Goal: Communication & Community: Answer question/provide support

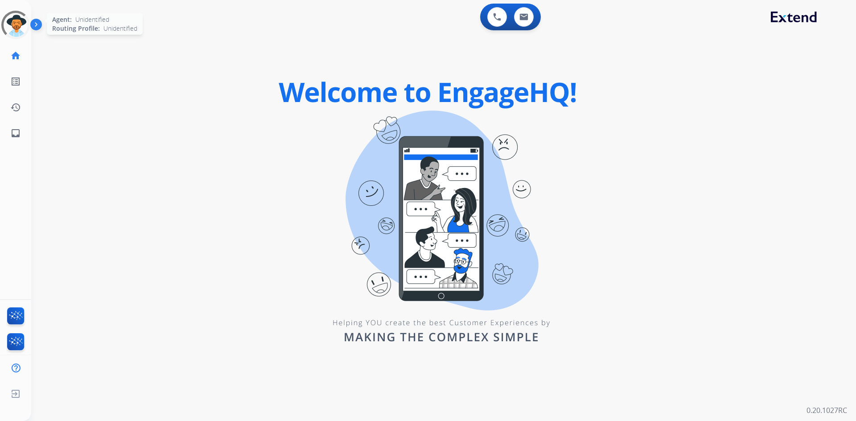
click at [16, 32] on div at bounding box center [16, 25] width 32 height 32
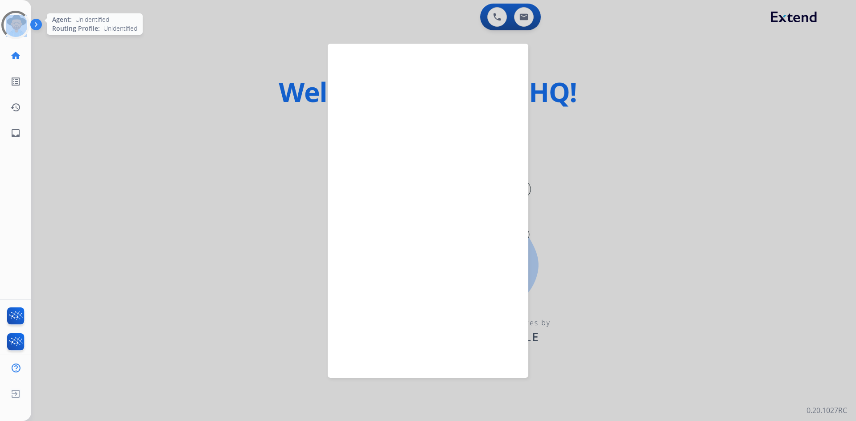
click at [16, 32] on div at bounding box center [15, 25] width 29 height 29
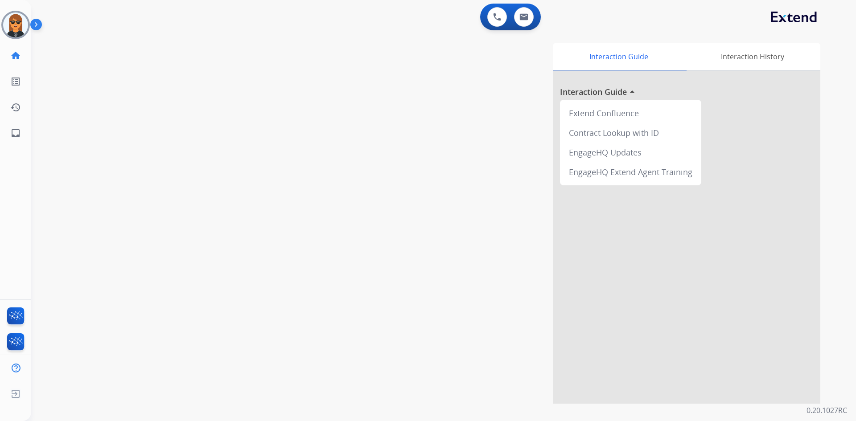
drag, startPoint x: 12, startPoint y: 24, endPoint x: 35, endPoint y: 24, distance: 22.7
click at [12, 24] on img at bounding box center [15, 24] width 25 height 25
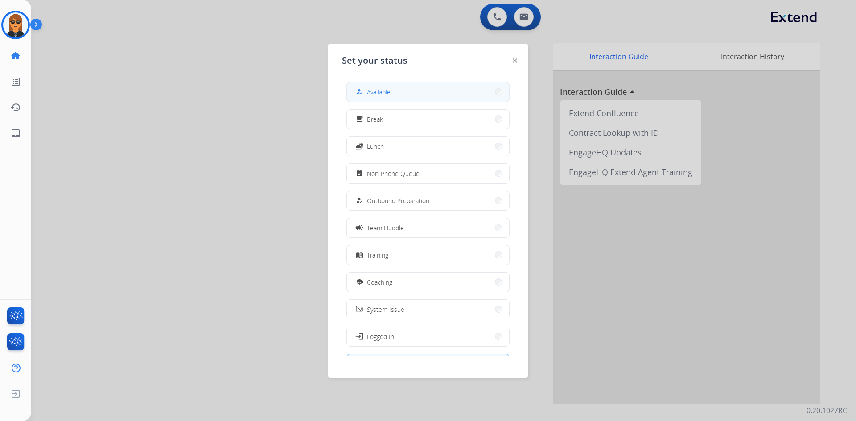
click at [414, 89] on button "how_to_reg Available" at bounding box center [428, 91] width 162 height 19
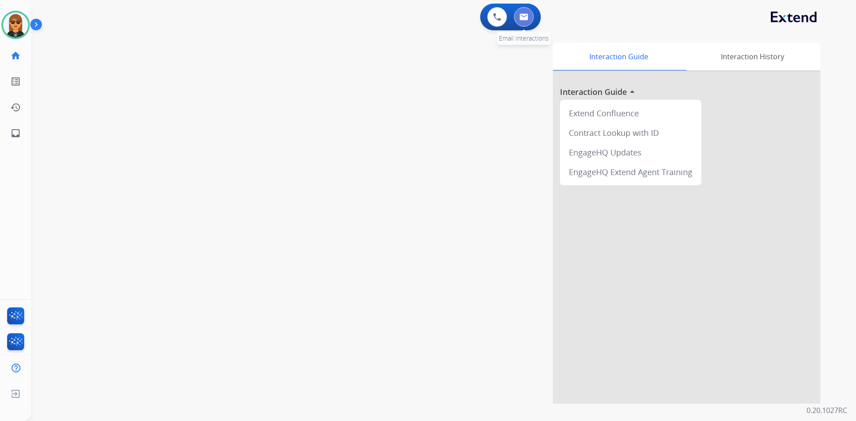
click at [527, 22] on button at bounding box center [524, 17] width 20 height 20
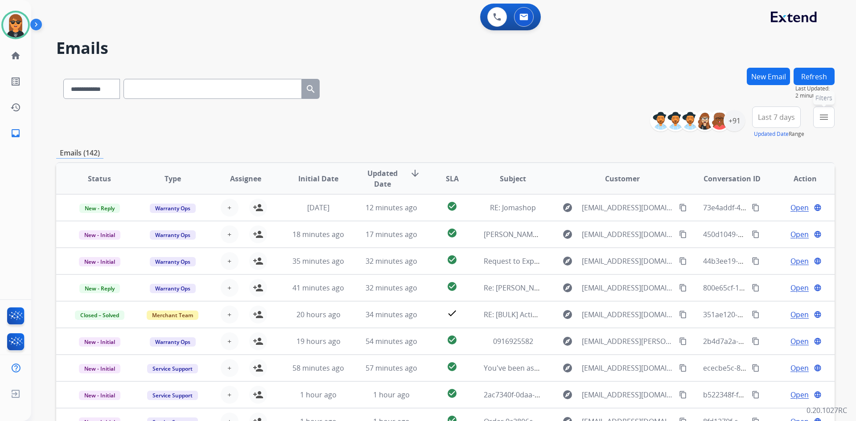
click at [826, 112] on mat-icon "menu" at bounding box center [823, 117] width 11 height 11
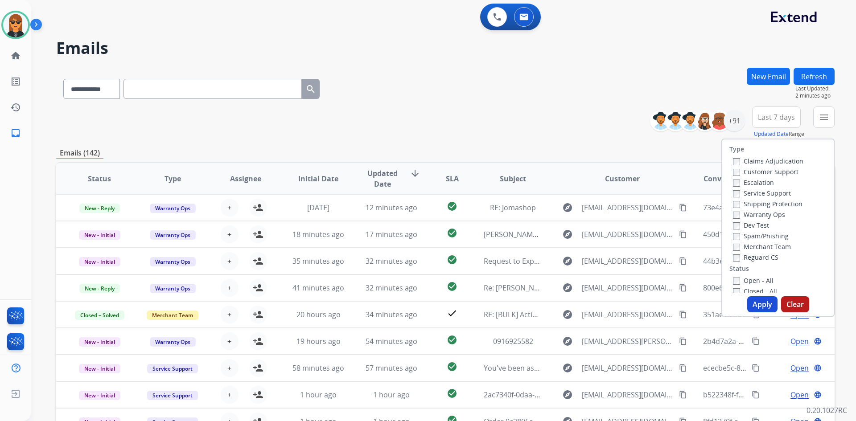
click at [787, 170] on label "Customer Support" at bounding box center [766, 172] width 66 height 8
click at [789, 201] on label "Shipping Protection" at bounding box center [768, 204] width 70 height 8
click at [768, 255] on label "Reguard CS" at bounding box center [755, 257] width 45 height 8
click at [756, 281] on label "Open - All" at bounding box center [753, 280] width 41 height 8
click at [764, 308] on button "Apply" at bounding box center [762, 304] width 30 height 16
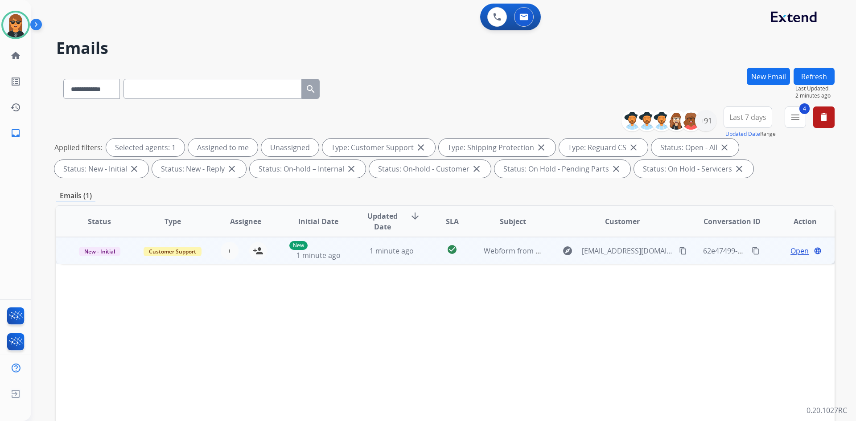
click at [534, 263] on td "Webform from floydfam530@gmail.com on 08/12/2025" at bounding box center [505, 250] width 73 height 27
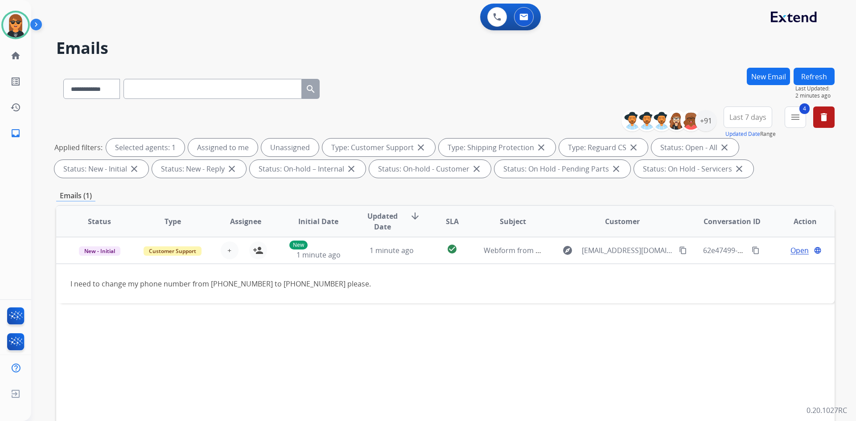
drag, startPoint x: 259, startPoint y: 253, endPoint x: 397, endPoint y: 366, distance: 178.3
click at [259, 253] on mat-icon "person_add" at bounding box center [258, 250] width 11 height 11
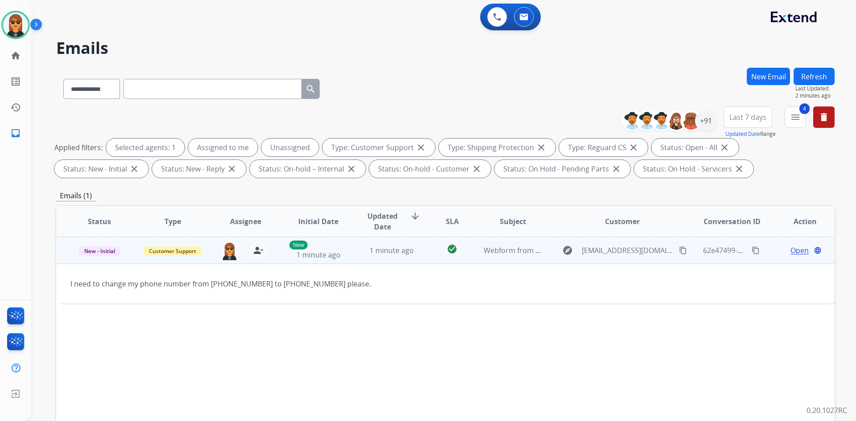
click at [679, 250] on mat-icon "content_copy" at bounding box center [683, 251] width 8 height 8
drag, startPoint x: 270, startPoint y: 284, endPoint x: 310, endPoint y: 286, distance: 40.2
click at [310, 286] on div "I need to change my phone number from 336-534-3713 to 743-281-3033 please." at bounding box center [372, 284] width 604 height 11
copy div "743-281-3033"
click at [790, 251] on span "Open" at bounding box center [799, 250] width 18 height 11
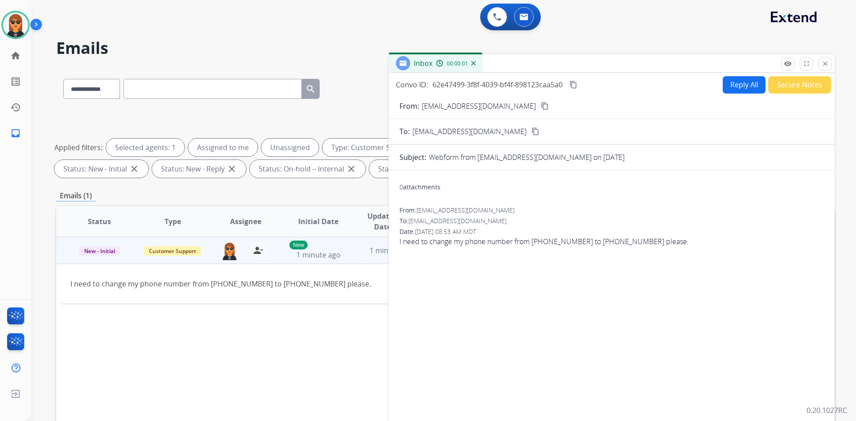
click at [740, 84] on button "Reply All" at bounding box center [744, 84] width 43 height 17
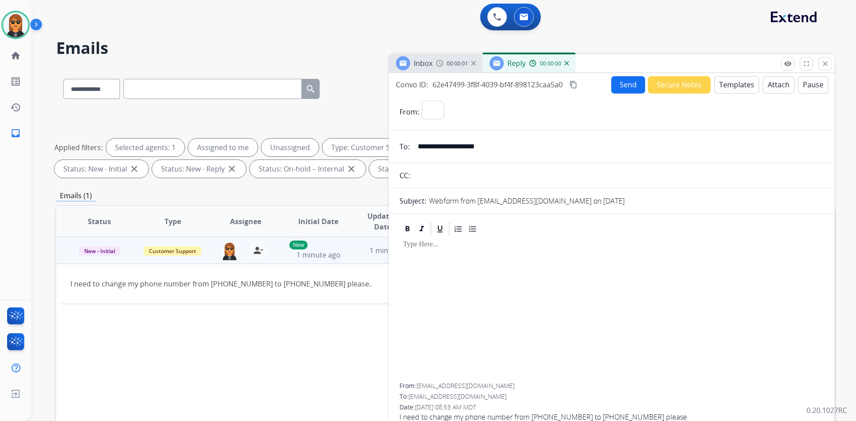
select select "**********"
click at [740, 87] on button "Templates" at bounding box center [736, 84] width 45 height 17
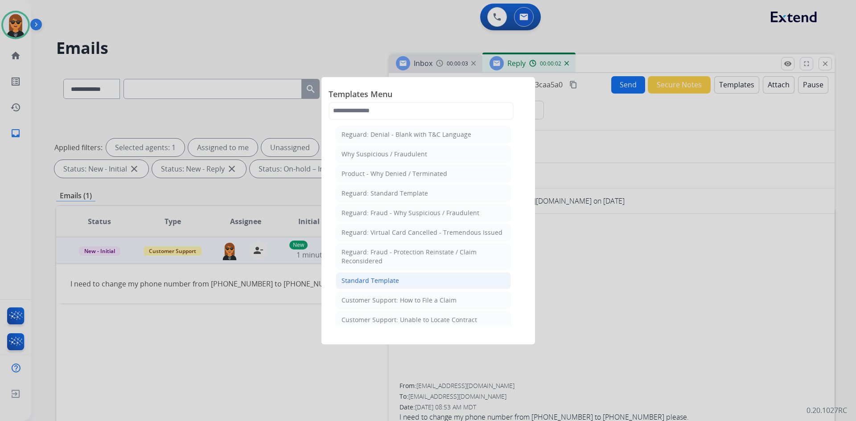
click at [411, 278] on li "Standard Template" at bounding box center [423, 280] width 175 height 17
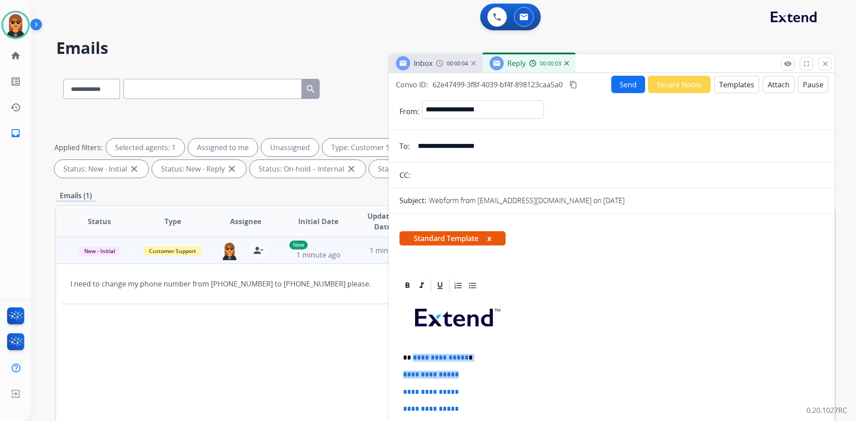
drag, startPoint x: 468, startPoint y: 362, endPoint x: 412, endPoint y: 360, distance: 55.7
click at [466, 359] on p "**********" at bounding box center [608, 358] width 410 height 8
click at [467, 359] on p "**********" at bounding box center [608, 358] width 410 height 8
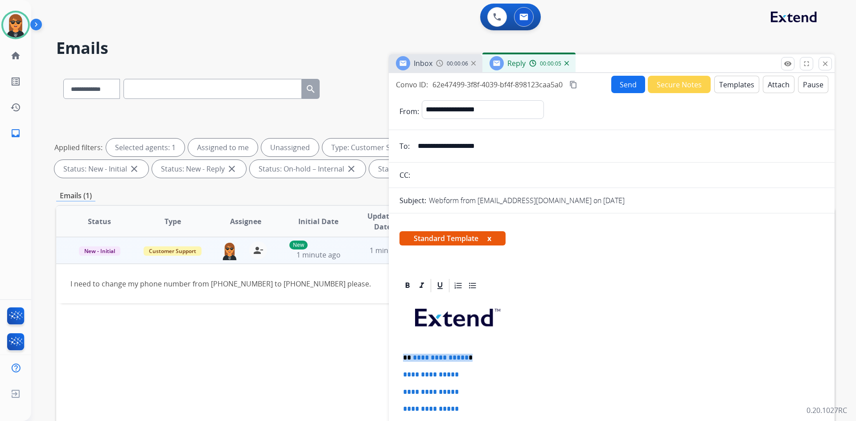
click at [467, 359] on p "**********" at bounding box center [608, 358] width 410 height 8
drag, startPoint x: 470, startPoint y: 356, endPoint x: 411, endPoint y: 360, distance: 59.4
click at [411, 360] on p "**********" at bounding box center [608, 358] width 410 height 8
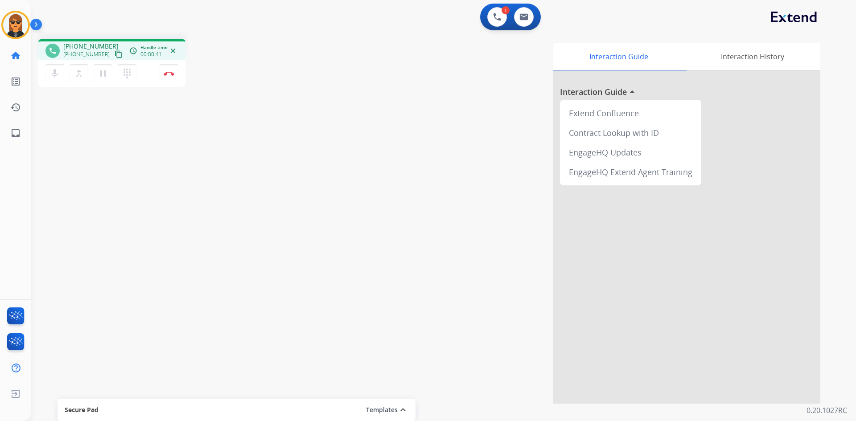
drag, startPoint x: 108, startPoint y: 53, endPoint x: 159, endPoint y: 41, distance: 51.9
click at [115, 53] on mat-icon "content_copy" at bounding box center [119, 54] width 8 height 8
click at [166, 71] on button "Disconnect" at bounding box center [169, 73] width 19 height 19
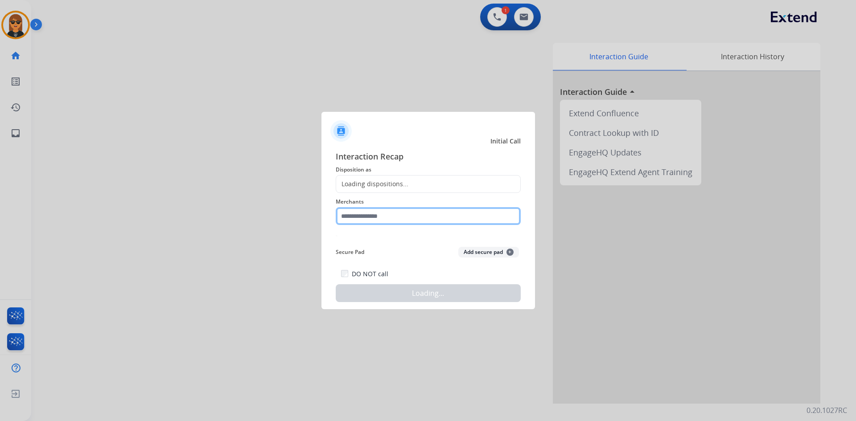
drag, startPoint x: 382, startPoint y: 212, endPoint x: 389, endPoint y: 215, distance: 7.2
click at [382, 212] on input "text" at bounding box center [428, 216] width 185 height 18
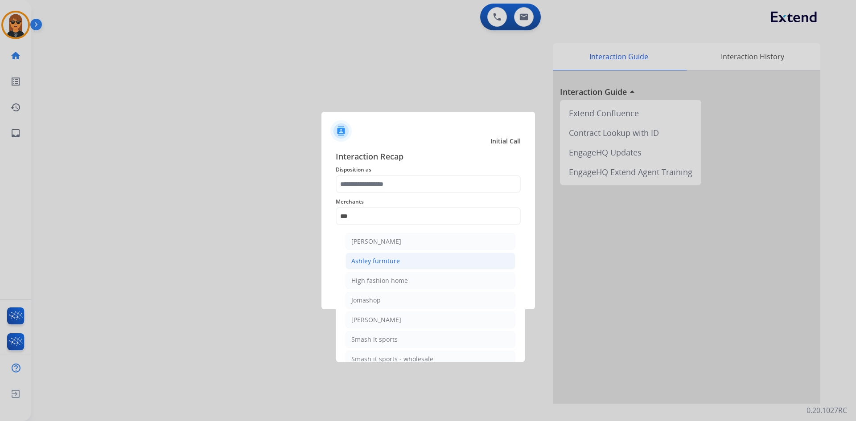
click at [469, 259] on li "Ashley furniture" at bounding box center [430, 261] width 170 height 17
type input "**********"
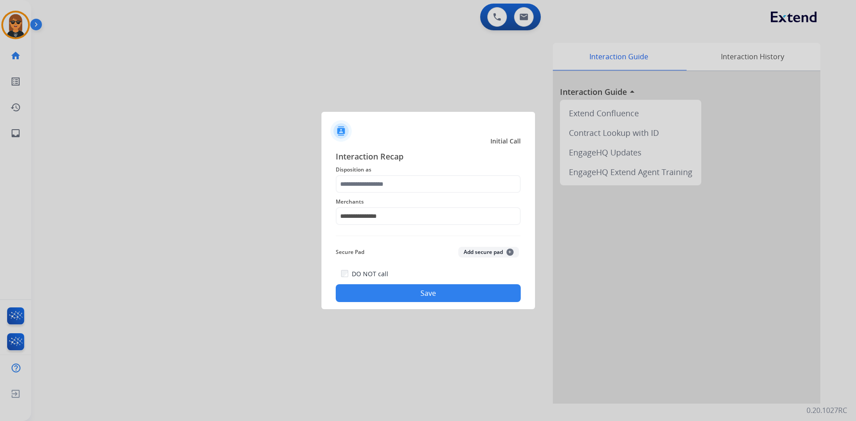
drag, startPoint x: 414, startPoint y: 145, endPoint x: 421, endPoint y: 190, distance: 45.6
click at [413, 146] on div "Initial Call" at bounding box center [421, 141] width 214 height 9
click at [421, 190] on input "text" at bounding box center [428, 184] width 185 height 18
drag, startPoint x: 411, startPoint y: 245, endPoint x: 467, endPoint y: 139, distance: 119.2
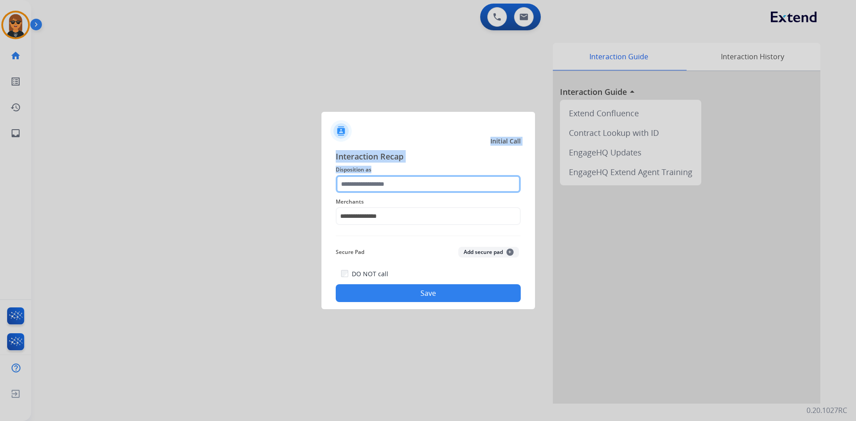
click at [415, 185] on input "text" at bounding box center [428, 184] width 185 height 18
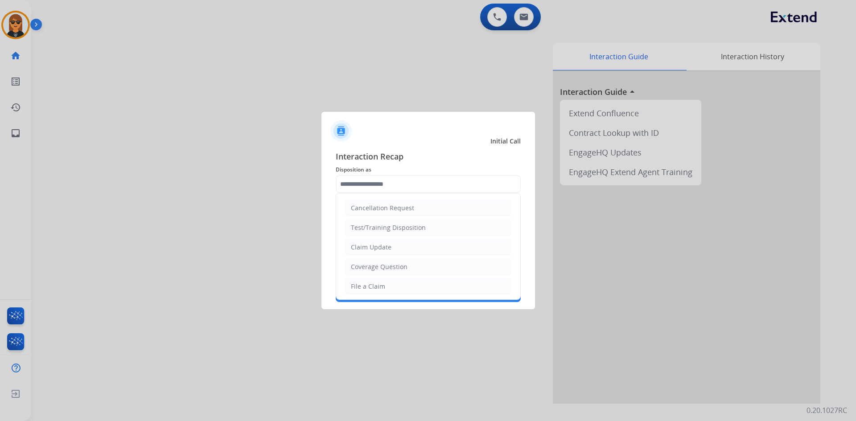
drag, startPoint x: 412, startPoint y: 262, endPoint x: 422, endPoint y: 295, distance: 34.5
click at [412, 262] on li "Coverage Question" at bounding box center [428, 267] width 166 height 17
type input "**********"
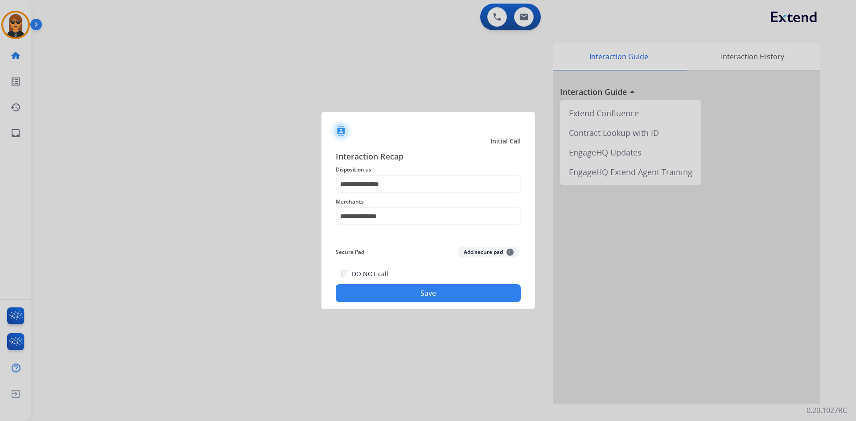
click at [424, 305] on div "**********" at bounding box center [428, 226] width 214 height 166
click at [439, 294] on button "Save" at bounding box center [428, 293] width 185 height 18
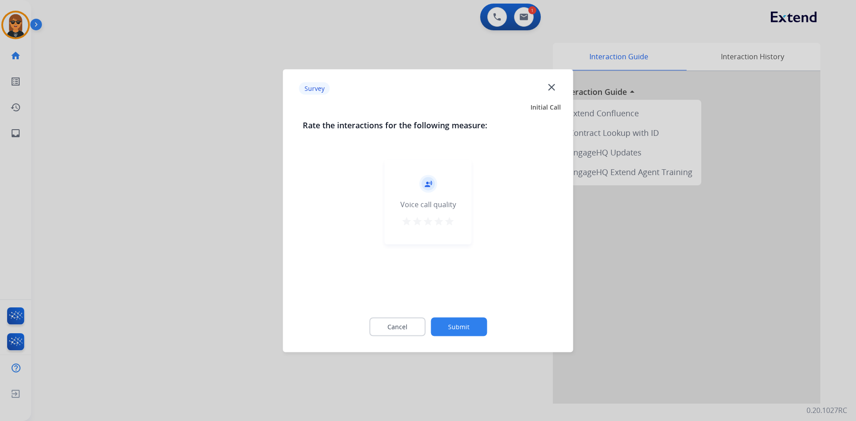
click at [468, 329] on button "Submit" at bounding box center [459, 326] width 56 height 19
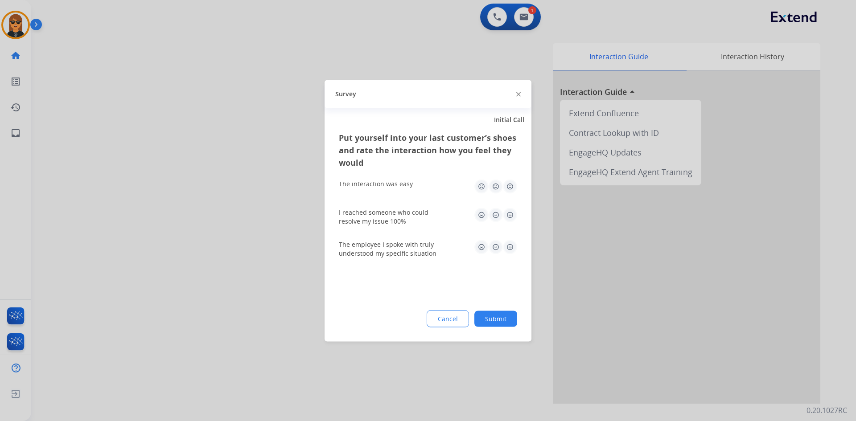
click at [497, 325] on button "Submit" at bounding box center [495, 319] width 43 height 16
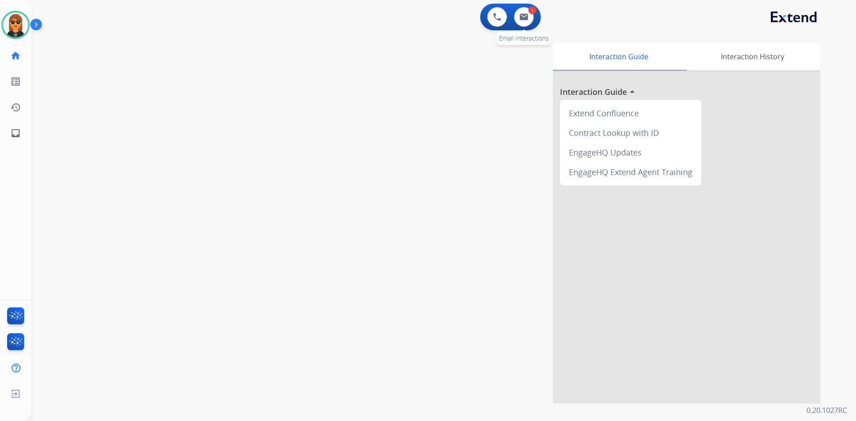
click at [530, 14] on div "1" at bounding box center [532, 10] width 8 height 8
click at [528, 18] on button at bounding box center [524, 17] width 20 height 20
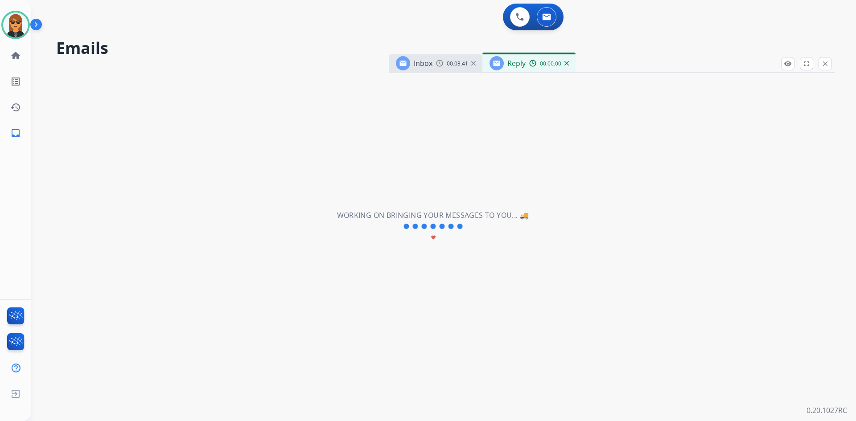
select select "**********"
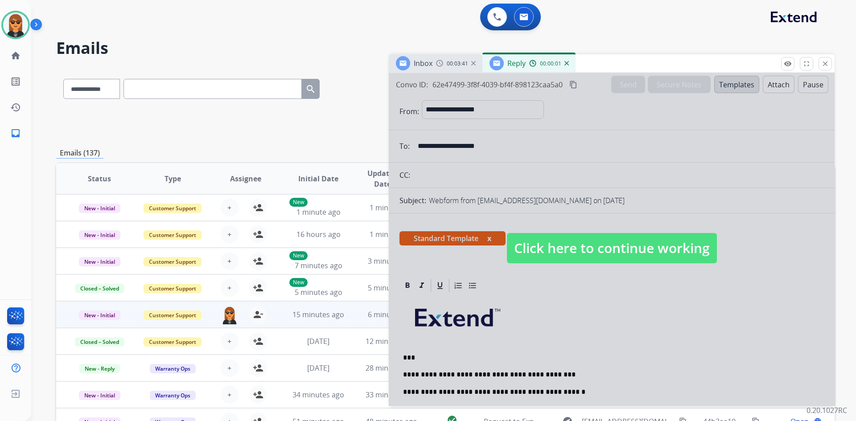
click at [591, 231] on div at bounding box center [612, 239] width 446 height 333
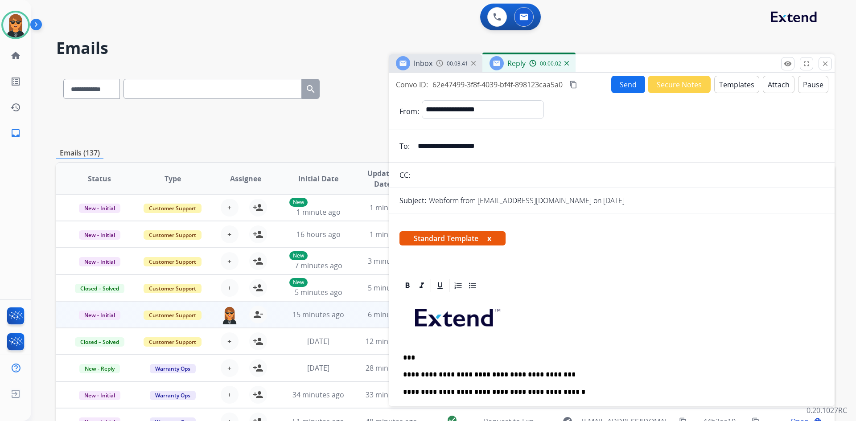
scroll to position [89, 0]
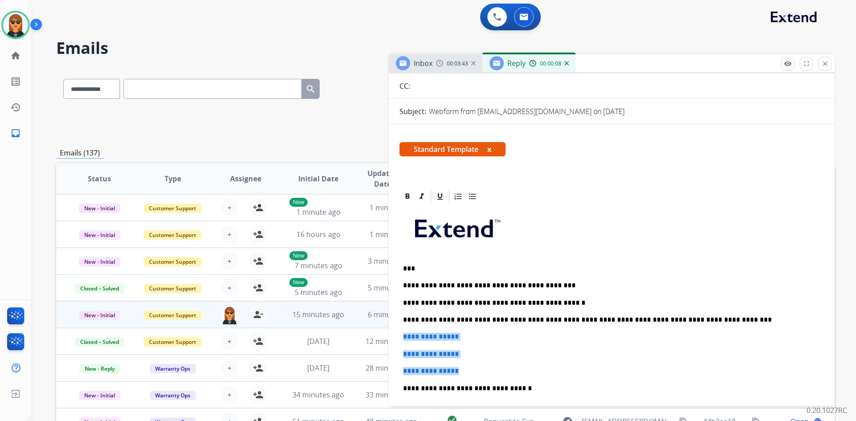
drag, startPoint x: 399, startPoint y: 337, endPoint x: 471, endPoint y: 374, distance: 80.9
click at [471, 374] on div "**********" at bounding box center [611, 384] width 424 height 358
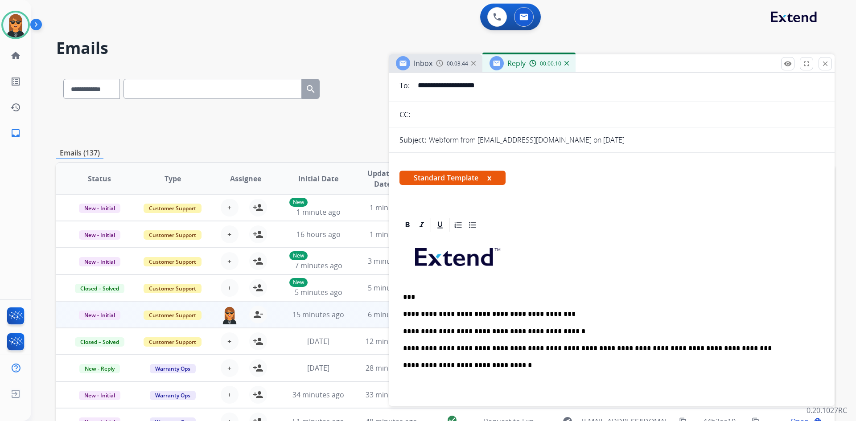
scroll to position [0, 0]
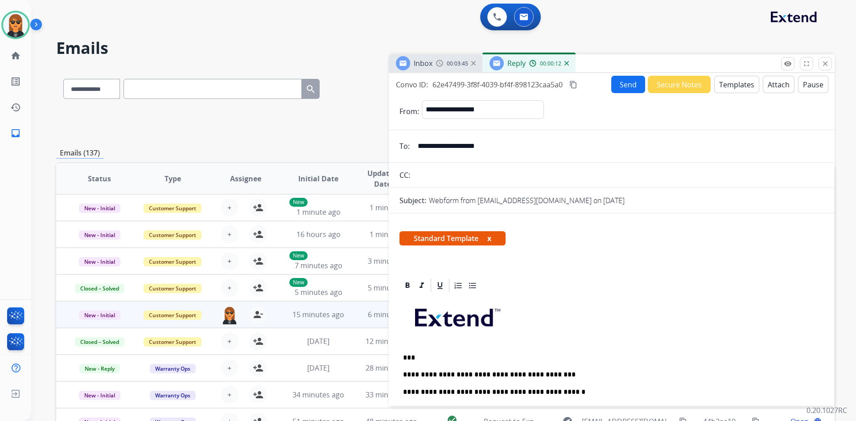
drag, startPoint x: 518, startPoint y: 148, endPoint x: 360, endPoint y: 152, distance: 158.7
click at [361, 152] on div "**********" at bounding box center [445, 288] width 778 height 440
click at [620, 86] on button "Send" at bounding box center [628, 84] width 34 height 17
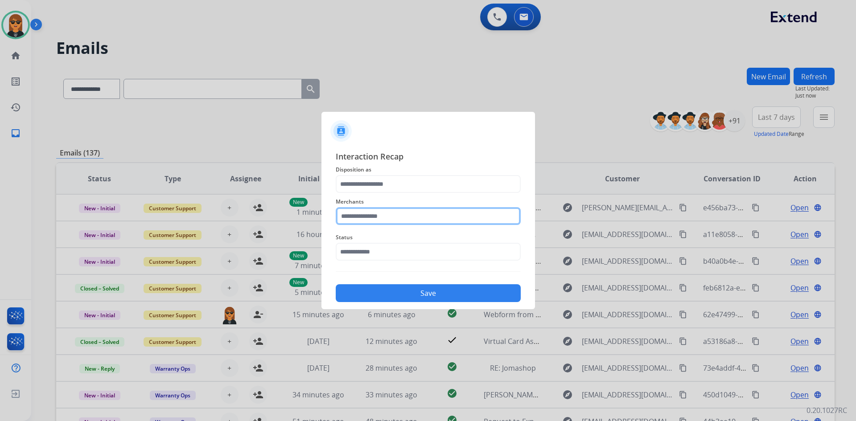
click at [400, 218] on input "text" at bounding box center [428, 216] width 185 height 18
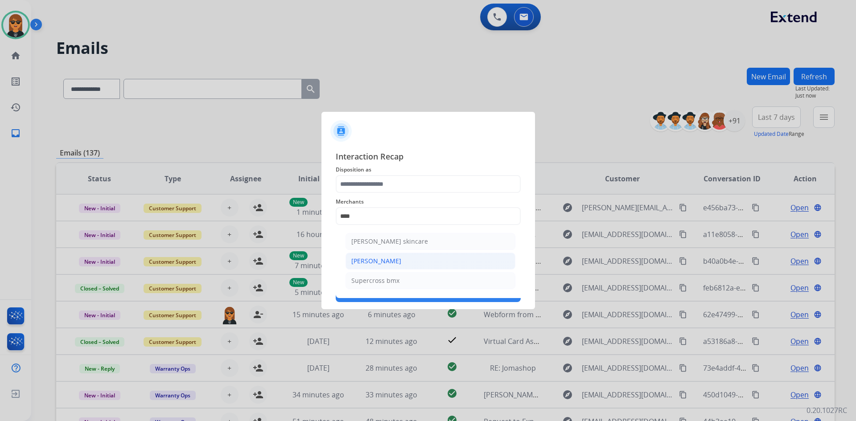
click at [392, 260] on li "[PERSON_NAME]" at bounding box center [430, 261] width 170 height 17
type input "**********"
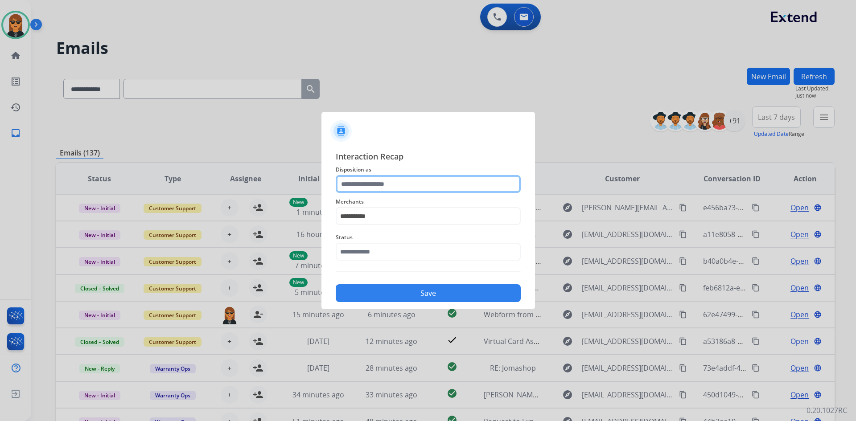
click at [382, 186] on input "text" at bounding box center [428, 184] width 185 height 18
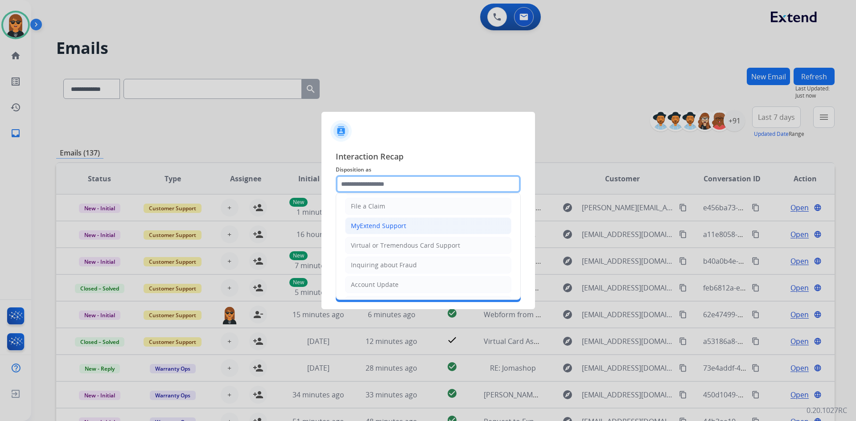
scroll to position [95, 0]
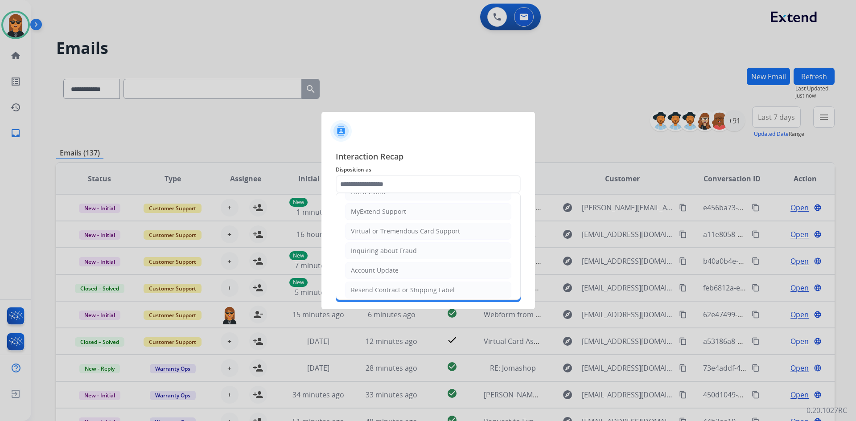
click at [406, 264] on li "Account Update" at bounding box center [428, 270] width 166 height 17
type input "**********"
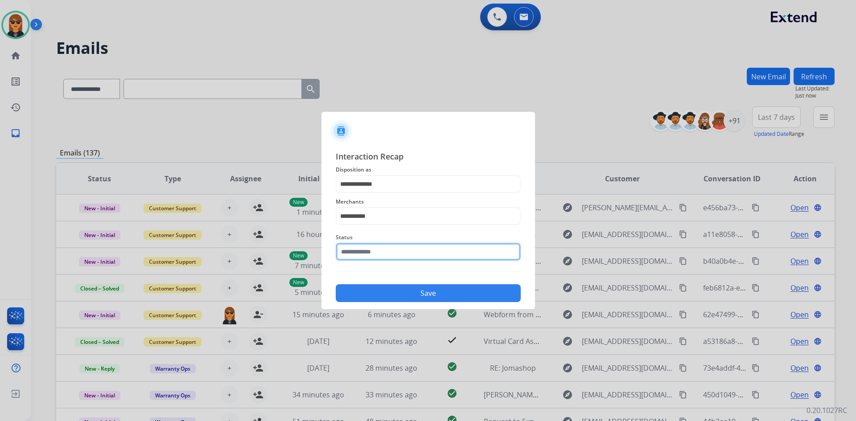
click at [410, 261] on input "text" at bounding box center [428, 252] width 185 height 18
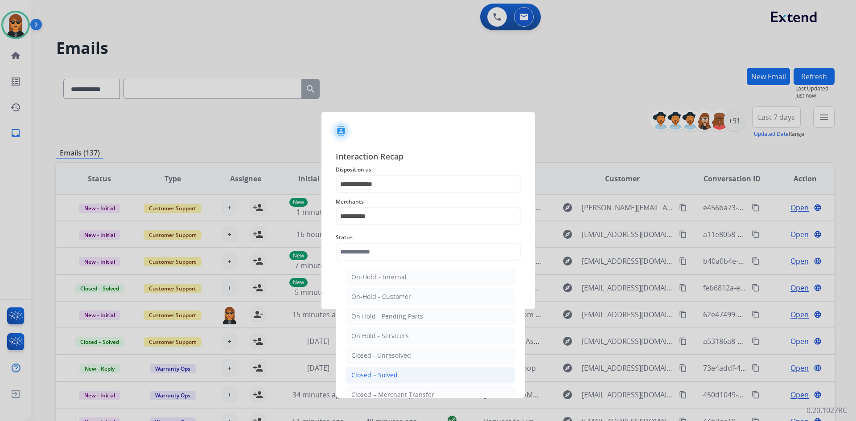
click at [407, 378] on li "Closed – Solved" at bounding box center [430, 375] width 170 height 17
type input "**********"
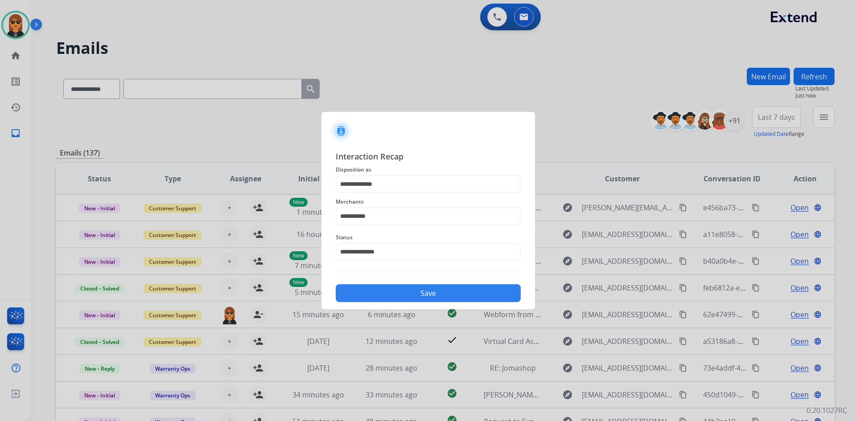
click at [414, 294] on button "Save" at bounding box center [428, 293] width 185 height 18
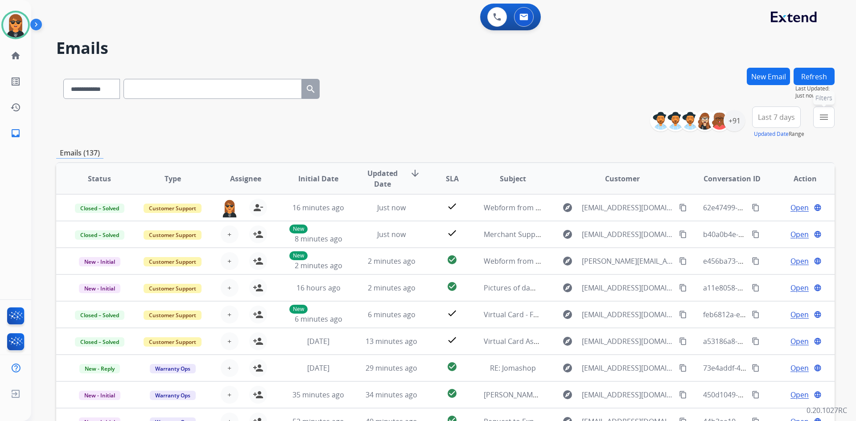
click at [820, 115] on mat-icon "menu" at bounding box center [823, 117] width 11 height 11
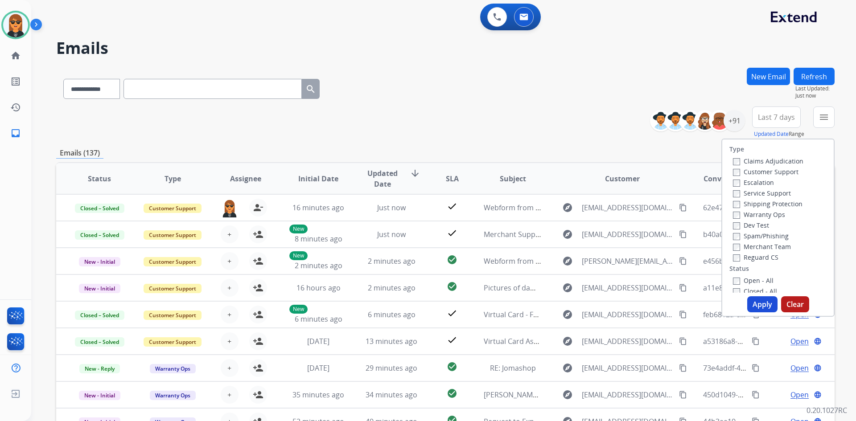
click at [777, 169] on label "Customer Support" at bounding box center [766, 172] width 66 height 8
drag, startPoint x: 780, startPoint y: 200, endPoint x: 781, endPoint y: 215, distance: 14.8
click at [780, 201] on label "Shipping Protection" at bounding box center [768, 204] width 70 height 8
click at [765, 261] on label "Reguard CS" at bounding box center [755, 257] width 45 height 8
click at [751, 282] on label "Open - All" at bounding box center [753, 280] width 41 height 8
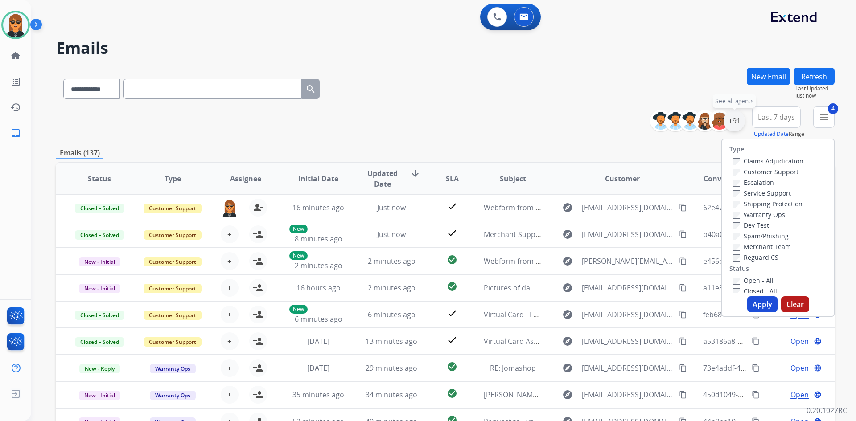
click at [736, 123] on div "+91" at bounding box center [733, 120] width 21 height 21
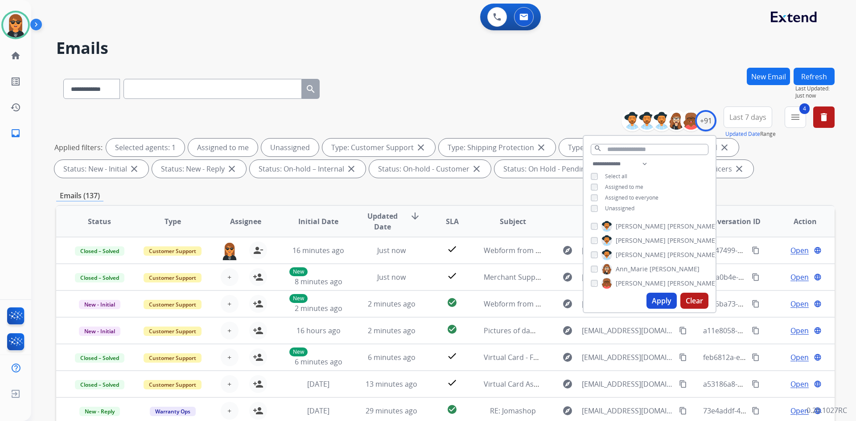
click at [618, 210] on span "Unassigned" at bounding box center [619, 209] width 29 height 8
click at [660, 300] on button "Apply" at bounding box center [661, 301] width 30 height 16
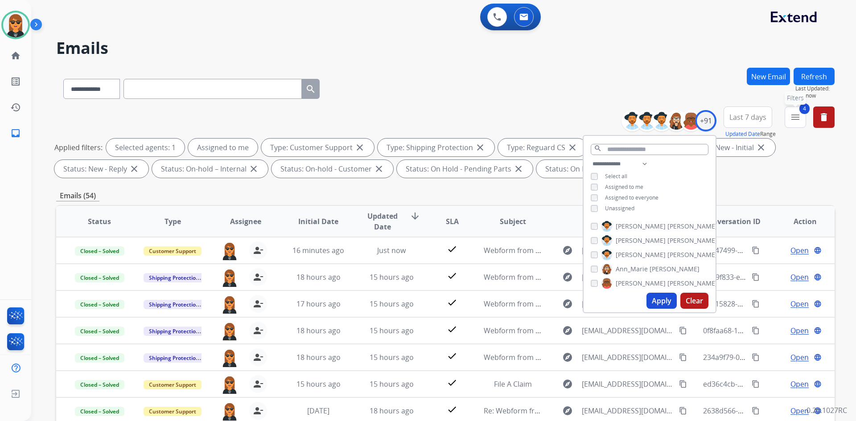
click at [790, 113] on mat-icon "menu" at bounding box center [795, 117] width 11 height 11
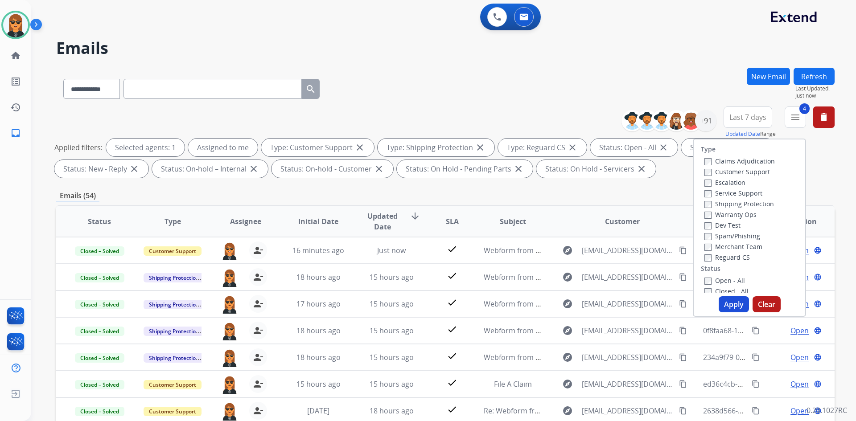
click at [715, 283] on label "Open - All" at bounding box center [724, 280] width 41 height 8
click at [716, 282] on label "Open - All" at bounding box center [724, 280] width 41 height 8
click at [732, 306] on button "Apply" at bounding box center [734, 304] width 30 height 16
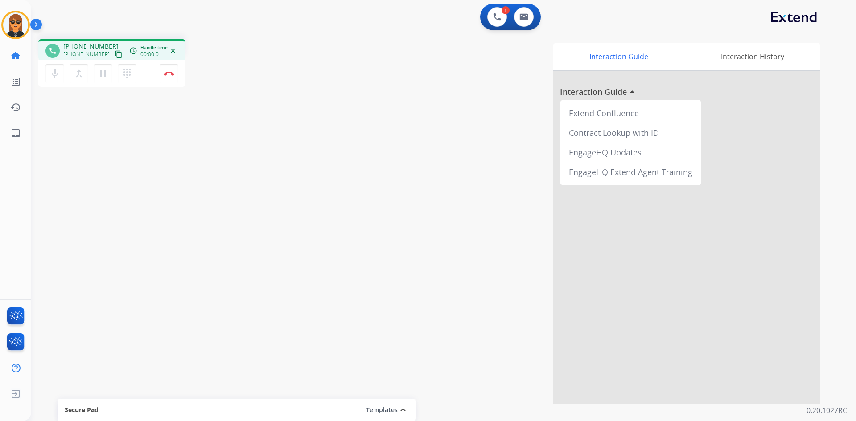
click at [115, 54] on mat-icon "content_copy" at bounding box center [119, 54] width 8 height 8
click at [105, 74] on mat-icon "pause" at bounding box center [103, 73] width 11 height 11
drag, startPoint x: 60, startPoint y: 73, endPoint x: 97, endPoint y: 64, distance: 38.1
click at [61, 73] on button "mic Mute" at bounding box center [54, 73] width 19 height 19
click at [113, 74] on div "mic_off Mute merge_type Bridge play_arrow Hold dialpad Dialpad" at bounding box center [93, 73] width 96 height 19
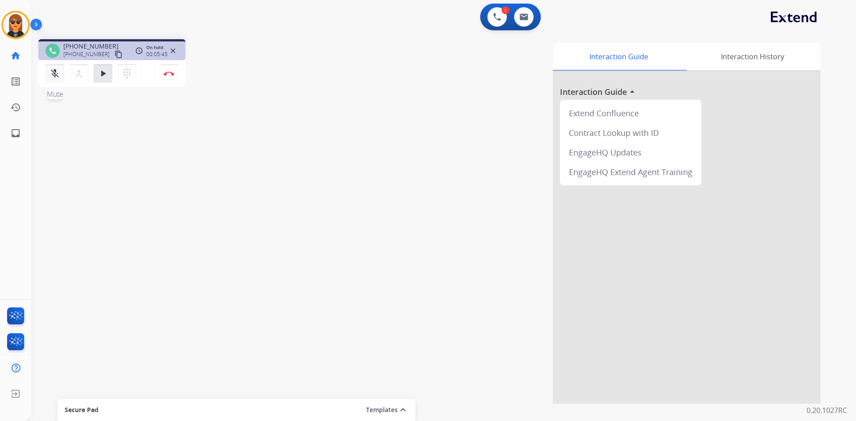
drag, startPoint x: 53, startPoint y: 73, endPoint x: 98, endPoint y: 74, distance: 45.5
click at [53, 73] on mat-icon "mic_off" at bounding box center [54, 73] width 11 height 11
click at [101, 73] on mat-icon "play_arrow" at bounding box center [103, 73] width 11 height 11
click at [169, 72] on img at bounding box center [169, 73] width 11 height 4
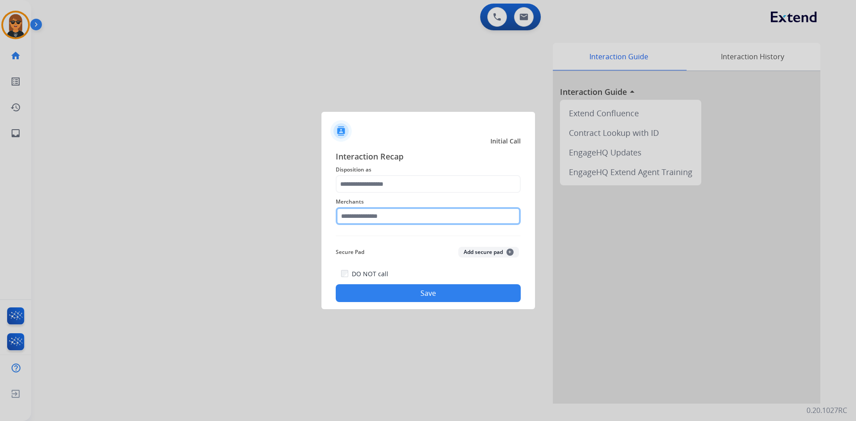
click at [411, 218] on input "text" at bounding box center [428, 216] width 185 height 18
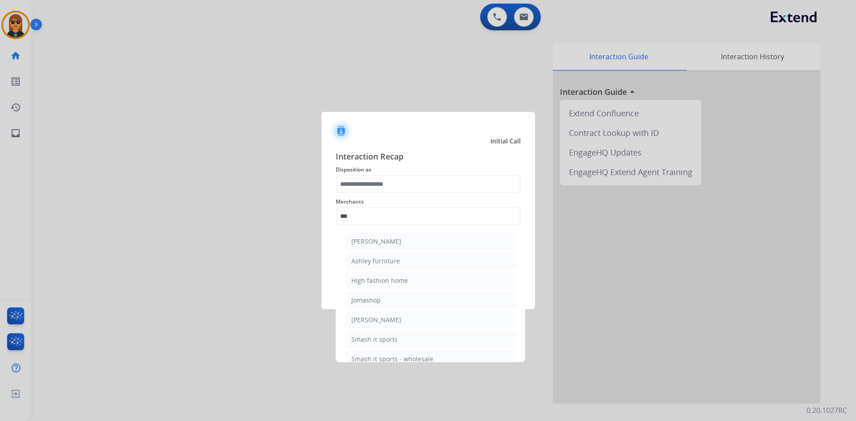
drag, startPoint x: 383, startPoint y: 260, endPoint x: 418, endPoint y: 188, distance: 80.5
click at [384, 260] on div "Ashley furniture" at bounding box center [375, 261] width 49 height 9
type input "**********"
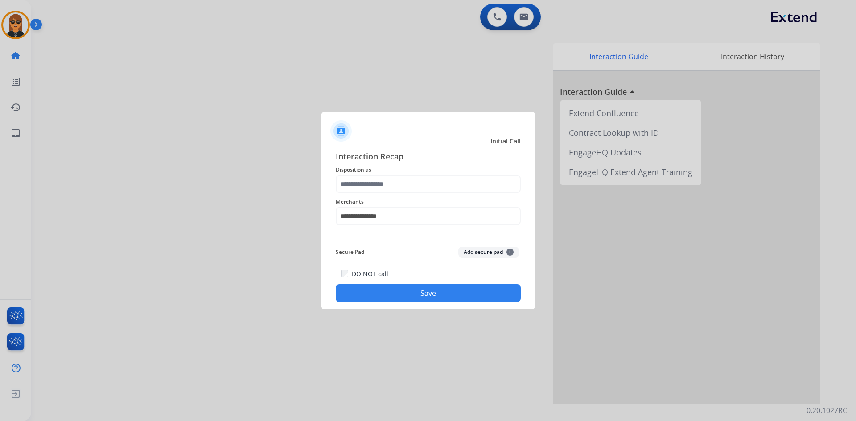
click at [419, 165] on div "**********" at bounding box center [428, 226] width 185 height 152
click at [411, 188] on input "text" at bounding box center [428, 184] width 185 height 18
click at [402, 175] on span "Disposition as" at bounding box center [428, 169] width 185 height 11
click at [401, 186] on input "text" at bounding box center [428, 184] width 185 height 18
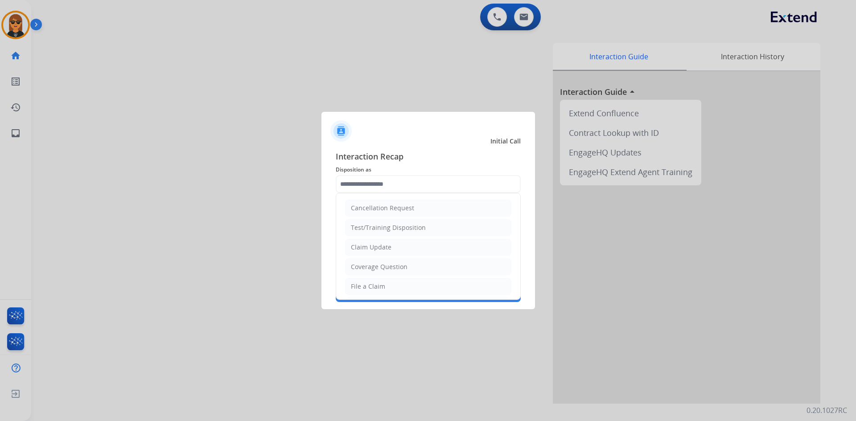
drag, startPoint x: 388, startPoint y: 245, endPoint x: 397, endPoint y: 262, distance: 19.0
click at [388, 246] on div "Claim Update" at bounding box center [371, 247] width 41 height 9
type input "**********"
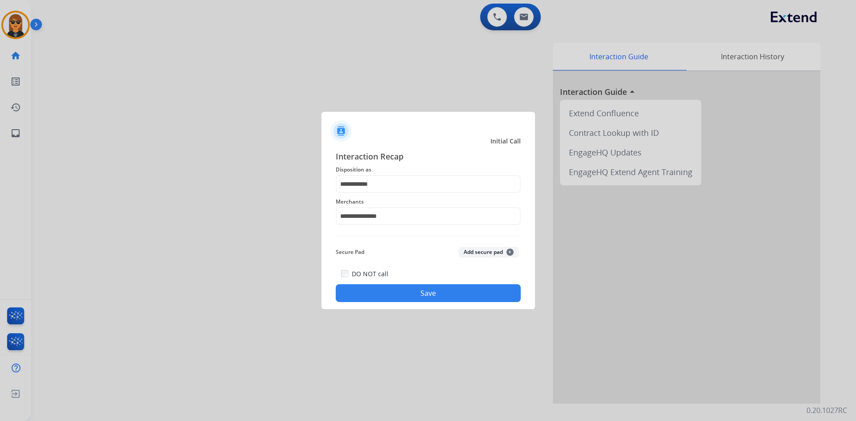
click at [411, 288] on button "Save" at bounding box center [428, 293] width 185 height 18
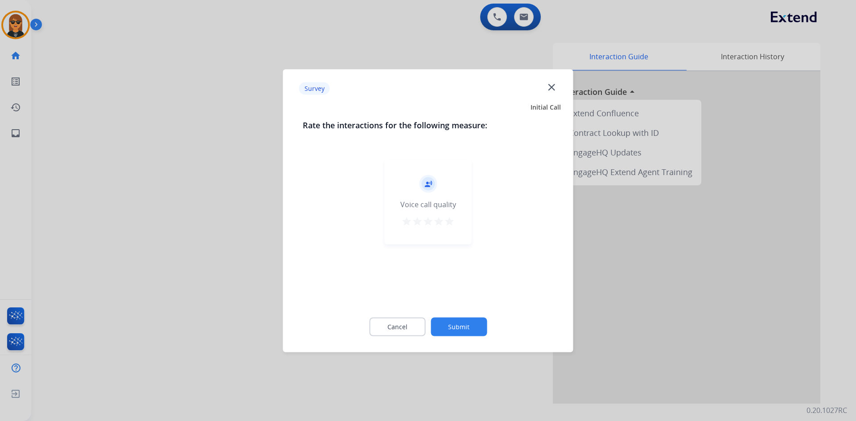
click at [456, 320] on div "Cancel Submit" at bounding box center [428, 327] width 251 height 40
click at [465, 321] on button "Submit" at bounding box center [459, 326] width 56 height 19
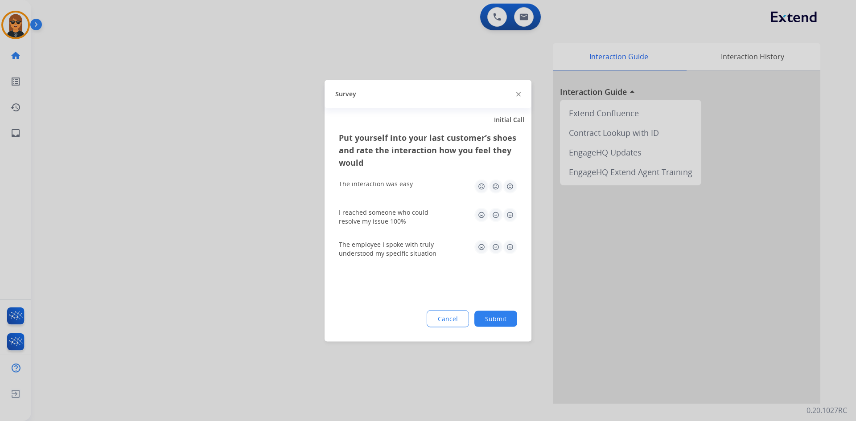
click at [480, 321] on button "Submit" at bounding box center [495, 319] width 43 height 16
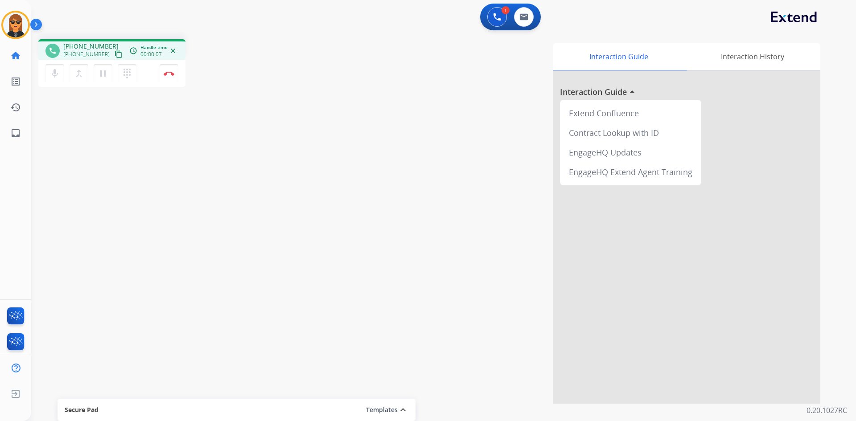
drag, startPoint x: 108, startPoint y: 53, endPoint x: 159, endPoint y: 39, distance: 52.8
click at [115, 53] on mat-icon "content_copy" at bounding box center [119, 54] width 8 height 8
click at [49, 70] on button "mic Mute" at bounding box center [54, 73] width 19 height 19
click at [47, 75] on button "mic_off Mute" at bounding box center [54, 73] width 19 height 19
drag, startPoint x: 104, startPoint y: 74, endPoint x: 82, endPoint y: 72, distance: 21.9
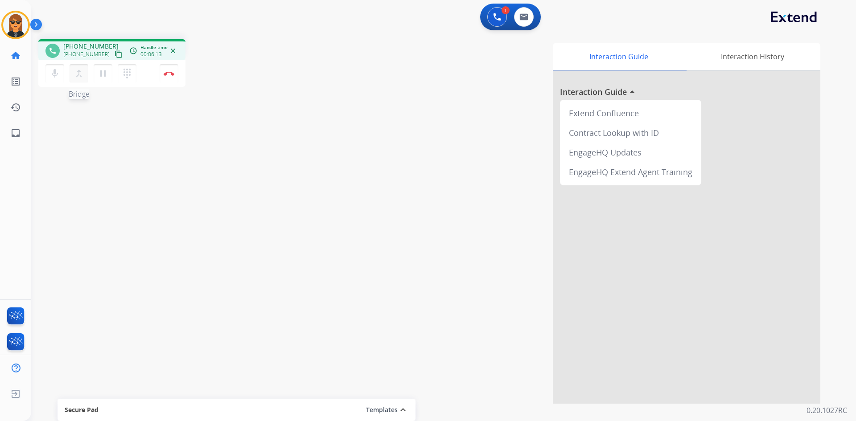
click at [101, 73] on mat-icon "pause" at bounding box center [103, 73] width 11 height 11
click at [58, 77] on mat-icon "mic" at bounding box center [54, 73] width 11 height 11
click at [49, 75] on mat-icon "mic_off" at bounding box center [54, 73] width 11 height 11
click at [108, 77] on mat-icon "play_arrow" at bounding box center [103, 73] width 11 height 11
click at [119, 78] on button "dialpad Dialpad" at bounding box center [127, 73] width 19 height 19
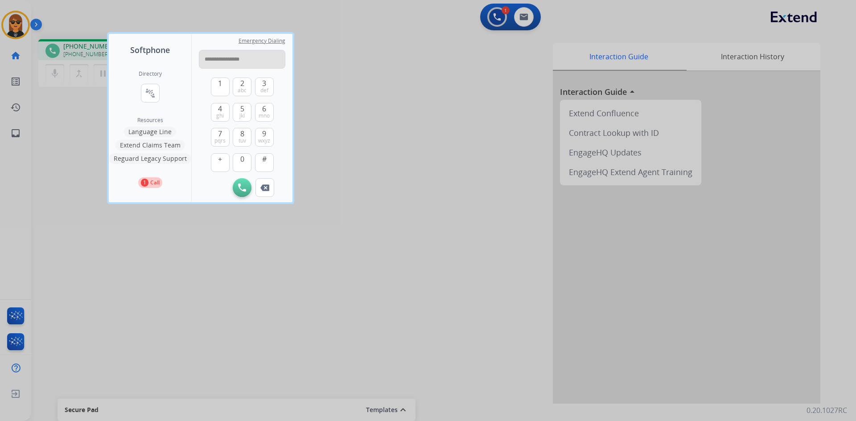
click at [233, 62] on input "**********" at bounding box center [242, 59] width 86 height 19
click at [223, 62] on input "**********" at bounding box center [242, 59] width 86 height 19
click at [211, 58] on input "**********" at bounding box center [242, 59] width 86 height 19
type input "**********"
click at [242, 60] on input "**********" at bounding box center [242, 59] width 86 height 19
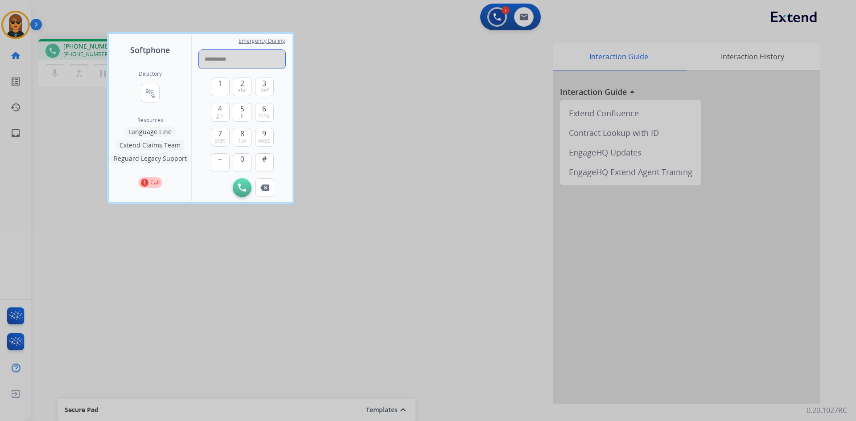
click at [242, 60] on input "**********" at bounding box center [242, 59] width 86 height 19
click at [411, 117] on div at bounding box center [428, 210] width 856 height 421
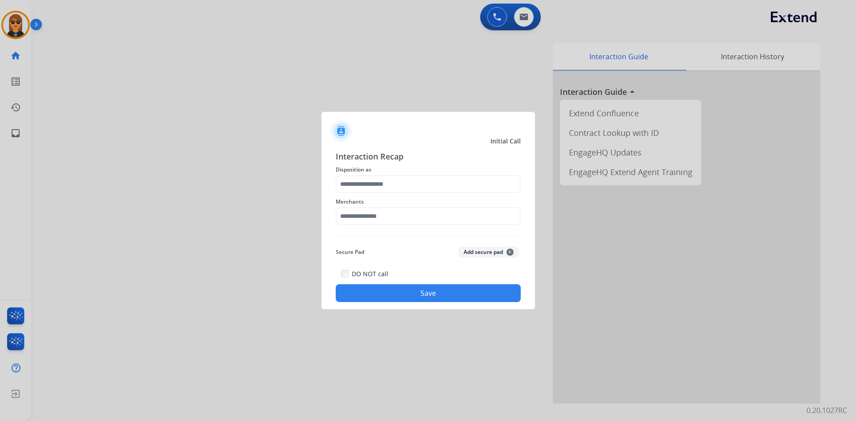
drag, startPoint x: 152, startPoint y: 93, endPoint x: 168, endPoint y: 103, distance: 18.8
click at [151, 93] on div at bounding box center [428, 210] width 856 height 421
click at [379, 214] on input "text" at bounding box center [428, 216] width 185 height 18
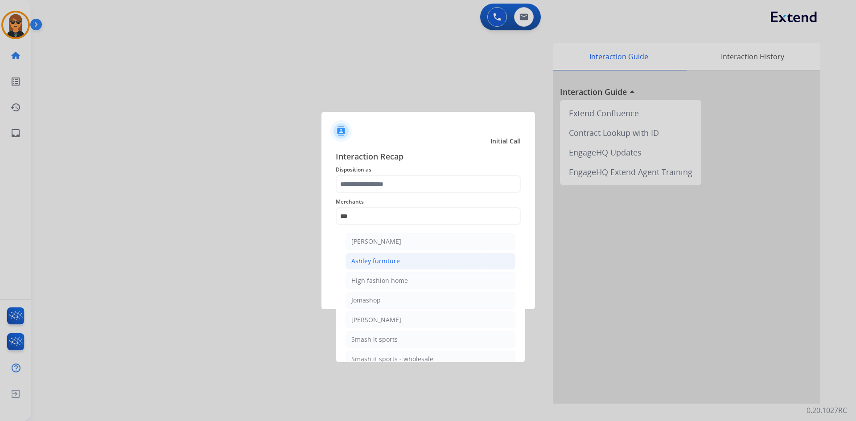
click at [389, 256] on li "Ashley furniture" at bounding box center [430, 261] width 170 height 17
type input "**********"
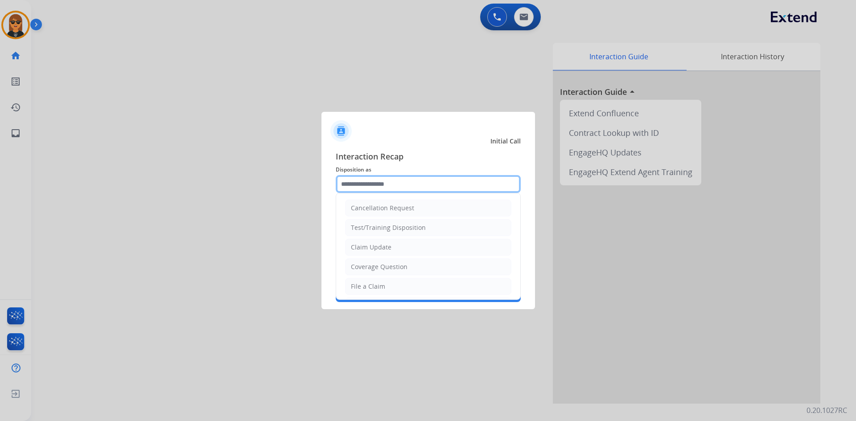
click at [385, 186] on input "text" at bounding box center [428, 184] width 185 height 18
click at [394, 282] on li "File a Claim" at bounding box center [428, 286] width 166 height 17
type input "**********"
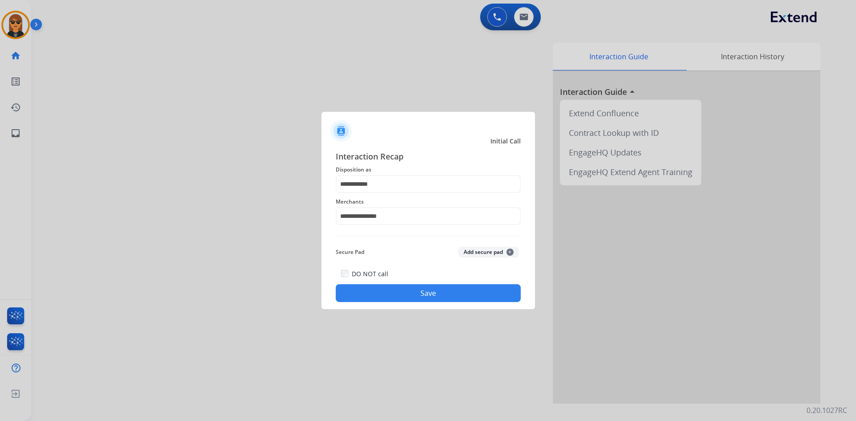
click at [394, 294] on button "Save" at bounding box center [428, 293] width 185 height 18
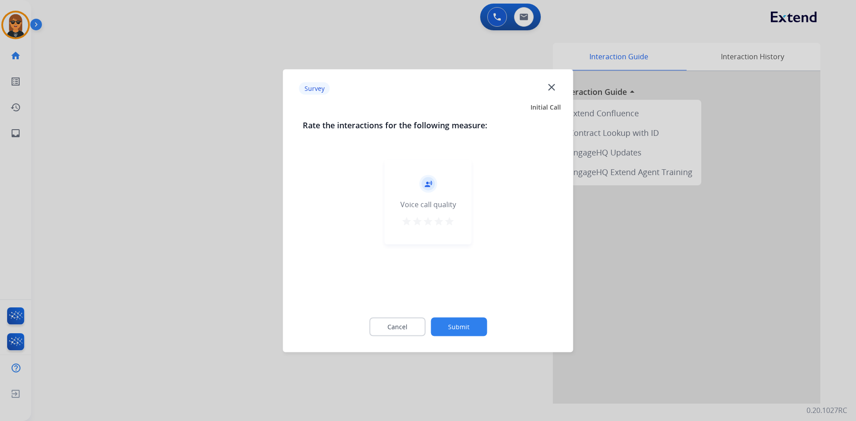
click at [138, 136] on div at bounding box center [428, 210] width 856 height 421
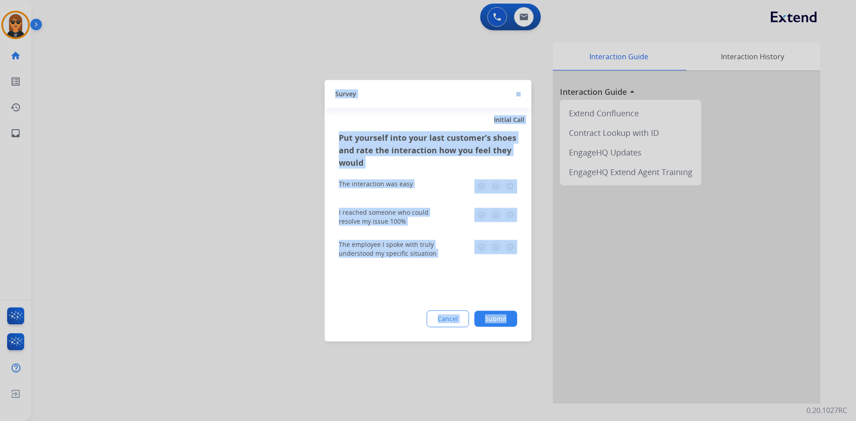
click at [138, 136] on div at bounding box center [428, 210] width 856 height 421
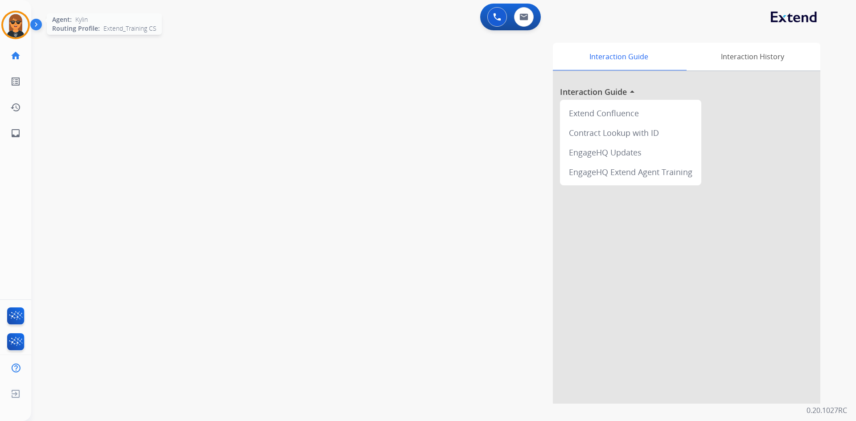
click at [16, 27] on img at bounding box center [15, 24] width 25 height 25
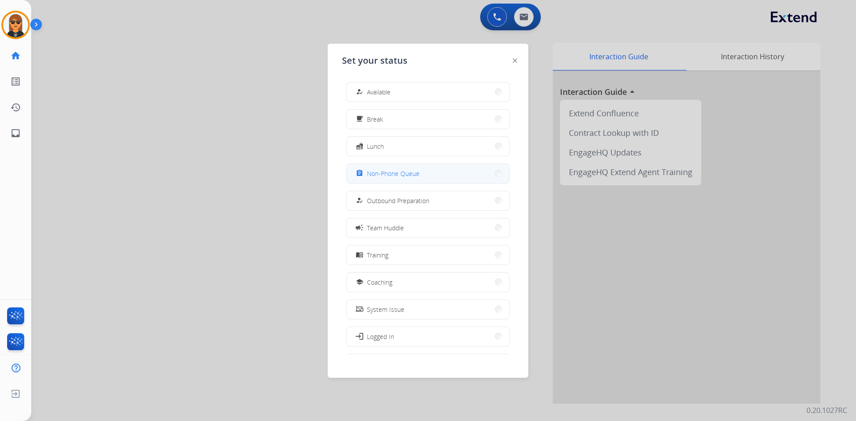
click at [414, 177] on span "Non-Phone Queue" at bounding box center [393, 173] width 53 height 9
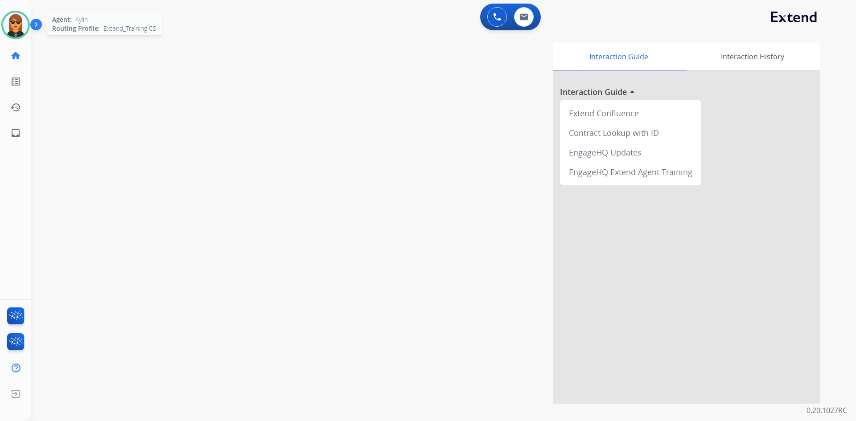
click at [21, 31] on img at bounding box center [15, 24] width 25 height 25
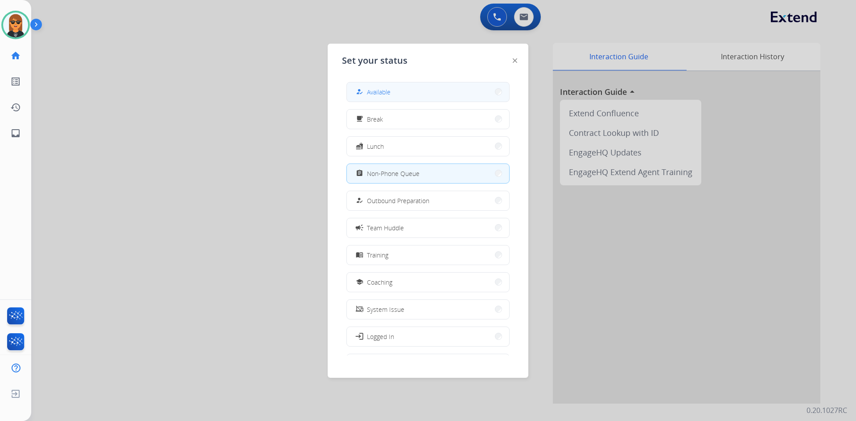
drag, startPoint x: 374, startPoint y: 92, endPoint x: 368, endPoint y: 90, distance: 6.8
click at [371, 91] on span "Available" at bounding box center [379, 91] width 24 height 9
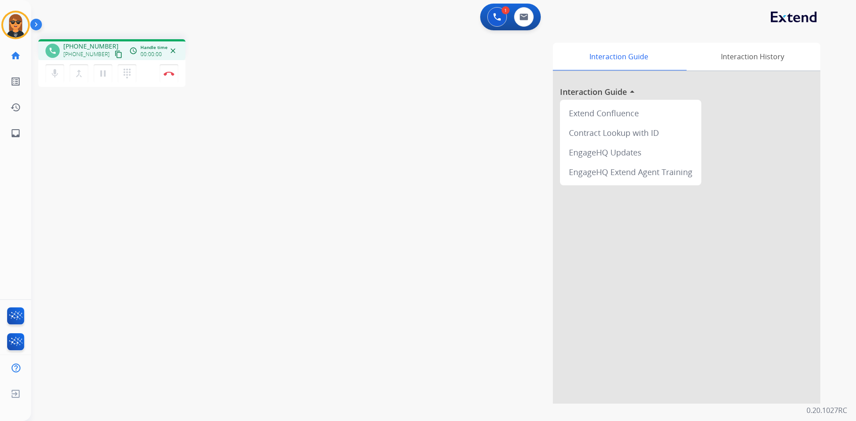
click at [115, 56] on mat-icon "content_copy" at bounding box center [119, 54] width 8 height 8
click at [115, 52] on mat-icon "content_copy" at bounding box center [119, 54] width 8 height 8
click at [161, 73] on button "Disconnect" at bounding box center [169, 73] width 19 height 19
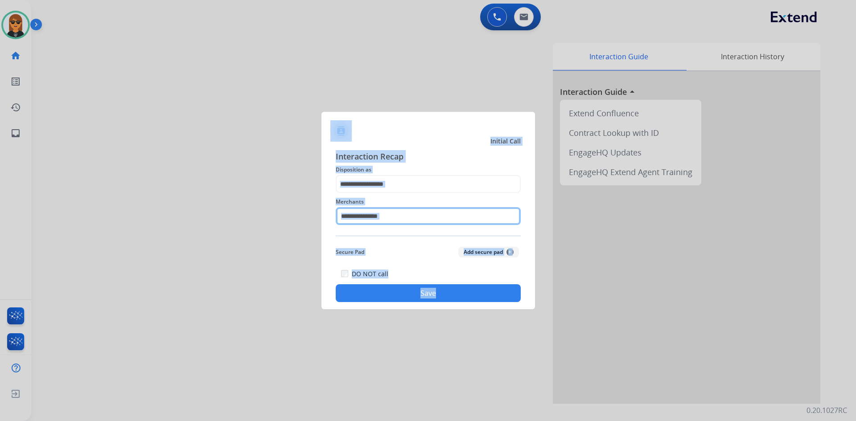
click at [392, 211] on input "text" at bounding box center [428, 216] width 185 height 18
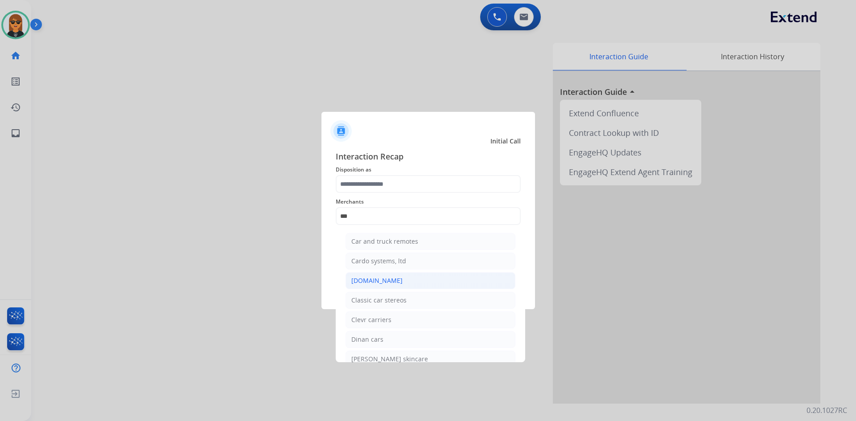
drag, startPoint x: 374, startPoint y: 284, endPoint x: 385, endPoint y: 226, distance: 58.1
click at [374, 283] on div "[DOMAIN_NAME]" at bounding box center [376, 280] width 51 height 9
type input "**********"
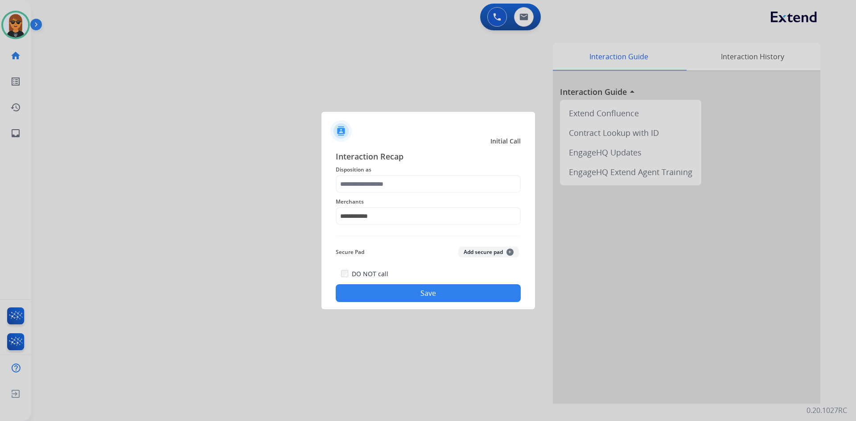
drag, startPoint x: 387, startPoint y: 173, endPoint x: 389, endPoint y: 190, distance: 17.0
click at [387, 177] on div "**********" at bounding box center [428, 226] width 185 height 152
click at [389, 190] on input "text" at bounding box center [428, 184] width 185 height 18
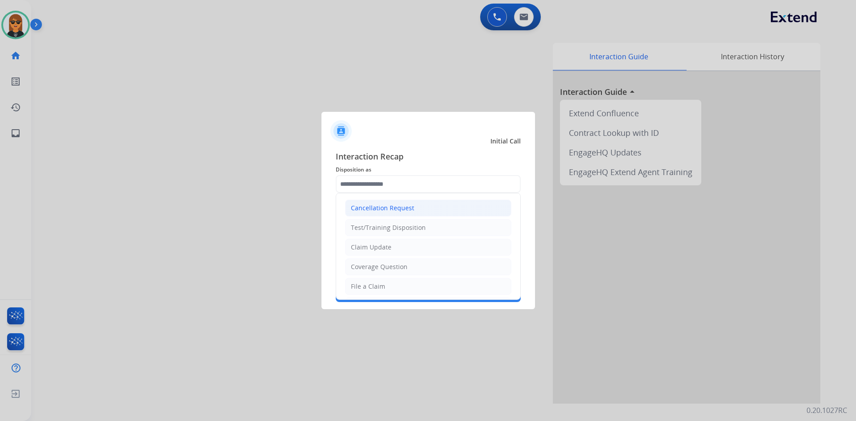
click at [400, 214] on li "Cancellation Request" at bounding box center [428, 208] width 166 height 17
type input "**********"
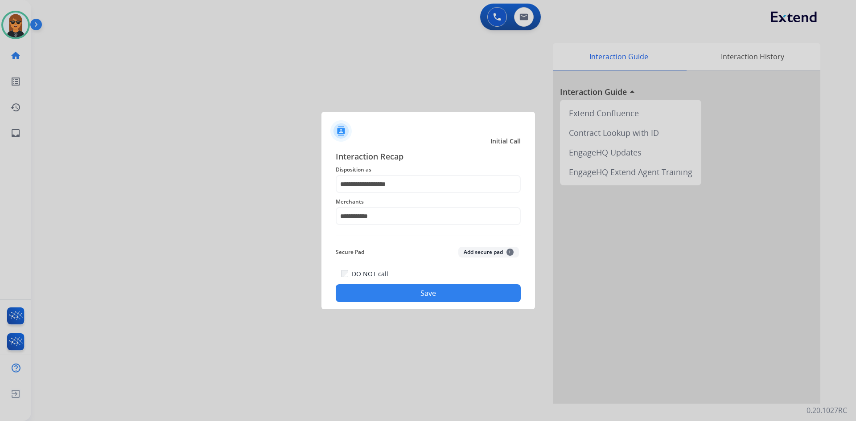
click at [450, 287] on div "DO NOT call Save" at bounding box center [428, 285] width 185 height 34
click at [461, 299] on button "Save" at bounding box center [428, 293] width 185 height 18
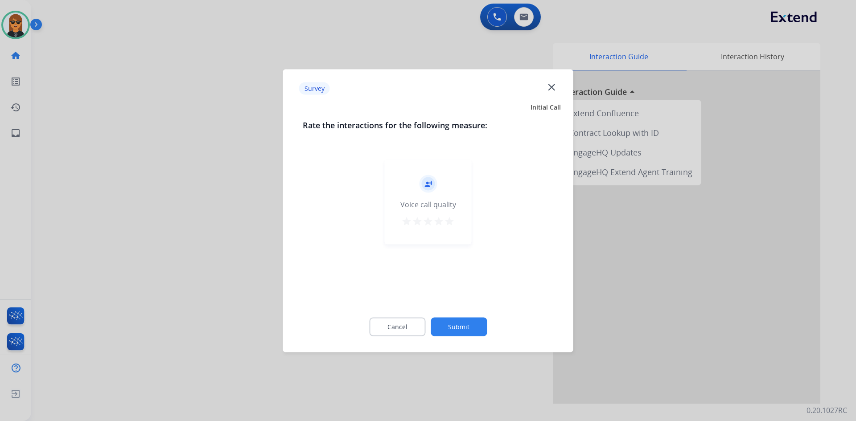
drag, startPoint x: 461, startPoint y: 299, endPoint x: 477, endPoint y: 328, distance: 32.9
click at [477, 328] on button "Submit" at bounding box center [459, 326] width 56 height 19
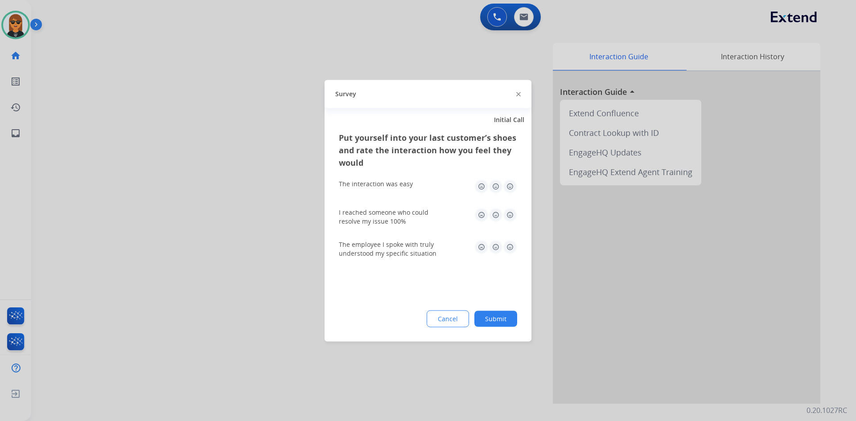
click at [512, 321] on button "Submit" at bounding box center [495, 319] width 43 height 16
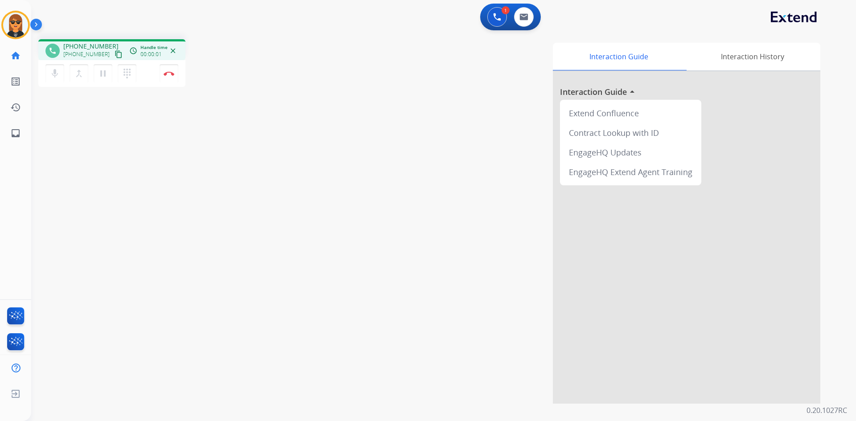
click at [115, 52] on mat-icon "content_copy" at bounding box center [119, 54] width 8 height 8
click at [115, 54] on mat-icon "content_copy" at bounding box center [119, 54] width 8 height 8
click at [525, 18] on img at bounding box center [523, 16] width 9 height 7
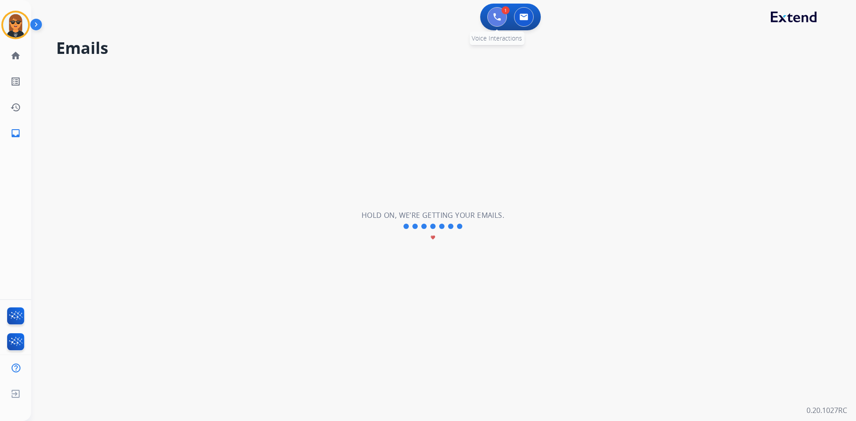
click at [502, 22] on button at bounding box center [497, 17] width 20 height 20
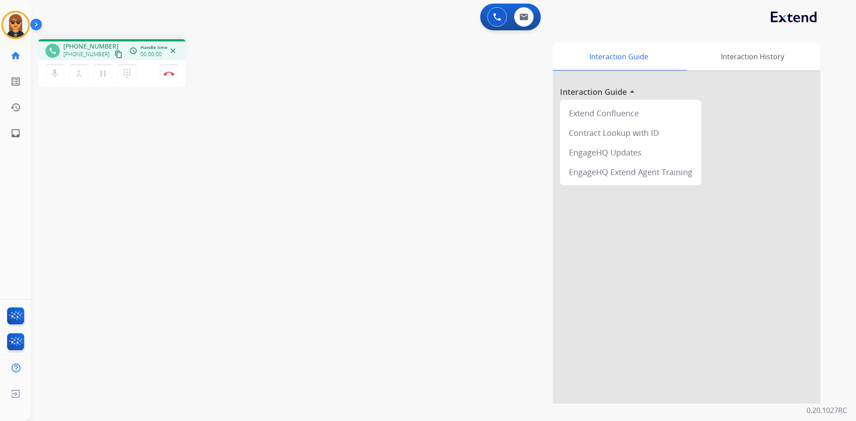
click at [115, 52] on mat-icon "content_copy" at bounding box center [119, 54] width 8 height 8
click at [174, 67] on button "Disconnect" at bounding box center [169, 73] width 19 height 19
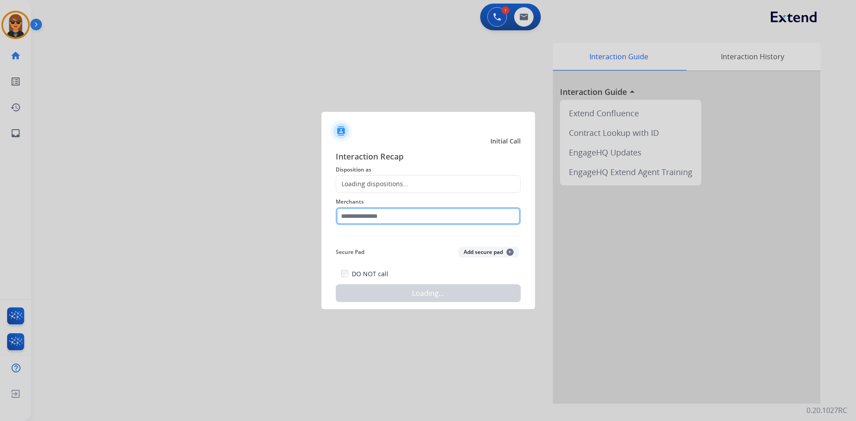
click at [431, 221] on input "text" at bounding box center [428, 216] width 185 height 18
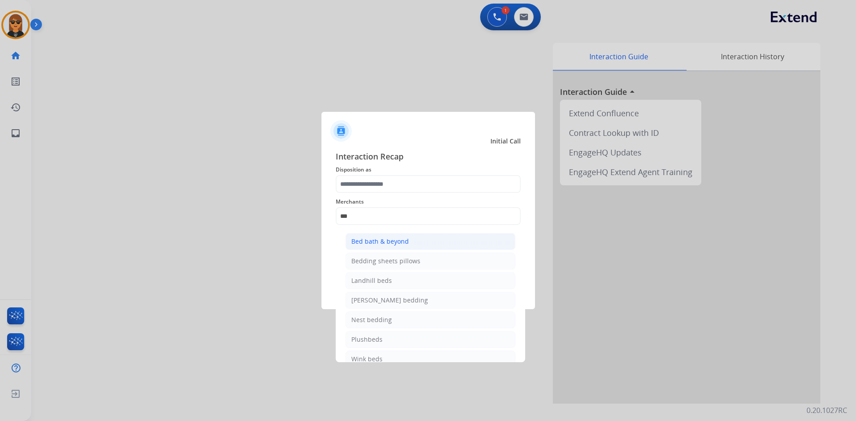
click at [418, 240] on li "Bed bath & beyond" at bounding box center [430, 241] width 170 height 17
type input "**********"
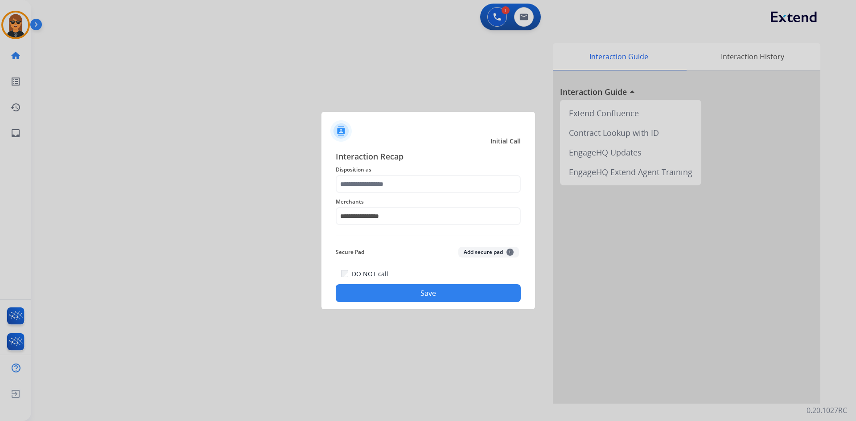
click at [405, 173] on span "Disposition as" at bounding box center [428, 169] width 185 height 11
drag, startPoint x: 411, startPoint y: 197, endPoint x: 419, endPoint y: 191, distance: 10.6
click at [412, 196] on div "**********" at bounding box center [428, 211] width 185 height 36
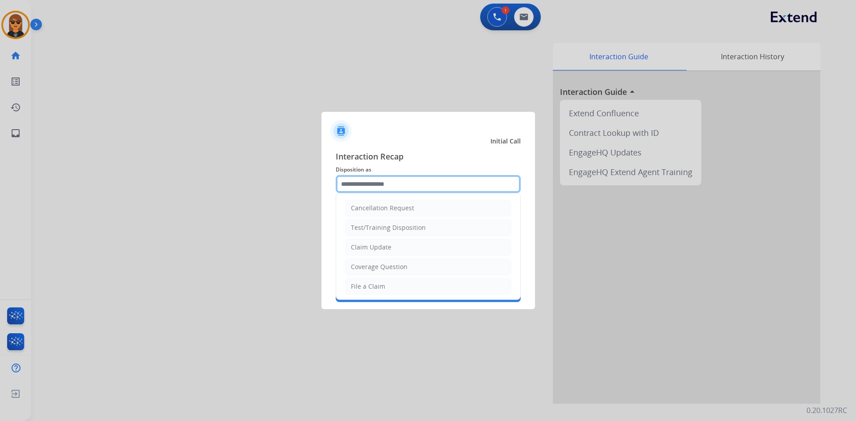
click at [422, 189] on input "text" at bounding box center [428, 184] width 185 height 18
click at [411, 282] on li "File a Claim" at bounding box center [428, 286] width 166 height 17
type input "**********"
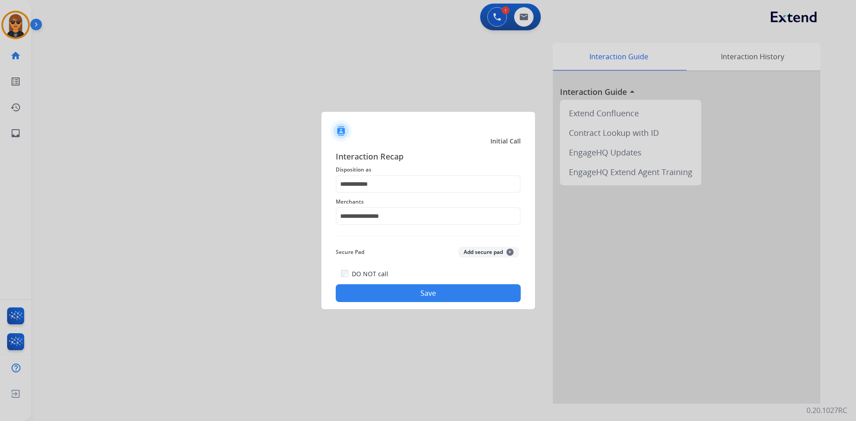
click at [428, 299] on button "Save" at bounding box center [428, 293] width 185 height 18
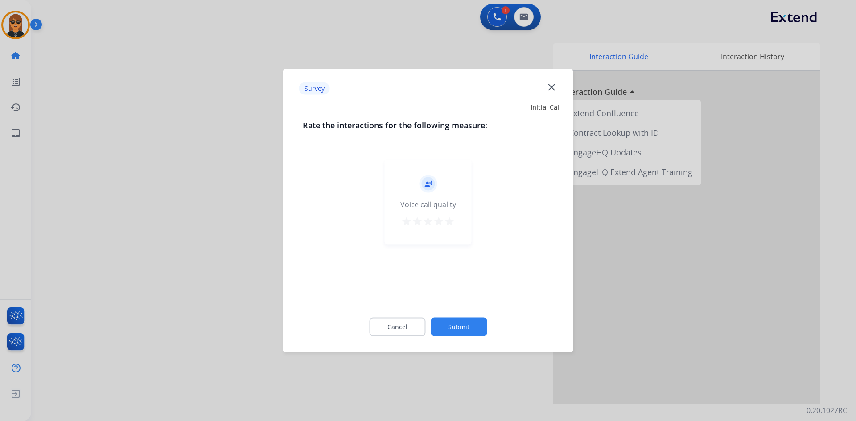
click at [471, 324] on button "Submit" at bounding box center [459, 326] width 56 height 19
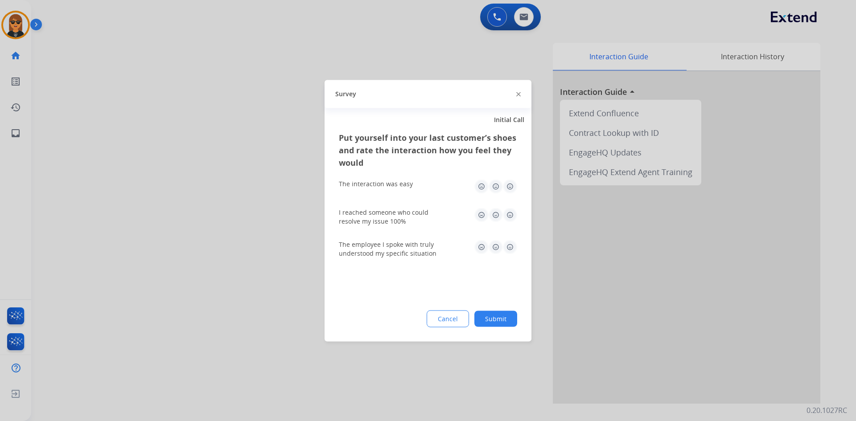
drag, startPoint x: 471, startPoint y: 324, endPoint x: 497, endPoint y: 317, distance: 26.3
click at [497, 319] on button "Submit" at bounding box center [495, 319] width 43 height 16
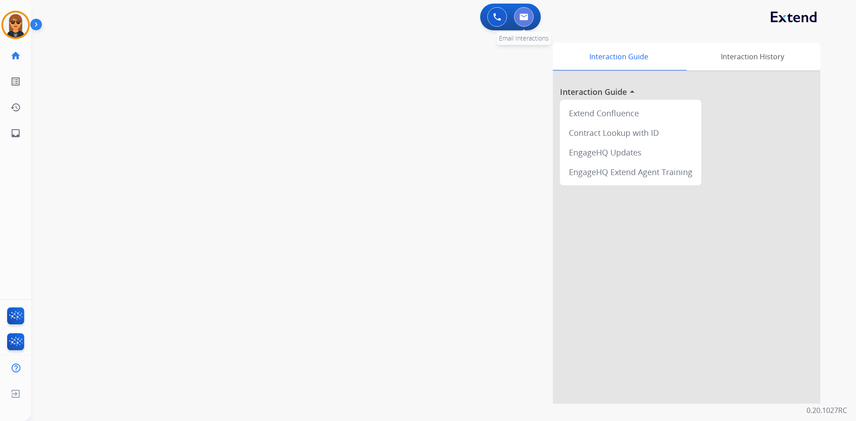
click at [523, 21] on button at bounding box center [524, 17] width 20 height 20
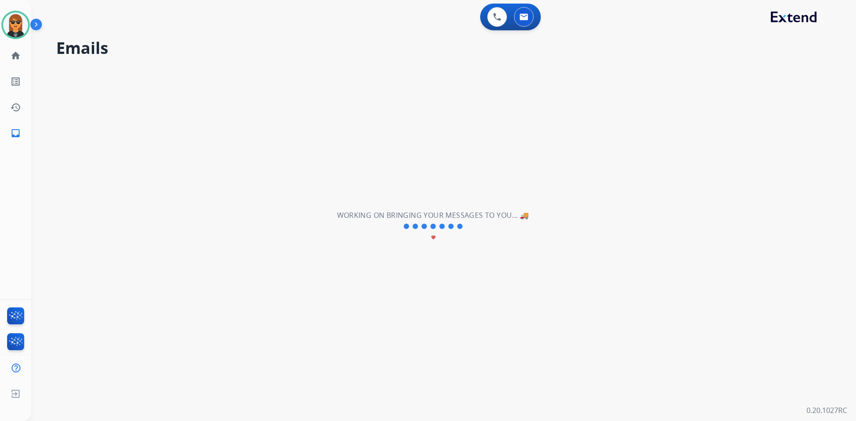
drag, startPoint x: 524, startPoint y: 13, endPoint x: 530, endPoint y: 30, distance: 18.1
click at [524, 13] on img at bounding box center [523, 16] width 9 height 7
click at [5, 132] on link "inbox Emails" at bounding box center [15, 133] width 25 height 25
click at [22, 52] on link "home Home" at bounding box center [15, 55] width 25 height 25
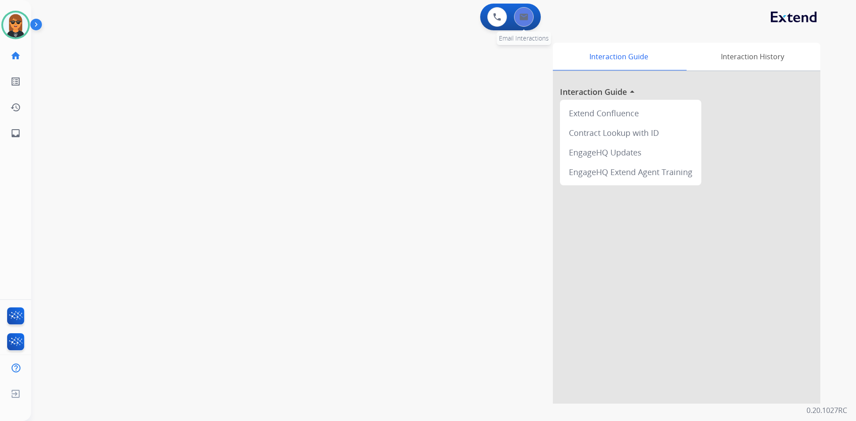
click at [517, 21] on button at bounding box center [524, 17] width 20 height 20
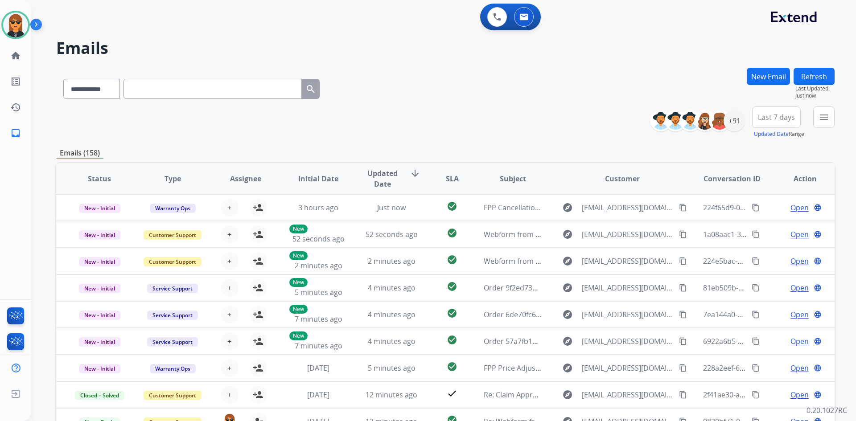
click at [758, 74] on button "New Email" at bounding box center [768, 76] width 43 height 17
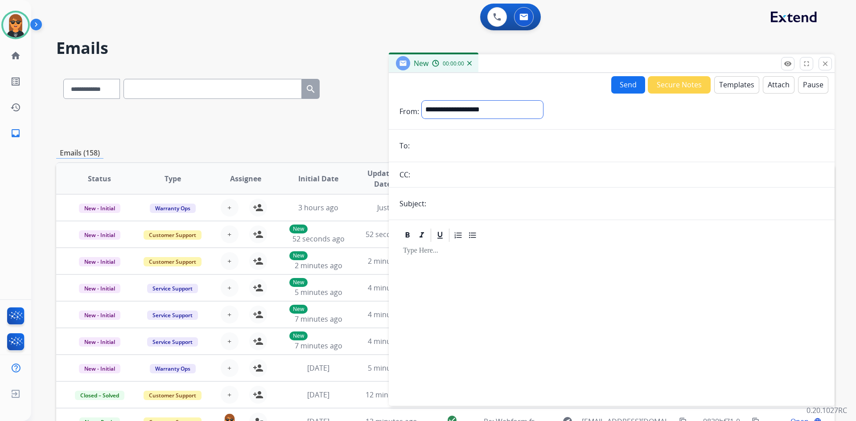
click at [516, 113] on select "**********" at bounding box center [482, 110] width 121 height 18
select select "**********"
click at [422, 101] on select "**********" at bounding box center [482, 110] width 121 height 18
click at [450, 148] on input "email" at bounding box center [617, 147] width 411 height 18
paste input "**********"
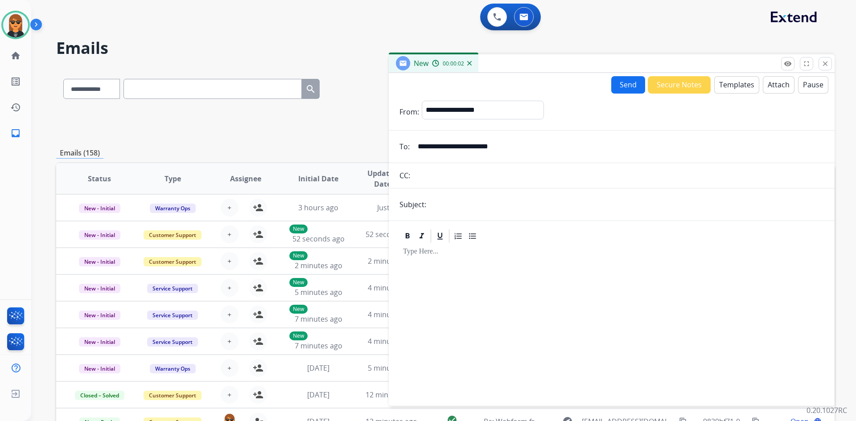
type input "**********"
drag, startPoint x: 460, startPoint y: 214, endPoint x: 502, endPoint y: 213, distance: 41.9
click at [461, 213] on form "**********" at bounding box center [612, 248] width 446 height 309
click at [493, 207] on input "text" at bounding box center [626, 205] width 395 height 18
type input "**********"
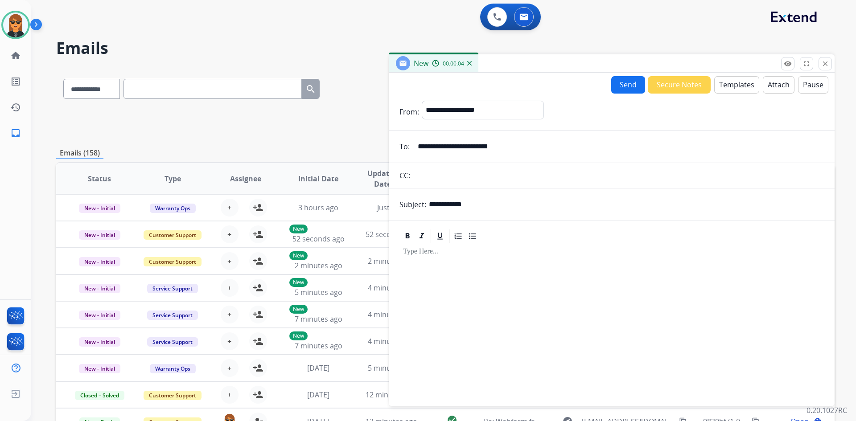
click at [614, 267] on div at bounding box center [611, 320] width 424 height 153
click at [724, 87] on button "Templates" at bounding box center [736, 84] width 45 height 17
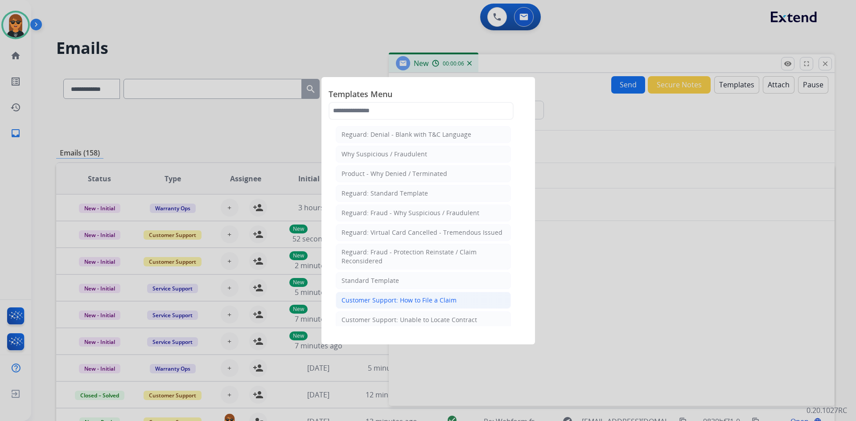
click at [448, 296] on div "Customer Support: How to File a Claim" at bounding box center [398, 300] width 115 height 9
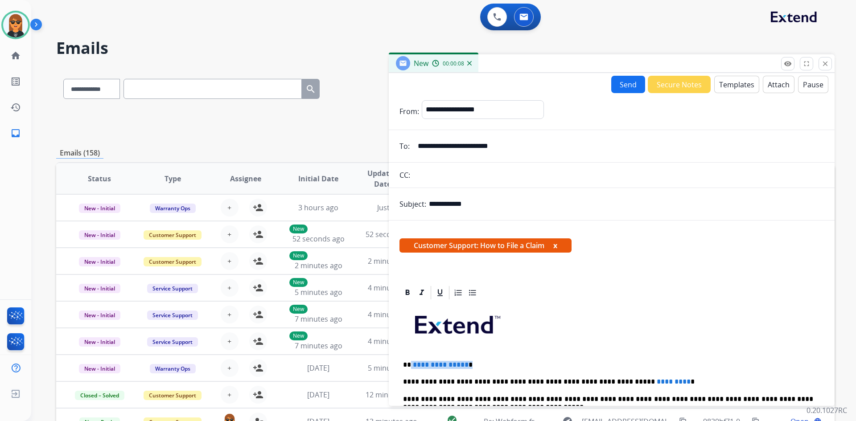
drag, startPoint x: 476, startPoint y: 365, endPoint x: 411, endPoint y: 366, distance: 64.6
click at [411, 366] on p "**********" at bounding box center [608, 365] width 410 height 8
drag, startPoint x: 664, startPoint y: 384, endPoint x: 608, endPoint y: 384, distance: 55.7
click at [608, 384] on p "**********" at bounding box center [608, 382] width 410 height 8
click at [627, 385] on p "**********" at bounding box center [608, 382] width 410 height 8
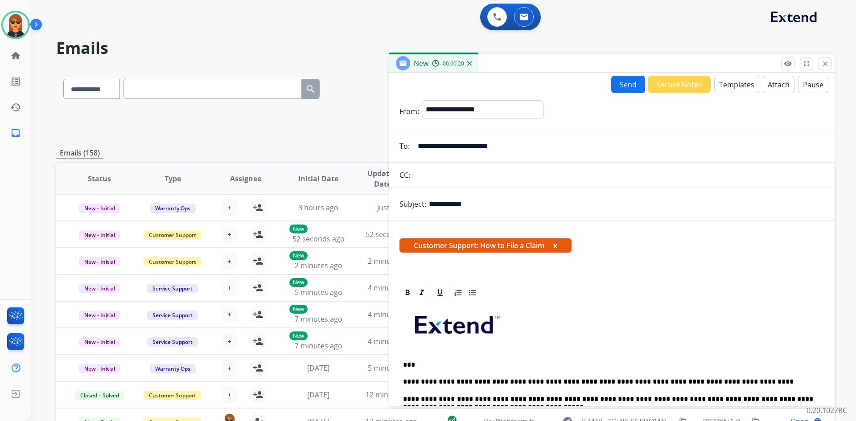
click at [620, 81] on button "Send" at bounding box center [628, 84] width 34 height 17
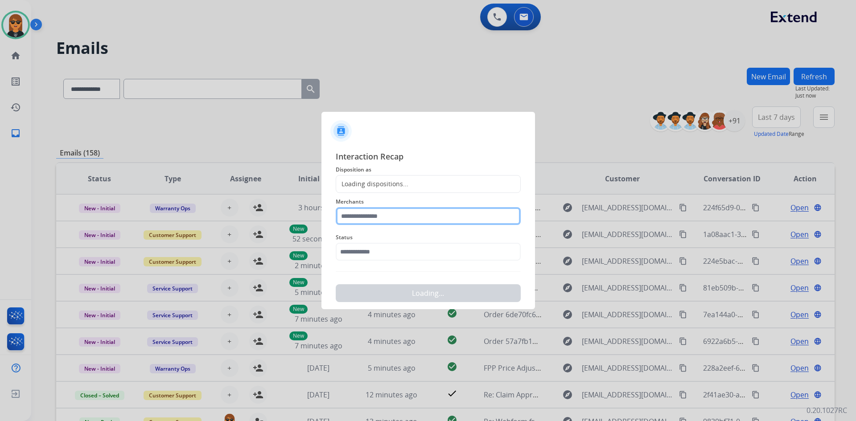
click at [392, 211] on input "text" at bounding box center [428, 216] width 185 height 18
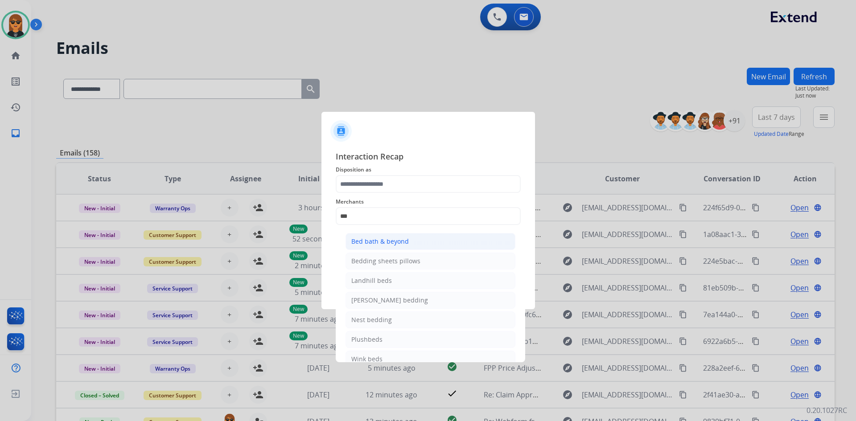
click at [389, 247] on li "Bed bath & beyond" at bounding box center [430, 241] width 170 height 17
type input "**********"
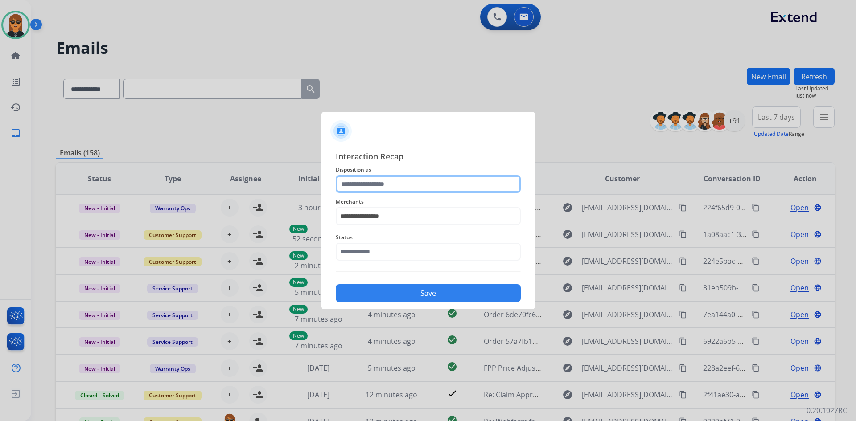
click at [390, 188] on input "text" at bounding box center [428, 184] width 185 height 18
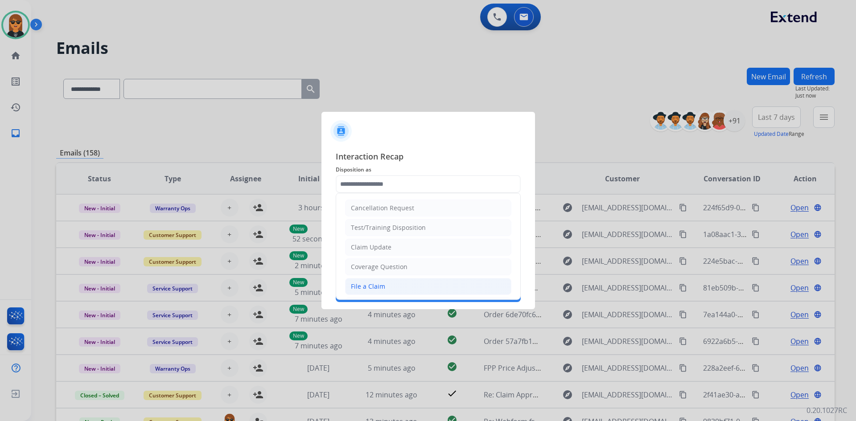
click at [407, 281] on li "File a Claim" at bounding box center [428, 286] width 166 height 17
type input "**********"
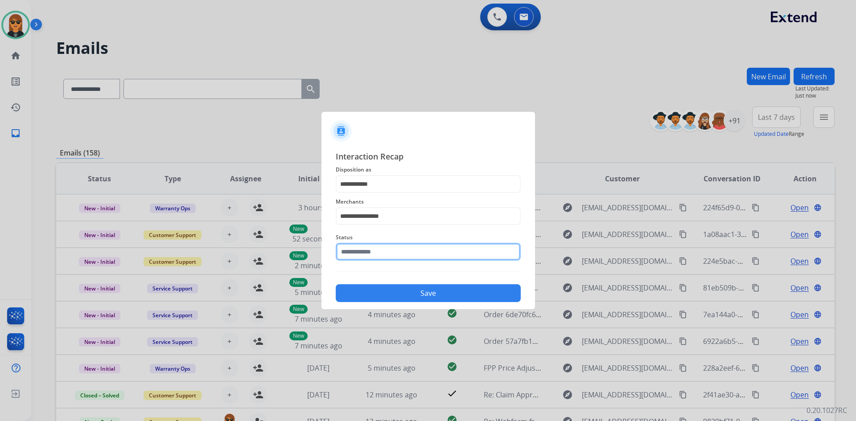
click at [415, 251] on input "text" at bounding box center [428, 252] width 185 height 18
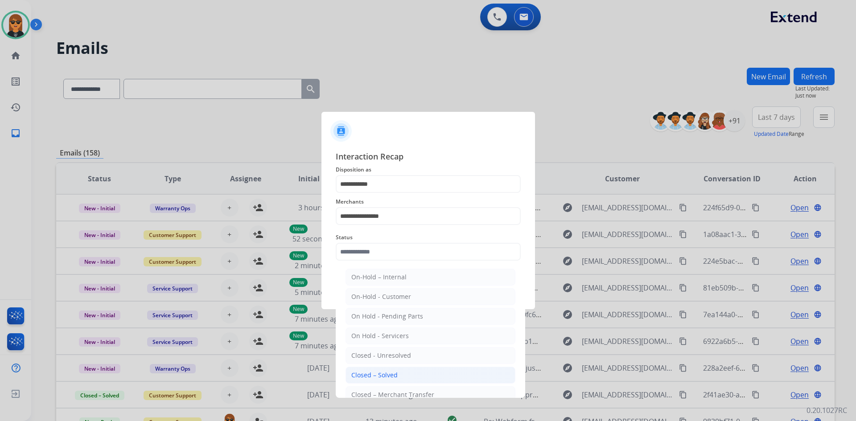
click at [412, 379] on li "Closed – Solved" at bounding box center [430, 375] width 170 height 17
type input "**********"
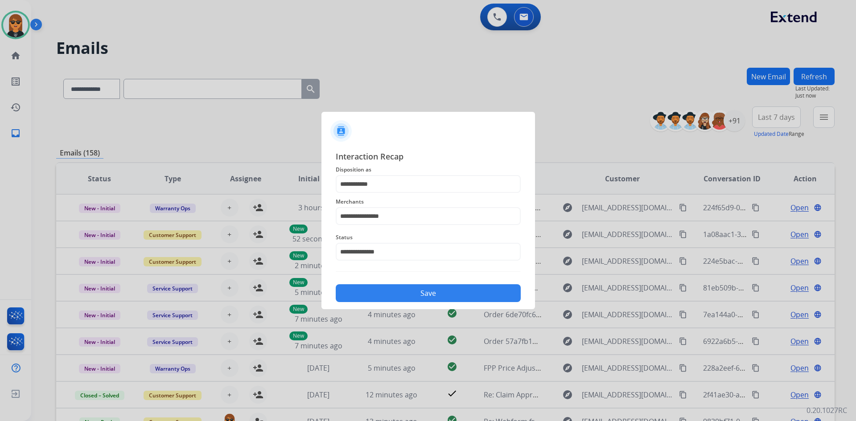
click at [435, 300] on button "Save" at bounding box center [428, 293] width 185 height 18
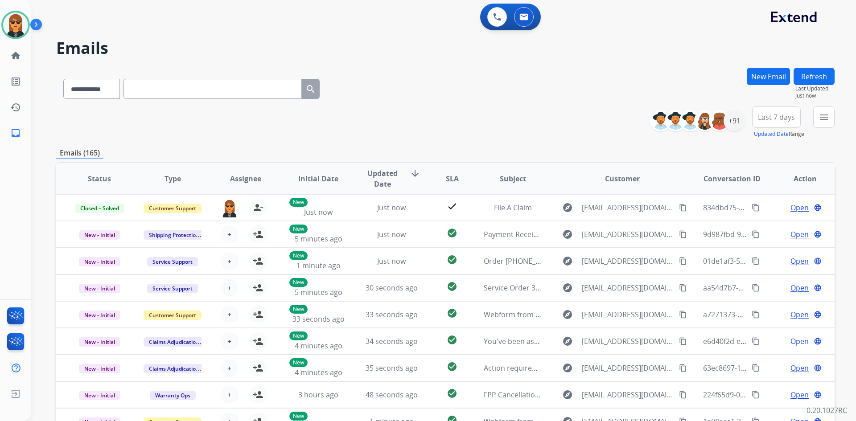
click at [196, 91] on input "text" at bounding box center [212, 89] width 178 height 20
paste input "**********"
type input "**********"
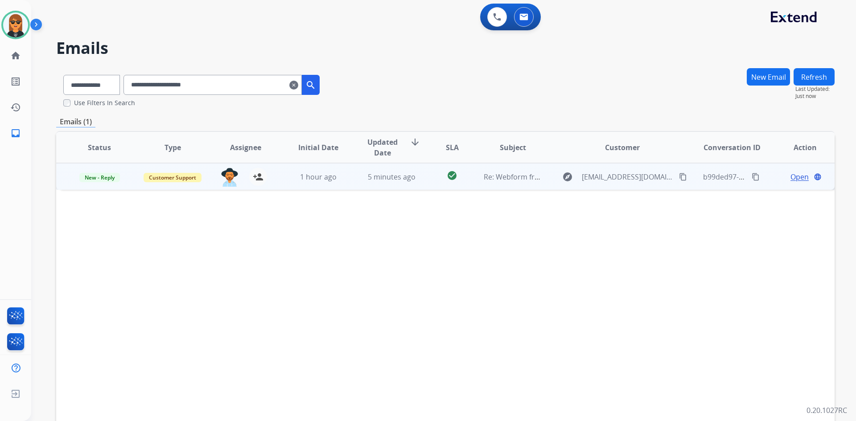
click at [799, 176] on span "Open" at bounding box center [799, 177] width 18 height 11
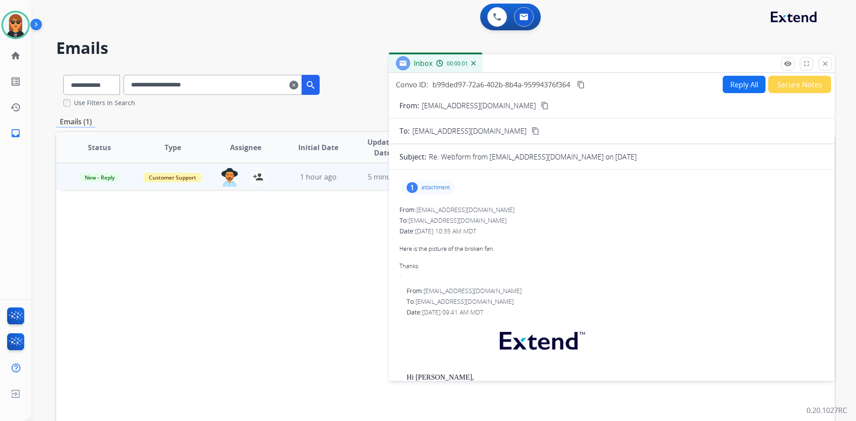
click at [432, 187] on p "attachment" at bounding box center [435, 187] width 29 height 7
click at [441, 217] on div at bounding box center [430, 210] width 45 height 31
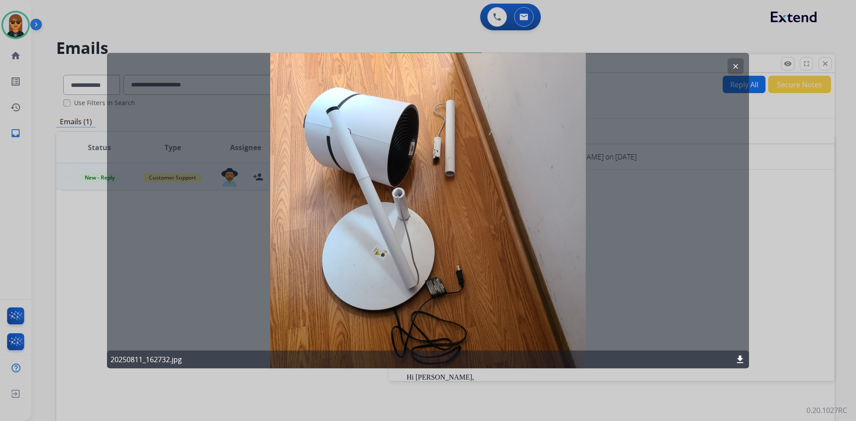
drag, startPoint x: 735, startPoint y: 64, endPoint x: 693, endPoint y: 97, distance: 53.3
click at [734, 64] on mat-icon "clear" at bounding box center [735, 66] width 8 height 8
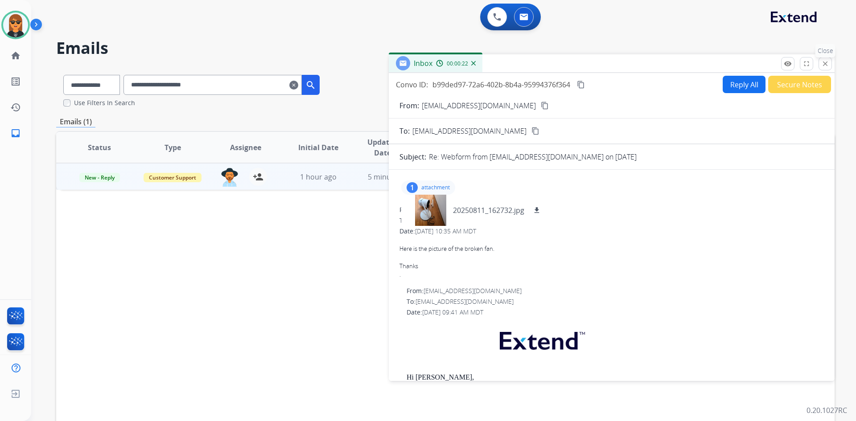
click at [826, 66] on mat-icon "close" at bounding box center [825, 64] width 8 height 8
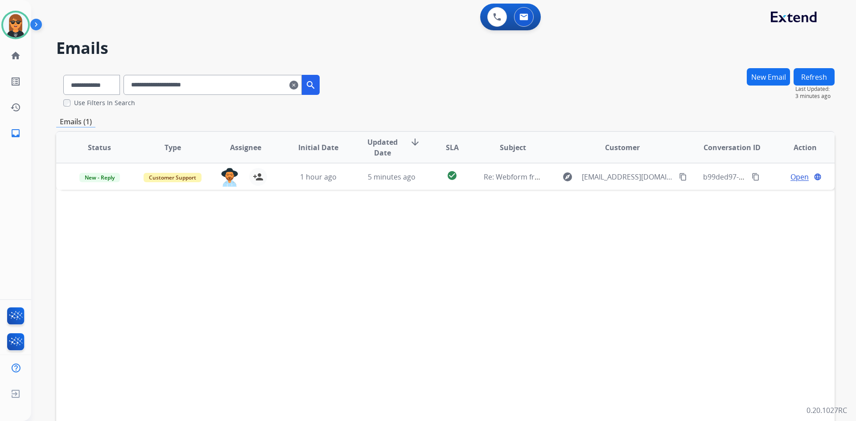
click at [298, 83] on mat-icon "clear" at bounding box center [293, 85] width 9 height 11
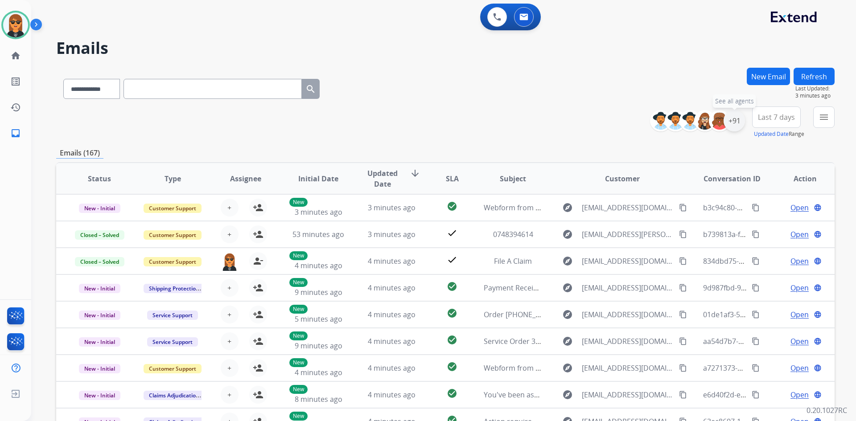
click at [741, 121] on div "+91" at bounding box center [733, 120] width 21 height 21
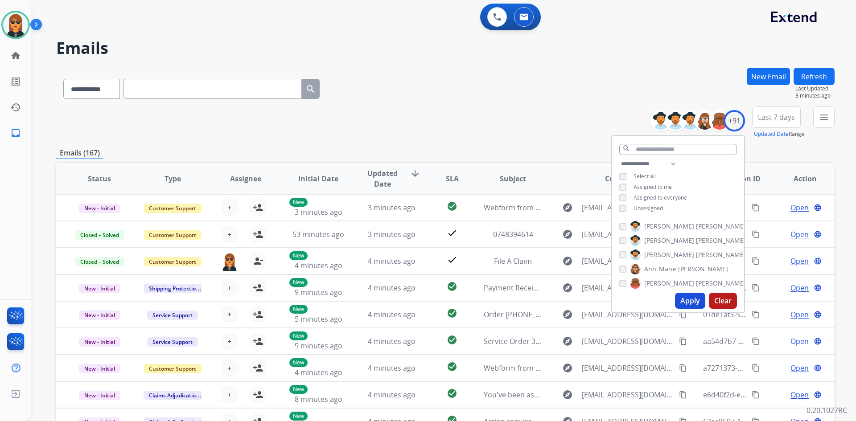
click at [658, 206] on span "Unassigned" at bounding box center [647, 209] width 29 height 8
click at [663, 181] on div "**********" at bounding box center [678, 187] width 132 height 57
click at [663, 185] on span "Assigned to me" at bounding box center [652, 187] width 38 height 8
click at [825, 122] on mat-icon "menu" at bounding box center [823, 117] width 11 height 11
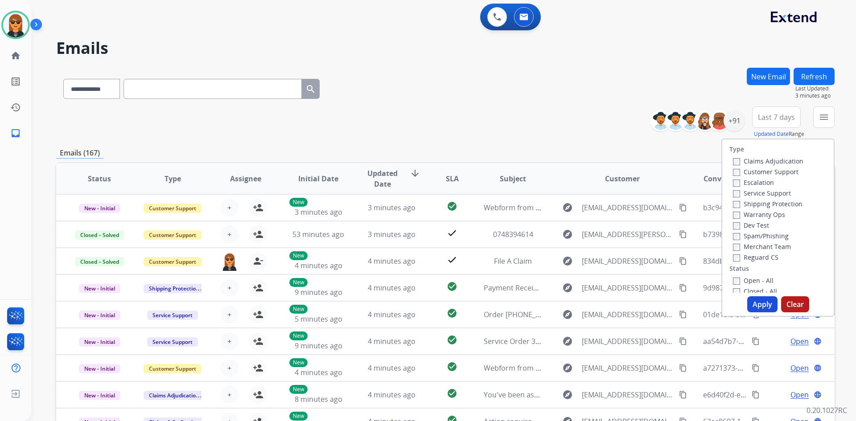
click at [770, 172] on label "Customer Support" at bounding box center [766, 172] width 66 height 8
click at [781, 205] on label "Shipping Protection" at bounding box center [768, 204] width 70 height 8
click at [765, 256] on label "Reguard CS" at bounding box center [755, 257] width 45 height 8
drag, startPoint x: 752, startPoint y: 276, endPoint x: 754, endPoint y: 283, distance: 6.6
click at [752, 278] on label "Open - All" at bounding box center [753, 280] width 41 height 8
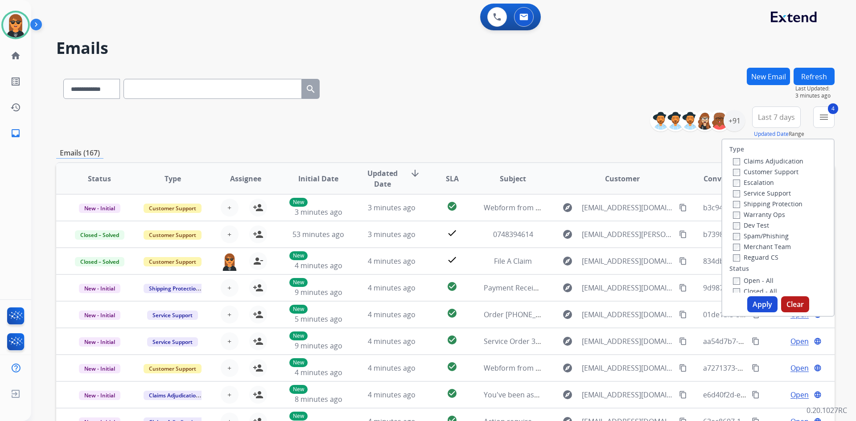
drag, startPoint x: 757, startPoint y: 310, endPoint x: 771, endPoint y: 308, distance: 14.0
click at [759, 310] on button "Apply" at bounding box center [762, 304] width 30 height 16
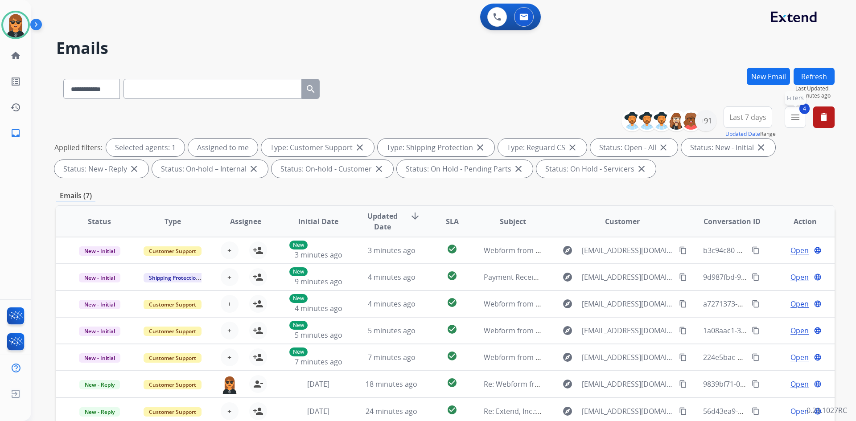
drag, startPoint x: 797, startPoint y: 115, endPoint x: 796, endPoint y: 121, distance: 6.4
click at [797, 115] on mat-icon "menu" at bounding box center [795, 117] width 11 height 11
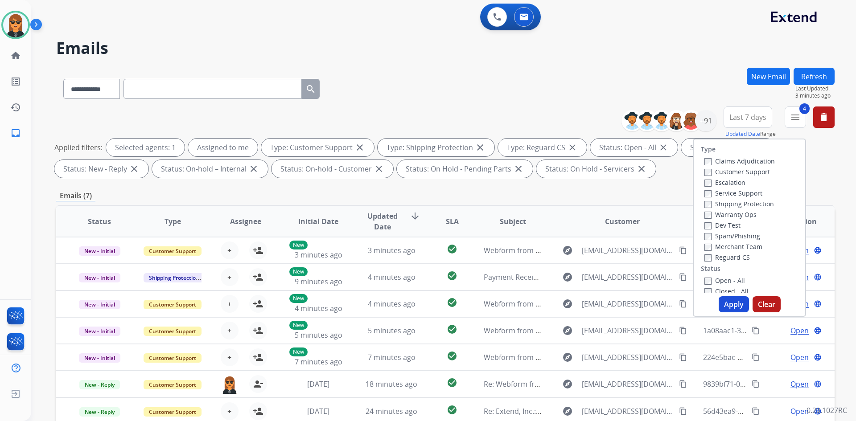
click at [725, 288] on label "Closed - All" at bounding box center [726, 291] width 44 height 8
click at [726, 292] on label "Closed - All" at bounding box center [726, 288] width 44 height 8
click at [724, 279] on label "Open - All" at bounding box center [724, 278] width 41 height 8
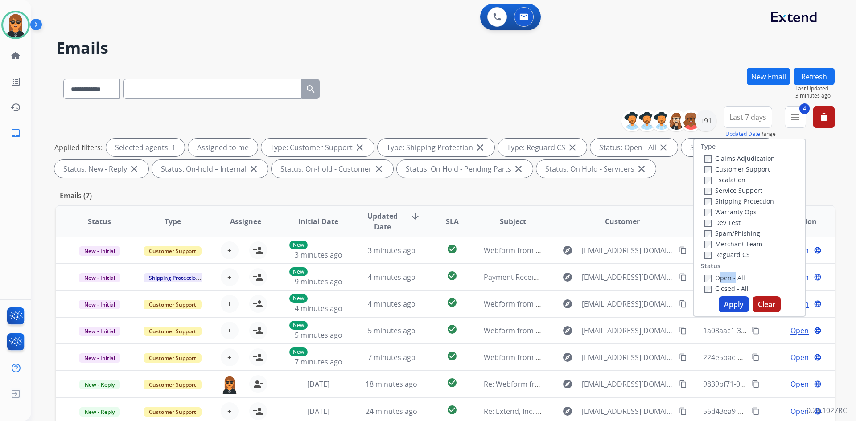
click at [728, 301] on button "Apply" at bounding box center [734, 304] width 30 height 16
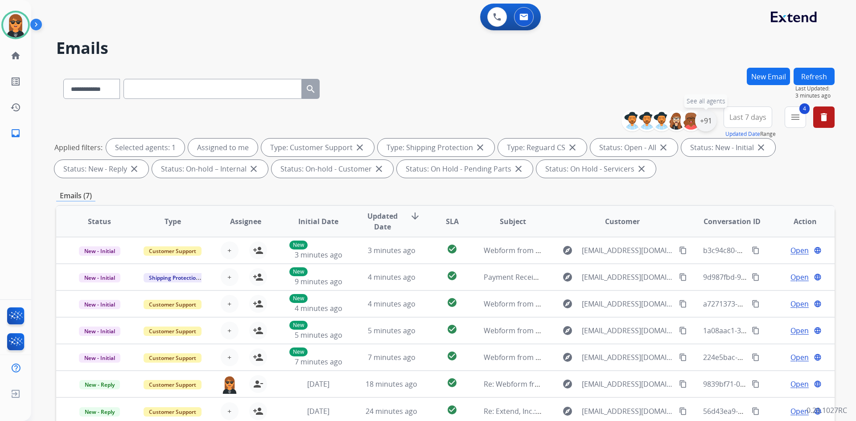
click at [705, 121] on div "+91" at bounding box center [705, 120] width 21 height 21
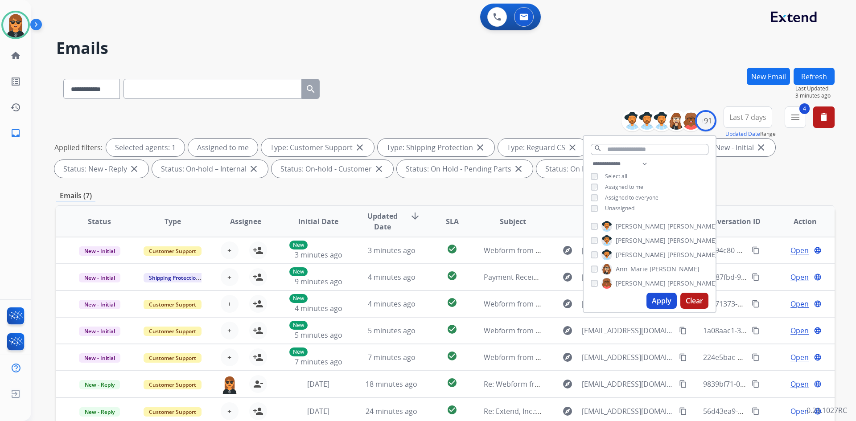
click at [617, 184] on span "Assigned to me" at bounding box center [624, 187] width 38 height 8
drag, startPoint x: 667, startPoint y: 296, endPoint x: 680, endPoint y: 296, distance: 13.4
click at [668, 297] on button "Apply" at bounding box center [661, 301] width 30 height 16
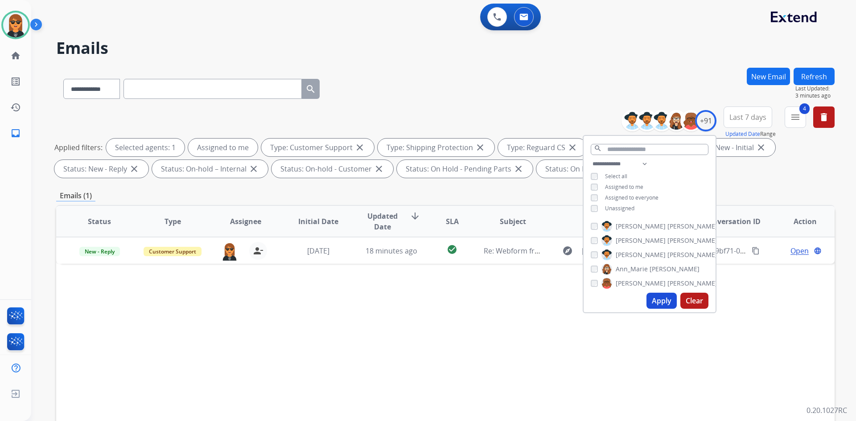
click at [523, 297] on div "Status Type Assignee Initial Date Updated Date arrow_downward SLA Subject Custo…" at bounding box center [445, 354] width 778 height 299
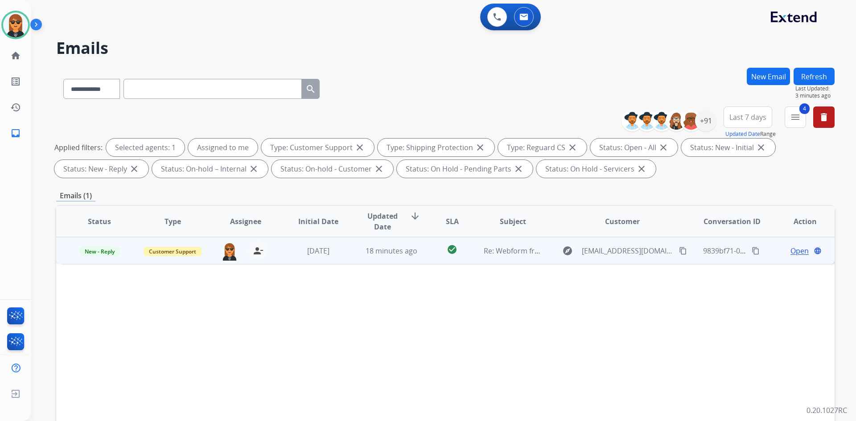
click at [545, 259] on td "explore Khaliyahjgg@gmail.com content_copy" at bounding box center [615, 250] width 146 height 27
click at [679, 250] on mat-icon "content_copy" at bounding box center [683, 251] width 8 height 8
click at [790, 248] on span "Open" at bounding box center [799, 250] width 18 height 11
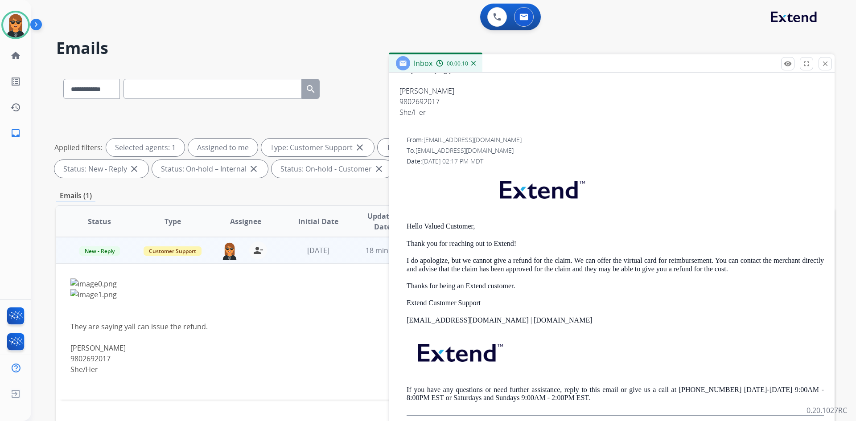
scroll to position [223, 0]
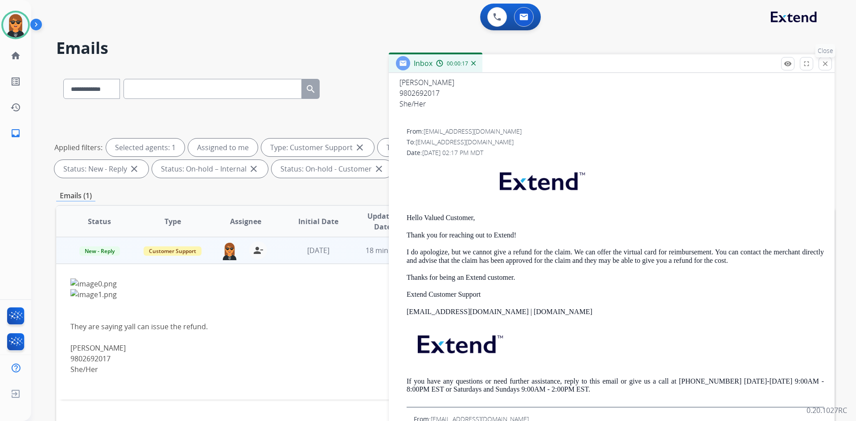
click at [826, 66] on mat-icon "close" at bounding box center [825, 64] width 8 height 8
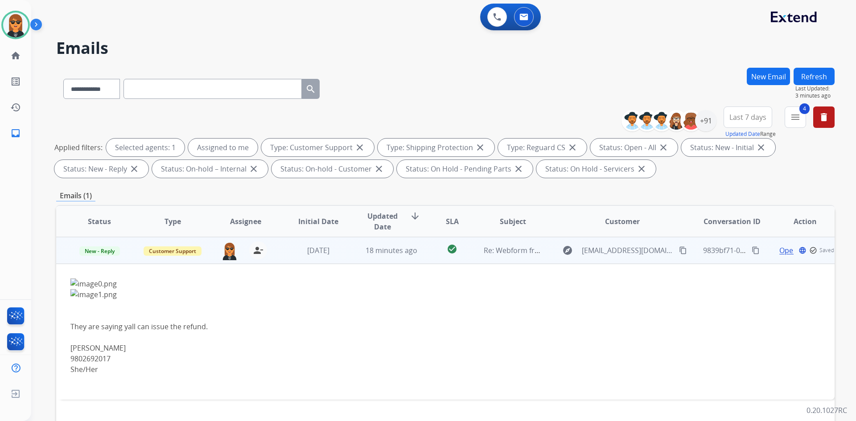
click at [752, 253] on mat-icon "content_copy" at bounding box center [756, 251] width 8 height 8
click at [790, 254] on span "Open" at bounding box center [799, 250] width 18 height 11
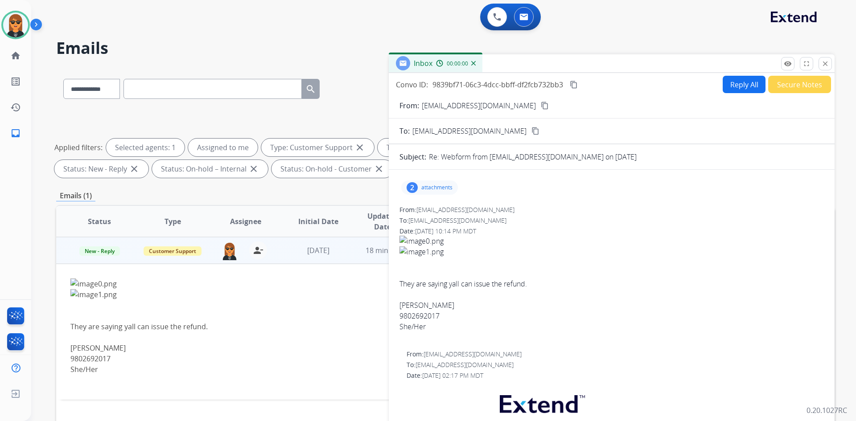
click at [740, 81] on button "Reply All" at bounding box center [744, 84] width 43 height 17
select select "**********"
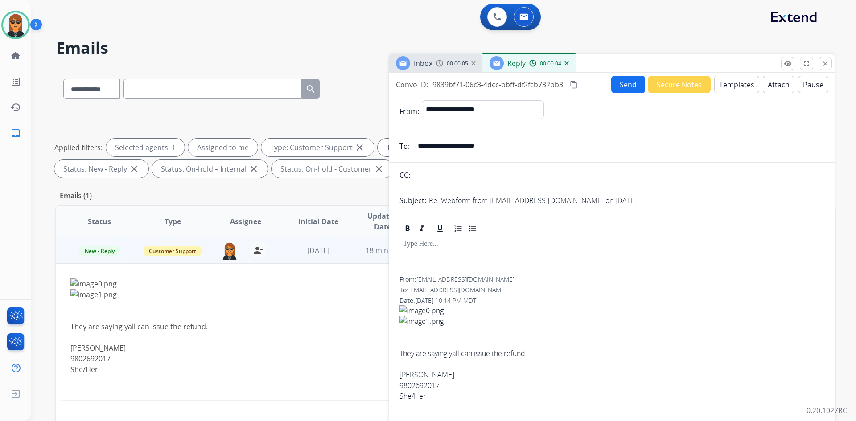
click at [730, 86] on button "Templates" at bounding box center [736, 84] width 45 height 17
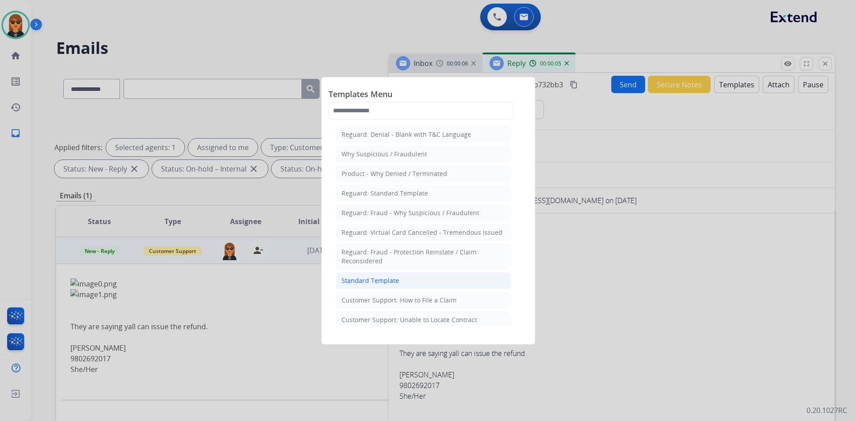
click at [371, 282] on div "Standard Template" at bounding box center [370, 280] width 58 height 9
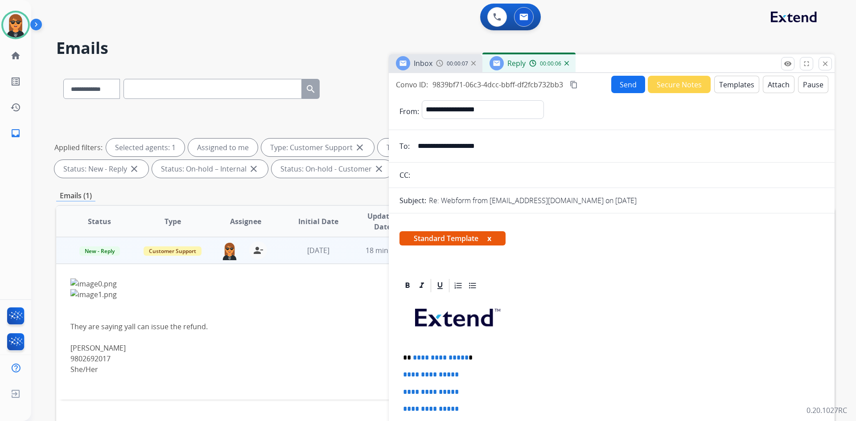
click at [462, 358] on span "**********" at bounding box center [441, 357] width 56 height 7
drag, startPoint x: 474, startPoint y: 357, endPoint x: 430, endPoint y: 360, distance: 44.2
click at [411, 358] on p "**********" at bounding box center [608, 358] width 410 height 8
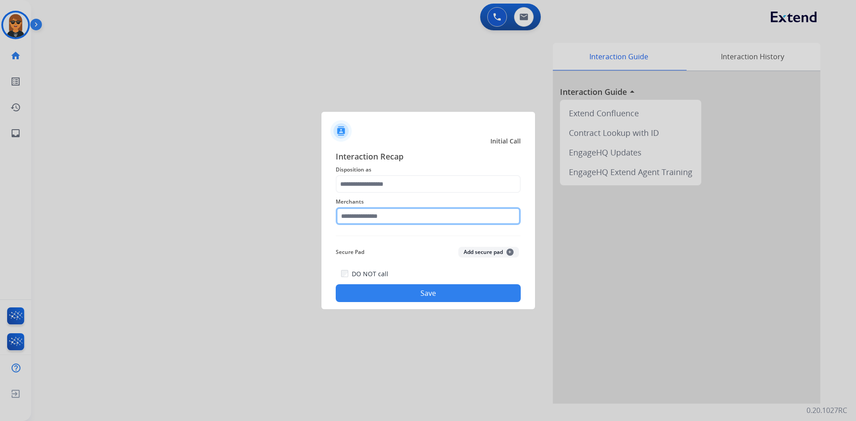
click at [381, 215] on input "text" at bounding box center [428, 216] width 185 height 18
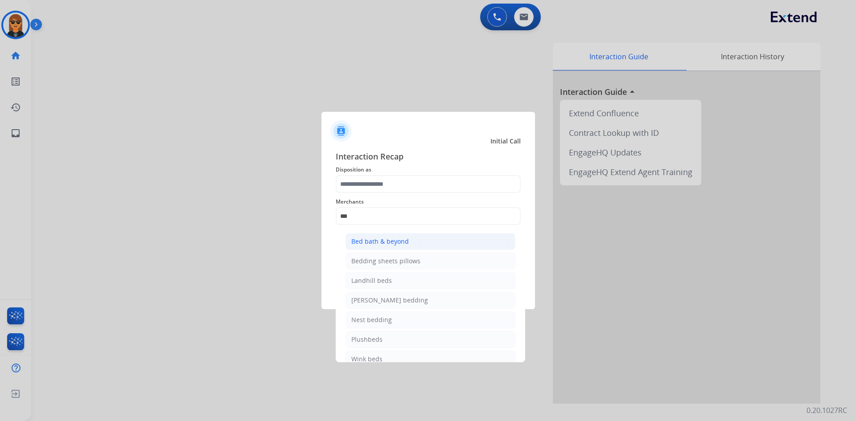
click at [395, 246] on div "Bed bath & beyond" at bounding box center [380, 241] width 58 height 9
type input "**********"
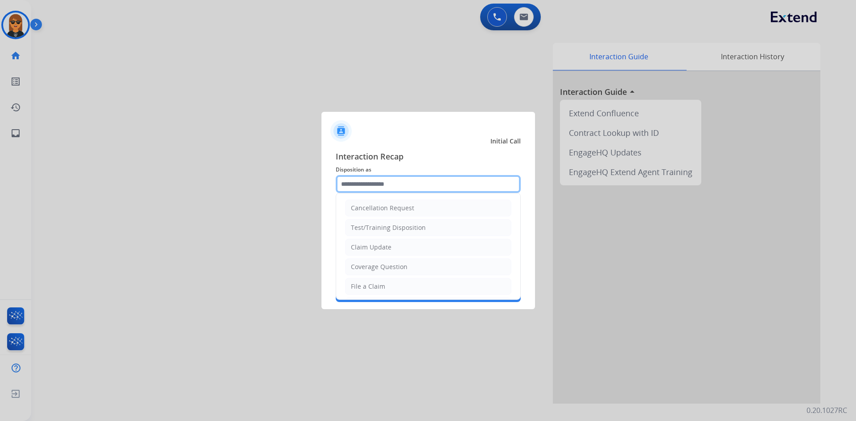
click at [407, 191] on input "text" at bounding box center [428, 184] width 185 height 18
drag, startPoint x: 411, startPoint y: 247, endPoint x: 424, endPoint y: 242, distance: 14.2
click at [411, 247] on li "Claim Update" at bounding box center [428, 247] width 166 height 17
type input "**********"
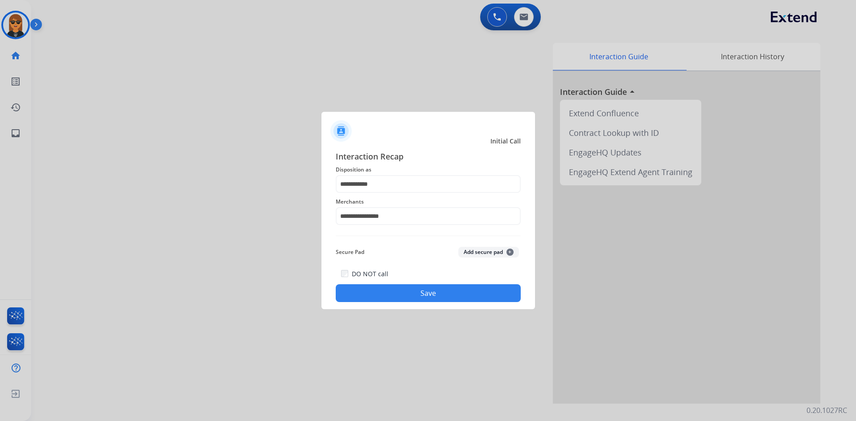
click at [451, 306] on div "**********" at bounding box center [428, 226] width 214 height 166
click at [474, 298] on button "Save" at bounding box center [428, 293] width 185 height 18
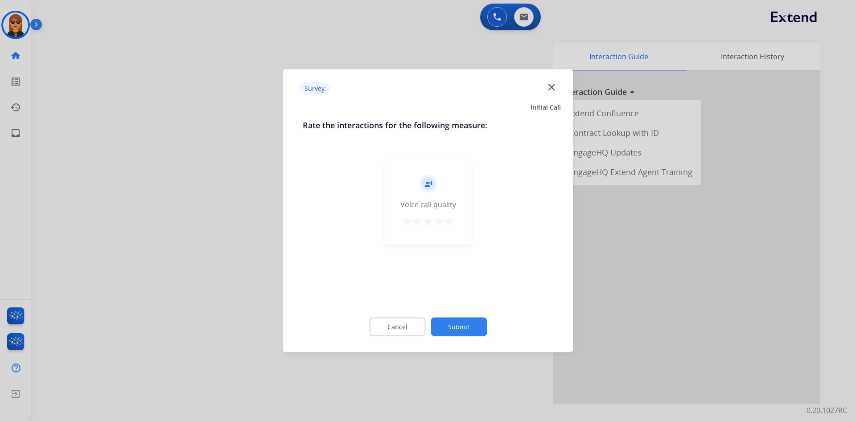
drag, startPoint x: 481, startPoint y: 307, endPoint x: 468, endPoint y: 322, distance: 19.6
click at [479, 313] on div "Cancel Submit" at bounding box center [428, 327] width 251 height 40
click at [469, 322] on button "Submit" at bounding box center [459, 326] width 56 height 19
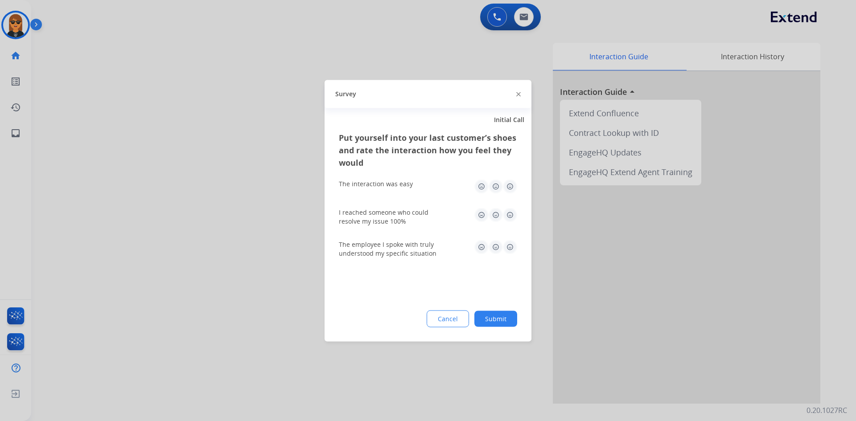
click at [500, 315] on button "Submit" at bounding box center [495, 319] width 43 height 16
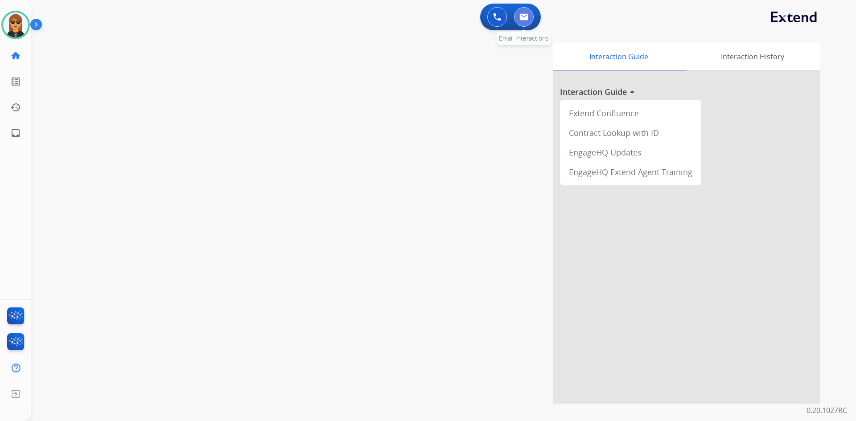
click at [530, 14] on button at bounding box center [524, 17] width 20 height 20
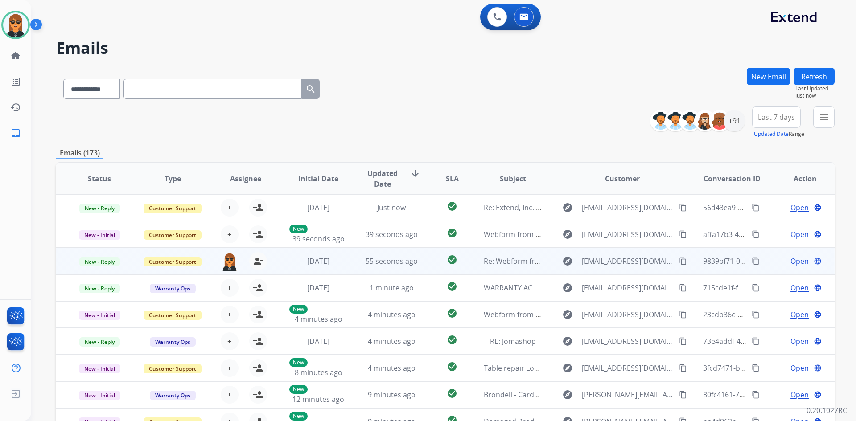
click at [790, 263] on span "Open" at bounding box center [799, 261] width 18 height 11
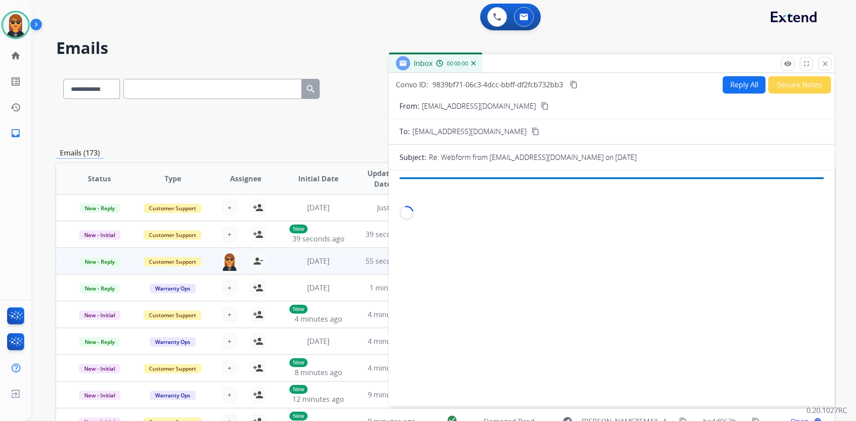
click at [749, 80] on button "Reply All" at bounding box center [744, 84] width 43 height 17
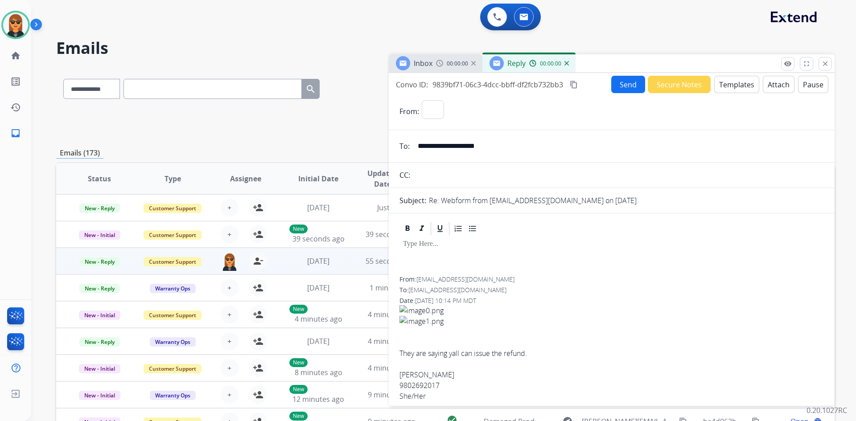
select select "**********"
click at [731, 78] on button "Templates" at bounding box center [736, 84] width 45 height 17
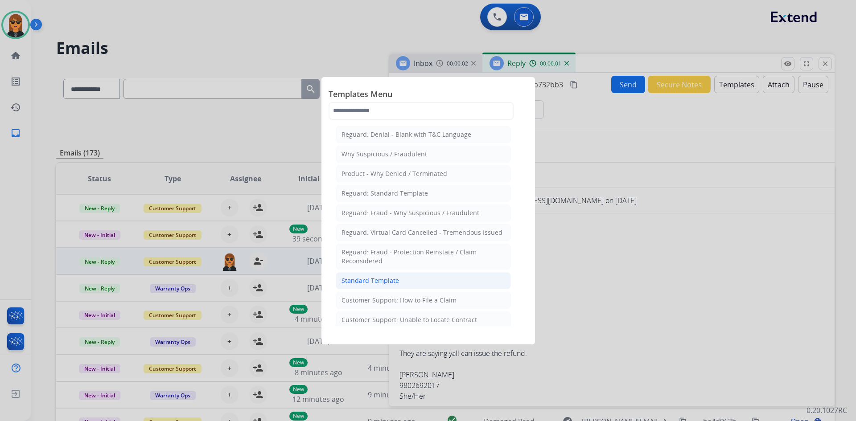
click at [403, 284] on li "Standard Template" at bounding box center [423, 280] width 175 height 17
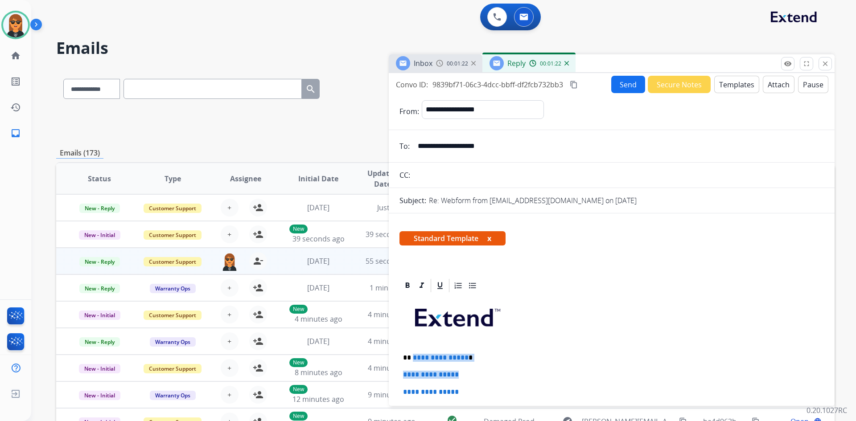
drag, startPoint x: 412, startPoint y: 358, endPoint x: 471, endPoint y: 364, distance: 59.6
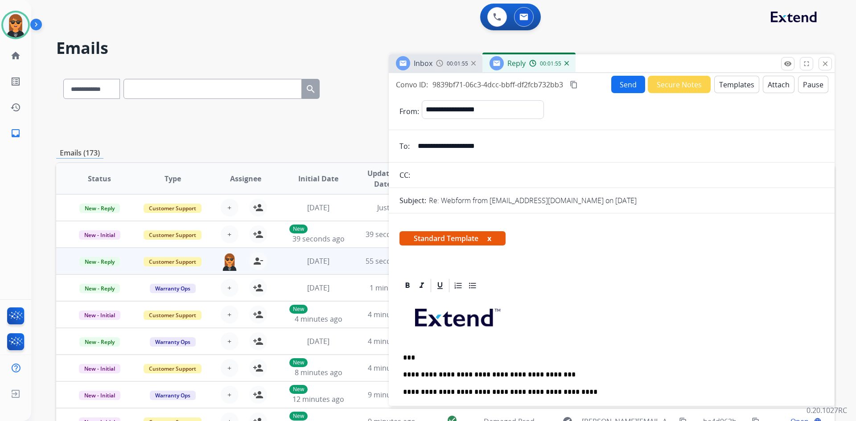
scroll to position [8, 0]
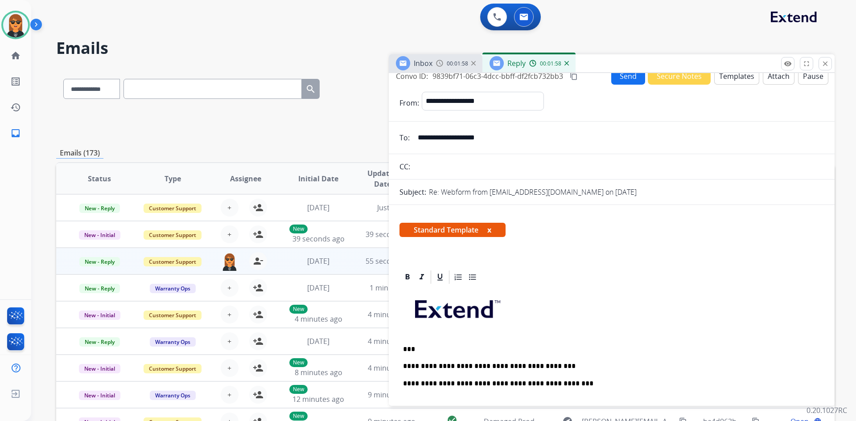
click at [589, 384] on p "**********" at bounding box center [608, 384] width 410 height 8
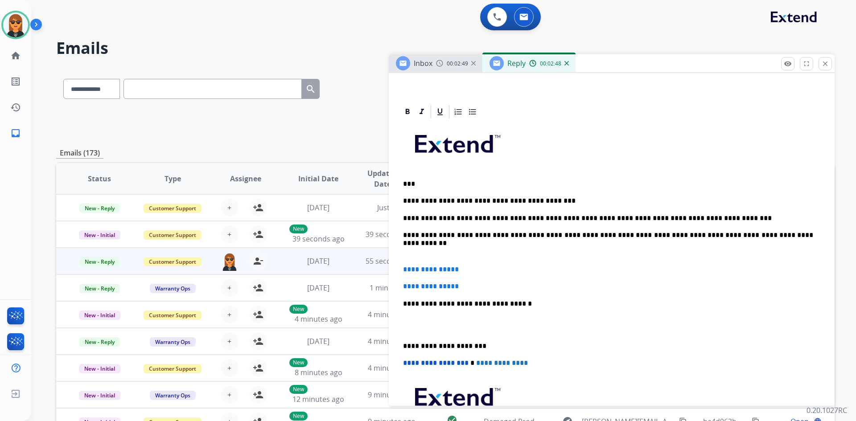
scroll to position [231, 0]
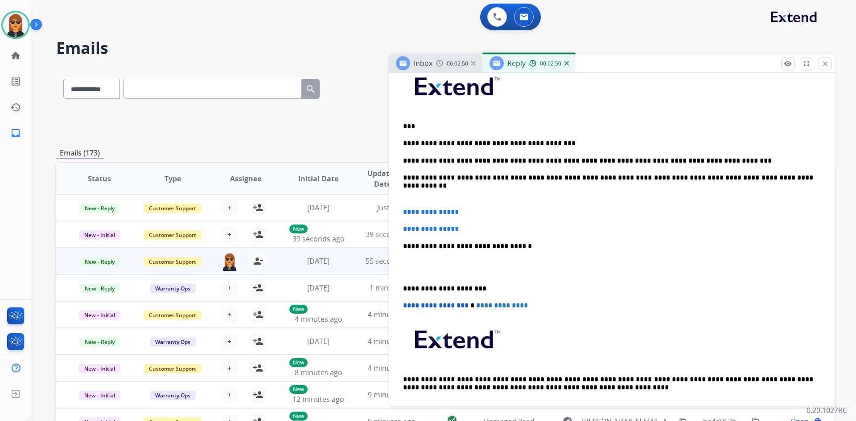
click at [403, 193] on div "**********" at bounding box center [611, 241] width 424 height 358
click at [418, 261] on p at bounding box center [611, 267] width 417 height 16
click at [419, 192] on p at bounding box center [611, 195] width 417 height 8
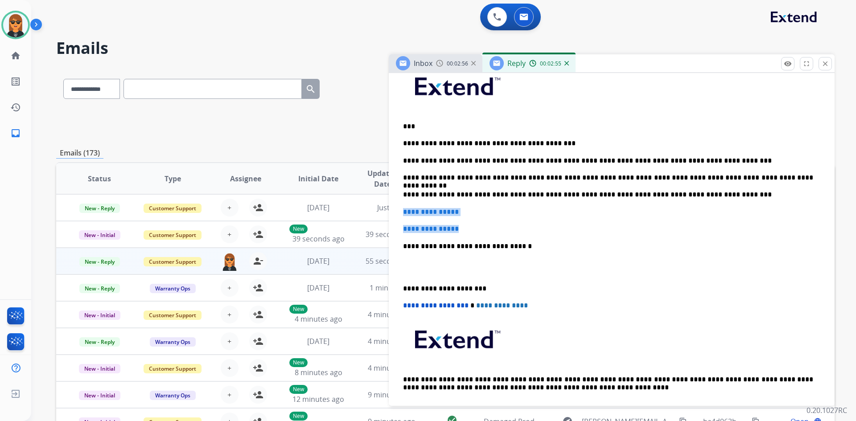
drag, startPoint x: 403, startPoint y: 209, endPoint x: 469, endPoint y: 225, distance: 68.4
click at [469, 225] on div "**********" at bounding box center [611, 241] width 424 height 358
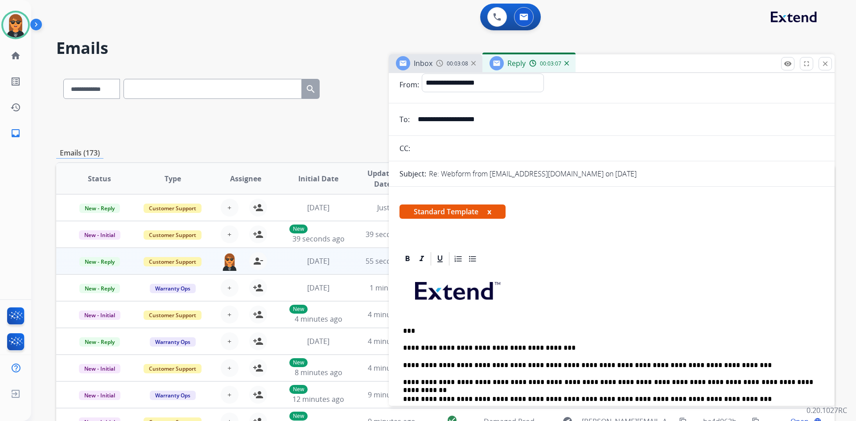
scroll to position [0, 0]
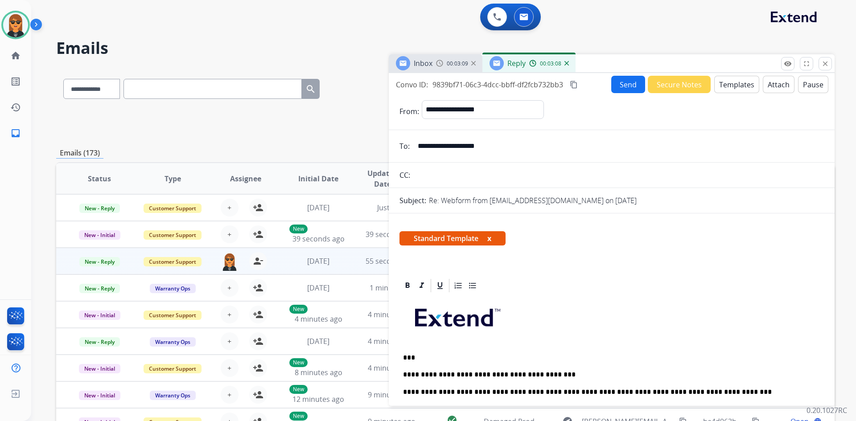
click at [627, 86] on button "Send" at bounding box center [628, 84] width 34 height 17
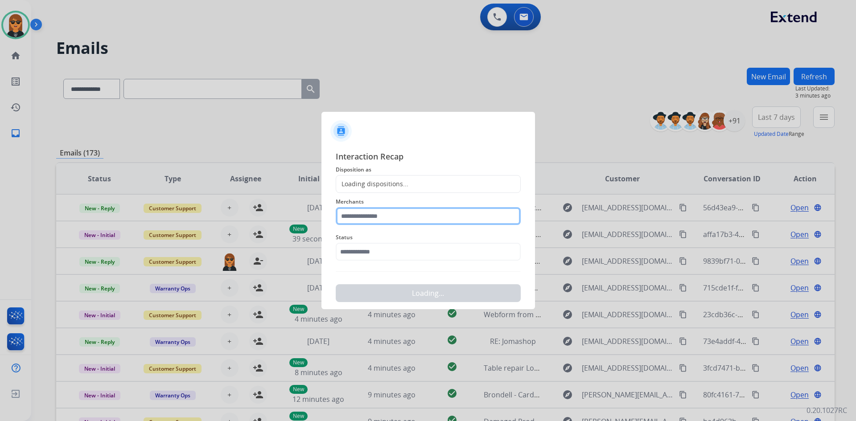
click at [425, 215] on input "text" at bounding box center [428, 216] width 185 height 18
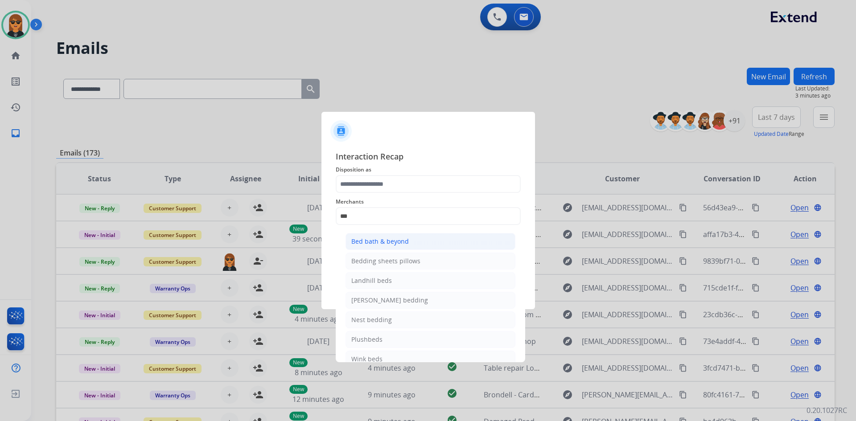
click at [402, 247] on li "Bed bath & beyond" at bounding box center [430, 241] width 170 height 17
type input "**********"
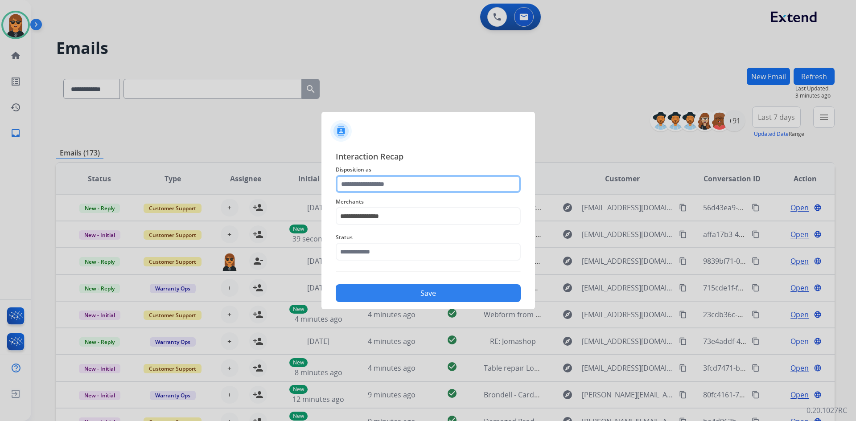
click at [411, 191] on input "text" at bounding box center [428, 184] width 185 height 18
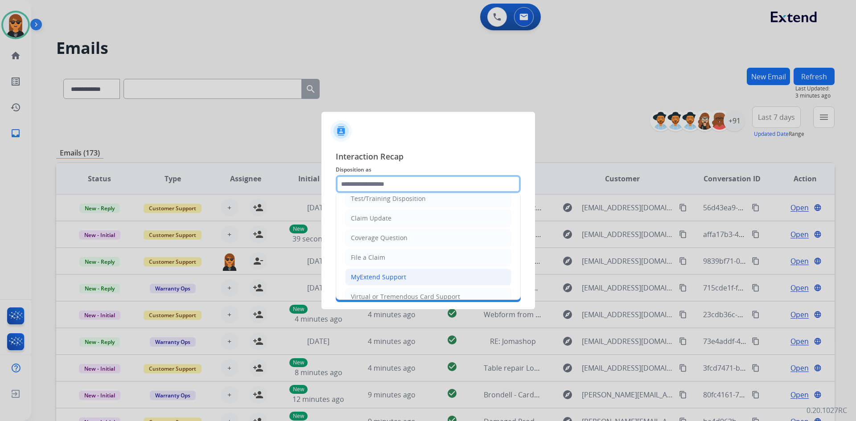
scroll to position [45, 0]
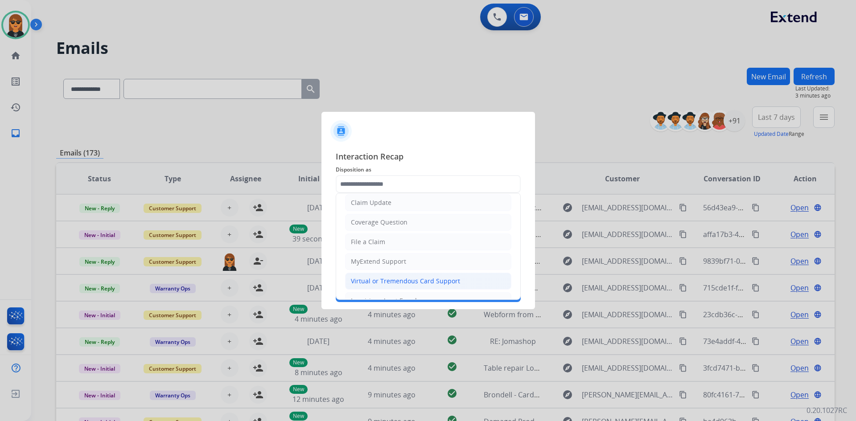
click at [425, 277] on div "Virtual or Tremendous Card Support" at bounding box center [405, 281] width 109 height 9
type input "**********"
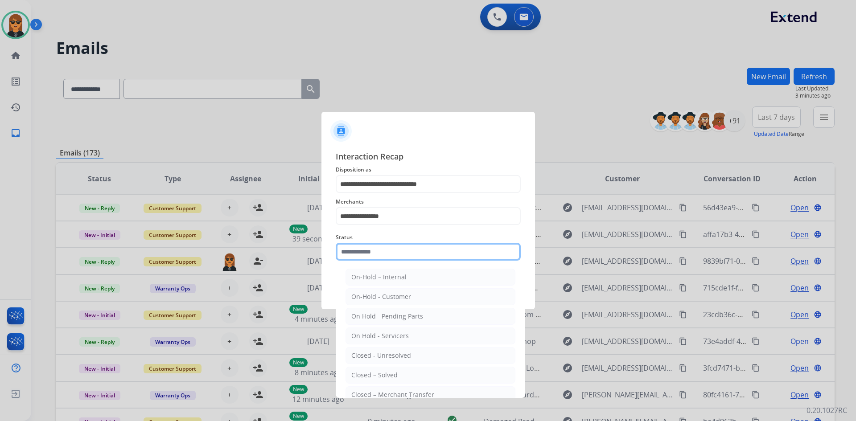
click at [418, 256] on input "text" at bounding box center [428, 252] width 185 height 18
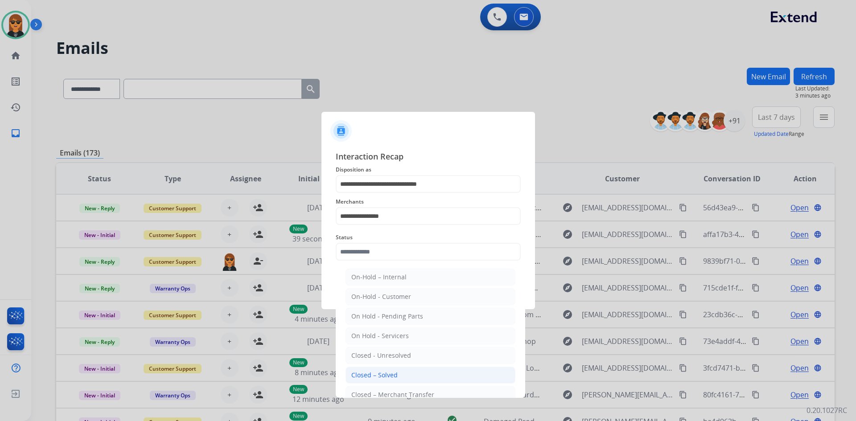
click at [415, 375] on li "Closed – Solved" at bounding box center [430, 375] width 170 height 17
type input "**********"
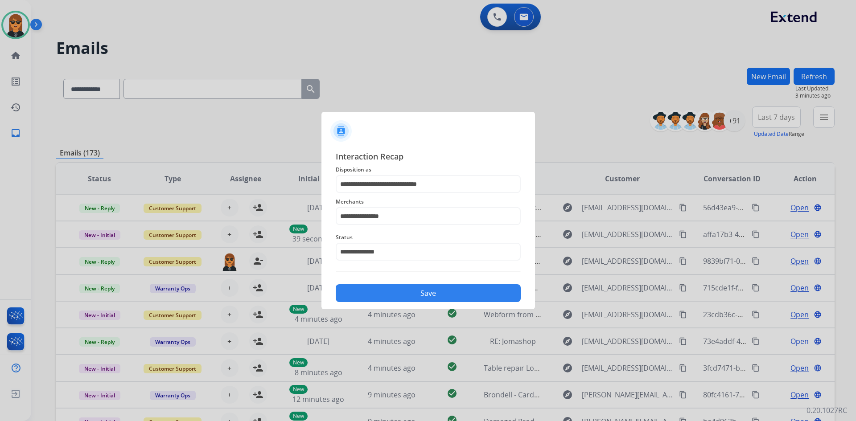
click at [473, 288] on button "Save" at bounding box center [428, 293] width 185 height 18
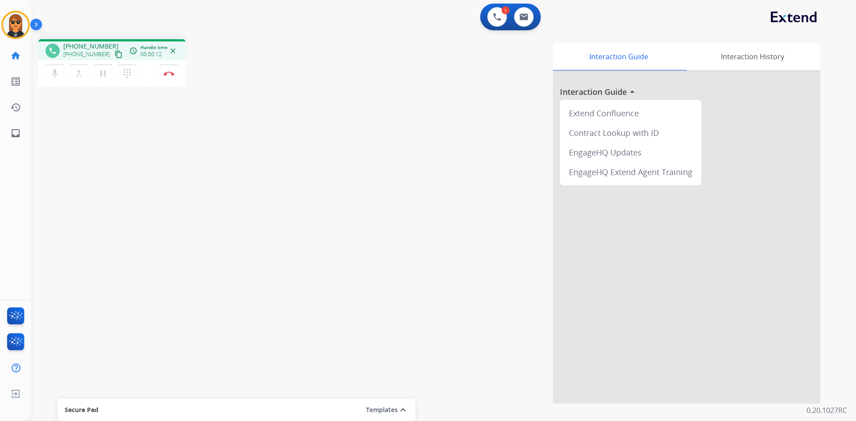
click at [115, 55] on mat-icon "content_copy" at bounding box center [119, 54] width 8 height 8
click at [115, 57] on mat-icon "content_copy" at bounding box center [119, 54] width 8 height 8
click at [105, 72] on mat-icon "pause" at bounding box center [103, 73] width 11 height 11
click at [53, 66] on button "mic Mute" at bounding box center [54, 73] width 19 height 19
drag, startPoint x: 56, startPoint y: 74, endPoint x: 107, endPoint y: 71, distance: 50.9
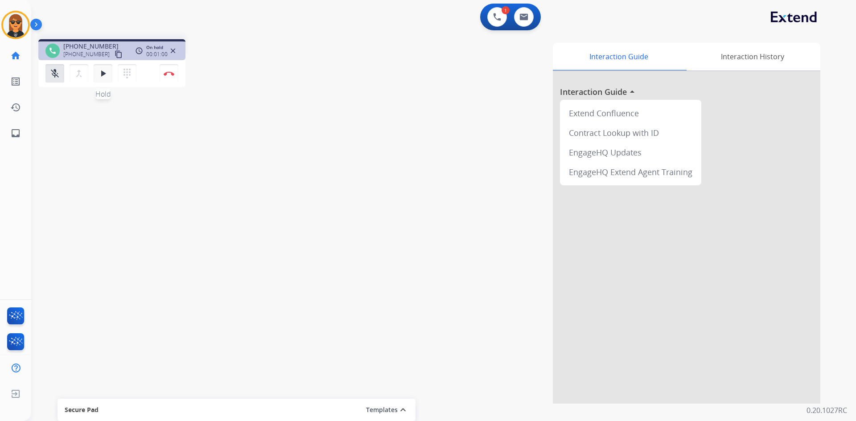
click at [56, 74] on mat-icon "mic_off" at bounding box center [54, 73] width 11 height 11
click at [102, 72] on mat-icon "play_arrow" at bounding box center [103, 73] width 11 height 11
drag, startPoint x: 172, startPoint y: 71, endPoint x: 296, endPoint y: 146, distance: 145.4
click at [175, 72] on button "Disconnect" at bounding box center [169, 73] width 19 height 19
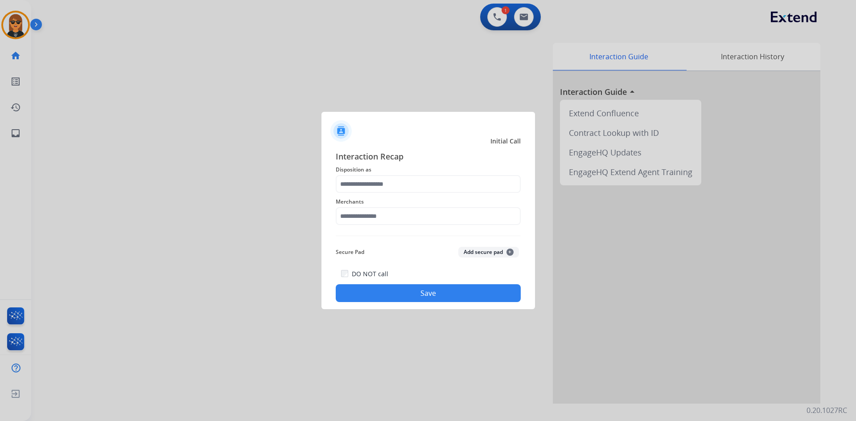
click at [421, 233] on div "Interaction Recap Disposition as Merchants Secure Pad Add secure pad + DO NOT c…" at bounding box center [428, 226] width 185 height 152
drag, startPoint x: 423, startPoint y: 230, endPoint x: 427, endPoint y: 222, distance: 8.6
click at [423, 229] on div "Interaction Recap Disposition as Merchants Secure Pad Add secure pad + DO NOT c…" at bounding box center [428, 226] width 185 height 152
click at [427, 222] on input "text" at bounding box center [428, 216] width 185 height 18
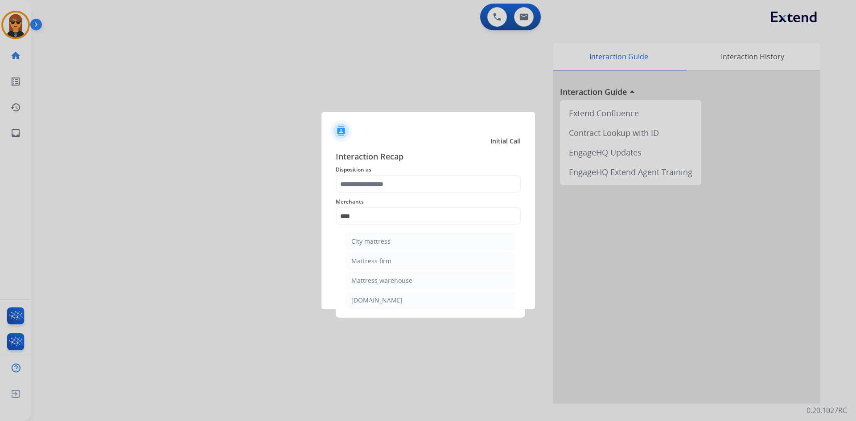
click at [403, 262] on li "Mattress firm" at bounding box center [430, 261] width 170 height 17
type input "**********"
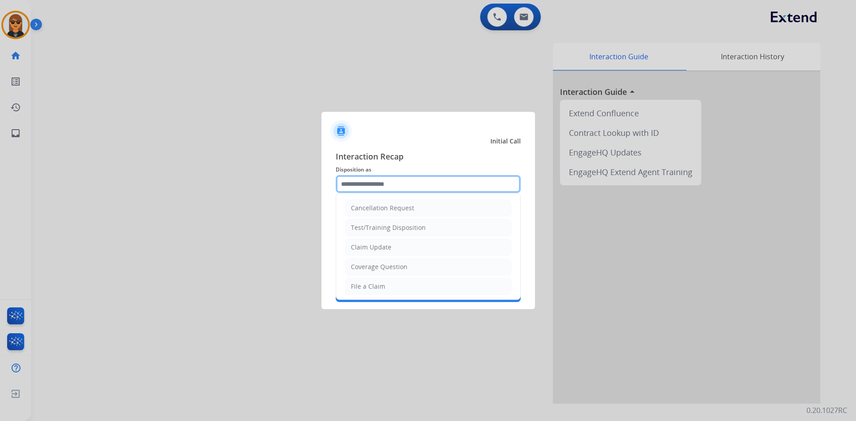
click at [430, 189] on input "text" at bounding box center [428, 184] width 185 height 18
click at [411, 288] on li "File a Claim" at bounding box center [428, 286] width 166 height 17
type input "**********"
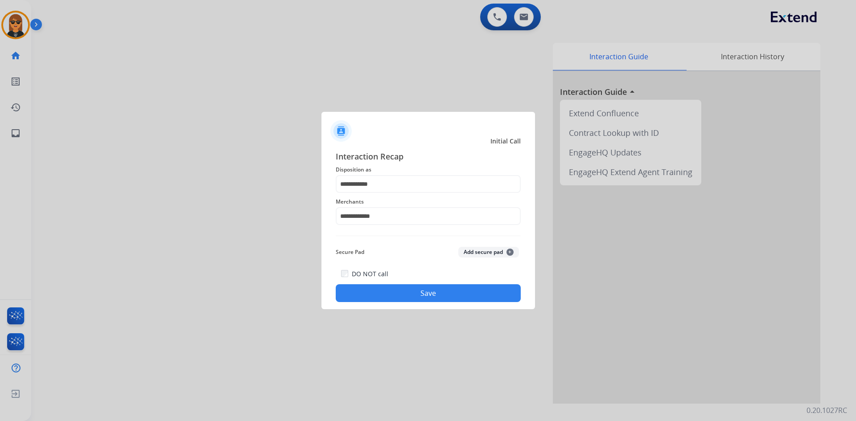
click at [426, 295] on button "Save" at bounding box center [428, 293] width 185 height 18
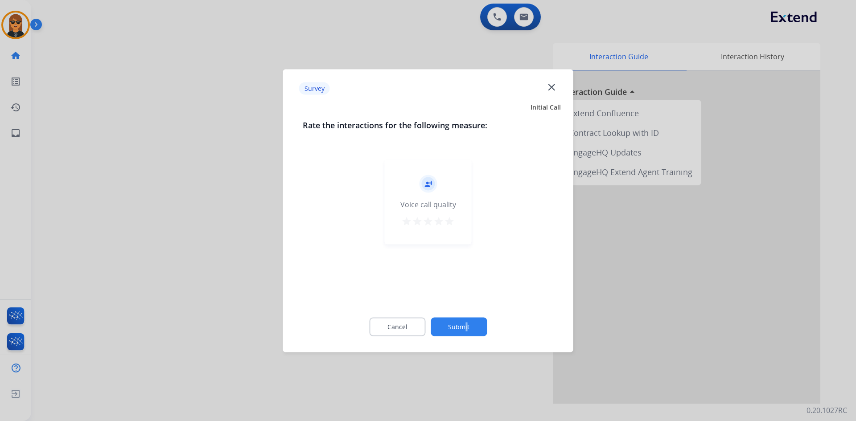
drag, startPoint x: 467, startPoint y: 316, endPoint x: 466, endPoint y: 321, distance: 5.1
click at [466, 321] on div "Cancel Submit" at bounding box center [428, 327] width 251 height 40
click at [485, 324] on button "Submit" at bounding box center [459, 326] width 56 height 19
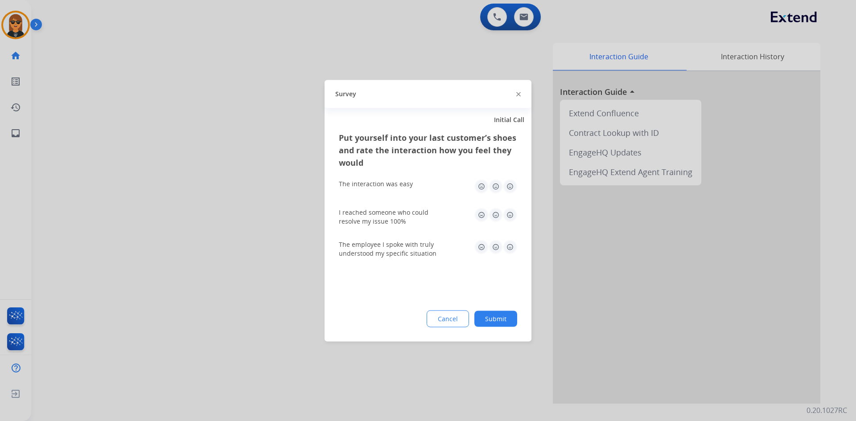
click at [501, 321] on button "Submit" at bounding box center [495, 319] width 43 height 16
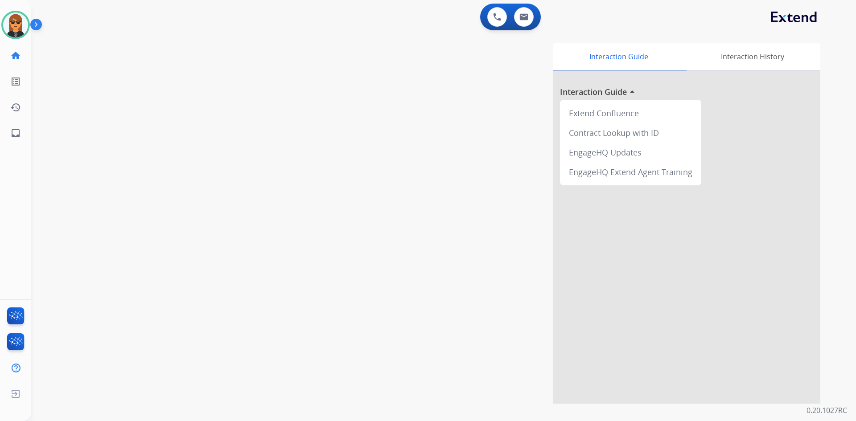
drag, startPoint x: 281, startPoint y: 116, endPoint x: 286, endPoint y: 109, distance: 8.3
click at [284, 110] on div "swap_horiz Break voice bridge close_fullscreen Connect 3-Way Call merge_type Se…" at bounding box center [432, 218] width 803 height 372
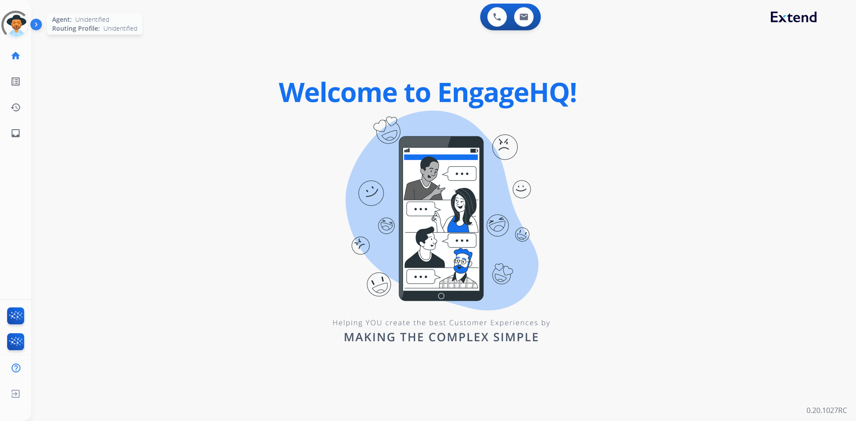
click at [12, 19] on div at bounding box center [15, 24] width 37 height 37
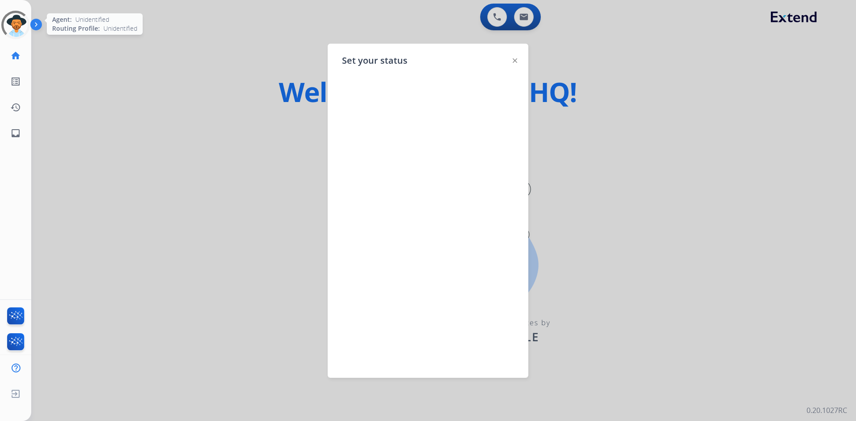
click at [13, 19] on div at bounding box center [16, 25] width 40 height 40
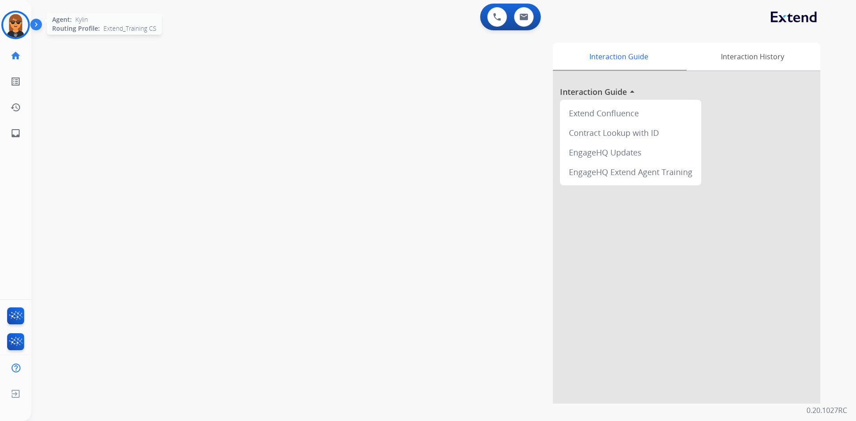
click at [18, 21] on img at bounding box center [15, 24] width 25 height 25
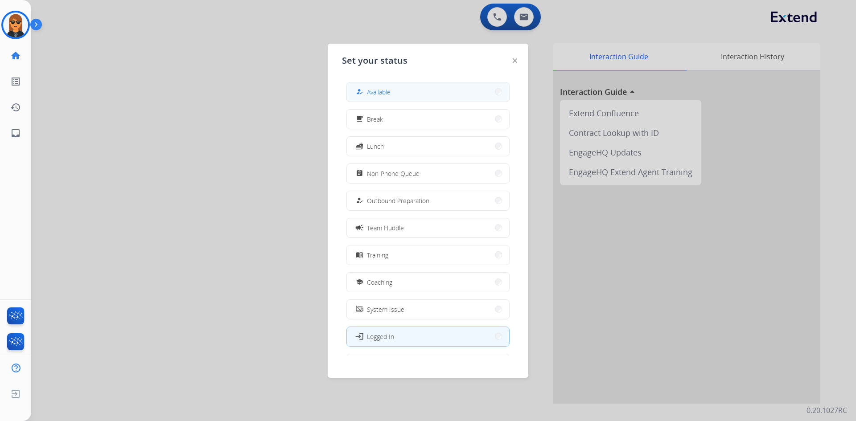
click at [396, 101] on div "how_to_reg Available" at bounding box center [427, 92] width 163 height 20
click at [396, 103] on div "how_to_reg Available free_breakfast Break fastfood Lunch assignment Non-Phone Q…" at bounding box center [428, 215] width 172 height 281
click at [371, 93] on span "Available" at bounding box center [379, 91] width 24 height 9
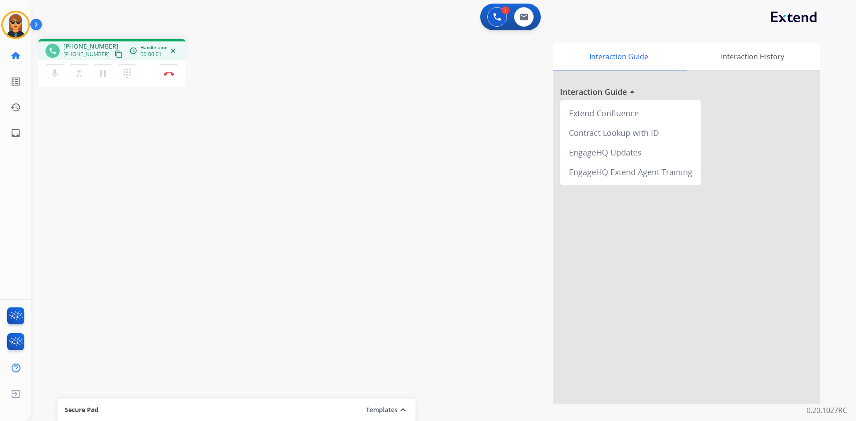
click at [115, 51] on mat-icon "content_copy" at bounding box center [119, 54] width 8 height 8
click at [59, 71] on button "mic Mute" at bounding box center [54, 73] width 19 height 19
click at [43, 75] on div "mic_off Mute merge_type Bridge pause Hold dialpad Dialpad Disconnect" at bounding box center [111, 73] width 147 height 27
click at [49, 75] on button "mic_off Mute" at bounding box center [54, 73] width 19 height 19
click at [60, 73] on button "mic Mute" at bounding box center [54, 73] width 19 height 19
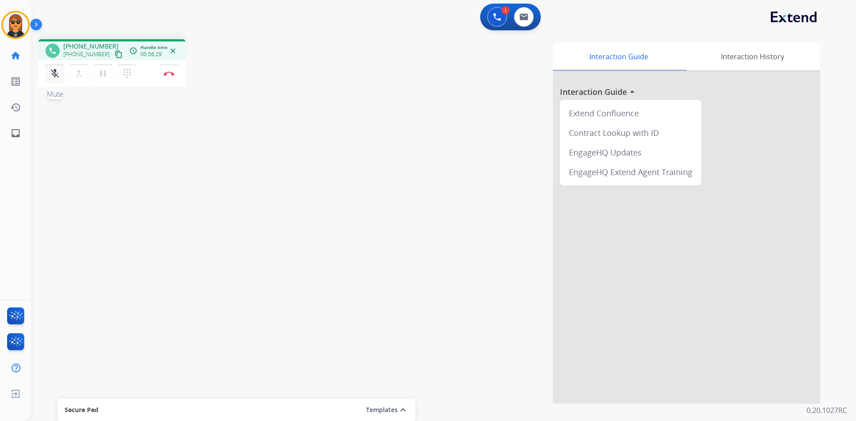
click at [54, 75] on mat-icon "mic_off" at bounding box center [54, 73] width 11 height 11
click at [165, 62] on div "mic Mute merge_type Bridge pause Hold dialpad Dialpad Disconnect" at bounding box center [111, 73] width 147 height 27
drag, startPoint x: 156, startPoint y: 76, endPoint x: 168, endPoint y: 78, distance: 12.2
click at [157, 76] on div "mic Mute merge_type Bridge pause Hold dialpad Dialpad Disconnect" at bounding box center [111, 73] width 147 height 27
drag, startPoint x: 168, startPoint y: 78, endPoint x: 218, endPoint y: 83, distance: 50.3
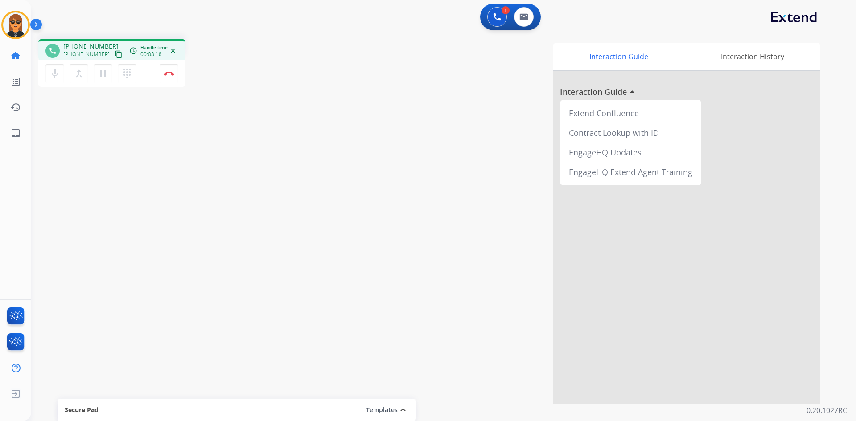
click at [168, 76] on button "Disconnect" at bounding box center [169, 73] width 19 height 19
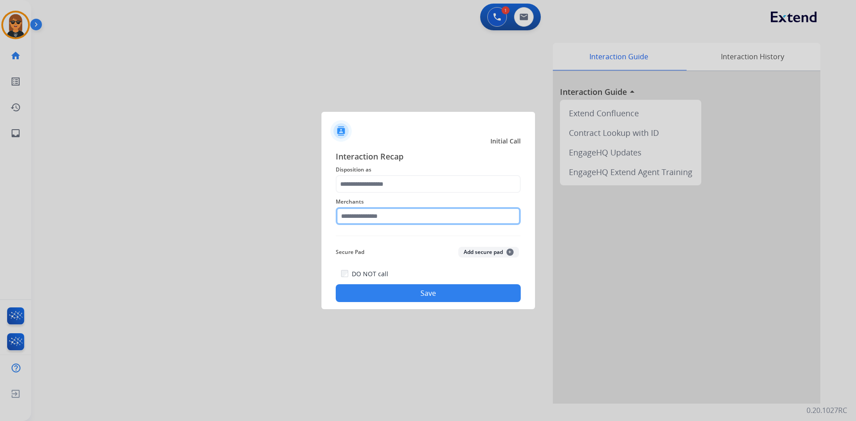
click at [371, 218] on input "text" at bounding box center [428, 216] width 185 height 18
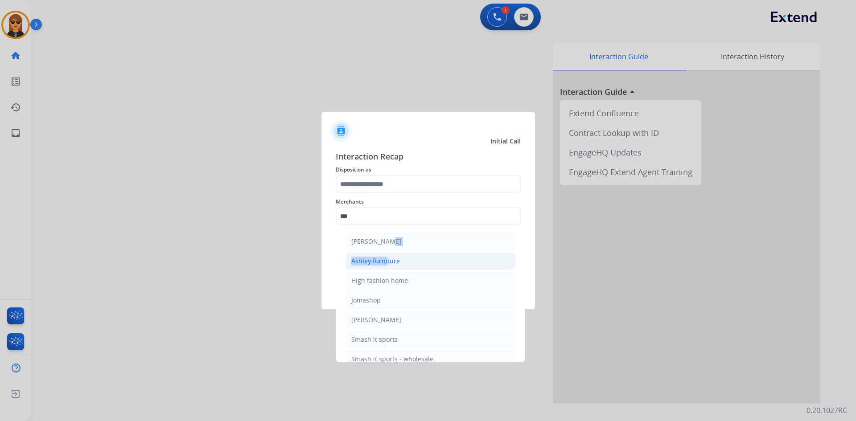
drag, startPoint x: 381, startPoint y: 245, endPoint x: 384, endPoint y: 257, distance: 12.4
click at [384, 257] on ul "Ashley - Reguard Ashley furniture High fashion home Jomashop Sam ash Smash it s…" at bounding box center [430, 303] width 175 height 148
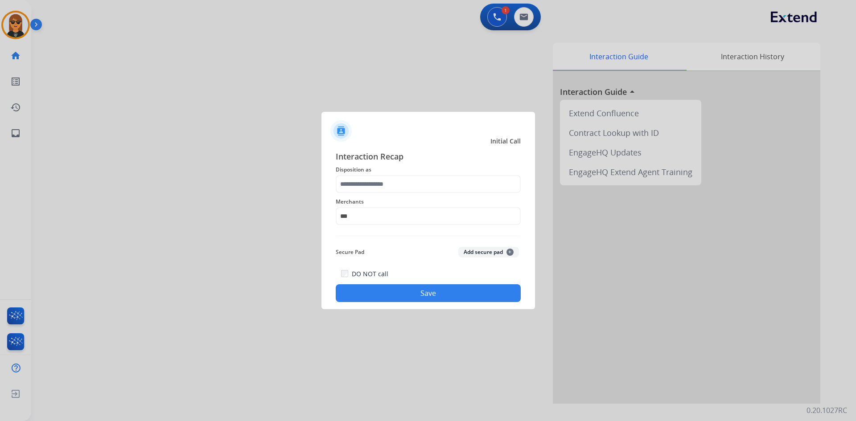
click at [386, 260] on div "Secure Pad Add secure pad +" at bounding box center [428, 252] width 185 height 18
drag, startPoint x: 374, startPoint y: 207, endPoint x: 374, endPoint y: 215, distance: 8.5
click at [374, 208] on div "Merchants ***" at bounding box center [428, 211] width 185 height 36
drag, startPoint x: 375, startPoint y: 217, endPoint x: 380, endPoint y: 223, distance: 8.6
click at [375, 217] on input "***" at bounding box center [428, 216] width 185 height 18
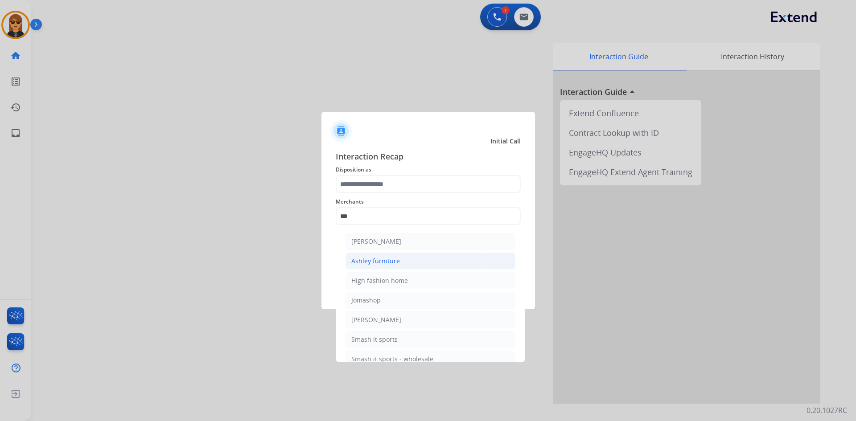
drag, startPoint x: 391, startPoint y: 258, endPoint x: 394, endPoint y: 252, distance: 7.2
click at [391, 258] on div "Ashley furniture" at bounding box center [375, 261] width 49 height 9
type input "**********"
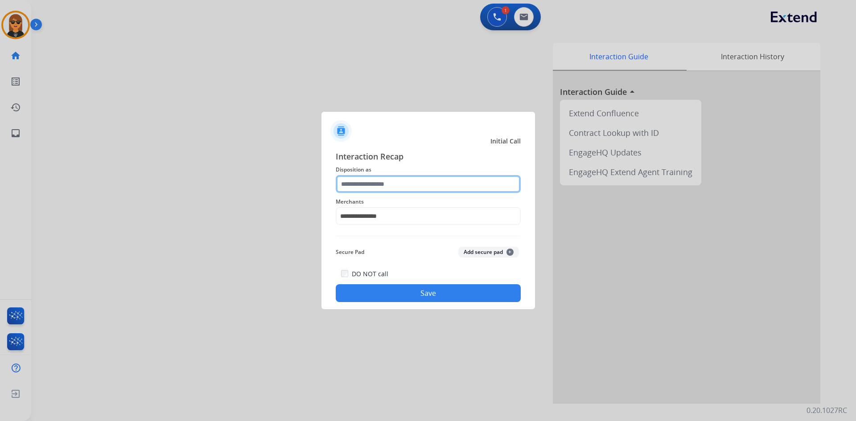
click at [390, 188] on input "text" at bounding box center [428, 184] width 185 height 18
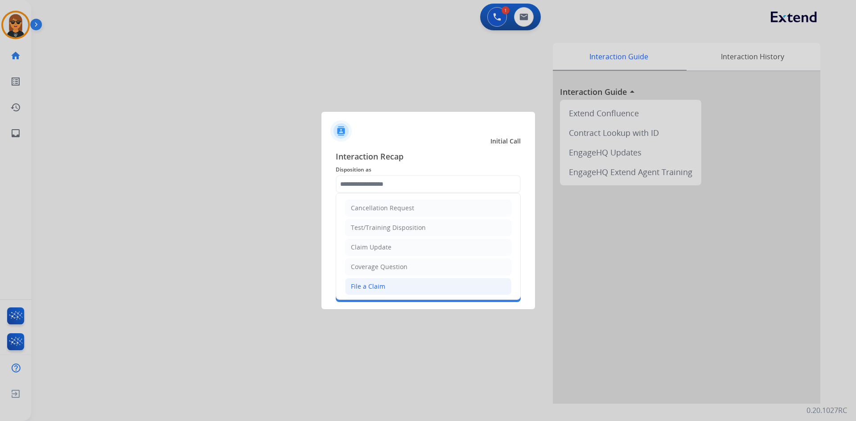
click at [395, 293] on li "File a Claim" at bounding box center [428, 286] width 166 height 17
type input "**********"
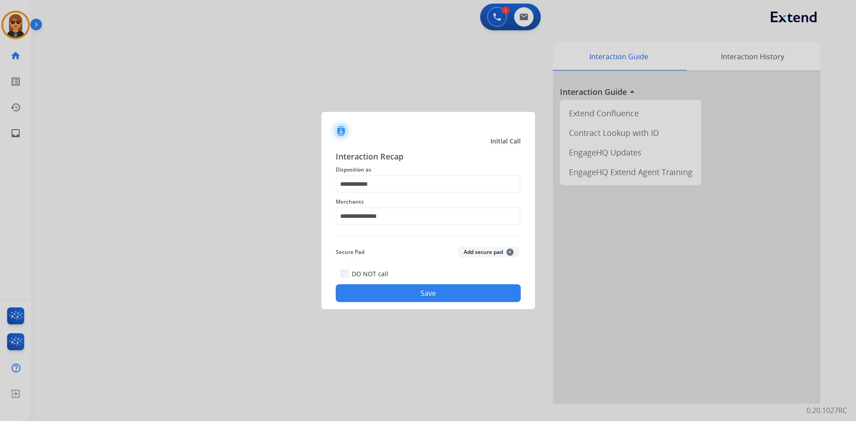
click at [420, 302] on div "DO NOT call Save" at bounding box center [428, 285] width 185 height 34
click at [466, 296] on button "Save" at bounding box center [428, 293] width 185 height 18
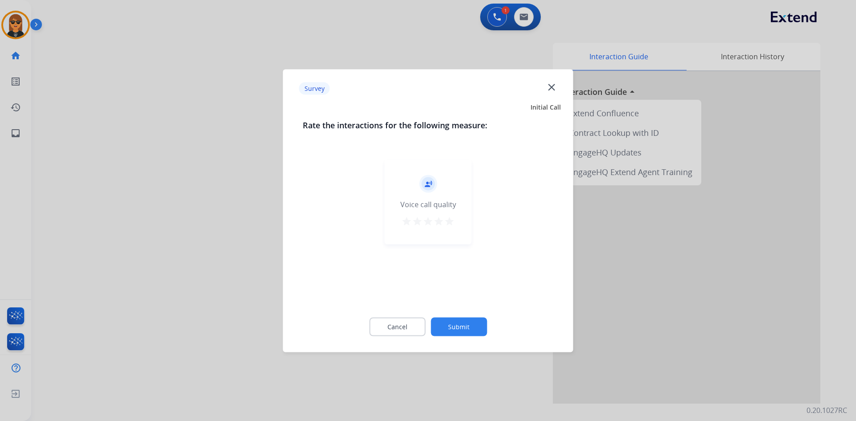
click at [472, 319] on button "Submit" at bounding box center [459, 326] width 56 height 19
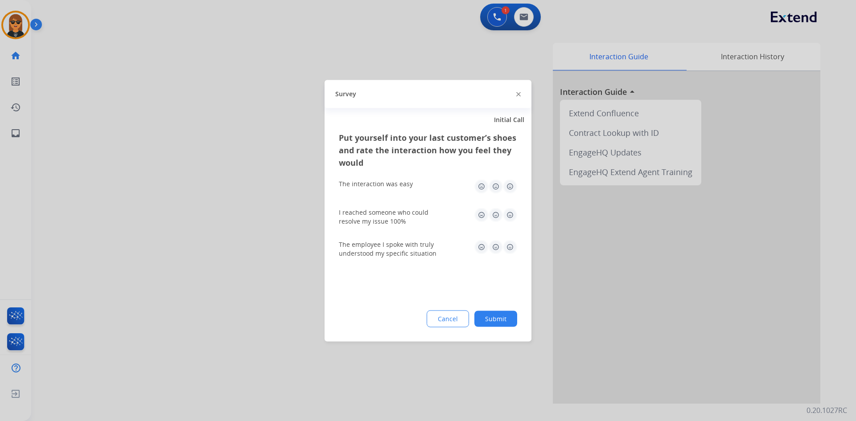
click at [501, 321] on button "Submit" at bounding box center [495, 319] width 43 height 16
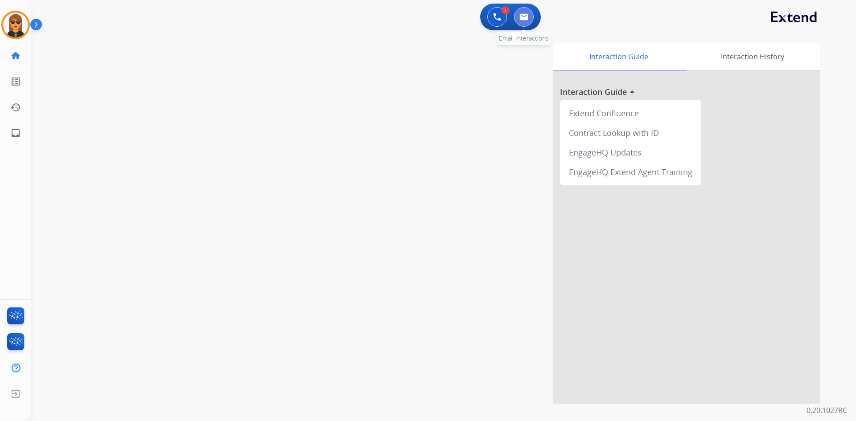
click at [529, 25] on div "0 Email Interactions" at bounding box center [523, 17] width 27 height 20
drag, startPoint x: 518, startPoint y: 3, endPoint x: 528, endPoint y: 19, distance: 19.2
click at [518, 3] on app-navbar "1 Voice Interactions 0 Email Interactions" at bounding box center [432, 16] width 803 height 32
click at [528, 20] on img at bounding box center [523, 16] width 9 height 7
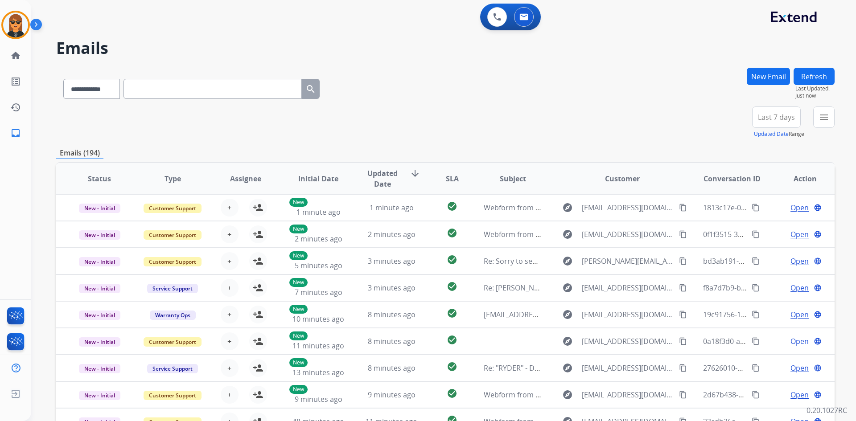
click at [758, 78] on button "New Email" at bounding box center [768, 76] width 43 height 17
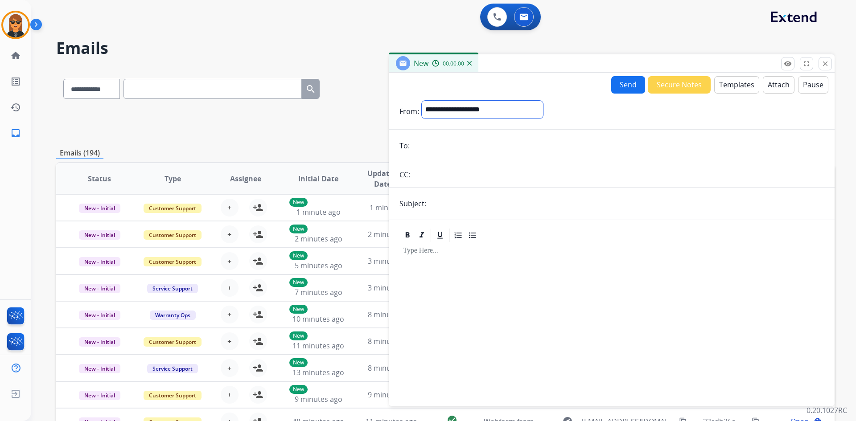
drag, startPoint x: 497, startPoint y: 109, endPoint x: 497, endPoint y: 115, distance: 5.8
click at [497, 109] on select "**********" at bounding box center [482, 110] width 121 height 18
select select "**********"
click at [422, 101] on select "**********" at bounding box center [482, 110] width 121 height 18
click at [737, 81] on button "Templates" at bounding box center [736, 84] width 45 height 17
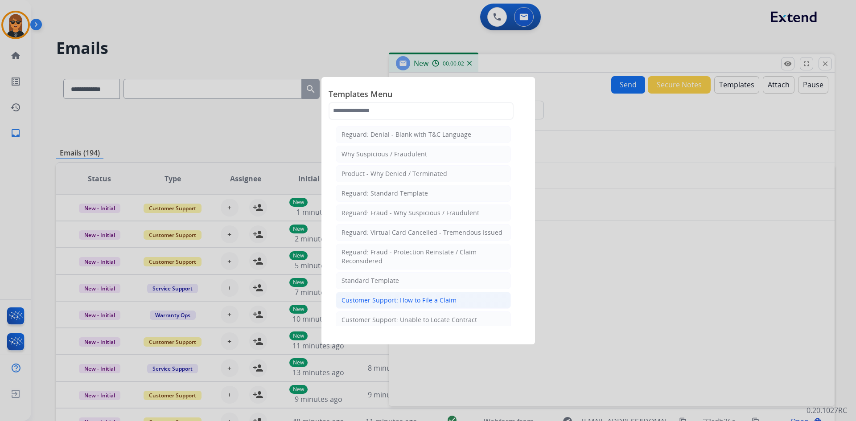
click at [430, 296] on div "Customer Support: How to File a Claim" at bounding box center [398, 300] width 115 height 9
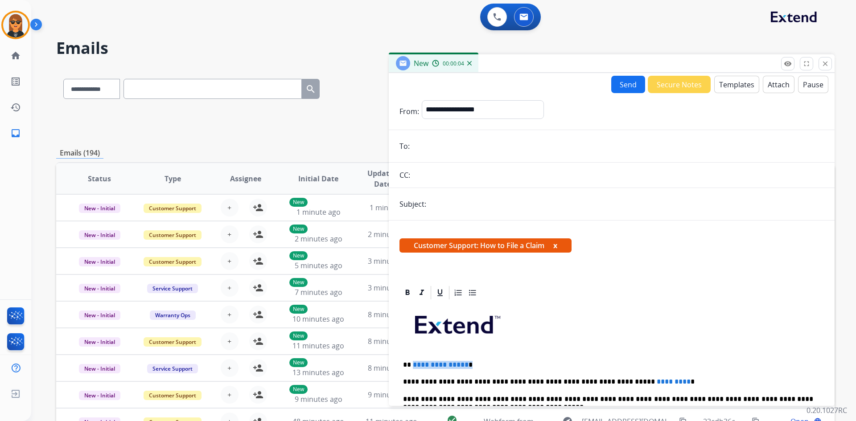
drag, startPoint x: 475, startPoint y: 364, endPoint x: 412, endPoint y: 365, distance: 62.9
click at [412, 365] on p "**********" at bounding box center [608, 365] width 410 height 8
drag, startPoint x: 651, startPoint y: 381, endPoint x: 607, endPoint y: 382, distance: 43.7
click at [607, 382] on p "**********" at bounding box center [608, 382] width 410 height 8
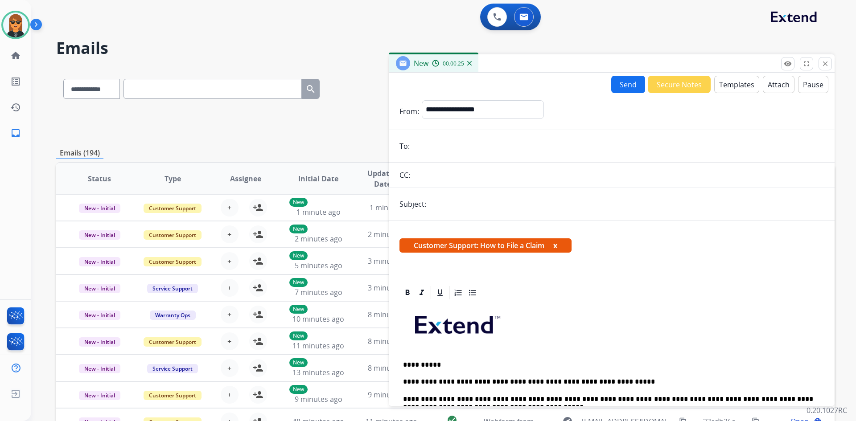
click at [629, 382] on p "**********" at bounding box center [608, 382] width 410 height 8
drag, startPoint x: 489, startPoint y: 206, endPoint x: 497, endPoint y: 211, distance: 10.4
click at [489, 206] on input "text" at bounding box center [626, 204] width 395 height 18
type input "**********"
drag, startPoint x: 444, startPoint y: 157, endPoint x: 400, endPoint y: 78, distance: 89.8
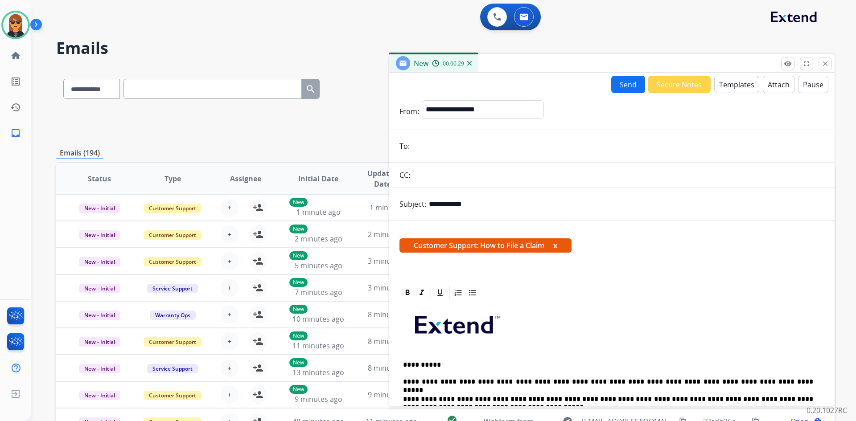
click at [443, 156] on form "**********" at bounding box center [612, 335] width 446 height 485
click at [440, 147] on input "email" at bounding box center [617, 146] width 411 height 18
paste input "**********"
type input "**********"
click at [629, 90] on button "Send" at bounding box center [628, 84] width 34 height 17
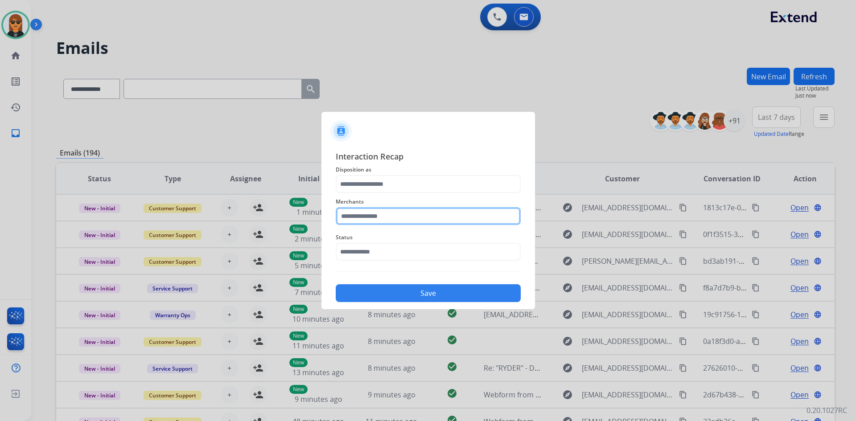
click at [381, 212] on input "text" at bounding box center [428, 216] width 185 height 18
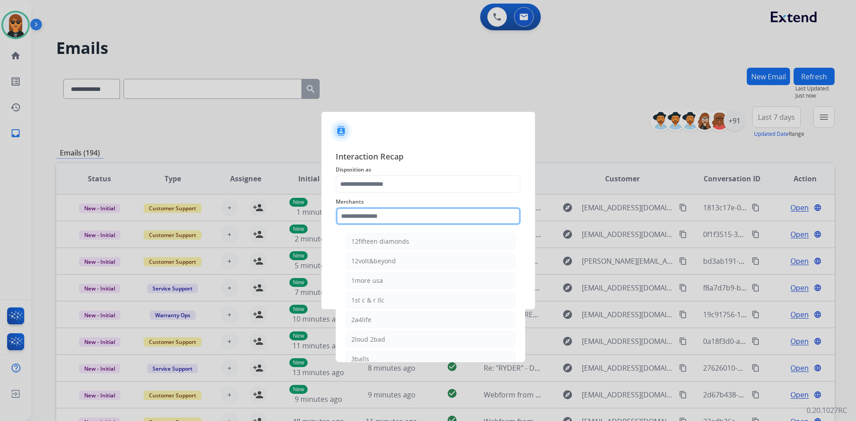
type input "*"
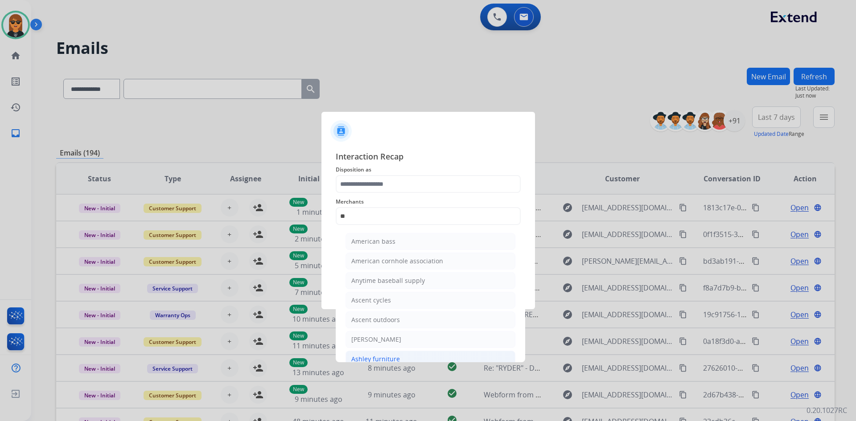
click at [390, 351] on li "Ashley furniture" at bounding box center [430, 359] width 170 height 17
type input "**********"
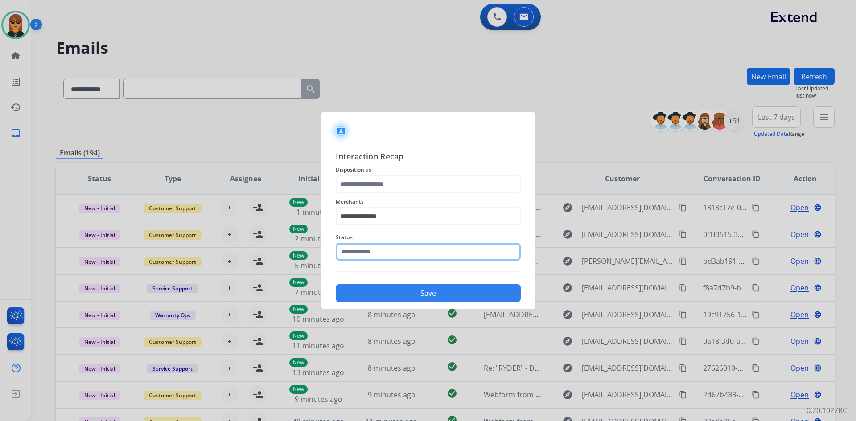
click at [398, 254] on input "text" at bounding box center [428, 252] width 185 height 18
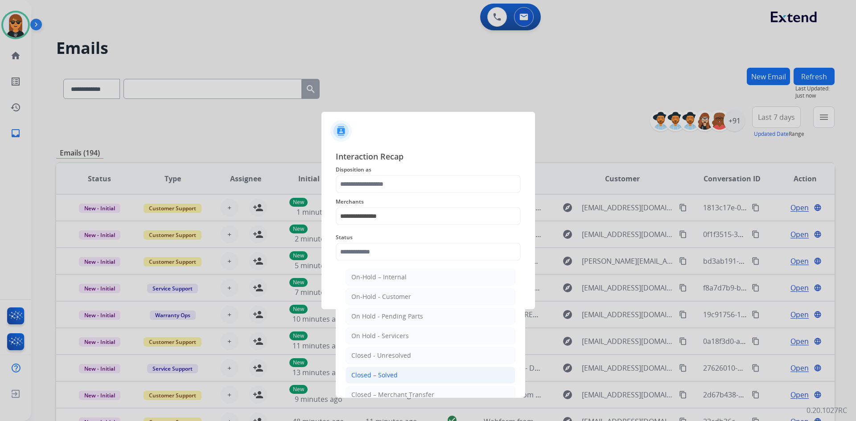
click at [390, 374] on div "Closed – Solved" at bounding box center [374, 375] width 46 height 9
type input "**********"
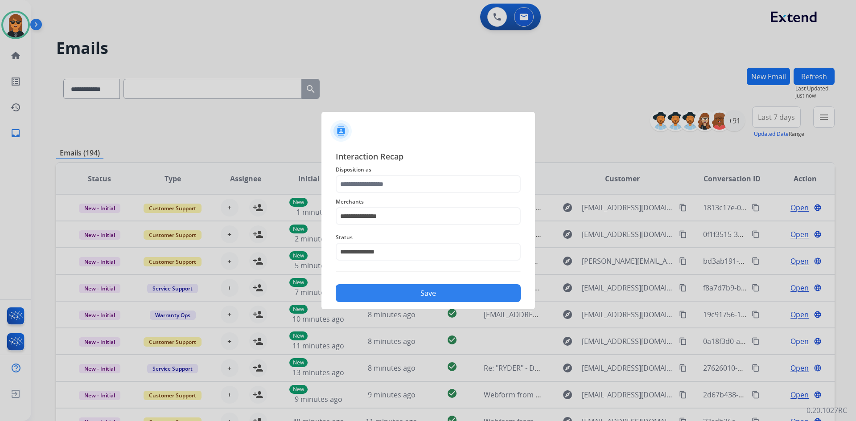
drag, startPoint x: 375, startPoint y: 159, endPoint x: 379, endPoint y: 185, distance: 25.7
click at [375, 167] on div "**********" at bounding box center [428, 226] width 185 height 152
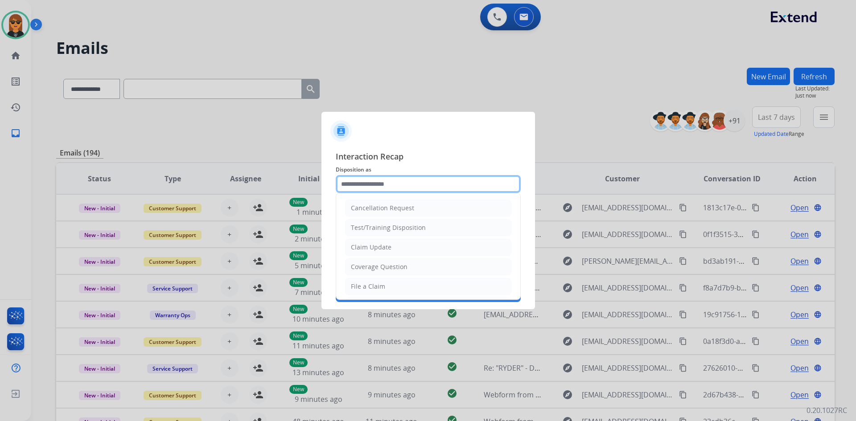
click at [379, 185] on input "text" at bounding box center [428, 184] width 185 height 18
click at [387, 287] on li "File a Claim" at bounding box center [428, 286] width 166 height 17
type input "**********"
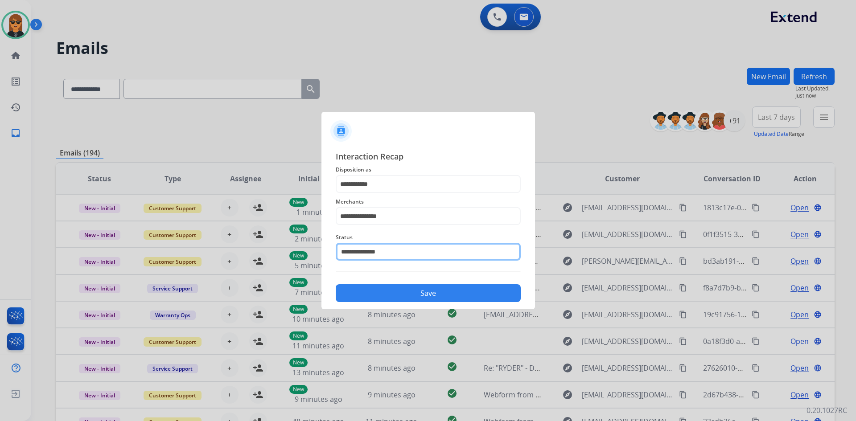
click at [407, 257] on input "**********" at bounding box center [428, 252] width 185 height 18
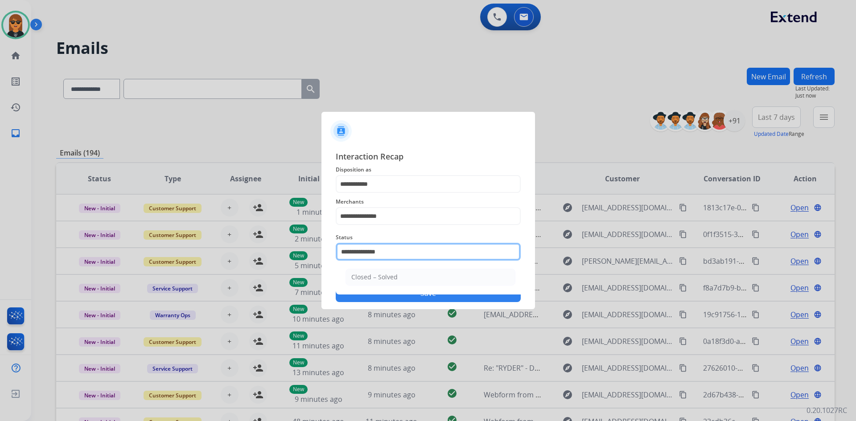
click at [410, 252] on input "**********" at bounding box center [428, 252] width 185 height 18
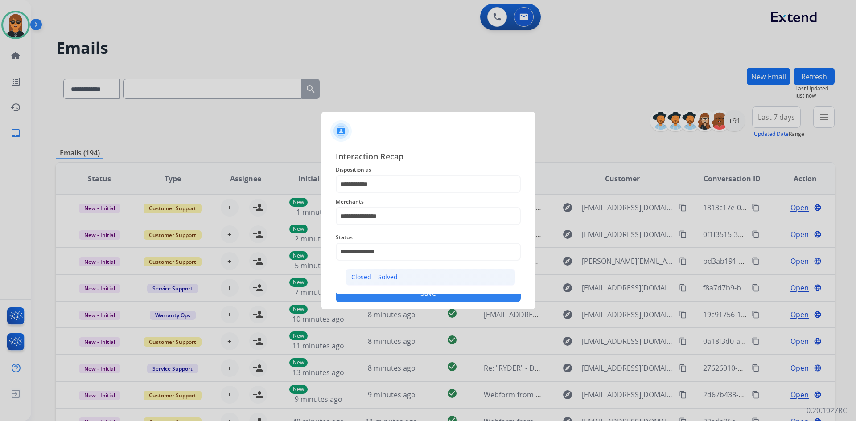
click at [413, 282] on li "Closed – Solved" at bounding box center [430, 277] width 170 height 17
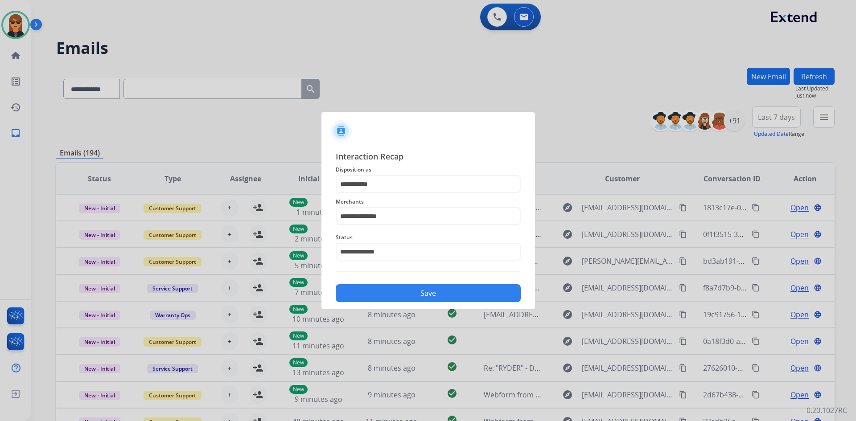
click at [421, 292] on button "Save" at bounding box center [428, 293] width 185 height 18
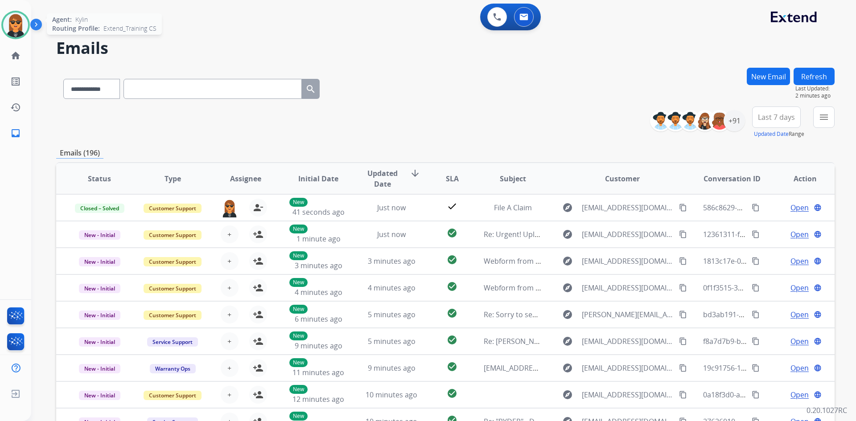
click at [18, 21] on img at bounding box center [15, 24] width 25 height 25
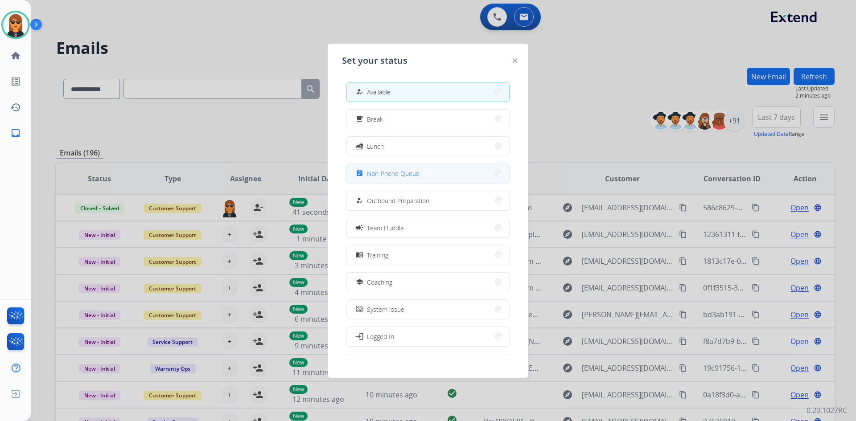
click at [417, 169] on span "Non-Phone Queue" at bounding box center [393, 173] width 53 height 9
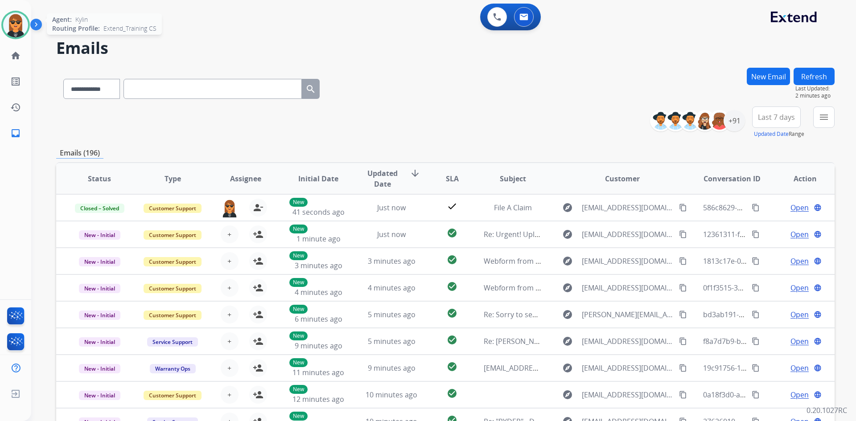
click at [4, 17] on div at bounding box center [15, 25] width 29 height 29
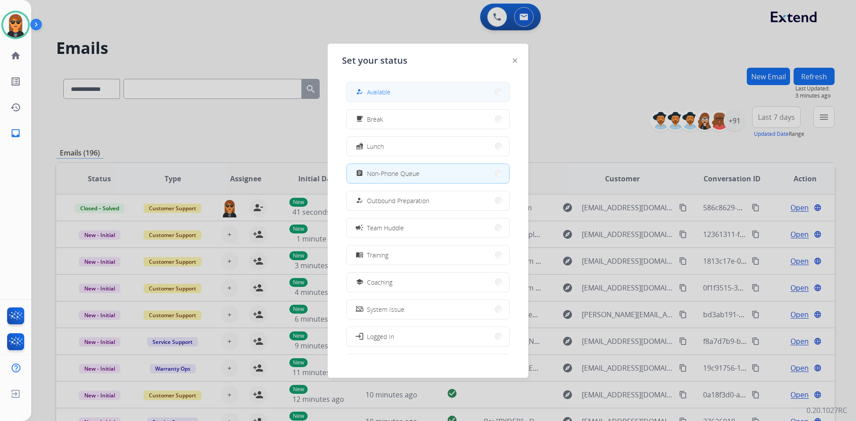
click at [413, 93] on button "how_to_reg Available" at bounding box center [428, 91] width 162 height 19
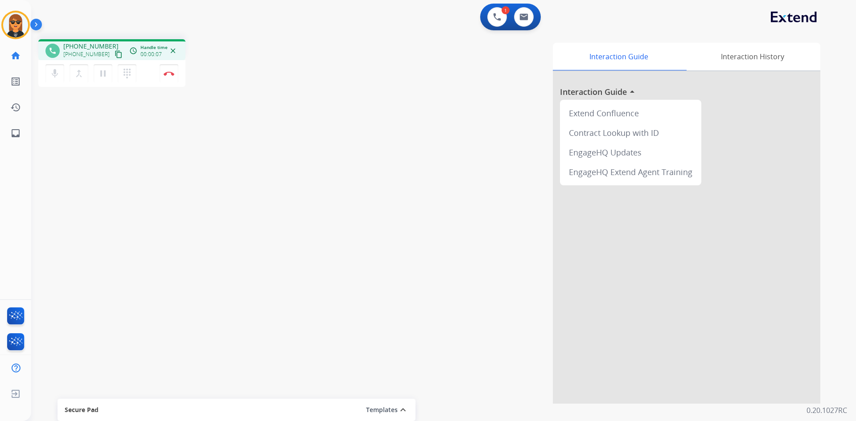
click at [113, 59] on button "content_copy" at bounding box center [118, 54] width 11 height 11
click at [520, 27] on div "1 Voice Interactions 0 Email Interactions" at bounding box center [510, 17] width 61 height 27
click at [521, 20] on img at bounding box center [523, 16] width 9 height 7
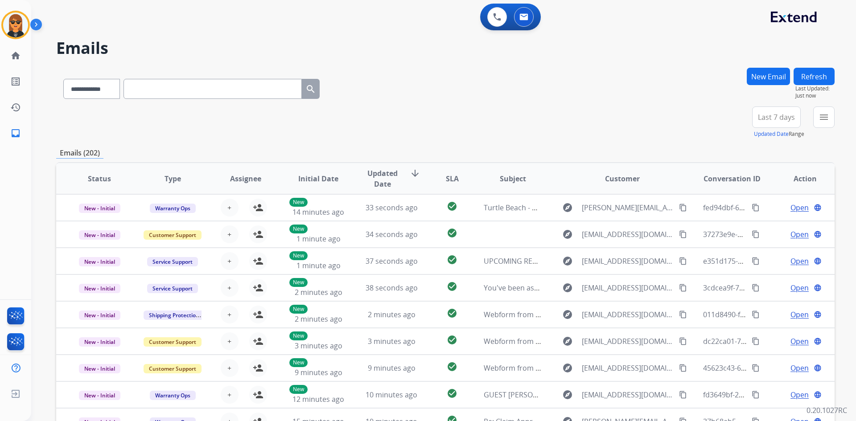
click at [772, 79] on button "New Email" at bounding box center [768, 76] width 43 height 17
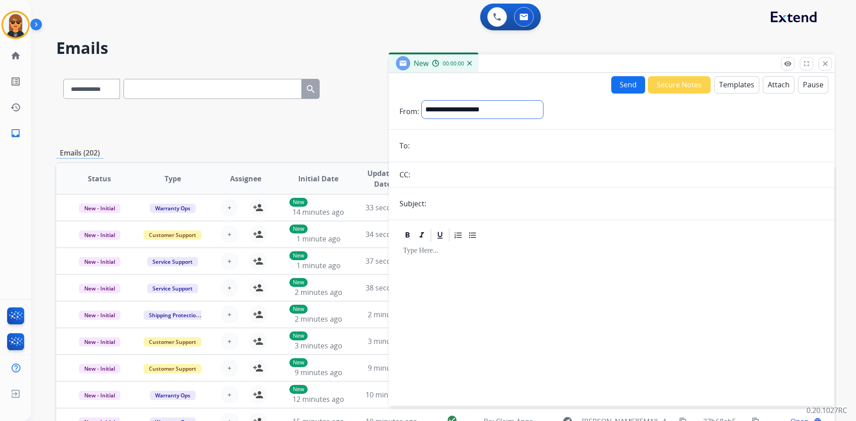
click at [518, 107] on select "**********" at bounding box center [482, 110] width 121 height 18
select select "**********"
click at [422, 101] on select "**********" at bounding box center [482, 110] width 121 height 18
click at [476, 222] on div at bounding box center [612, 311] width 446 height 181
click at [486, 205] on input "text" at bounding box center [626, 205] width 395 height 18
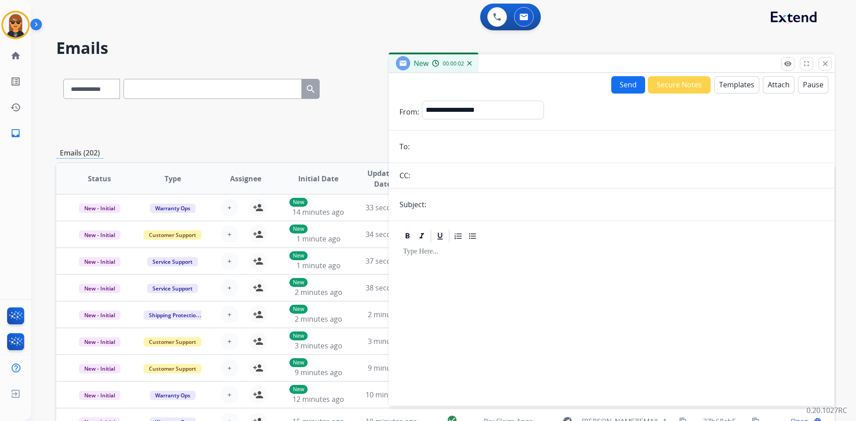
type input "**********"
click at [474, 283] on div at bounding box center [611, 320] width 424 height 153
click at [740, 79] on button "Templates" at bounding box center [736, 84] width 45 height 17
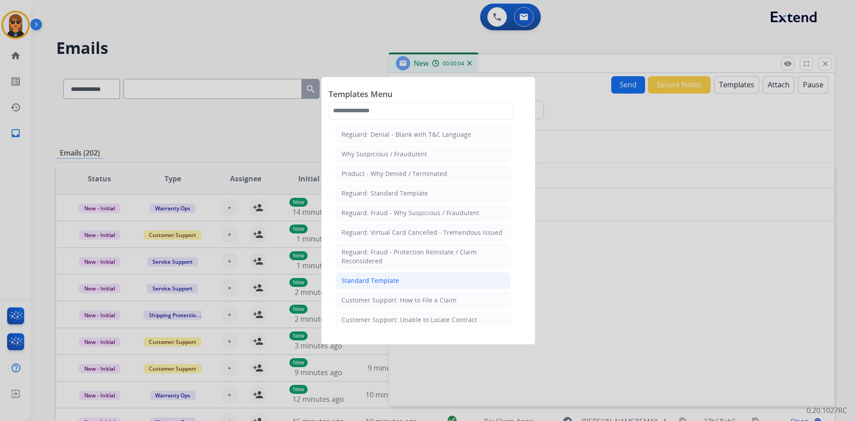
click at [430, 284] on li "Standard Template" at bounding box center [423, 280] width 175 height 17
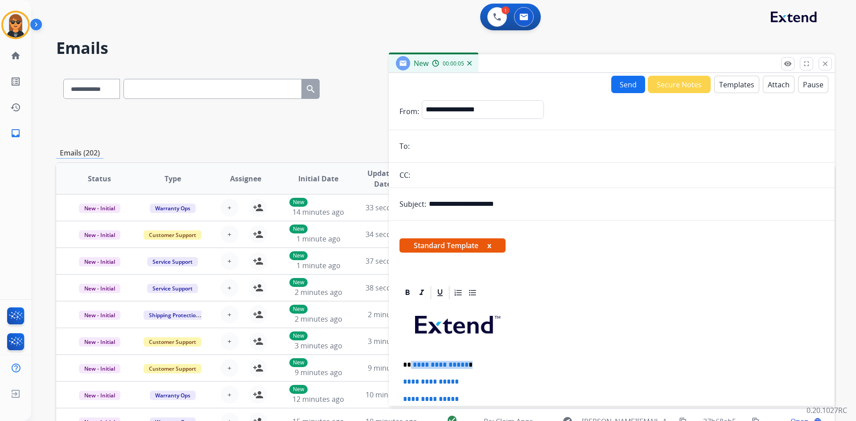
drag, startPoint x: 485, startPoint y: 360, endPoint x: 410, endPoint y: 363, distance: 75.0
click at [781, 88] on button "Attach" at bounding box center [779, 84] width 32 height 17
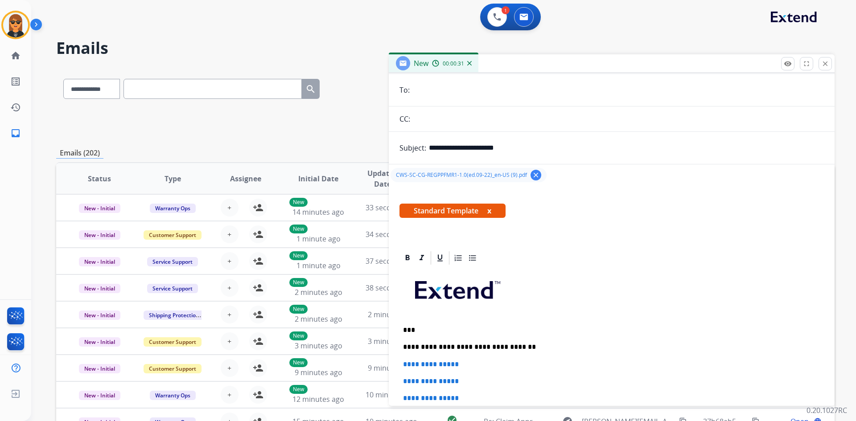
scroll to position [134, 0]
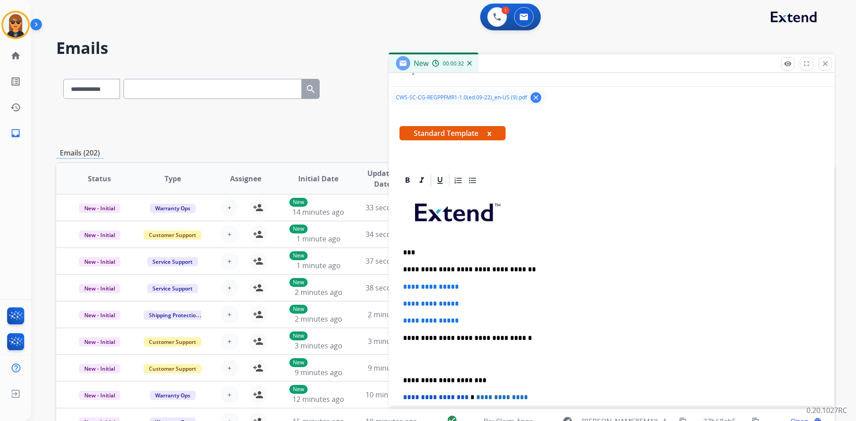
click at [523, 284] on p "**********" at bounding box center [611, 287] width 417 height 8
click at [530, 268] on p "**********" at bounding box center [608, 270] width 410 height 8
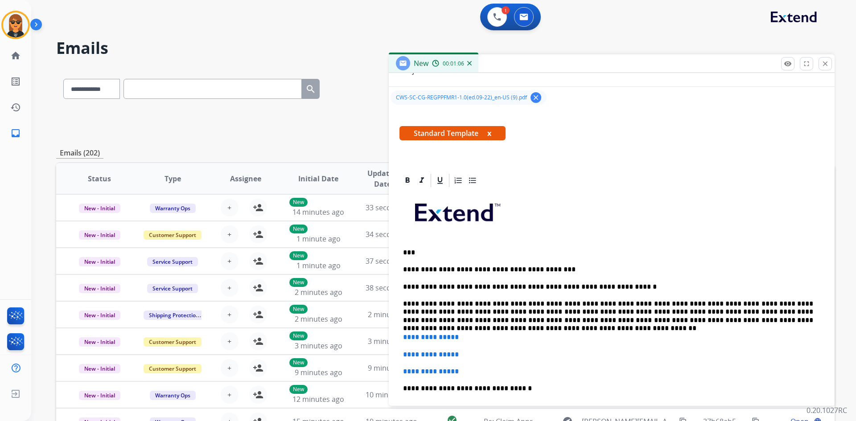
click at [802, 321] on p "**********" at bounding box center [608, 312] width 410 height 25
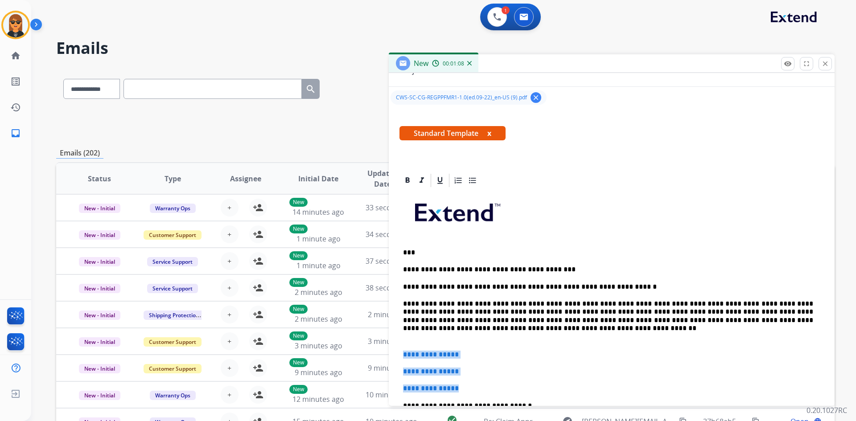
drag, startPoint x: 404, startPoint y: 352, endPoint x: 480, endPoint y: 381, distance: 81.1
click at [480, 381] on div "**********" at bounding box center [611, 385] width 424 height 392
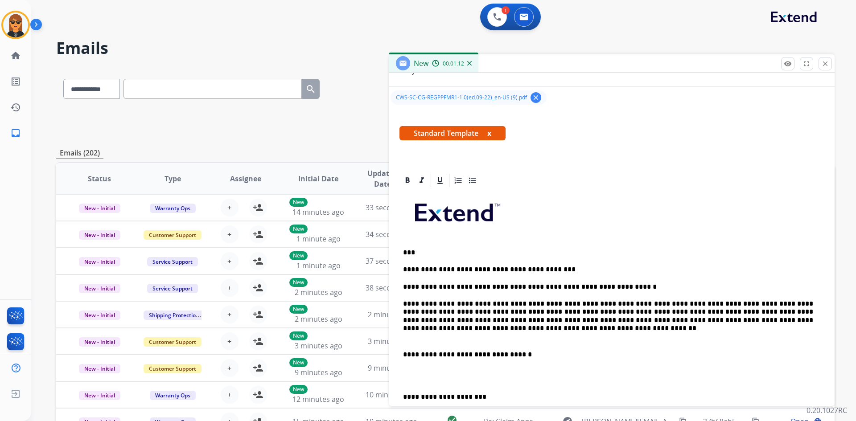
click at [418, 338] on p at bounding box center [611, 337] width 417 height 8
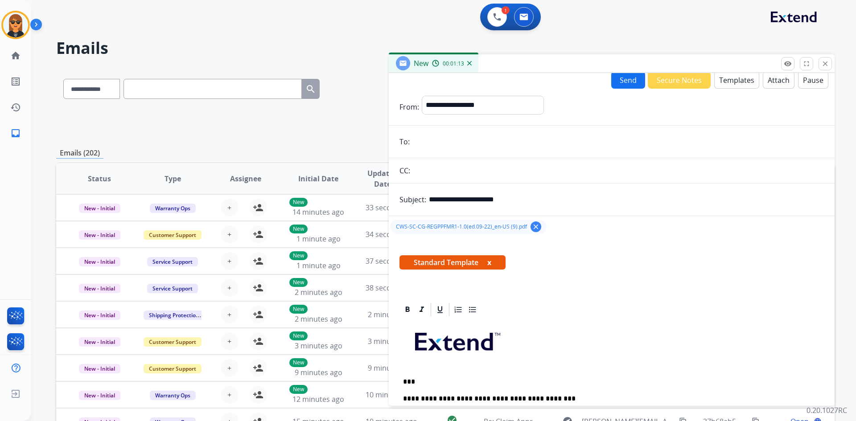
scroll to position [0, 0]
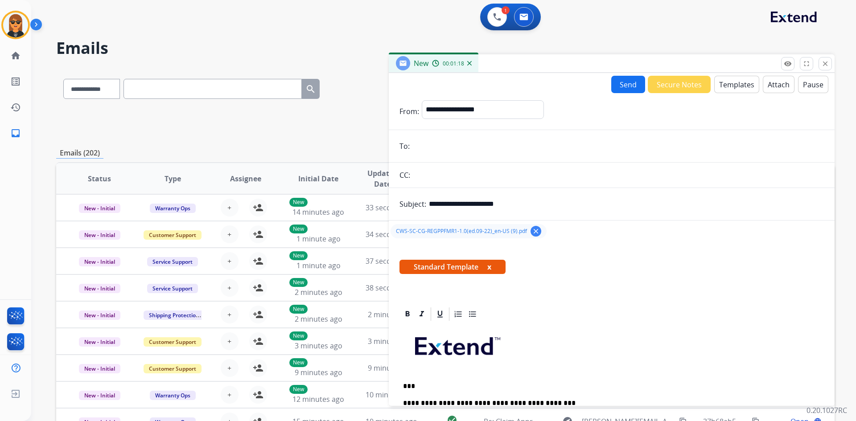
click at [460, 154] on input "email" at bounding box center [617, 146] width 411 height 18
paste input "**********"
type input "**********"
click at [621, 76] on button "Send" at bounding box center [628, 84] width 34 height 17
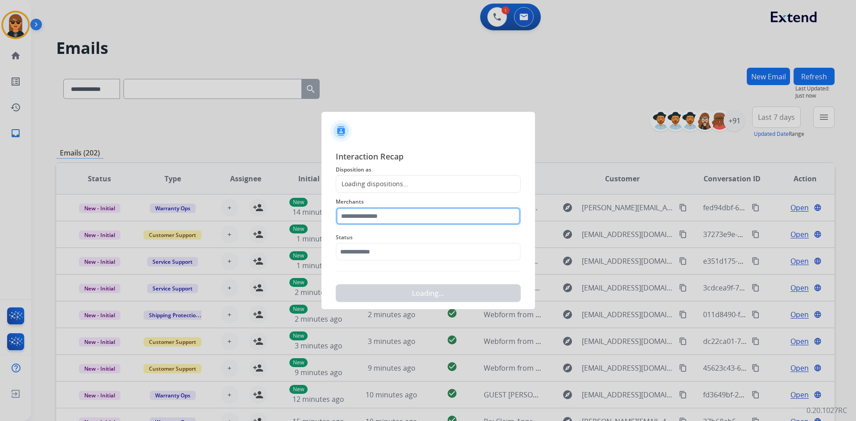
click at [412, 215] on input "text" at bounding box center [428, 216] width 185 height 18
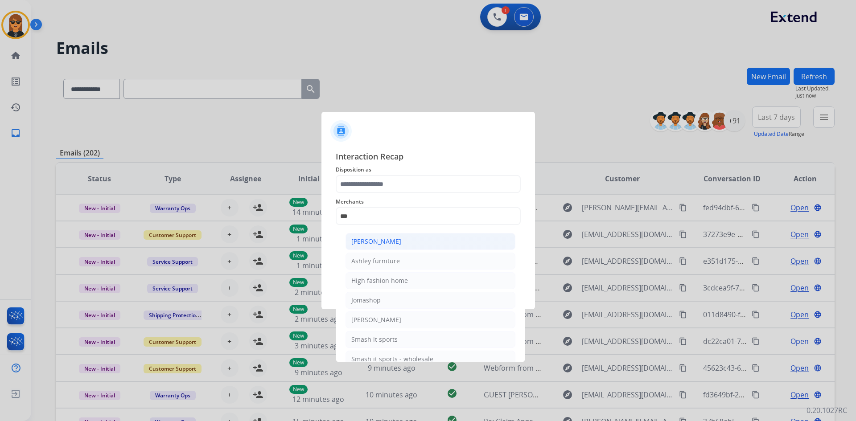
click at [404, 244] on li "[PERSON_NAME]" at bounding box center [430, 241] width 170 height 17
type input "**********"
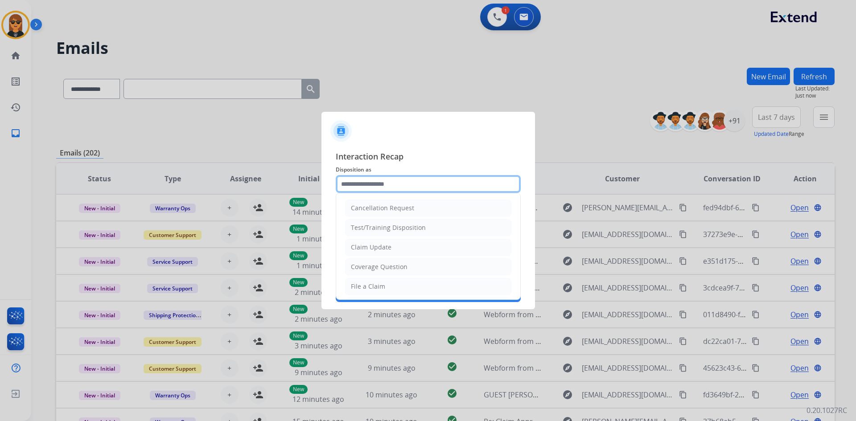
click at [393, 180] on input "text" at bounding box center [428, 184] width 185 height 18
click at [399, 250] on li "Claim Update" at bounding box center [428, 247] width 166 height 17
type input "**********"
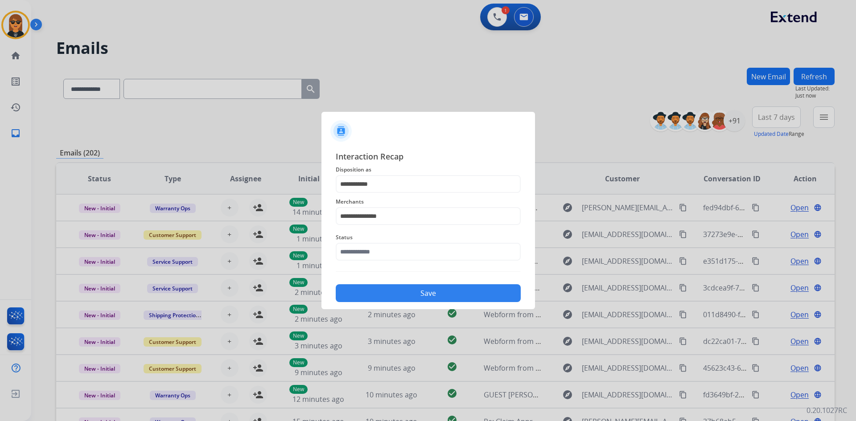
click at [397, 262] on div "Status" at bounding box center [428, 247] width 185 height 36
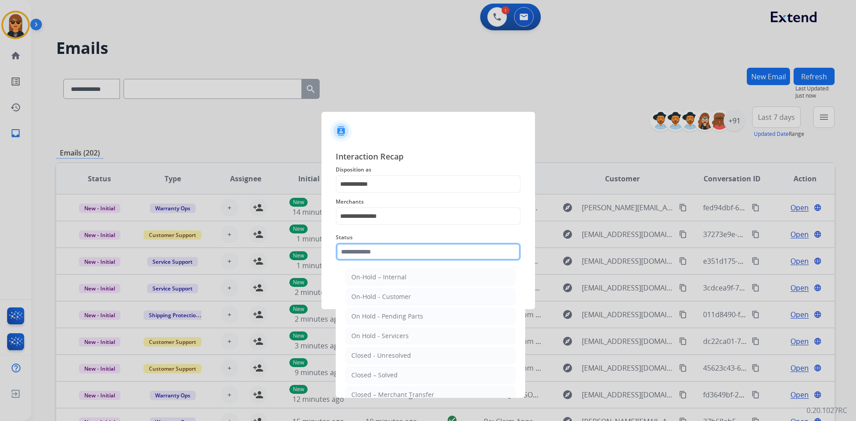
click at [415, 258] on input "text" at bounding box center [428, 252] width 185 height 18
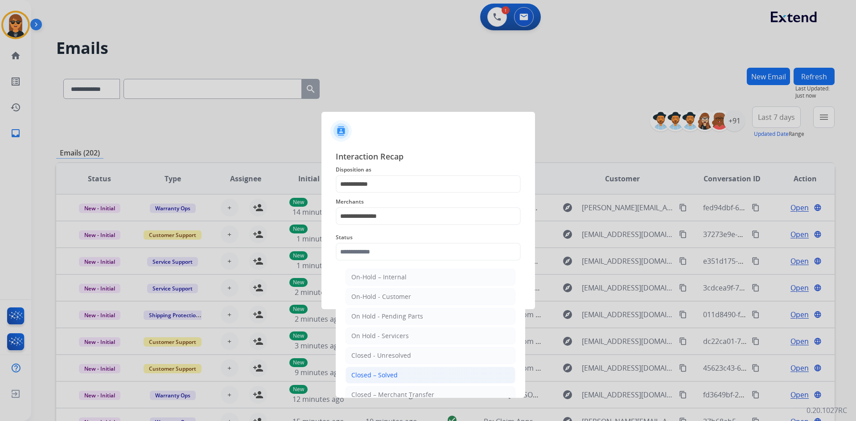
drag, startPoint x: 406, startPoint y: 364, endPoint x: 405, endPoint y: 375, distance: 11.2
click at [405, 375] on ul "On-Hold – Internal On-Hold - Customer On Hold - Pending Parts On Hold - Service…" at bounding box center [430, 357] width 175 height 187
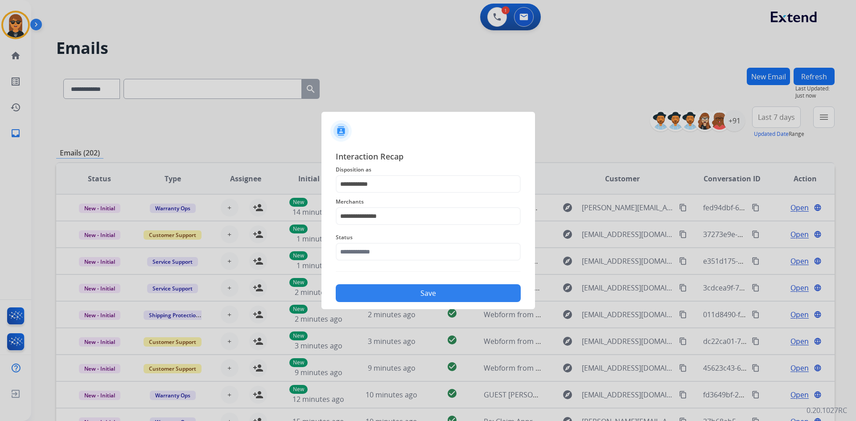
click at [405, 375] on div at bounding box center [428, 210] width 856 height 421
click at [425, 258] on input "text" at bounding box center [428, 252] width 185 height 18
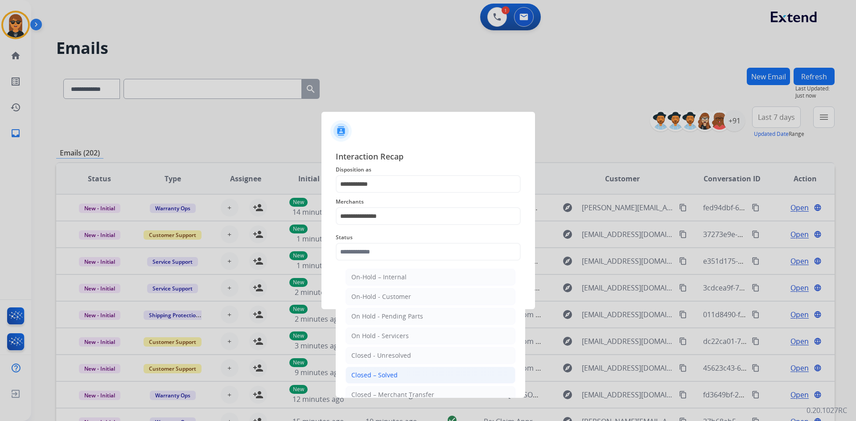
click at [410, 371] on li "Closed – Solved" at bounding box center [430, 375] width 170 height 17
type input "**********"
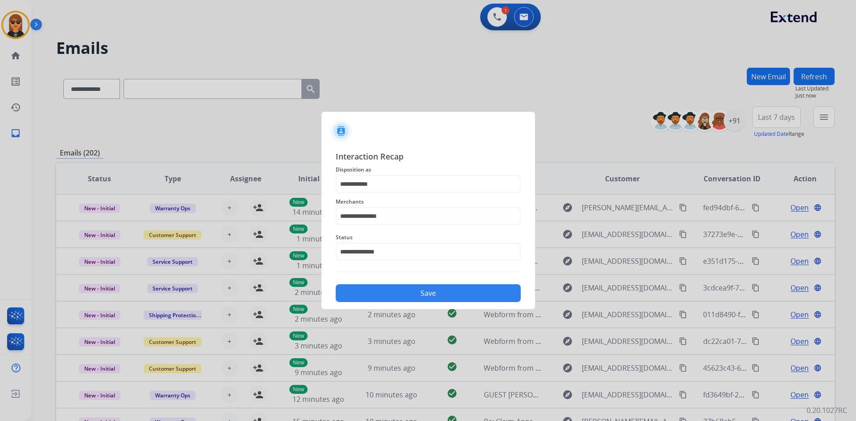
click at [436, 293] on button "Save" at bounding box center [428, 293] width 185 height 18
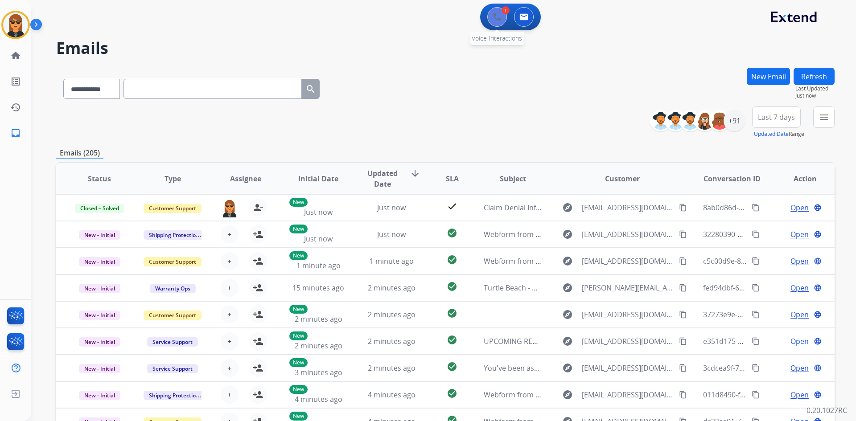
click at [499, 11] on button at bounding box center [497, 17] width 20 height 20
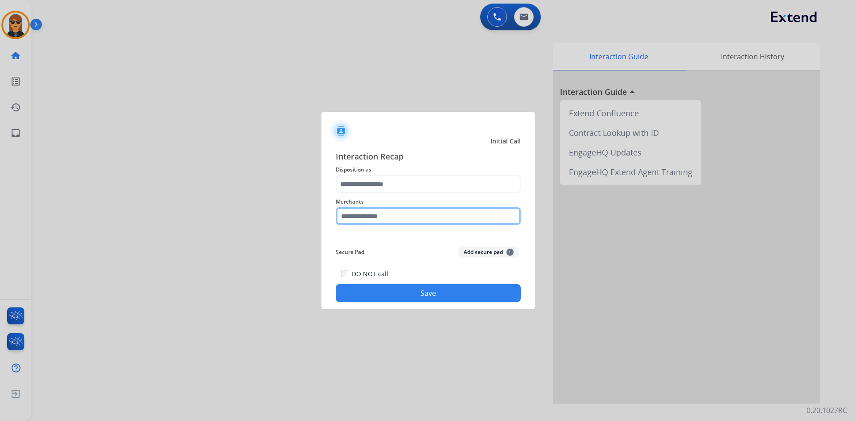
click at [435, 220] on input "text" at bounding box center [428, 216] width 185 height 18
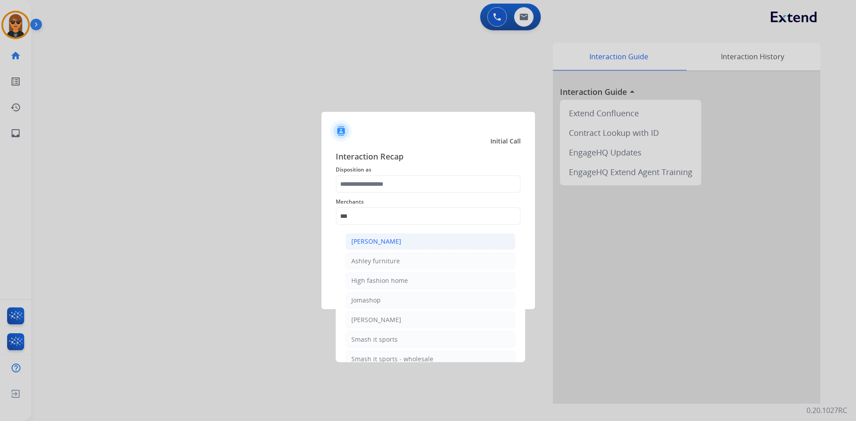
click at [404, 250] on li "[PERSON_NAME]" at bounding box center [430, 241] width 170 height 17
type input "**********"
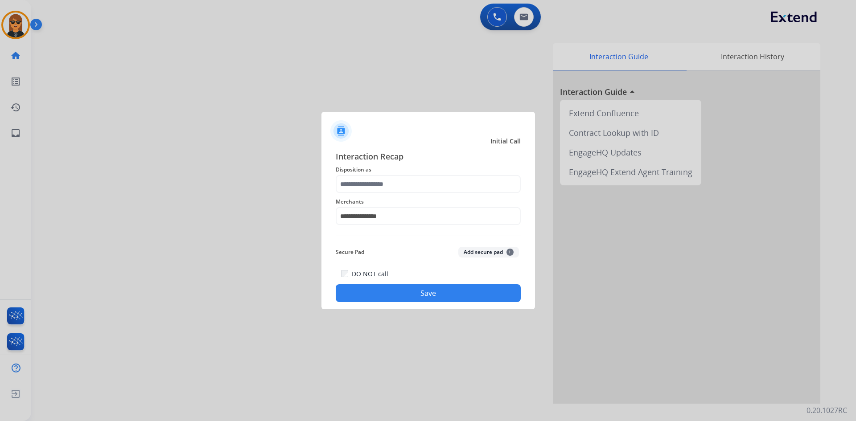
click at [399, 160] on span "Interaction Recap" at bounding box center [428, 157] width 185 height 14
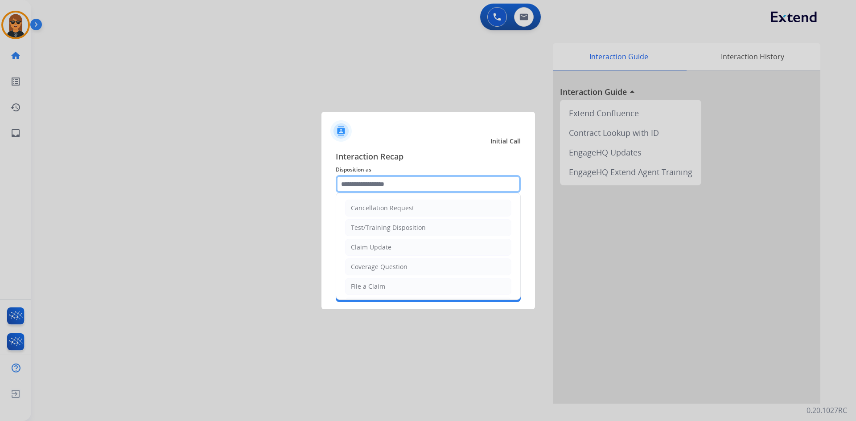
click at [402, 188] on input "text" at bounding box center [428, 184] width 185 height 18
click at [411, 246] on li "Claim Update" at bounding box center [428, 247] width 166 height 17
type input "**********"
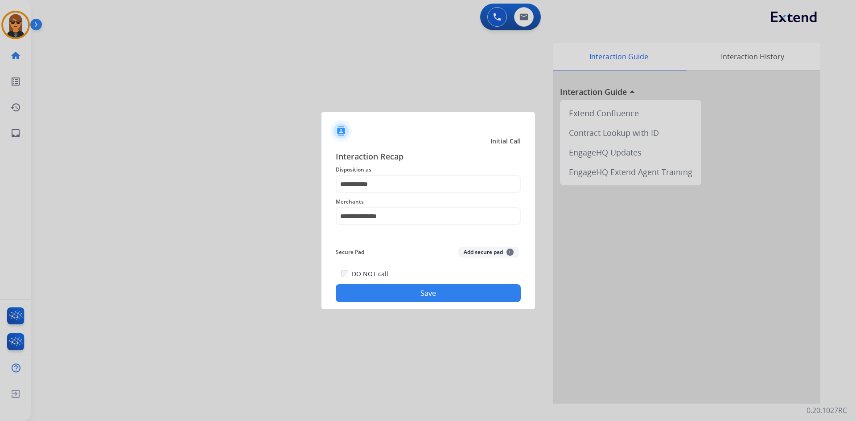
click at [436, 289] on button "Save" at bounding box center [428, 293] width 185 height 18
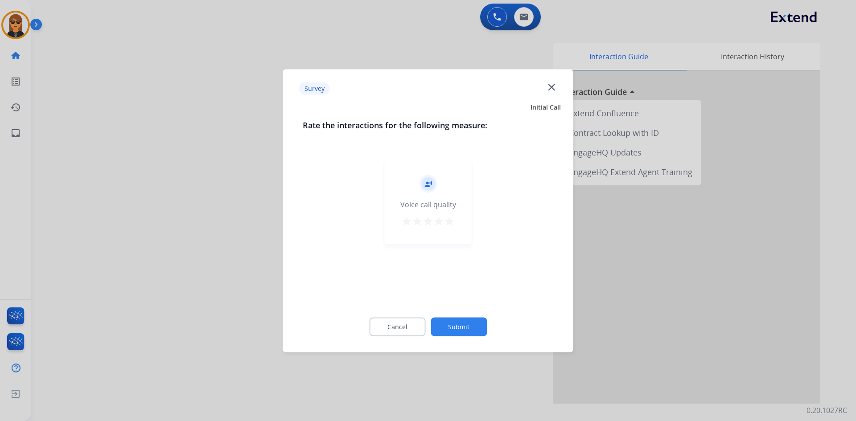
click at [464, 323] on button "Submit" at bounding box center [459, 326] width 56 height 19
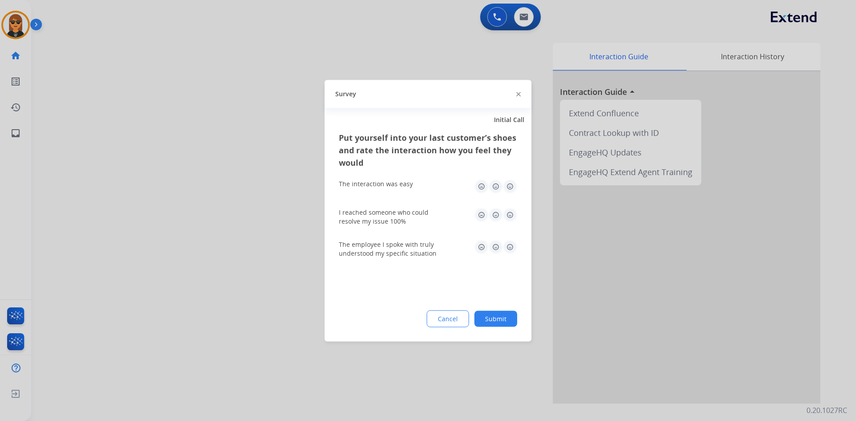
click at [497, 323] on button "Submit" at bounding box center [495, 319] width 43 height 16
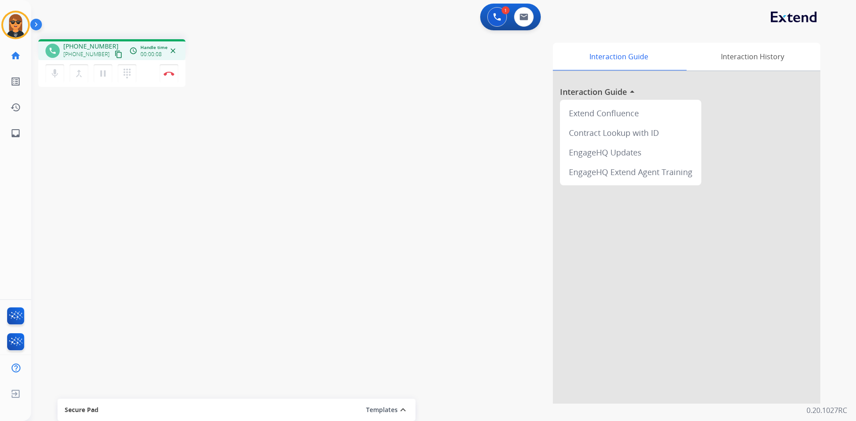
click at [115, 50] on mat-icon "content_copy" at bounding box center [119, 54] width 8 height 8
click at [115, 54] on mat-icon "content_copy" at bounding box center [119, 54] width 8 height 8
click at [518, 15] on button at bounding box center [524, 17] width 20 height 20
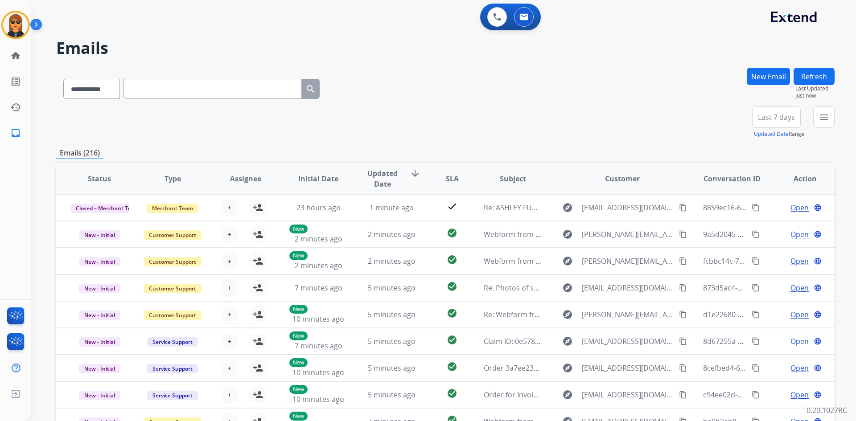
click at [764, 78] on button "New Email" at bounding box center [768, 76] width 43 height 17
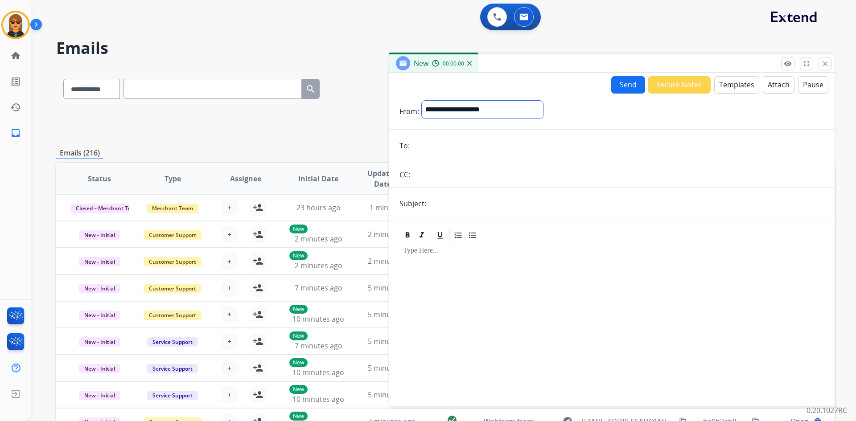
drag, startPoint x: 525, startPoint y: 111, endPoint x: 530, endPoint y: 118, distance: 8.6
click at [525, 111] on select "**********" at bounding box center [482, 110] width 121 height 18
select select "**********"
click at [422, 101] on select "**********" at bounding box center [482, 110] width 121 height 18
click at [584, 149] on input "email" at bounding box center [617, 147] width 411 height 18
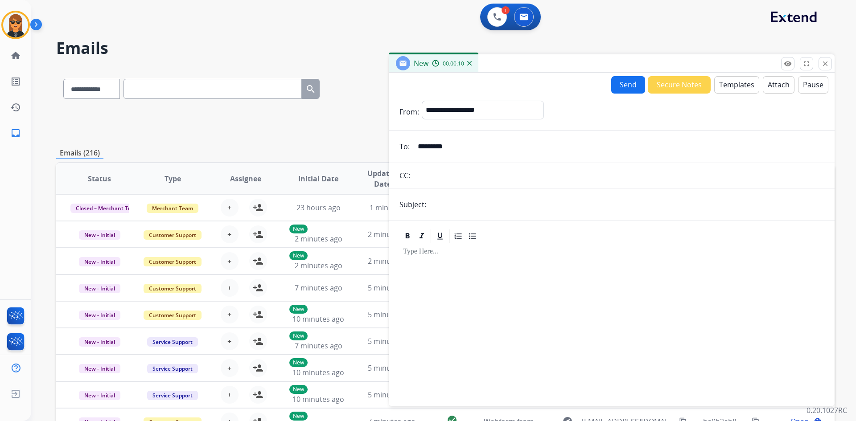
click at [471, 201] on input "text" at bounding box center [626, 205] width 395 height 18
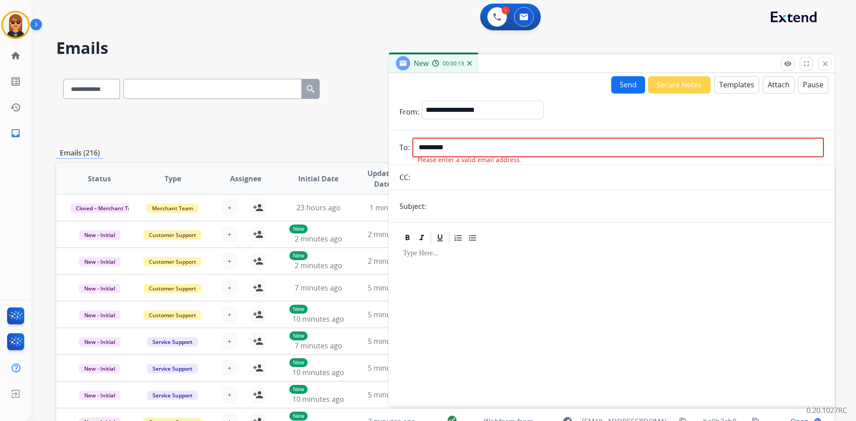
click at [467, 147] on input "*********" at bounding box center [617, 148] width 411 height 20
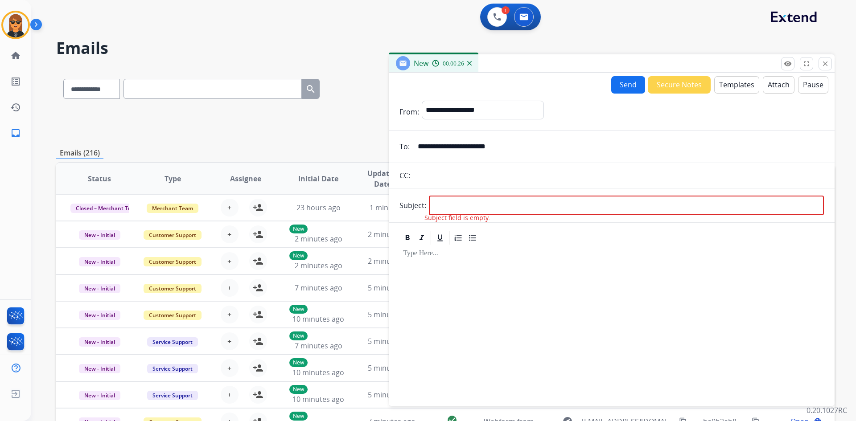
type input "**********"
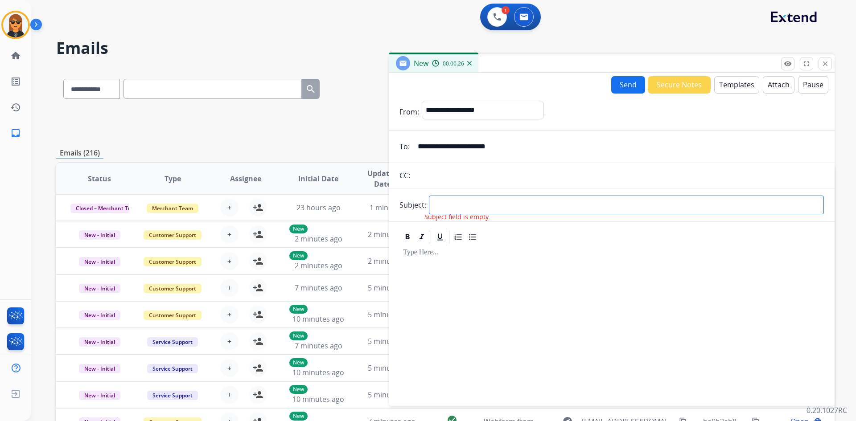
click at [505, 198] on input "text" at bounding box center [626, 205] width 395 height 19
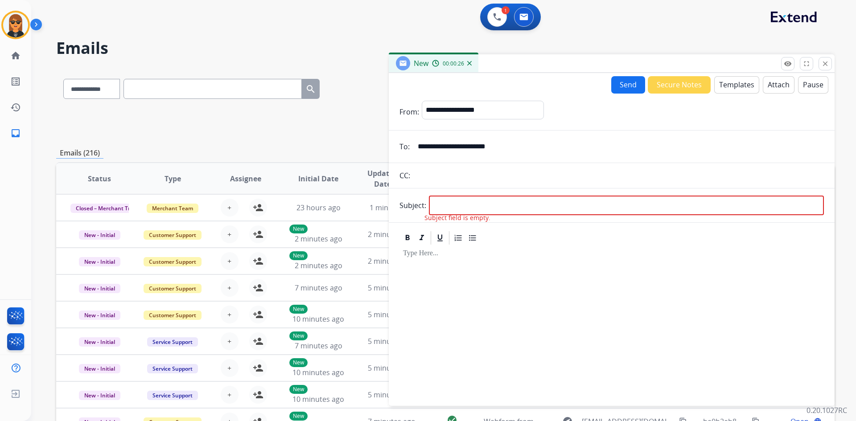
click at [748, 82] on button "Templates" at bounding box center [736, 84] width 45 height 17
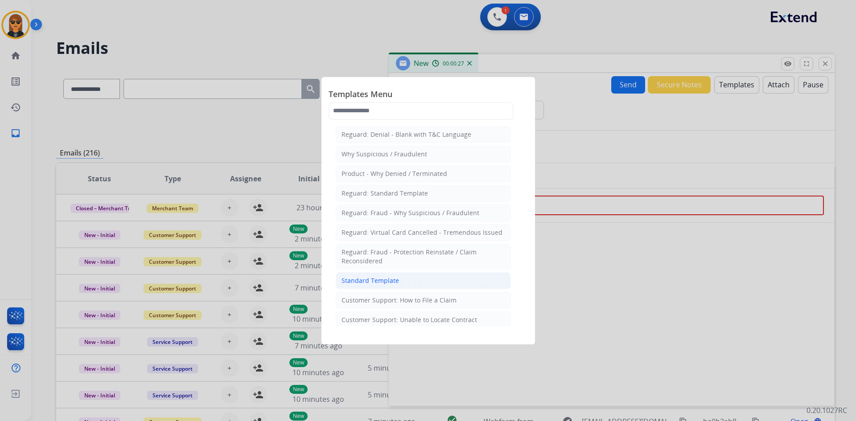
click at [381, 282] on div "Standard Template" at bounding box center [370, 280] width 58 height 9
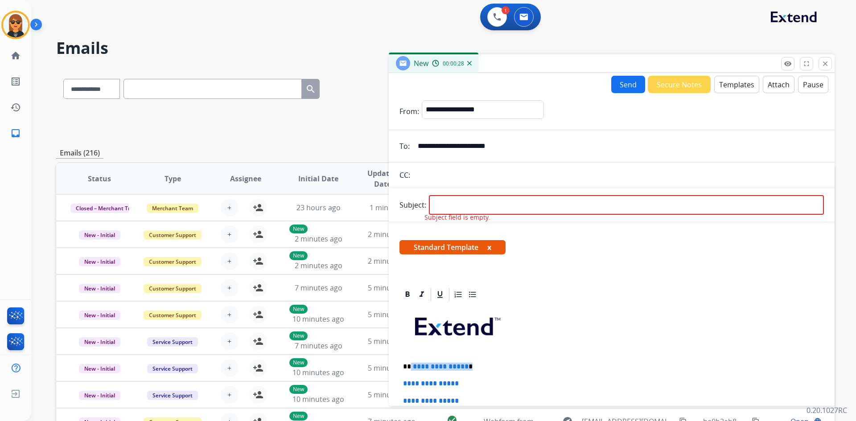
drag, startPoint x: 465, startPoint y: 370, endPoint x: 411, endPoint y: 369, distance: 54.8
click at [411, 369] on p "**********" at bounding box center [608, 367] width 410 height 8
drag, startPoint x: 304, startPoint y: 144, endPoint x: 192, endPoint y: 134, distance: 112.8
click at [232, 141] on div "**********" at bounding box center [445, 288] width 778 height 440
click at [501, 194] on form "**********" at bounding box center [612, 362] width 446 height 539
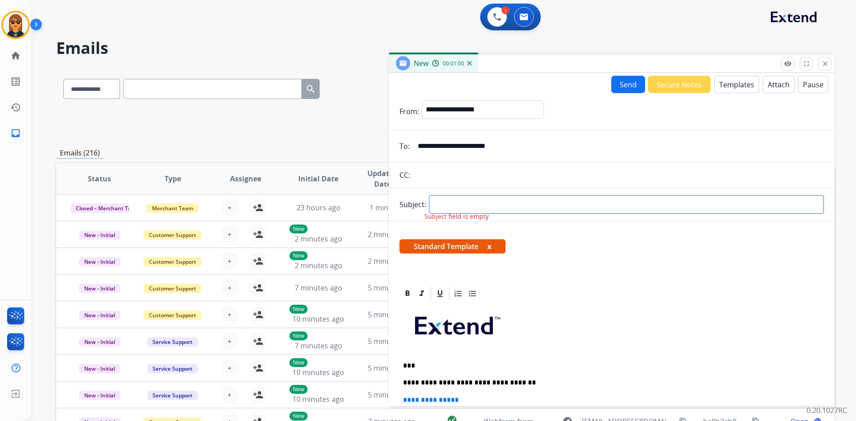
drag, startPoint x: 498, startPoint y: 201, endPoint x: 511, endPoint y: 201, distance: 12.9
click at [499, 201] on input "text" at bounding box center [626, 204] width 395 height 19
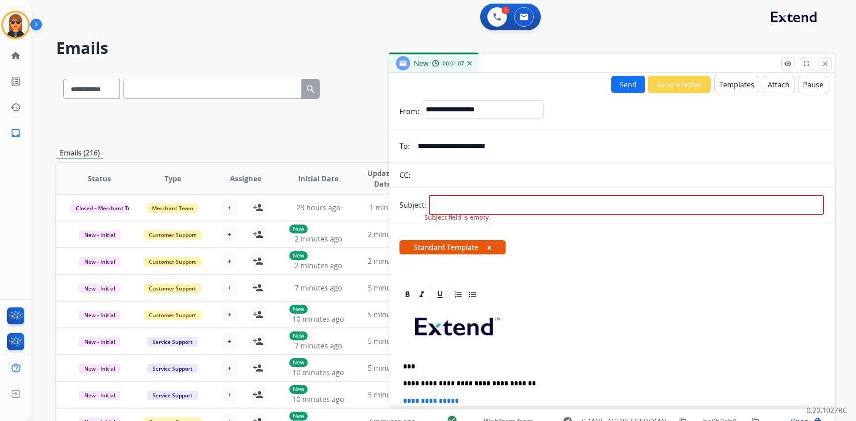
click at [524, 382] on p "**********" at bounding box center [608, 384] width 410 height 8
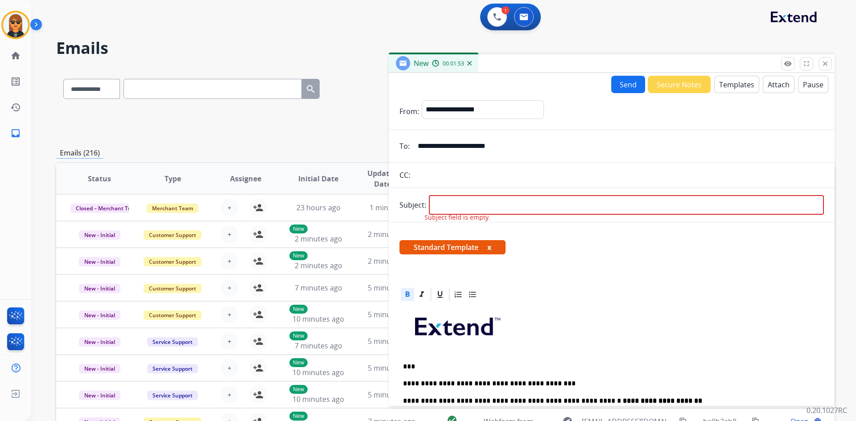
scroll to position [17, 0]
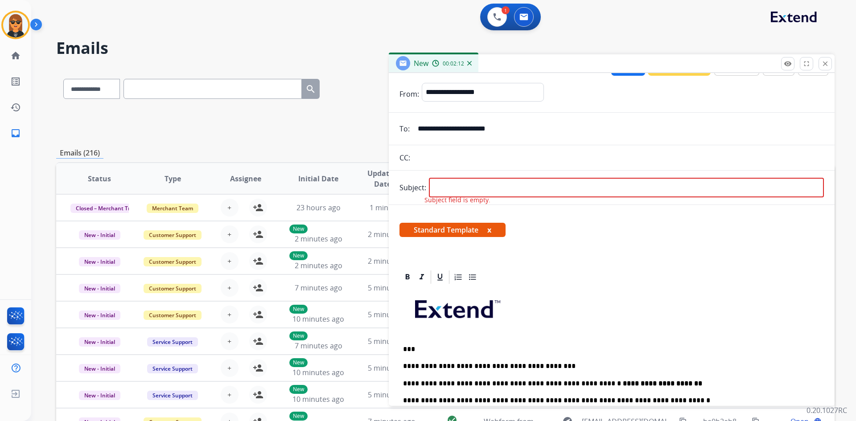
click at [515, 398] on p "**********" at bounding box center [608, 401] width 410 height 8
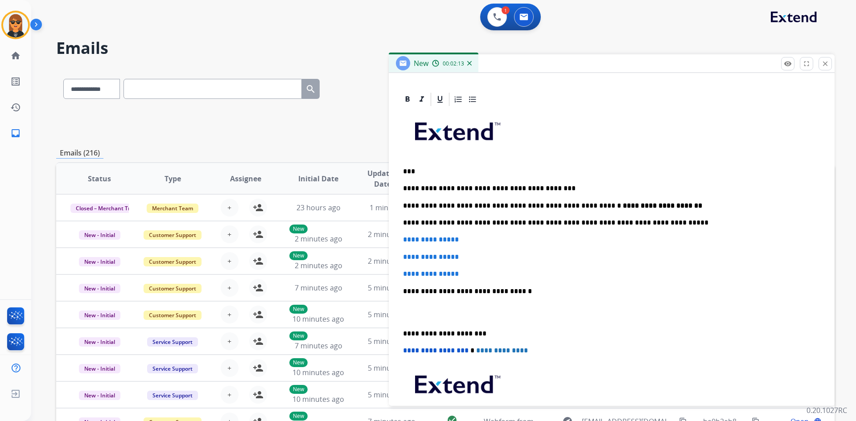
scroll to position [196, 0]
drag, startPoint x: 403, startPoint y: 238, endPoint x: 470, endPoint y: 272, distance: 75.8
click at [470, 272] on div "**********" at bounding box center [611, 286] width 424 height 358
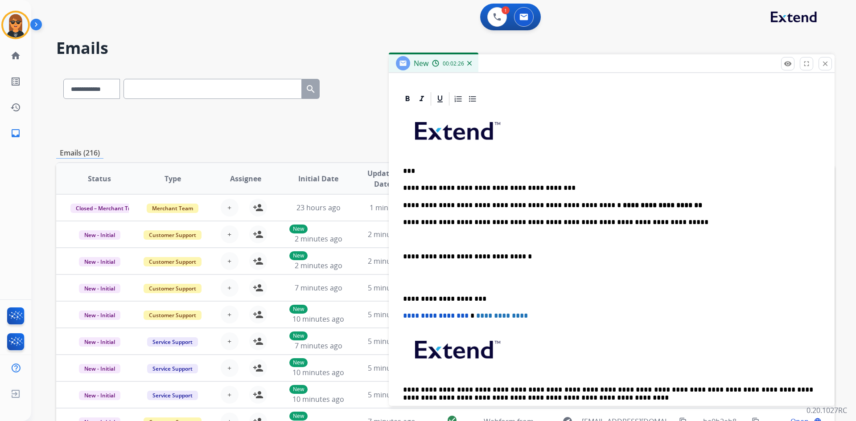
drag, startPoint x: 491, startPoint y: 241, endPoint x: 523, endPoint y: 250, distance: 33.2
click at [491, 241] on p at bounding box center [611, 239] width 417 height 8
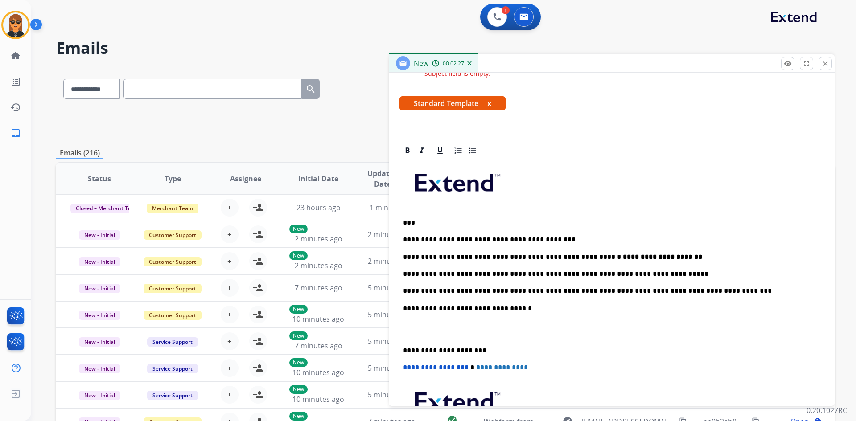
scroll to position [0, 0]
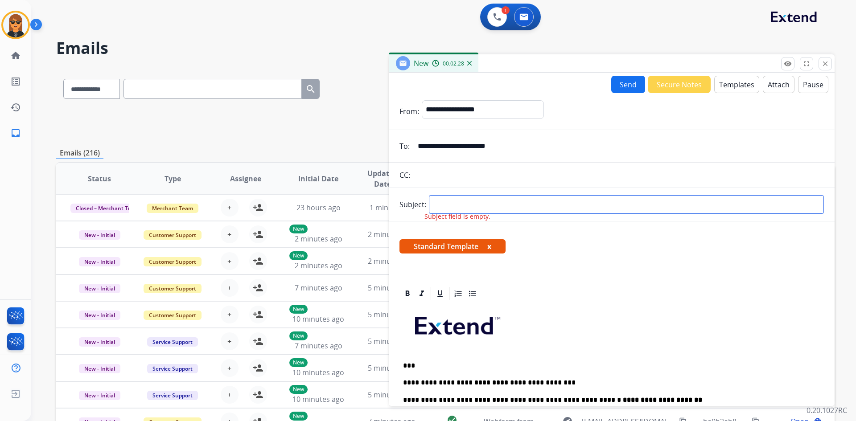
drag, startPoint x: 483, startPoint y: 208, endPoint x: 530, endPoint y: 211, distance: 46.9
click at [483, 208] on input "text" at bounding box center [626, 204] width 395 height 19
click at [518, 203] on input "text" at bounding box center [626, 204] width 395 height 19
type input "**********"
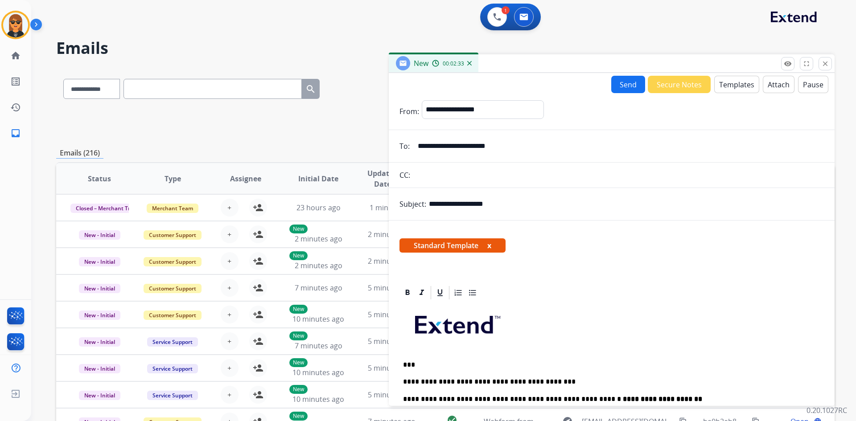
click at [621, 83] on button "Send" at bounding box center [628, 84] width 34 height 17
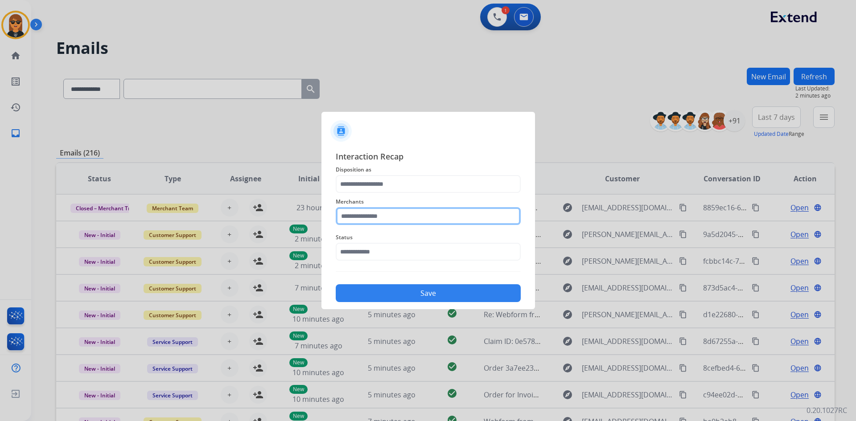
click at [407, 216] on input "text" at bounding box center [428, 216] width 185 height 18
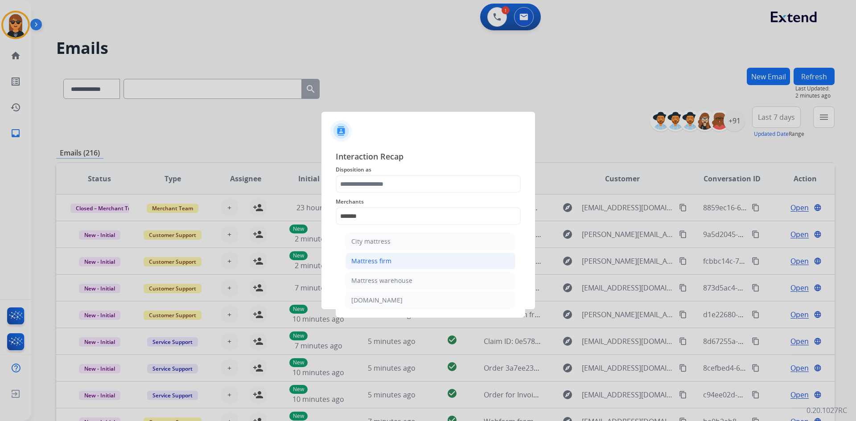
click at [408, 255] on li "Mattress firm" at bounding box center [430, 261] width 170 height 17
type input "**********"
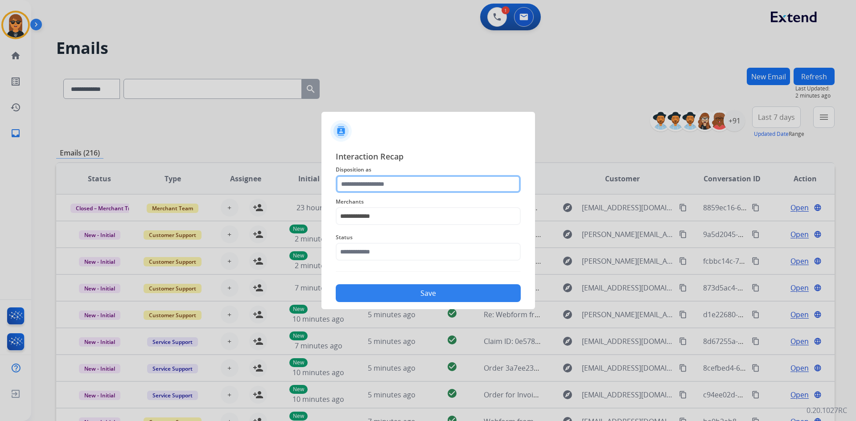
click at [415, 179] on input "text" at bounding box center [428, 184] width 185 height 18
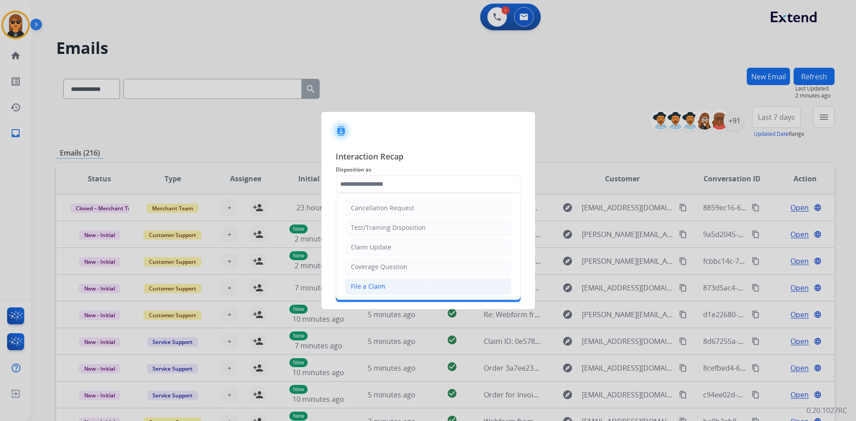
drag, startPoint x: 398, startPoint y: 292, endPoint x: 399, endPoint y: 261, distance: 30.3
click at [398, 292] on li "File a Claim" at bounding box center [428, 286] width 166 height 17
type input "**********"
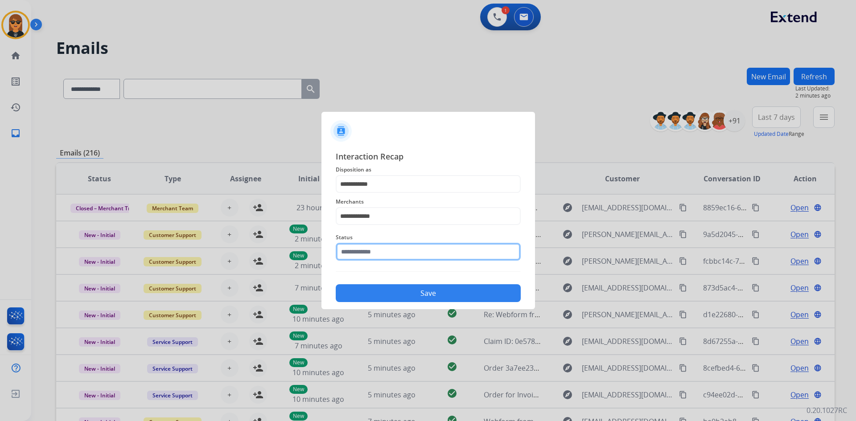
click at [399, 260] on input "text" at bounding box center [428, 252] width 185 height 18
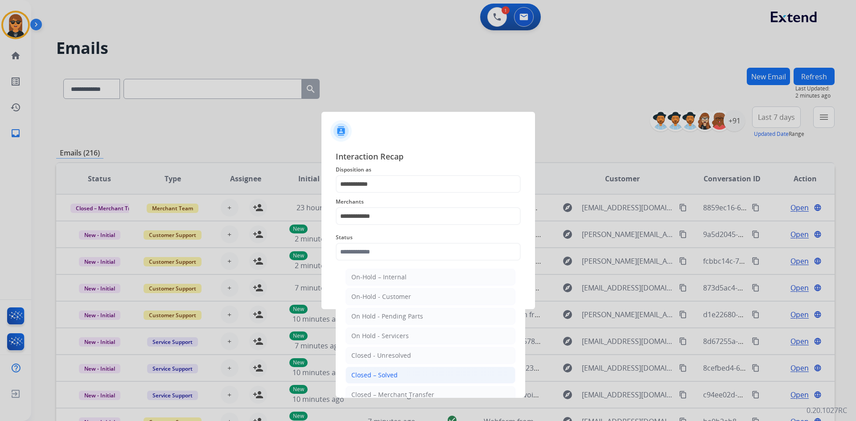
drag, startPoint x: 394, startPoint y: 374, endPoint x: 404, endPoint y: 293, distance: 81.8
click at [394, 374] on div "Closed – Solved" at bounding box center [374, 375] width 46 height 9
type input "**********"
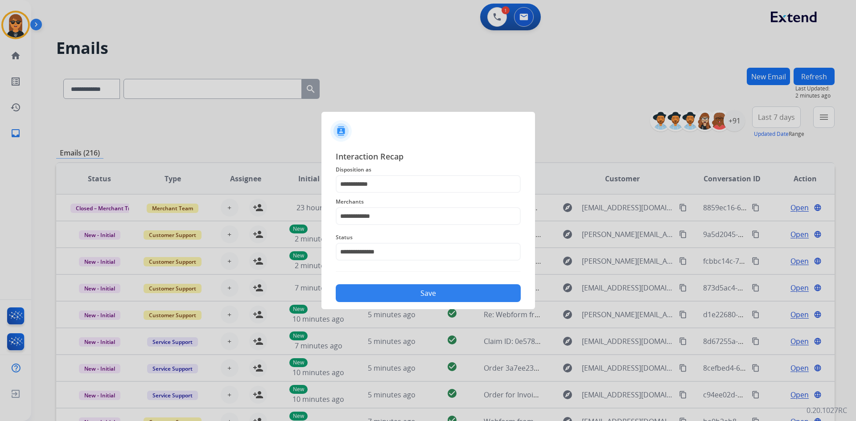
click at [410, 280] on div "Save" at bounding box center [428, 290] width 185 height 23
drag, startPoint x: 415, startPoint y: 288, endPoint x: 417, endPoint y: 282, distance: 6.4
click at [415, 286] on button "Save" at bounding box center [428, 293] width 185 height 18
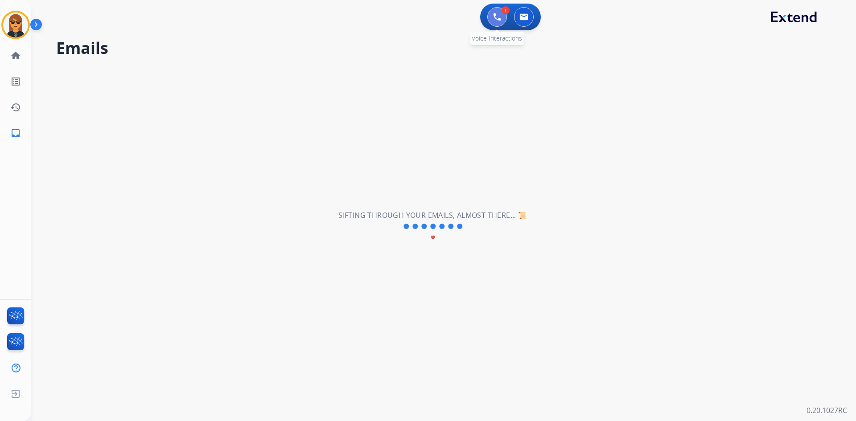
click at [493, 19] on img at bounding box center [497, 17] width 8 height 8
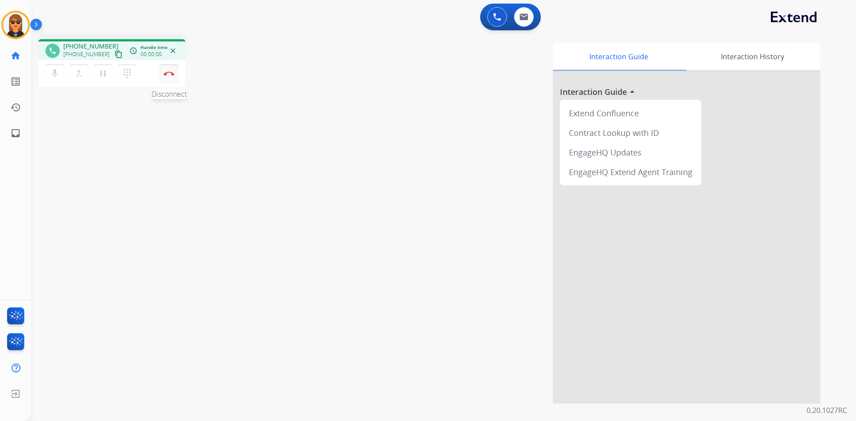
click at [173, 75] on img at bounding box center [169, 73] width 11 height 4
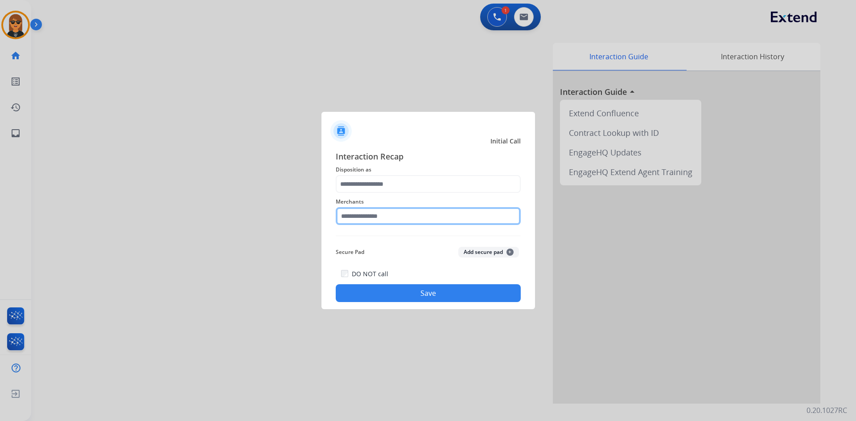
click at [433, 218] on input "text" at bounding box center [428, 216] width 185 height 18
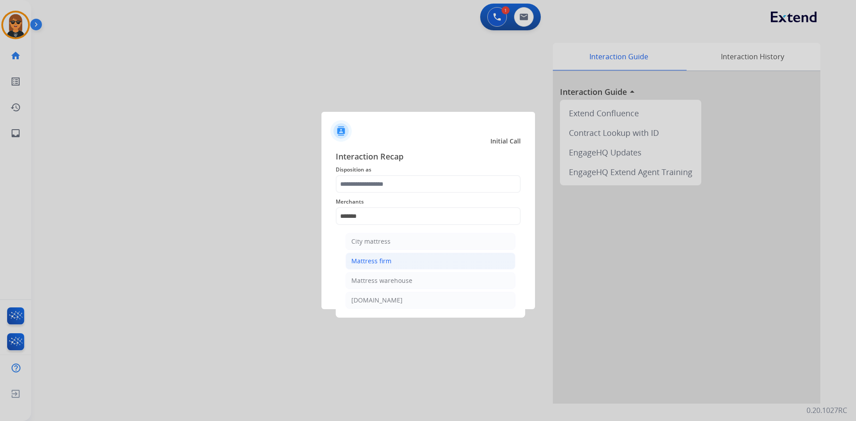
click at [427, 253] on li "Mattress firm" at bounding box center [430, 261] width 170 height 17
type input "**********"
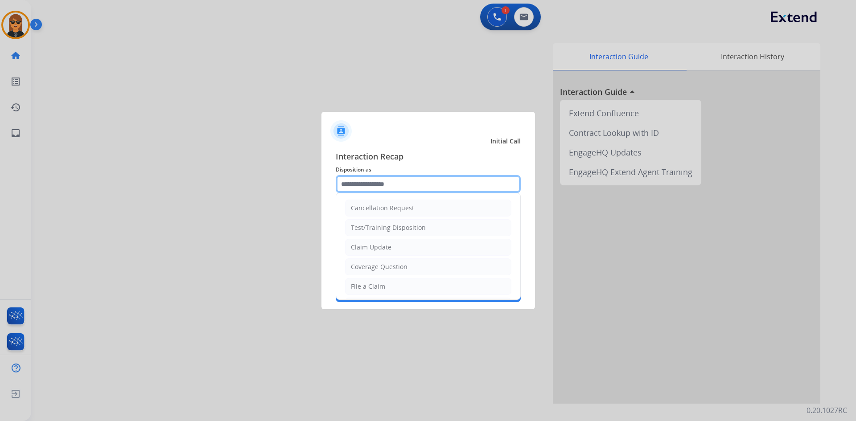
click at [428, 183] on input "text" at bounding box center [428, 184] width 185 height 18
drag, startPoint x: 408, startPoint y: 282, endPoint x: 423, endPoint y: 296, distance: 20.8
click at [409, 282] on li "File a Claim" at bounding box center [428, 286] width 166 height 17
type input "**********"
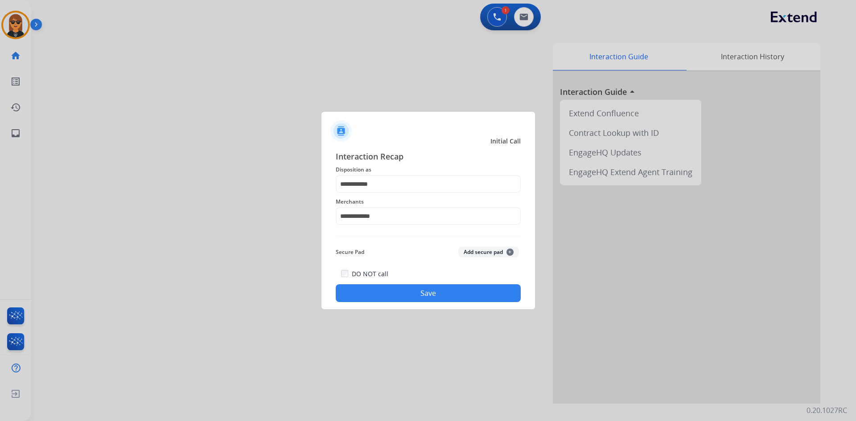
click at [429, 300] on button "Save" at bounding box center [428, 293] width 185 height 18
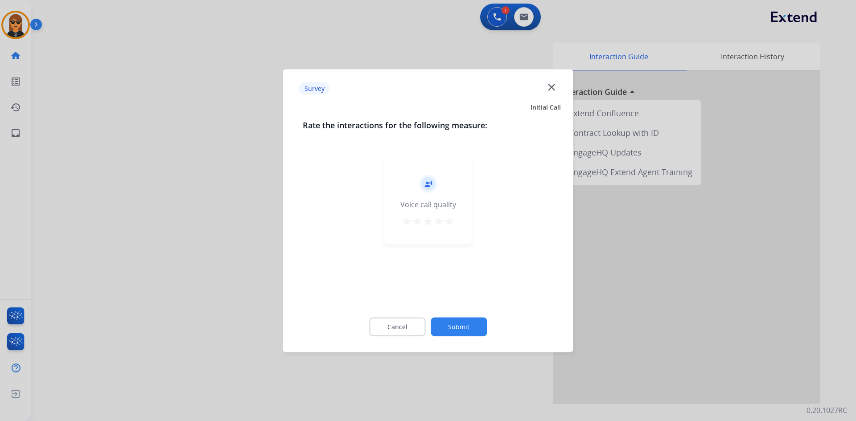
click at [468, 326] on button "Submit" at bounding box center [459, 326] width 56 height 19
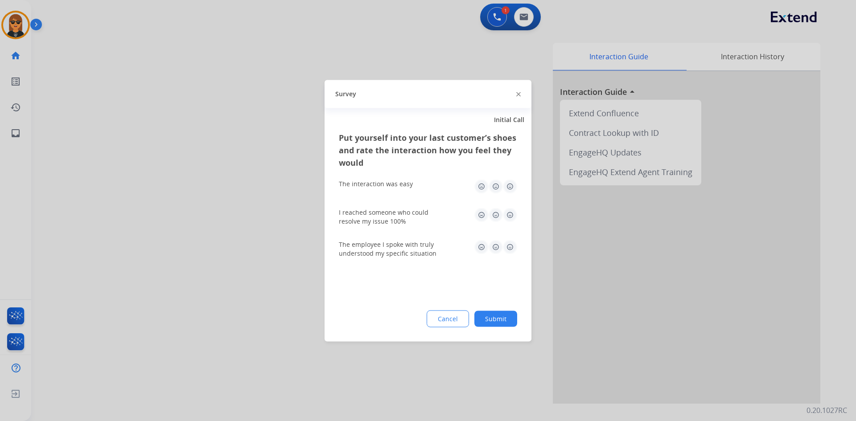
click at [507, 322] on button "Submit" at bounding box center [495, 319] width 43 height 16
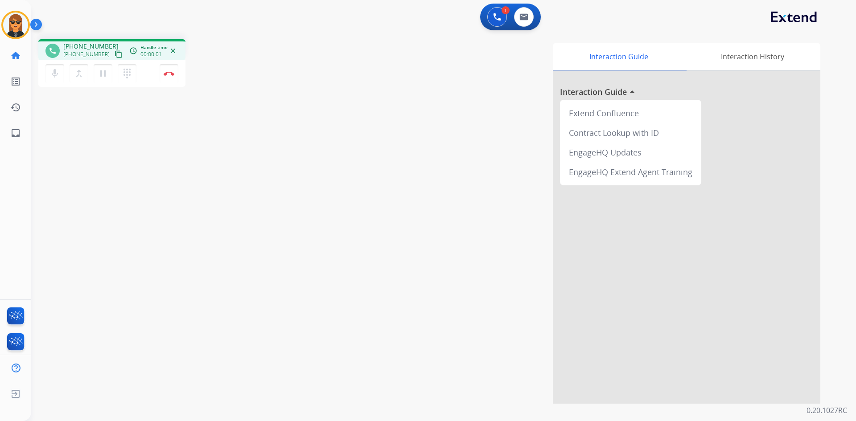
drag, startPoint x: 109, startPoint y: 54, endPoint x: 145, endPoint y: 44, distance: 37.5
click at [115, 54] on mat-icon "content_copy" at bounding box center [119, 54] width 8 height 8
click at [167, 70] on button "Disconnect" at bounding box center [169, 73] width 19 height 19
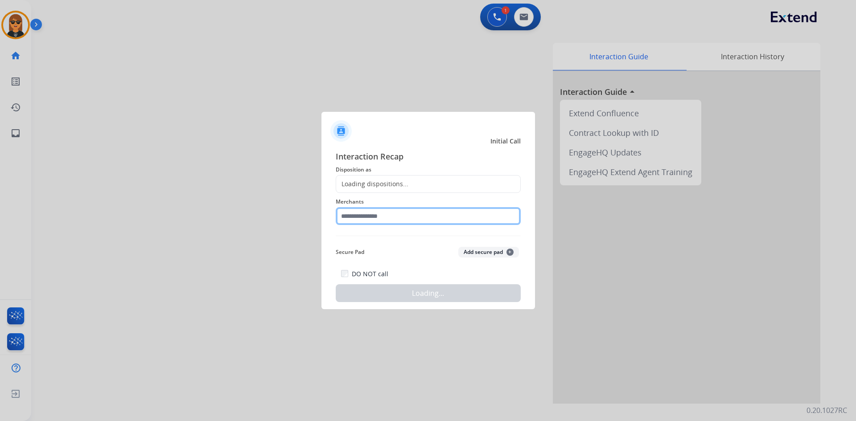
click at [401, 208] on input "text" at bounding box center [428, 216] width 185 height 18
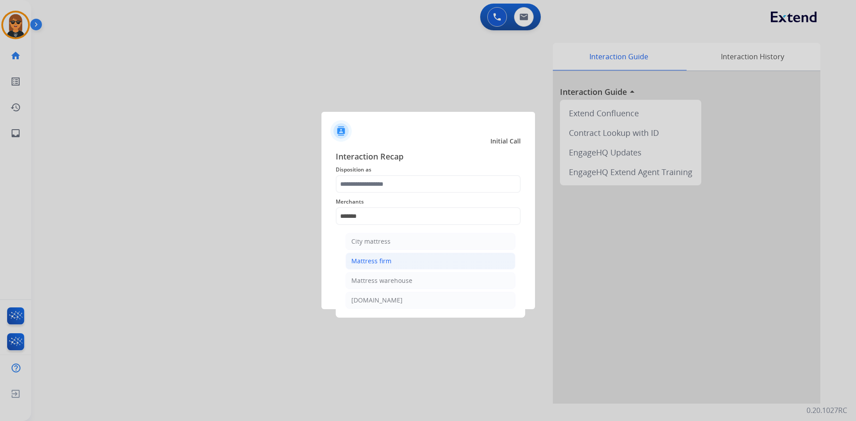
click at [409, 258] on li "Mattress firm" at bounding box center [430, 261] width 170 height 17
type input "**********"
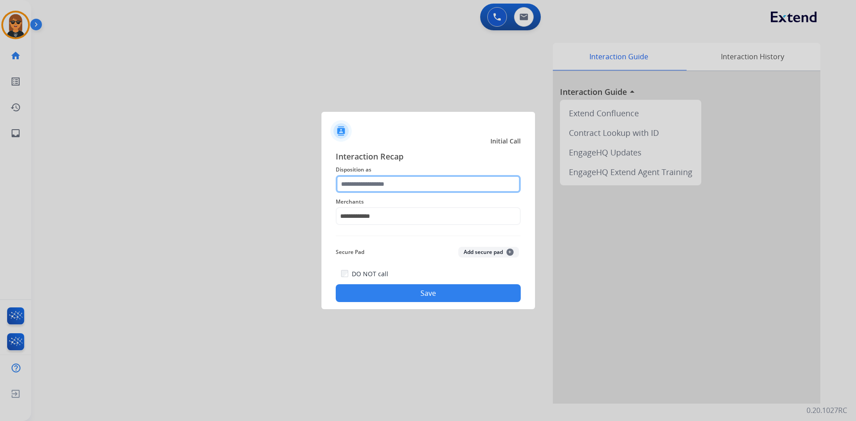
click at [407, 184] on input "text" at bounding box center [428, 184] width 185 height 18
drag, startPoint x: 391, startPoint y: 250, endPoint x: 435, endPoint y: 118, distance: 138.6
click at [401, 177] on div "**********" at bounding box center [428, 226] width 185 height 152
click at [408, 184] on input "text" at bounding box center [428, 184] width 185 height 18
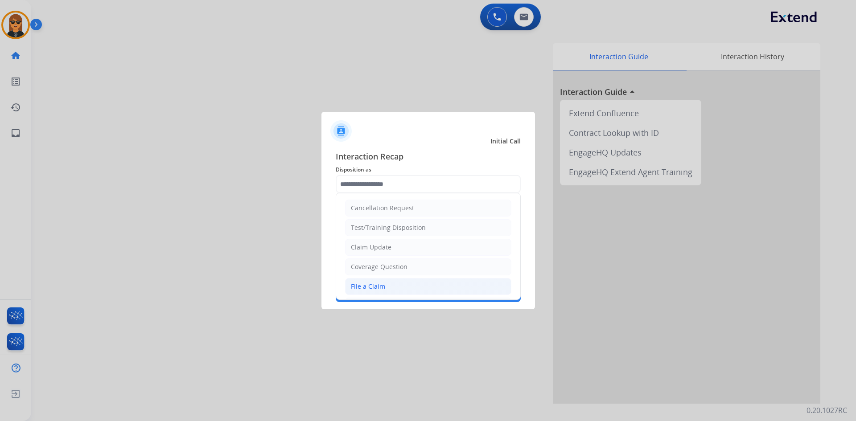
click at [407, 289] on li "File a Claim" at bounding box center [428, 286] width 166 height 17
type input "**********"
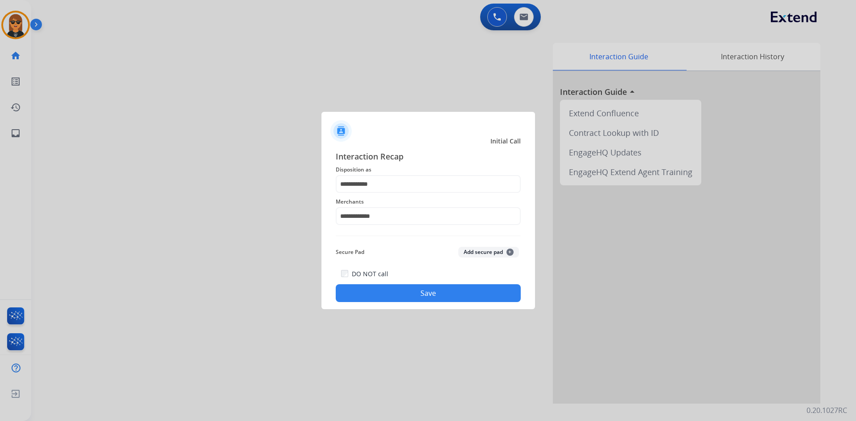
drag, startPoint x: 435, startPoint y: 291, endPoint x: 440, endPoint y: 295, distance: 6.0
click at [440, 295] on button "Save" at bounding box center [428, 293] width 185 height 18
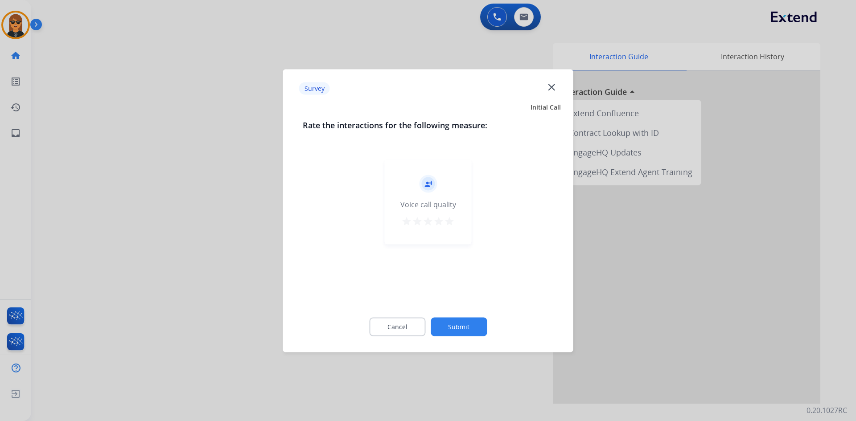
click at [468, 308] on div "Rate the interactions for the following measure: record_voice_over Voice call q…" at bounding box center [427, 233] width 279 height 228
click at [470, 319] on button "Submit" at bounding box center [459, 326] width 56 height 19
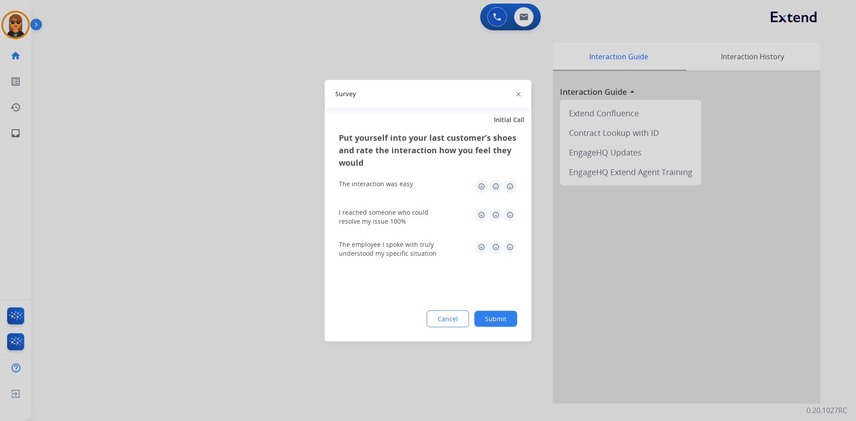
click at [504, 316] on button "Submit" at bounding box center [495, 319] width 43 height 16
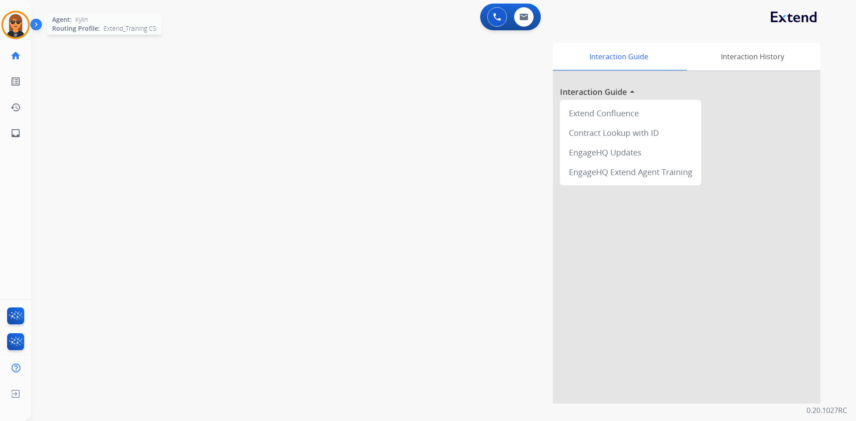
click at [8, 23] on img at bounding box center [15, 24] width 25 height 25
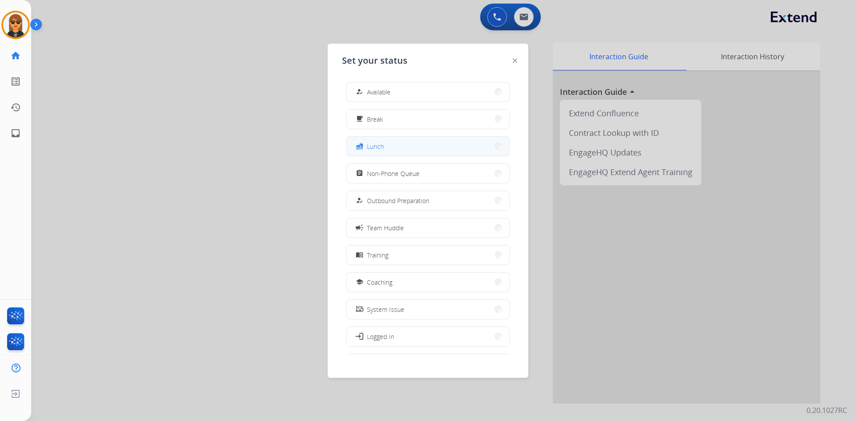
click at [406, 151] on button "fastfood Lunch" at bounding box center [428, 146] width 162 height 19
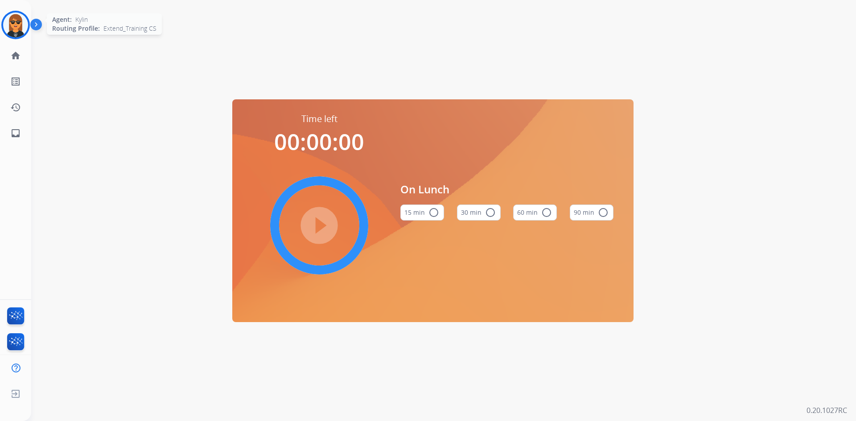
click at [10, 21] on img at bounding box center [15, 24] width 25 height 25
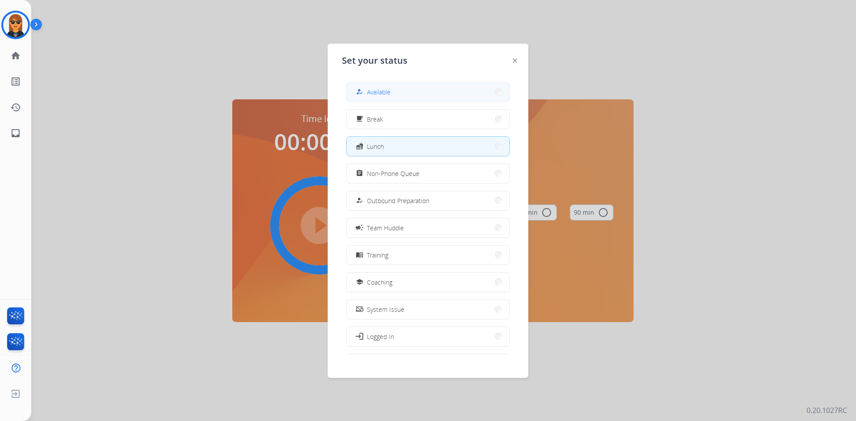
click at [450, 100] on button "how_to_reg Available" at bounding box center [428, 91] width 162 height 19
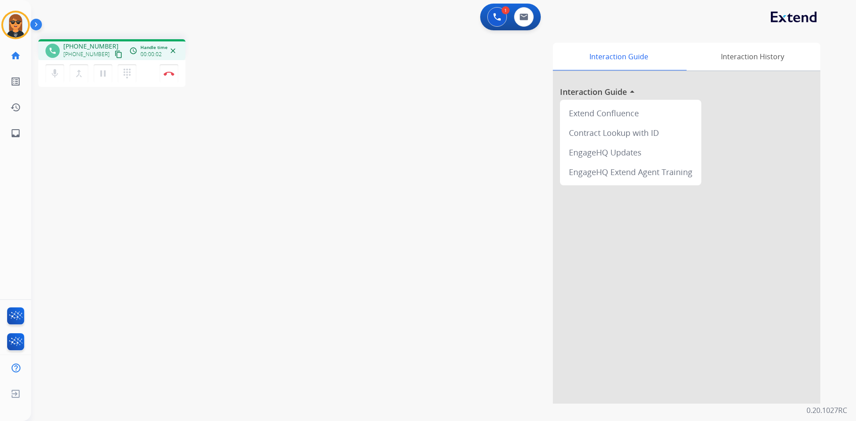
click at [115, 56] on mat-icon "content_copy" at bounding box center [119, 54] width 8 height 8
click at [112, 74] on div "mic Mute merge_type Bridge pause Hold dialpad Dialpad" at bounding box center [93, 73] width 96 height 19
click at [105, 77] on mat-icon "pause" at bounding box center [103, 73] width 11 height 11
drag, startPoint x: 56, startPoint y: 76, endPoint x: 62, endPoint y: 76, distance: 6.7
click at [57, 76] on mat-icon "mic" at bounding box center [54, 73] width 11 height 11
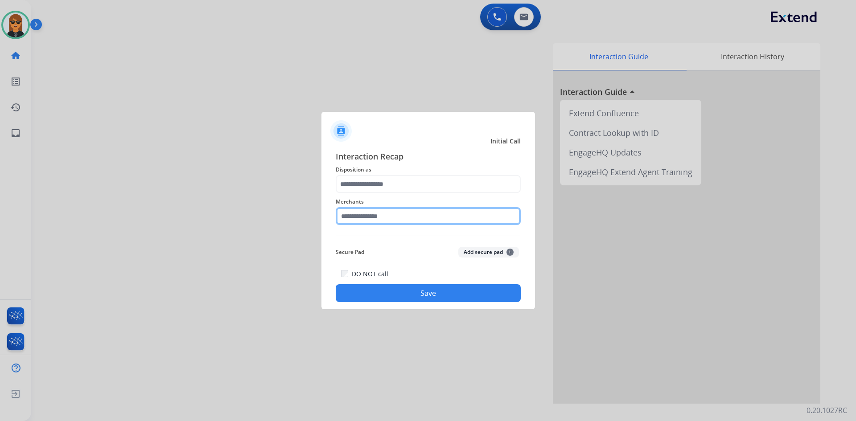
click at [410, 213] on input "text" at bounding box center [428, 216] width 185 height 18
type input "**********"
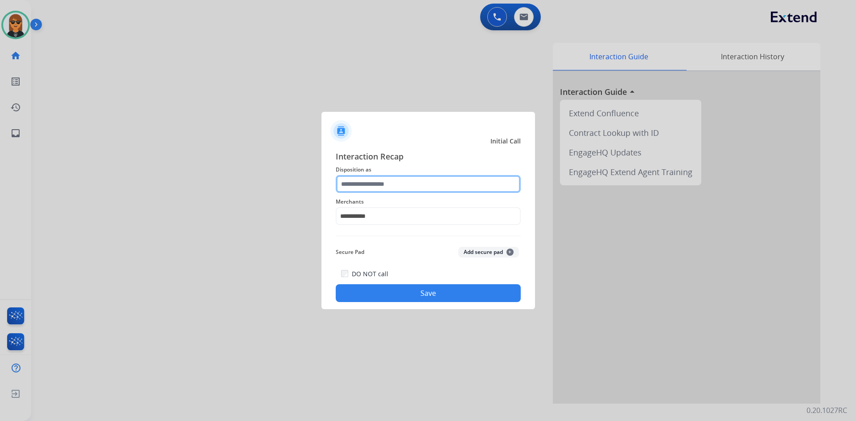
click at [437, 188] on input "text" at bounding box center [428, 184] width 185 height 18
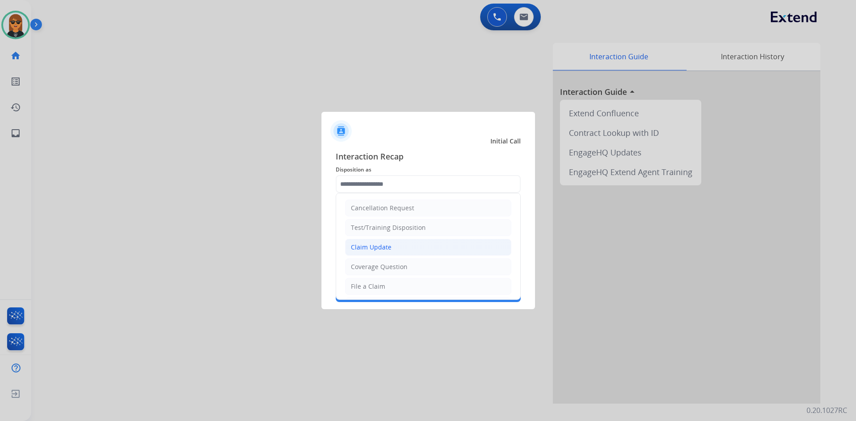
click at [429, 246] on li "Claim Update" at bounding box center [428, 247] width 166 height 17
type input "**********"
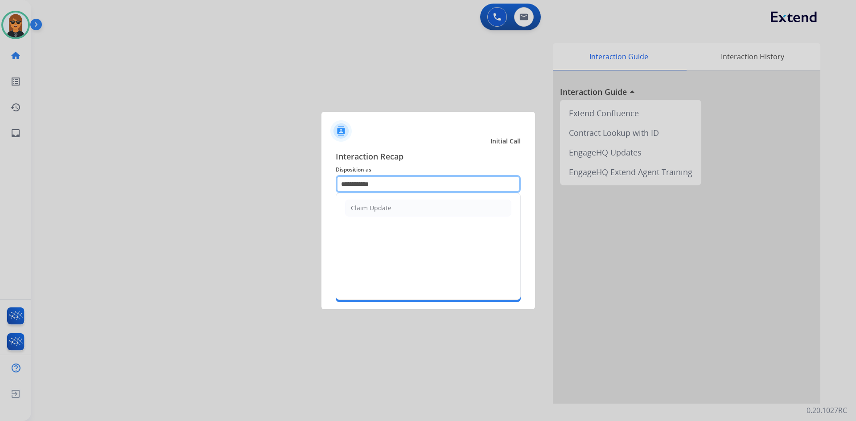
drag, startPoint x: 399, startPoint y: 187, endPoint x: 240, endPoint y: 169, distance: 159.7
click at [0, 169] on app-contact-recap-modal "**********" at bounding box center [0, 210] width 0 height 421
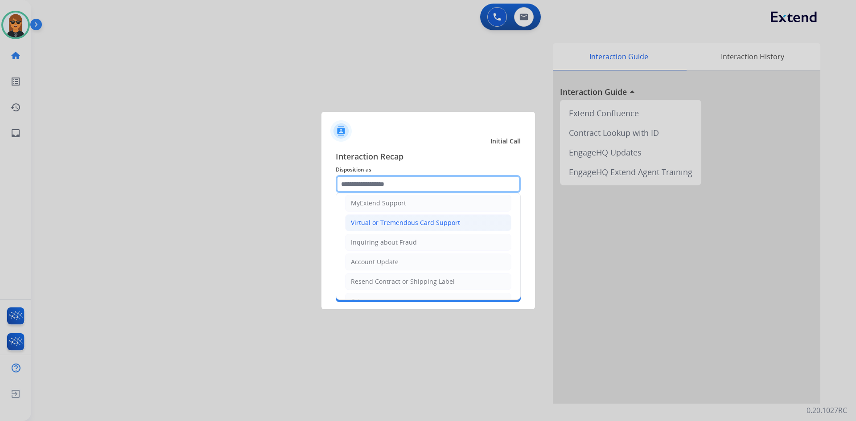
scroll to position [89, 0]
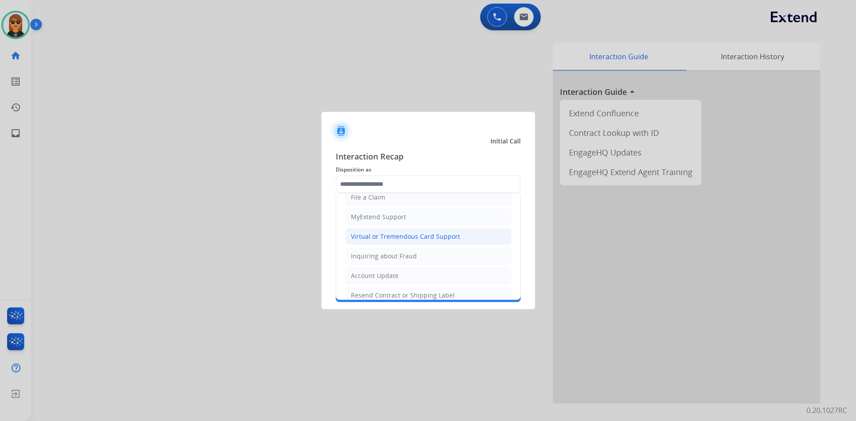
click at [436, 239] on div "Virtual or Tremendous Card Support" at bounding box center [405, 236] width 109 height 9
type input "**********"
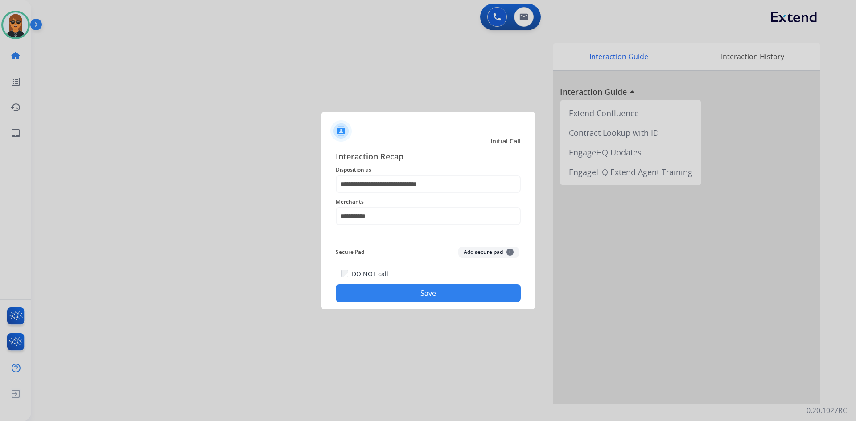
click at [448, 281] on div "DO NOT call Save" at bounding box center [428, 285] width 185 height 34
click at [453, 296] on button "Save" at bounding box center [428, 293] width 185 height 18
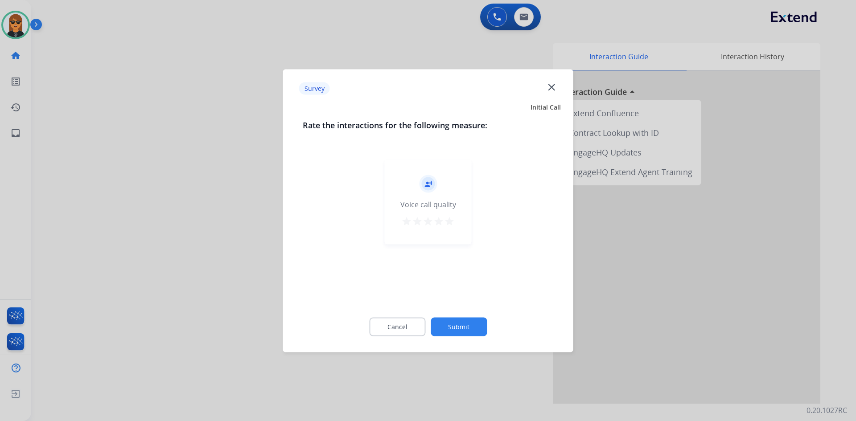
click at [474, 299] on div "record_voice_over Voice call quality star star star star star" at bounding box center [428, 229] width 251 height 154
click at [473, 319] on button "Submit" at bounding box center [459, 326] width 56 height 19
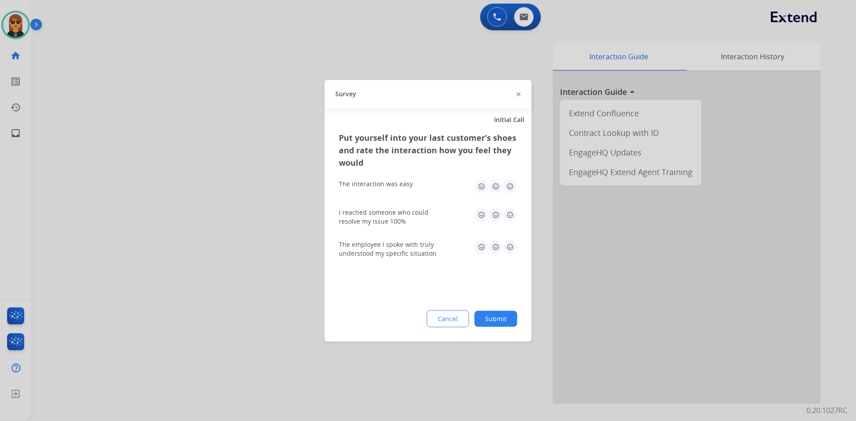
drag, startPoint x: 495, startPoint y: 318, endPoint x: 501, endPoint y: 318, distance: 5.4
click at [496, 318] on button "Submit" at bounding box center [495, 319] width 43 height 16
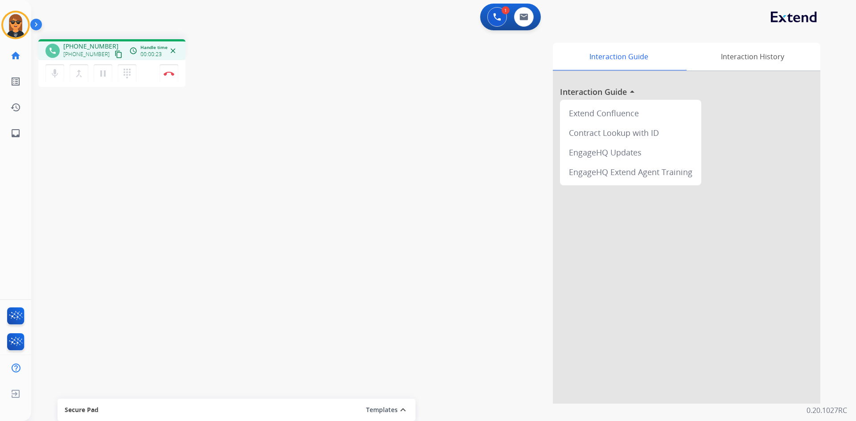
click at [115, 52] on mat-icon "content_copy" at bounding box center [119, 54] width 8 height 8
click at [168, 74] on img at bounding box center [169, 73] width 11 height 4
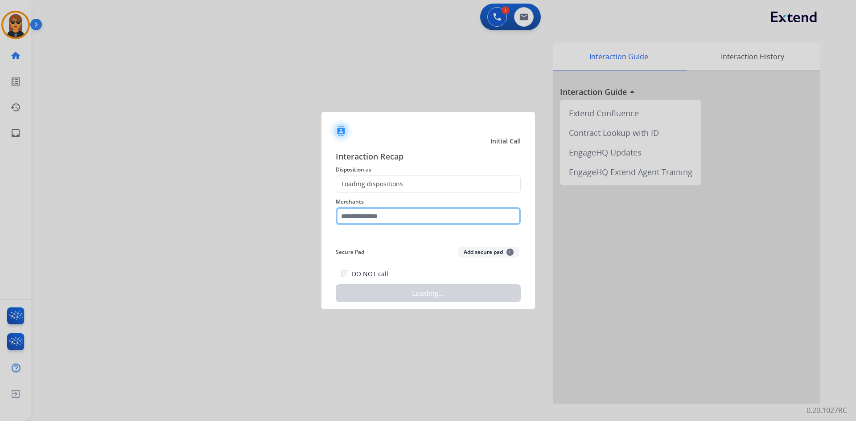
click at [402, 212] on input "text" at bounding box center [428, 216] width 185 height 18
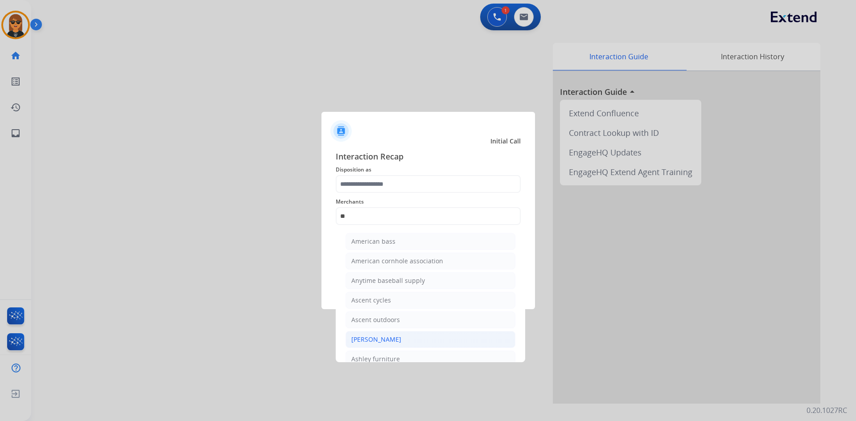
click at [402, 339] on li "[PERSON_NAME]" at bounding box center [430, 339] width 170 height 17
type input "**********"
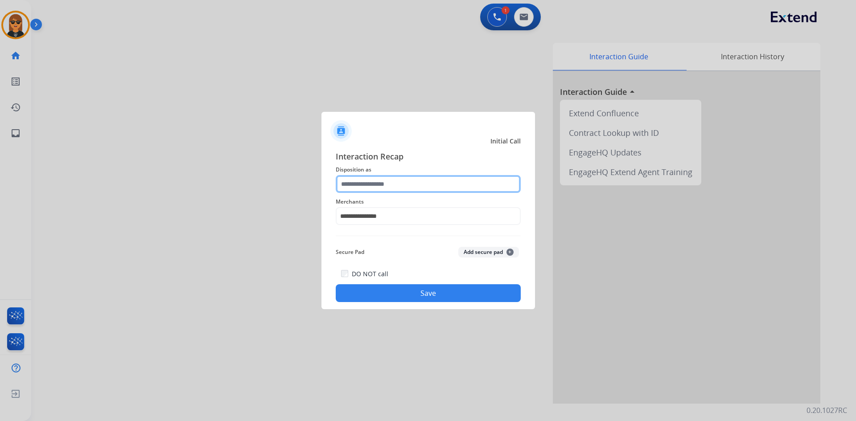
click at [397, 184] on input "text" at bounding box center [428, 184] width 185 height 18
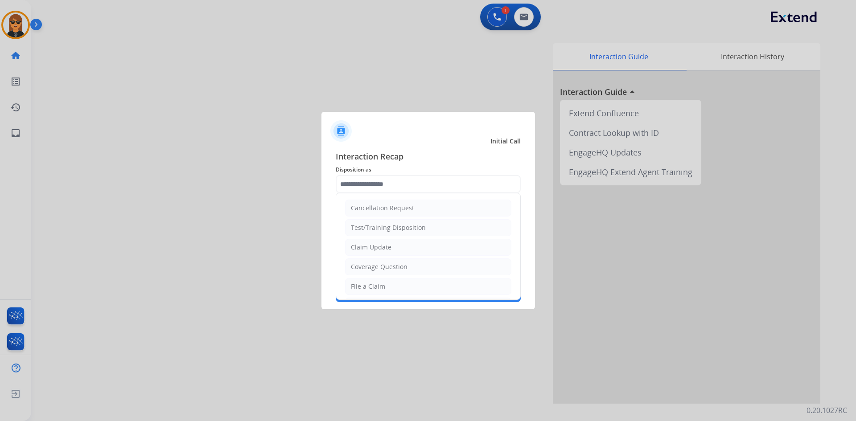
drag, startPoint x: 404, startPoint y: 289, endPoint x: 414, endPoint y: 294, distance: 11.4
click at [405, 289] on li "File a Claim" at bounding box center [428, 286] width 166 height 17
type input "**********"
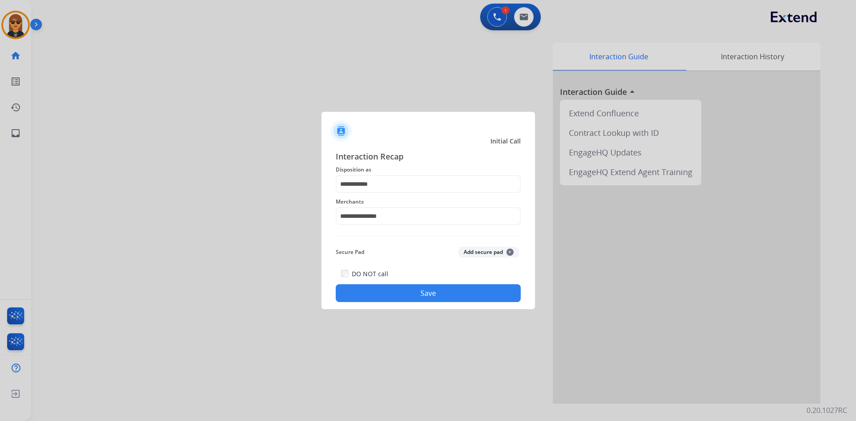
click at [415, 294] on button "Save" at bounding box center [428, 293] width 185 height 18
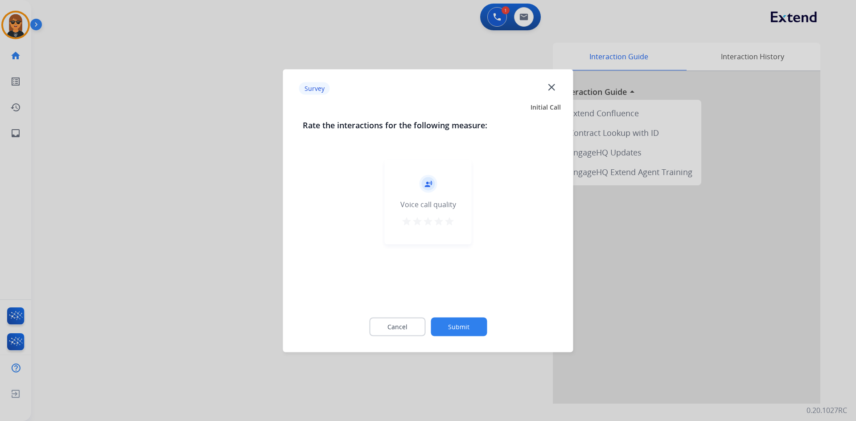
click at [476, 327] on button "Submit" at bounding box center [459, 326] width 56 height 19
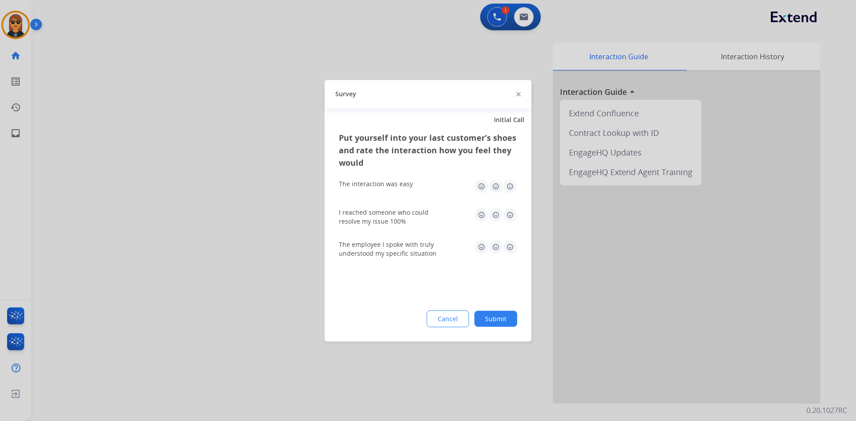
click at [497, 319] on button "Submit" at bounding box center [495, 319] width 43 height 16
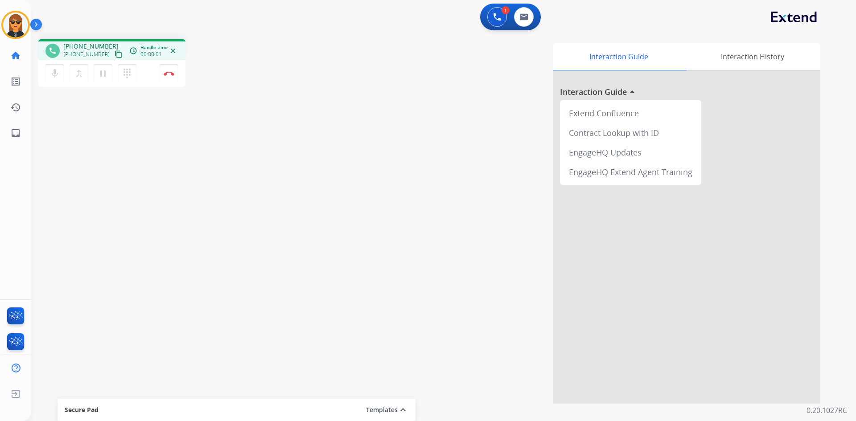
click at [115, 53] on mat-icon "content_copy" at bounding box center [119, 54] width 8 height 8
click at [104, 77] on mat-icon "pause" at bounding box center [103, 73] width 11 height 11
drag, startPoint x: 53, startPoint y: 68, endPoint x: 39, endPoint y: 44, distance: 28.6
click at [51, 63] on div "mic Mute merge_type Bridge play_arrow Hold dialpad Dialpad Disconnect" at bounding box center [111, 73] width 147 height 27
click at [110, 69] on button "play_arrow Hold" at bounding box center [103, 73] width 19 height 19
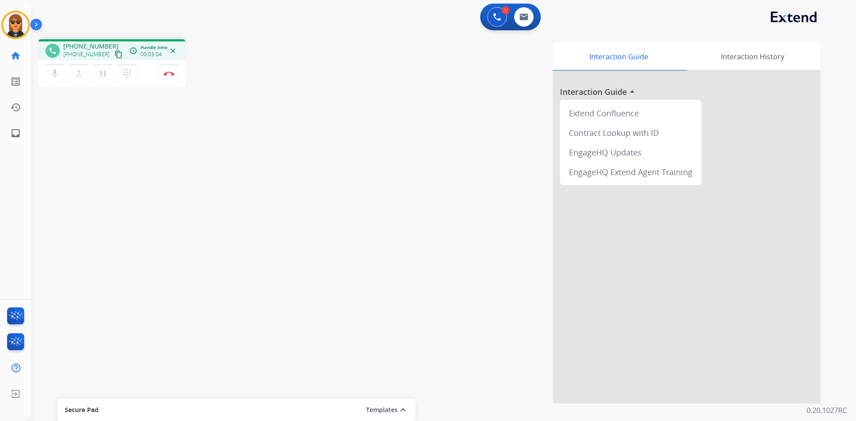
click at [115, 52] on mat-icon "content_copy" at bounding box center [119, 54] width 8 height 8
drag, startPoint x: 180, startPoint y: 78, endPoint x: 173, endPoint y: 76, distance: 7.0
click at [180, 78] on div "mic Mute merge_type Bridge pause Hold dialpad Dialpad Disconnect" at bounding box center [111, 73] width 147 height 27
click at [173, 76] on button "Disconnect" at bounding box center [169, 73] width 19 height 19
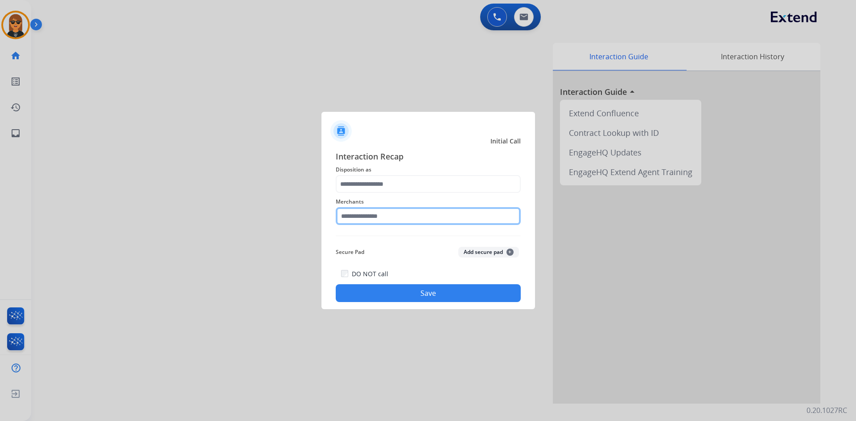
click at [430, 224] on input "text" at bounding box center [428, 216] width 185 height 18
type input "*********"
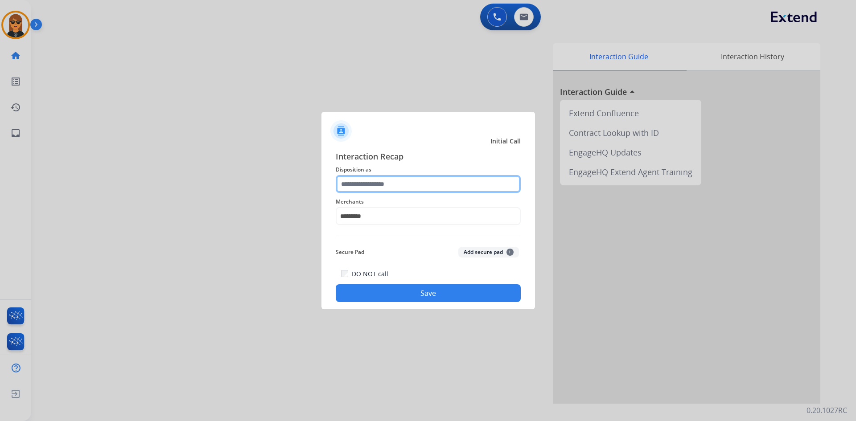
click at [437, 190] on input "text" at bounding box center [428, 184] width 185 height 18
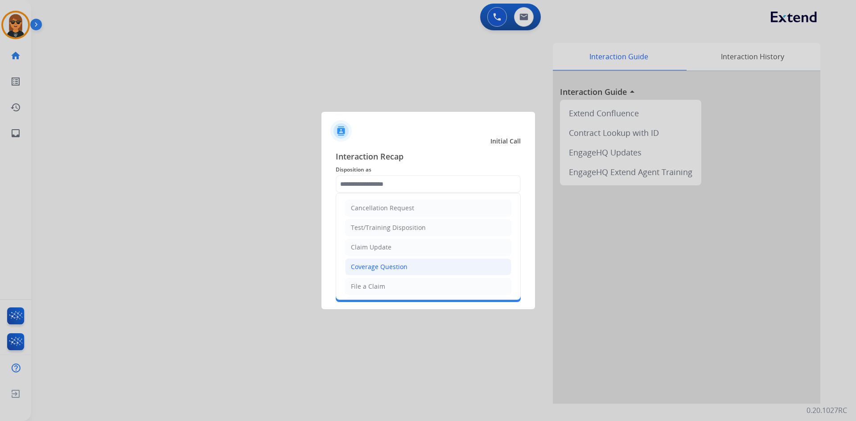
click at [418, 267] on li "Coverage Question" at bounding box center [428, 267] width 166 height 17
type input "**********"
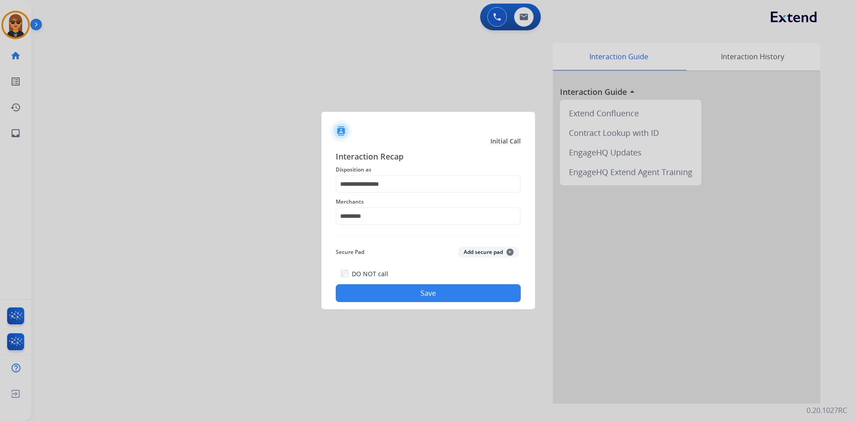
click at [432, 294] on button "Save" at bounding box center [428, 293] width 185 height 18
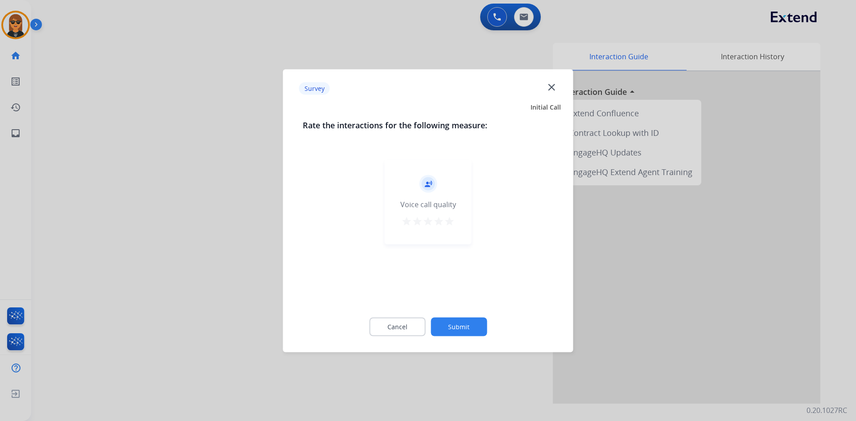
click at [468, 312] on div "Cancel Submit" at bounding box center [428, 327] width 251 height 40
click at [469, 323] on button "Submit" at bounding box center [459, 326] width 56 height 19
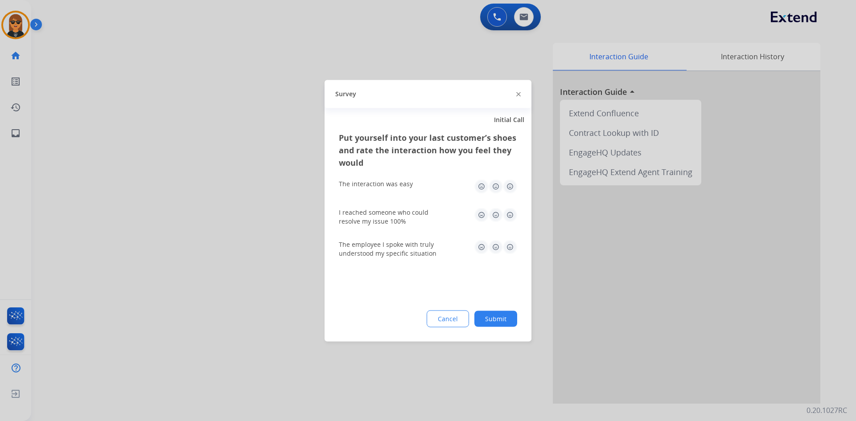
click at [497, 322] on button "Submit" at bounding box center [495, 319] width 43 height 16
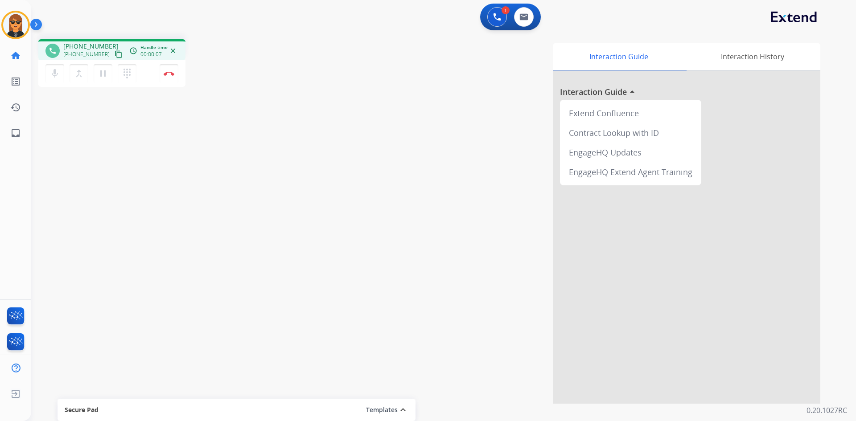
click at [115, 53] on mat-icon "content_copy" at bounding box center [119, 54] width 8 height 8
click at [105, 76] on mat-icon "pause" at bounding box center [103, 73] width 11 height 11
click at [55, 69] on mat-icon "mic" at bounding box center [54, 73] width 11 height 11
click at [99, 66] on button "play_arrow Hold" at bounding box center [103, 73] width 19 height 19
click at [61, 74] on button "mic_off Mute" at bounding box center [54, 73] width 19 height 19
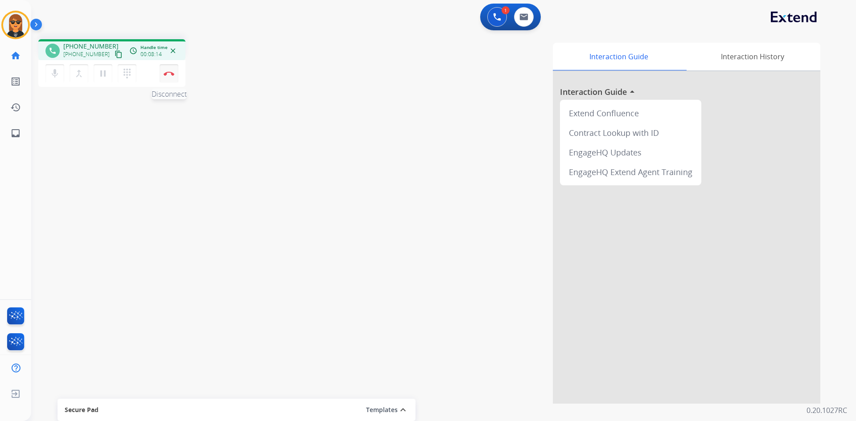
drag, startPoint x: 161, startPoint y: 74, endPoint x: 166, endPoint y: 73, distance: 4.5
click at [163, 73] on button "Disconnect" at bounding box center [169, 73] width 19 height 19
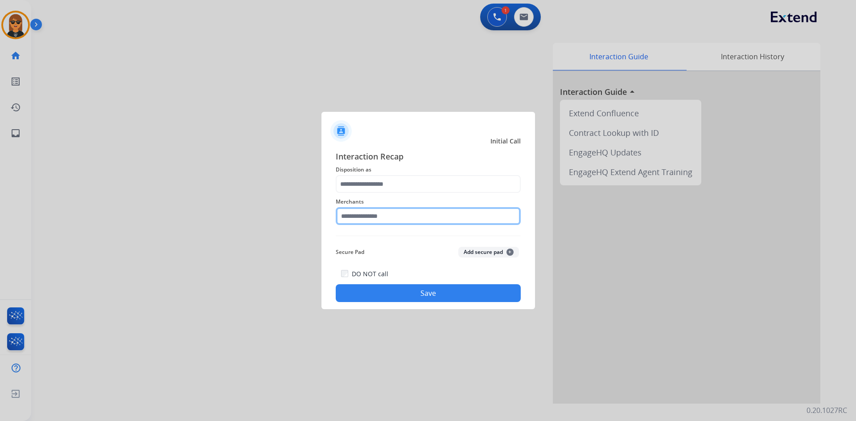
click at [433, 212] on input "text" at bounding box center [428, 216] width 185 height 18
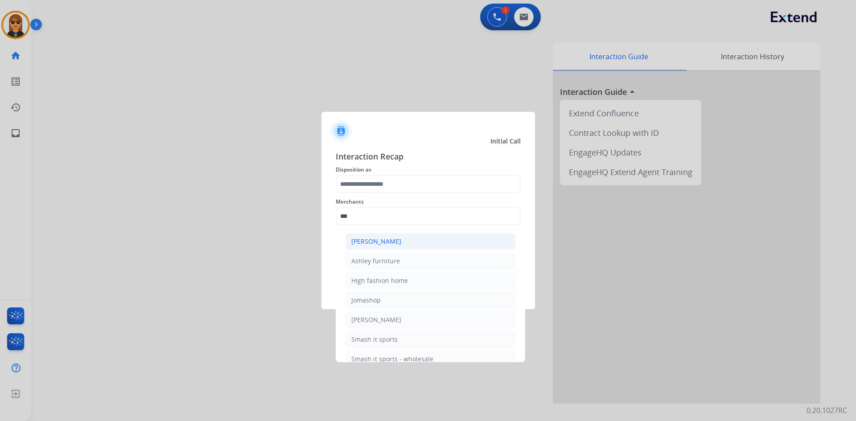
click at [415, 245] on li "[PERSON_NAME]" at bounding box center [430, 241] width 170 height 17
type input "**********"
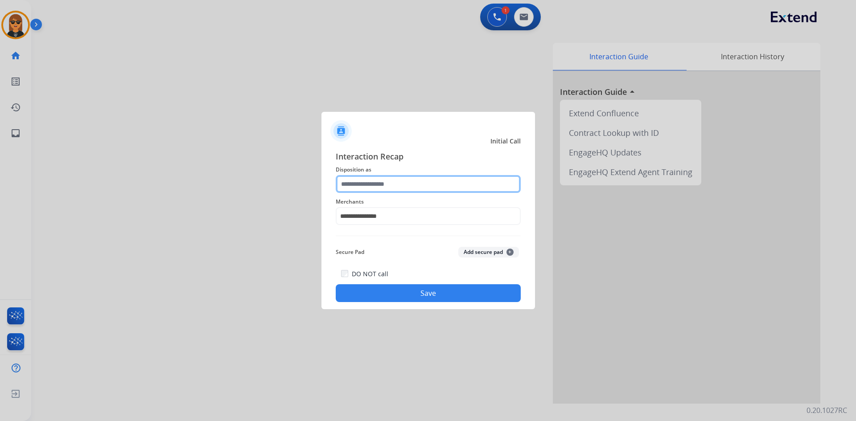
click at [410, 177] on input "text" at bounding box center [428, 184] width 185 height 18
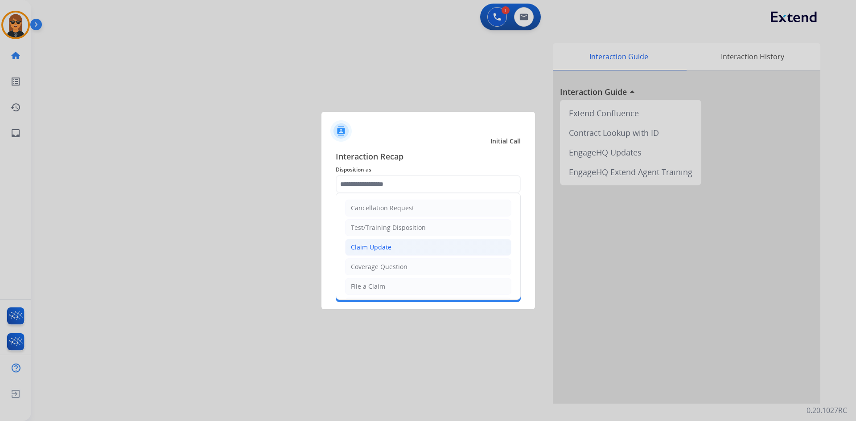
drag, startPoint x: 405, startPoint y: 250, endPoint x: 444, endPoint y: 300, distance: 63.1
click at [405, 251] on li "Claim Update" at bounding box center [428, 247] width 166 height 17
type input "**********"
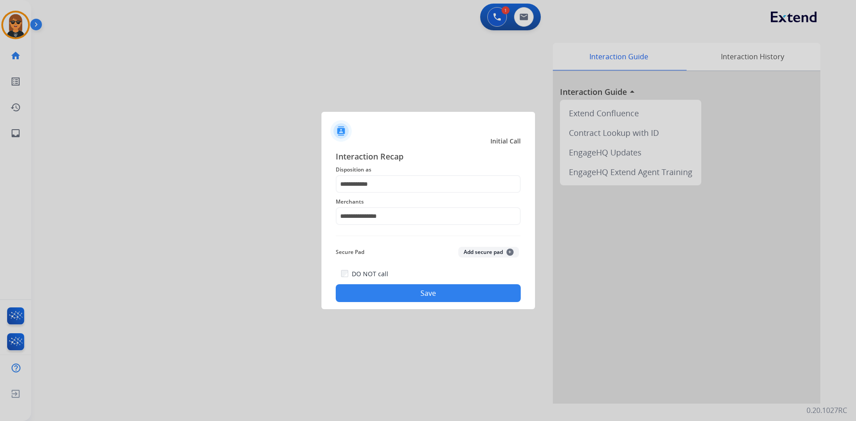
click at [444, 300] on button "Save" at bounding box center [428, 293] width 185 height 18
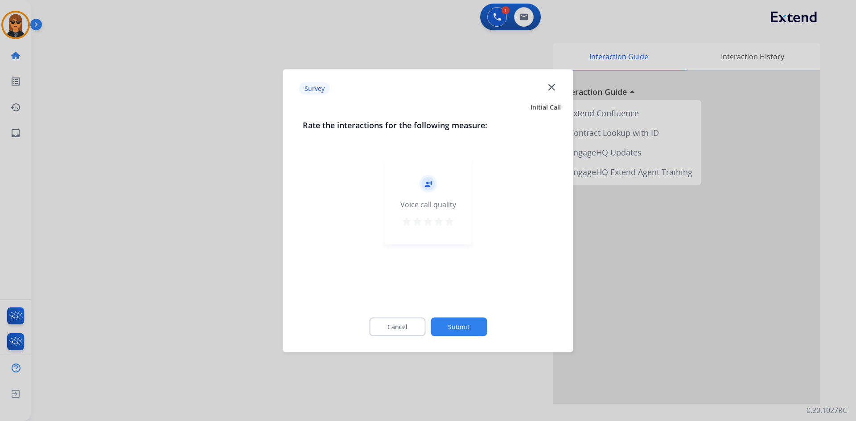
click at [470, 329] on button "Submit" at bounding box center [459, 326] width 56 height 19
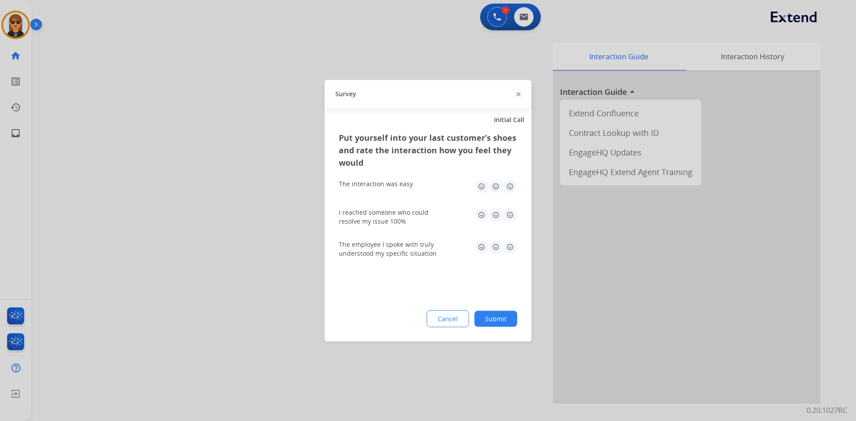
click at [503, 328] on div "Put yourself into your last customer’s shoes and rate the interaction how you f…" at bounding box center [428, 236] width 207 height 210
drag, startPoint x: 509, startPoint y: 312, endPoint x: 510, endPoint y: 319, distance: 6.7
click at [509, 313] on button "Submit" at bounding box center [495, 319] width 43 height 16
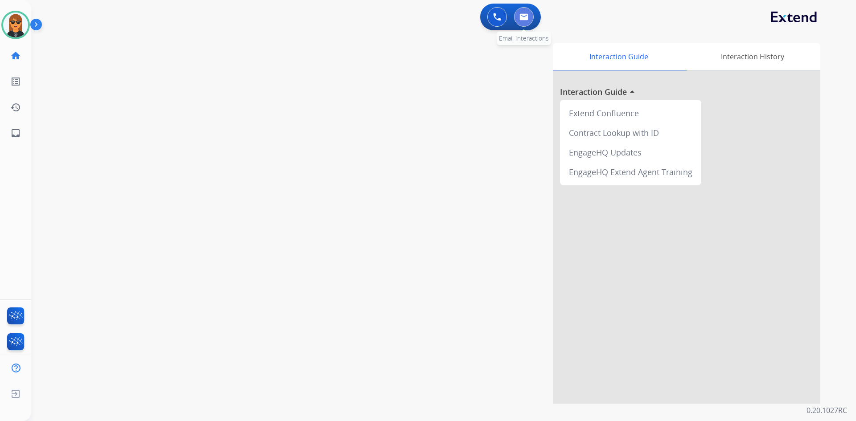
click at [529, 20] on button at bounding box center [524, 17] width 20 height 20
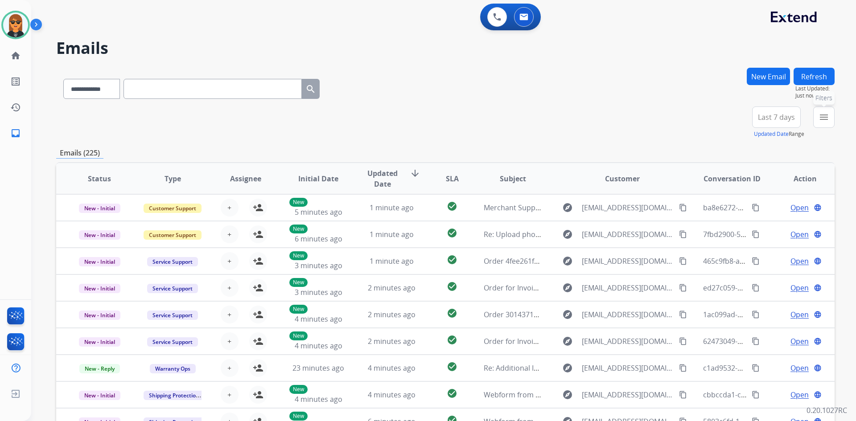
click at [826, 123] on button "menu Filters" at bounding box center [823, 117] width 21 height 21
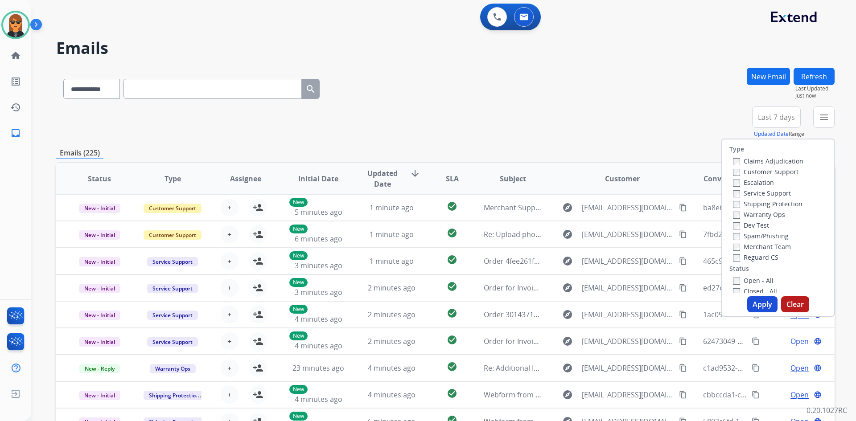
click at [787, 170] on label "Customer Support" at bounding box center [766, 172] width 66 height 8
click at [794, 206] on label "Shipping Protection" at bounding box center [768, 204] width 70 height 8
click at [769, 256] on label "Reguard CS" at bounding box center [755, 257] width 45 height 8
click at [758, 279] on label "Open - All" at bounding box center [753, 280] width 41 height 8
click at [739, 127] on div "+91" at bounding box center [733, 120] width 21 height 21
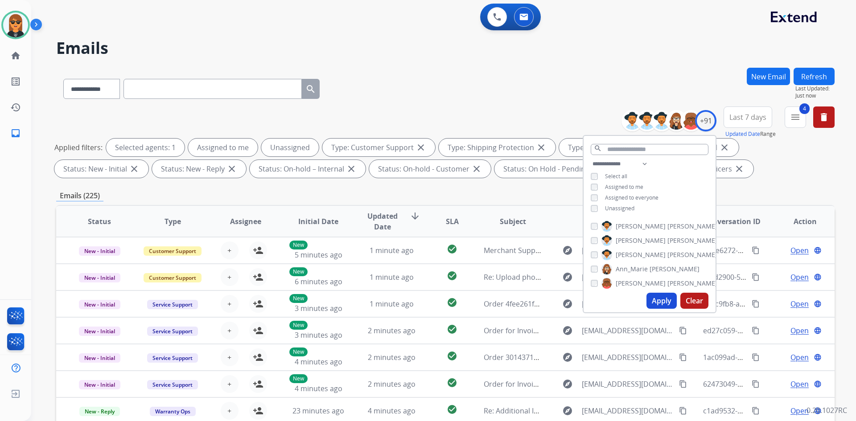
click at [622, 205] on span "Unassigned" at bounding box center [619, 209] width 29 height 8
click at [661, 301] on button "Apply" at bounding box center [661, 301] width 30 height 16
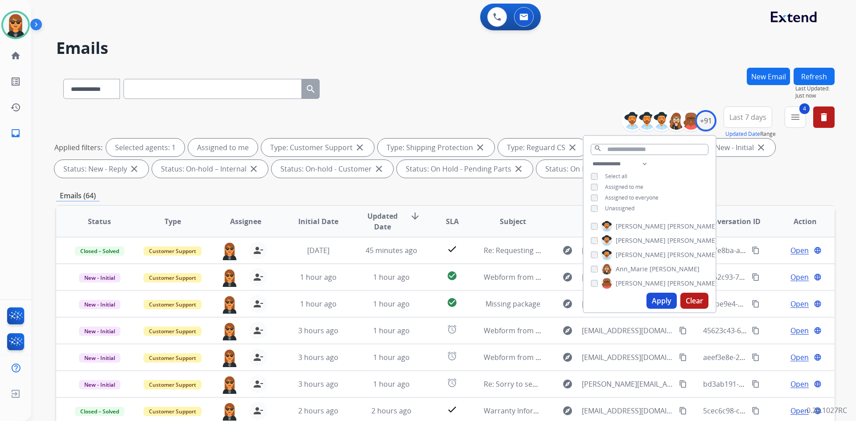
click at [625, 183] on span "Assigned to me" at bounding box center [624, 187] width 38 height 8
click at [665, 298] on button "Apply" at bounding box center [661, 301] width 30 height 16
click at [797, 120] on mat-icon "menu" at bounding box center [795, 117] width 11 height 11
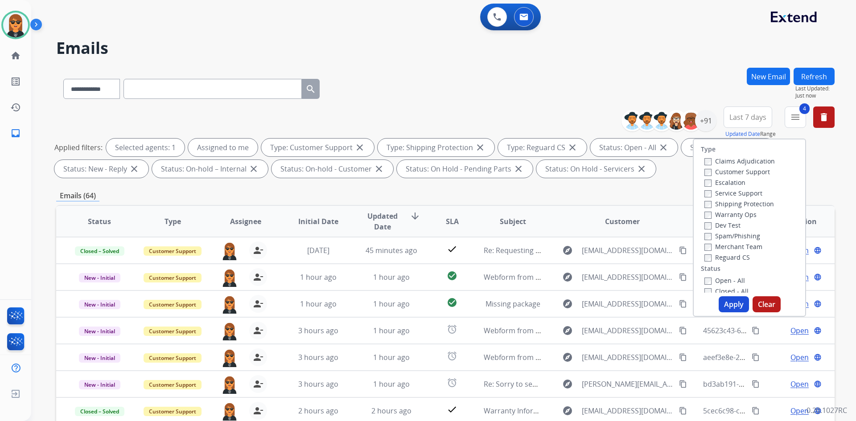
click at [719, 284] on label "Open - All" at bounding box center [724, 280] width 41 height 8
click at [720, 284] on label "Open - All" at bounding box center [724, 280] width 41 height 8
click at [737, 304] on button "Apply" at bounding box center [734, 304] width 30 height 16
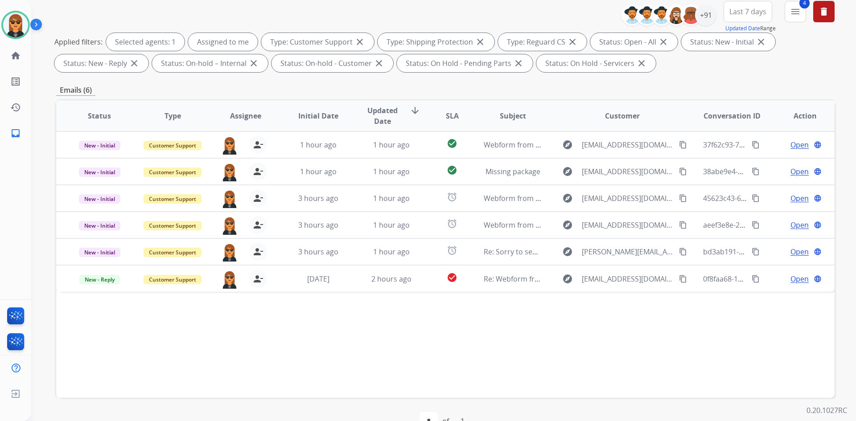
scroll to position [129, 0]
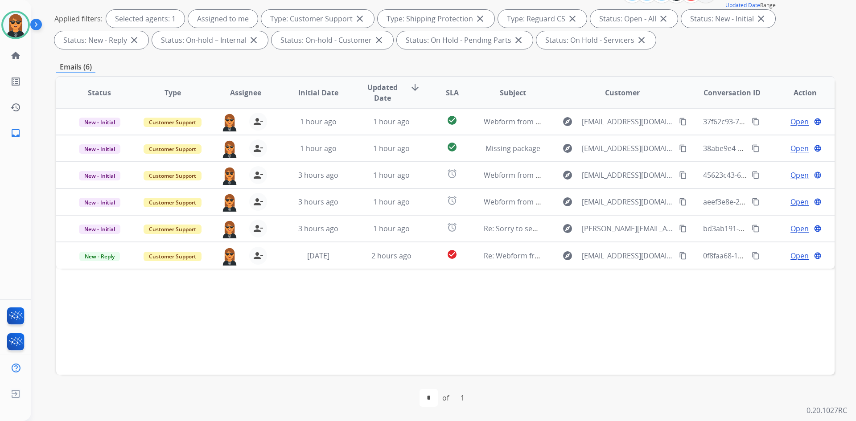
drag, startPoint x: 358, startPoint y: 348, endPoint x: 358, endPoint y: 340, distance: 8.0
click at [358, 346] on div "Status Type Assignee Initial Date Updated Date arrow_downward SLA Subject Custo…" at bounding box center [445, 225] width 778 height 299
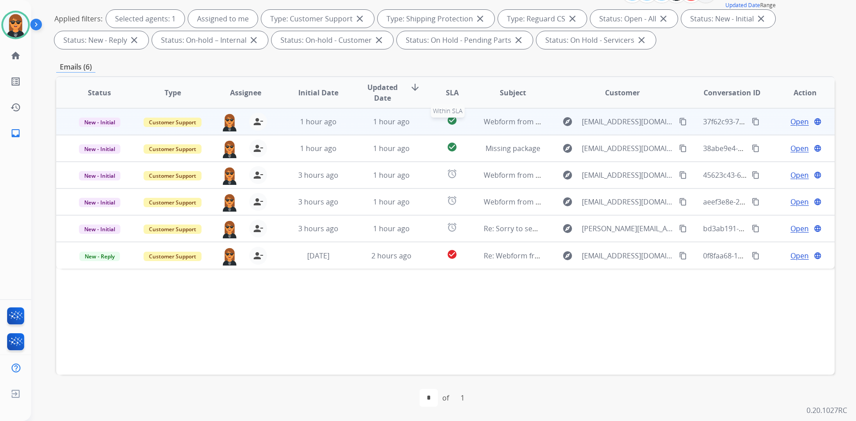
click at [460, 124] on div "check_circle" at bounding box center [452, 121] width 34 height 13
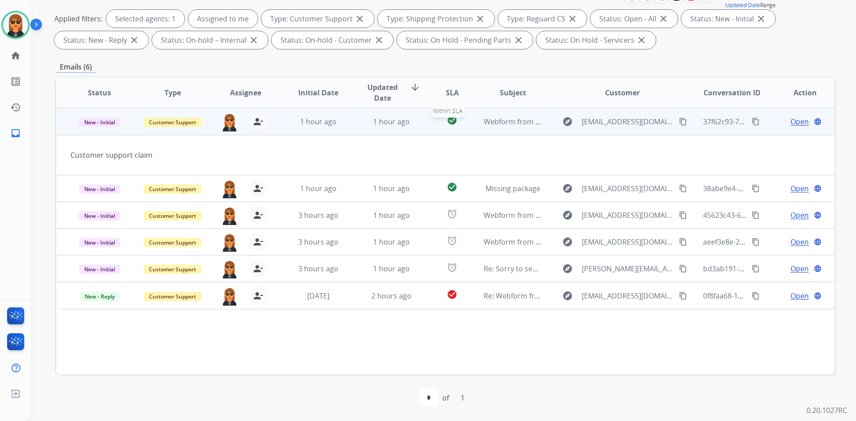
click at [463, 124] on div "check_circle" at bounding box center [452, 121] width 34 height 13
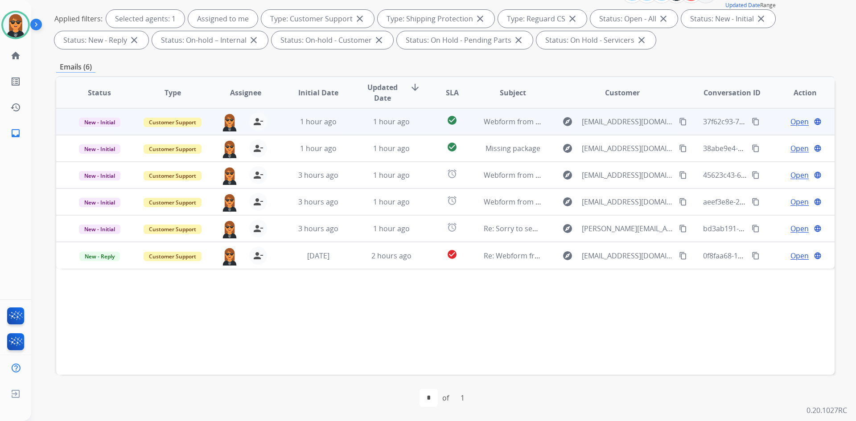
click at [469, 125] on td "Webform from [EMAIL_ADDRESS][DOMAIN_NAME] on [DATE]" at bounding box center [505, 121] width 73 height 27
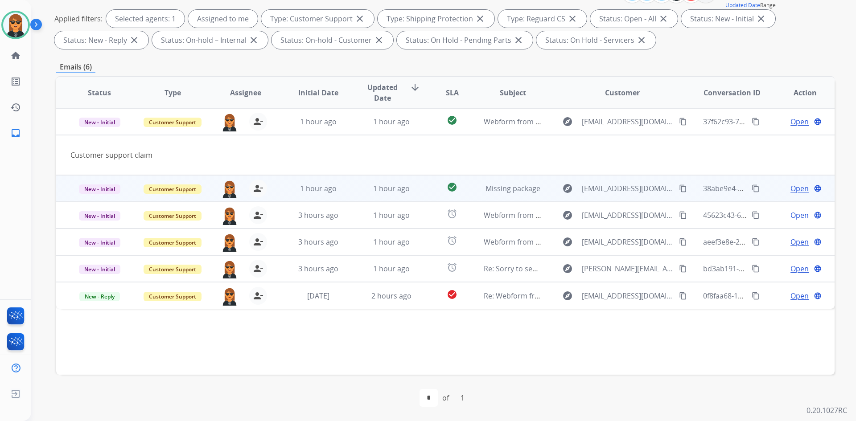
click at [469, 190] on td "Missing package" at bounding box center [505, 188] width 73 height 27
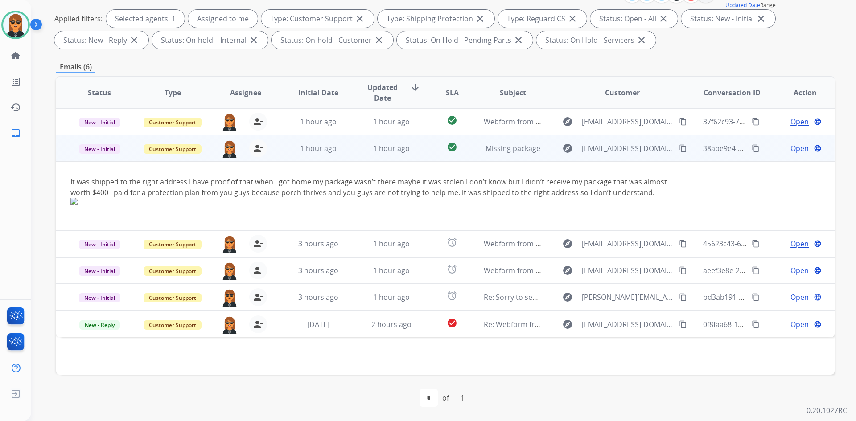
click at [679, 145] on mat-icon "content_copy" at bounding box center [683, 148] width 8 height 8
click at [790, 149] on span "Open" at bounding box center [799, 148] width 18 height 11
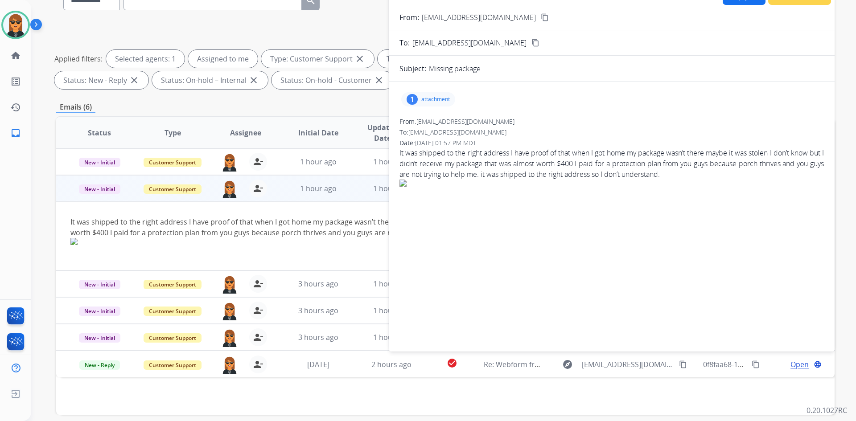
scroll to position [84, 0]
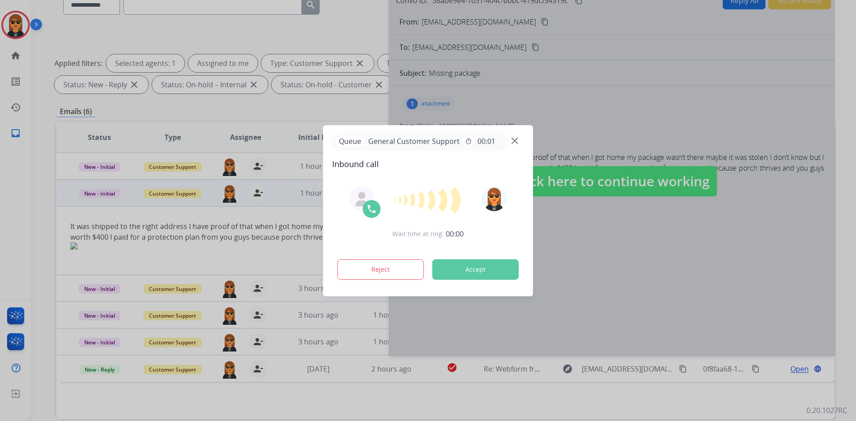
click at [511, 141] on img at bounding box center [514, 140] width 7 height 7
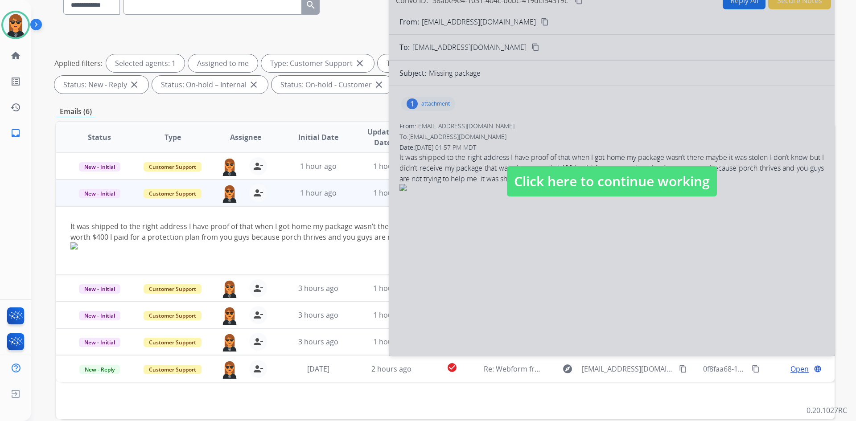
click at [542, 177] on span "Click here to continue working" at bounding box center [612, 181] width 210 height 30
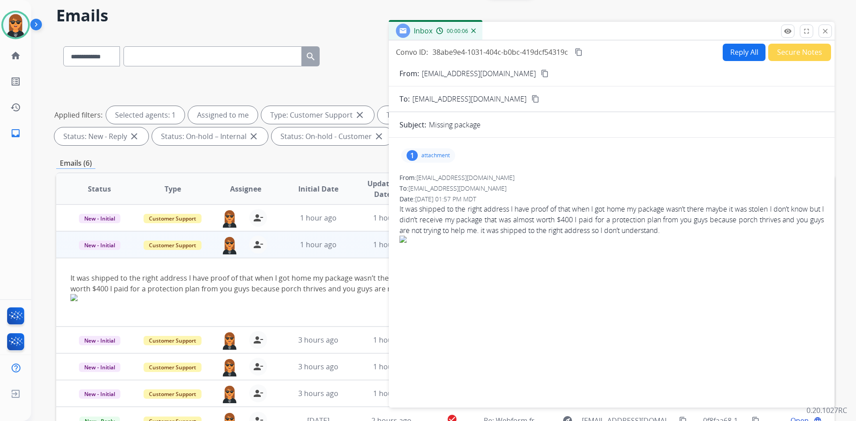
scroll to position [0, 0]
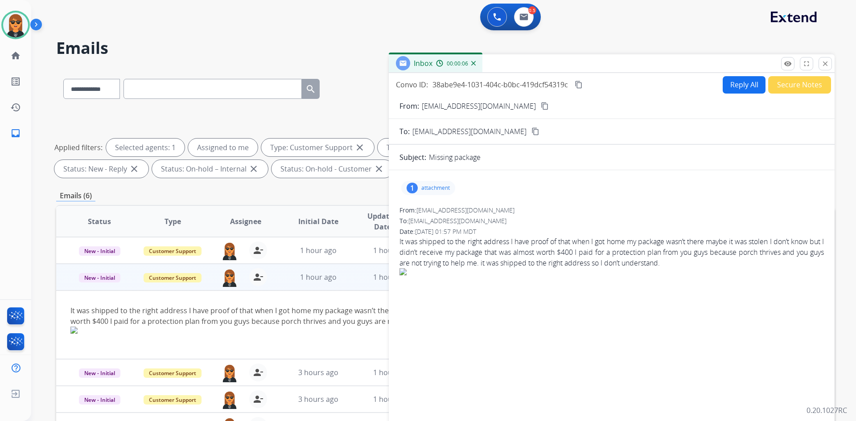
click at [828, 56] on div "Inbox 00:00:06" at bounding box center [612, 63] width 446 height 19
click at [827, 61] on mat-icon "close" at bounding box center [825, 64] width 8 height 8
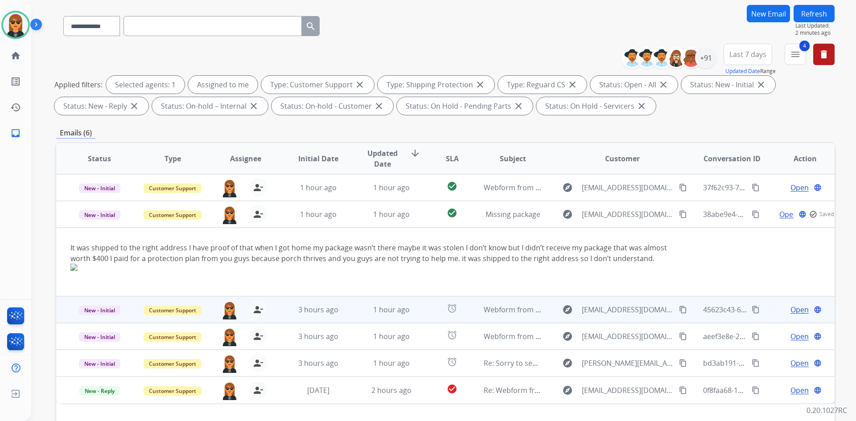
scroll to position [129, 0]
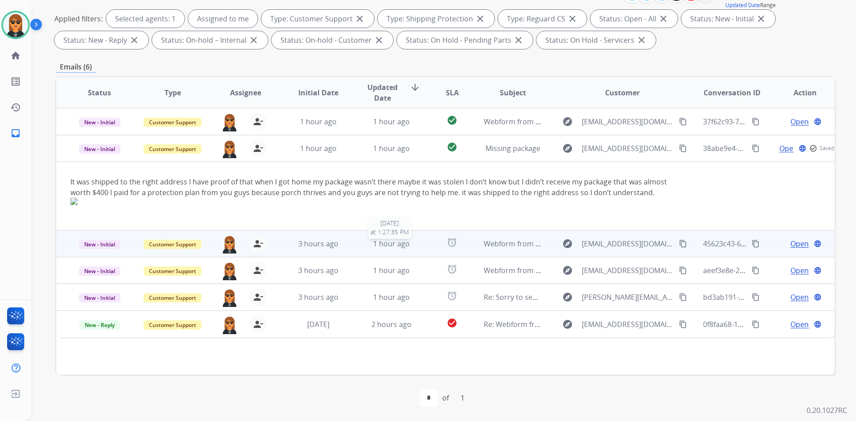
click at [415, 247] on div "1 hour ago" at bounding box center [391, 243] width 58 height 11
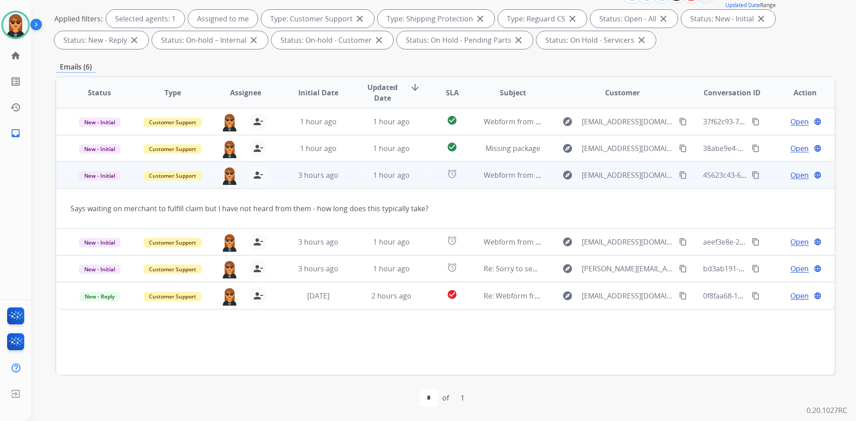
click at [679, 176] on mat-icon "content_copy" at bounding box center [683, 175] width 8 height 8
click at [792, 177] on span "Open" at bounding box center [799, 175] width 18 height 11
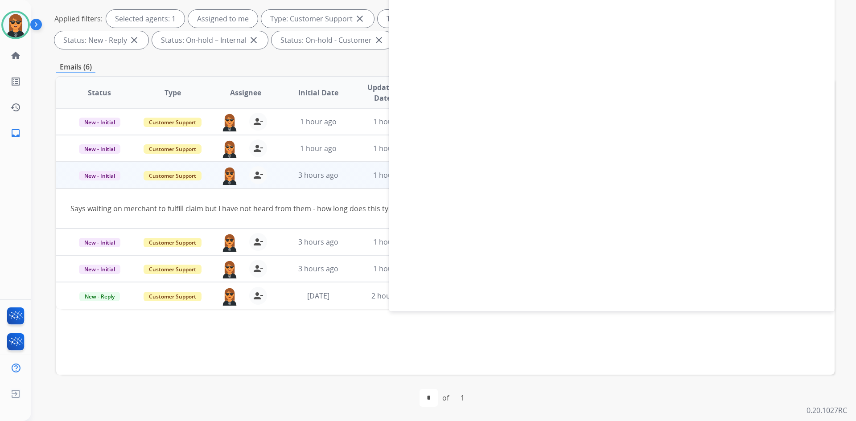
select select "**********"
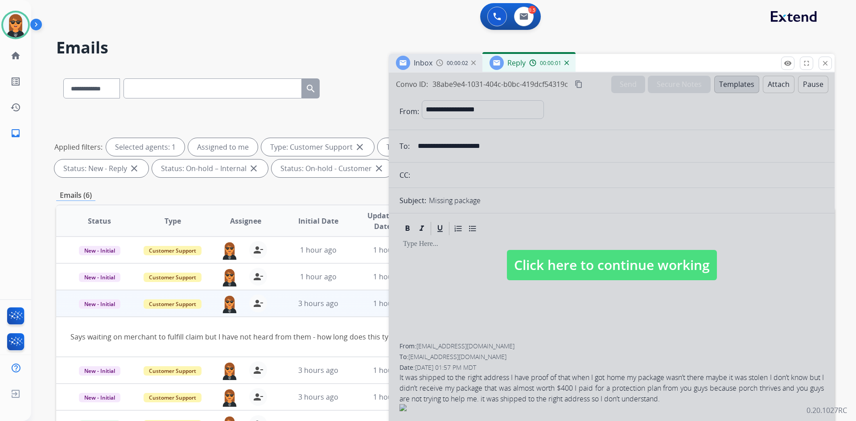
scroll to position [0, 0]
click at [604, 275] on span "Click here to continue working" at bounding box center [612, 266] width 210 height 30
select select
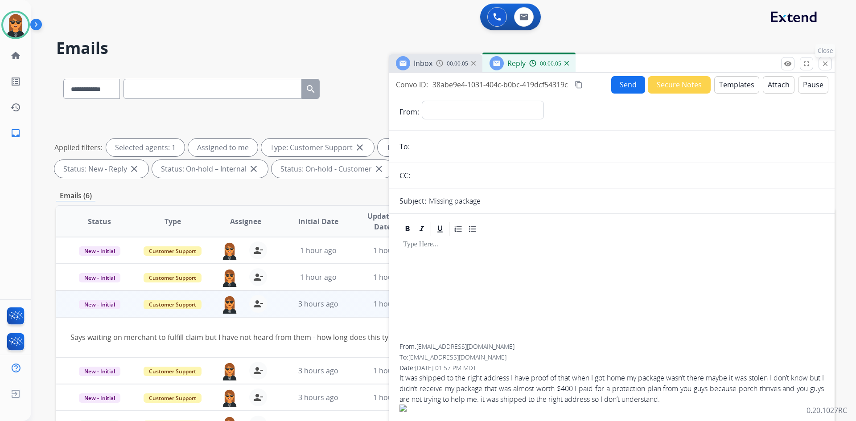
click at [822, 64] on mat-icon "close" at bounding box center [825, 64] width 8 height 8
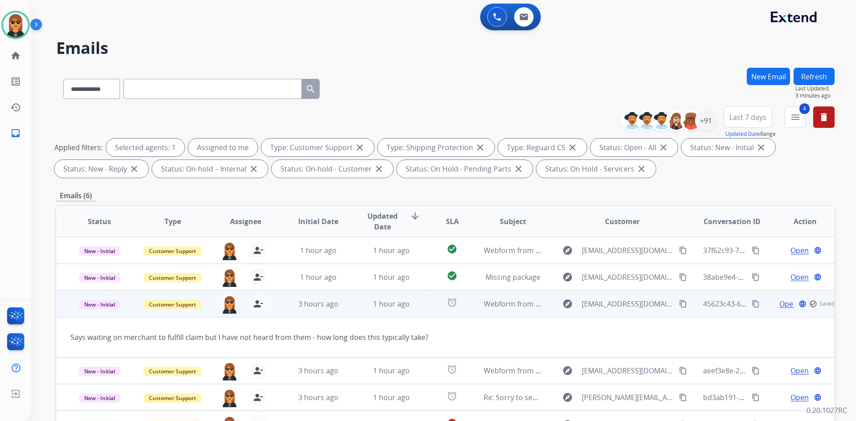
click at [783, 305] on span "Open" at bounding box center [788, 304] width 18 height 11
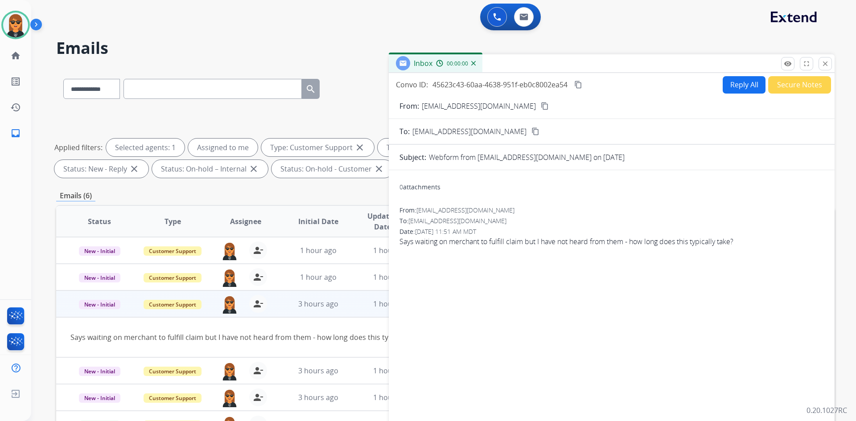
click at [757, 85] on button "Reply All" at bounding box center [744, 84] width 43 height 17
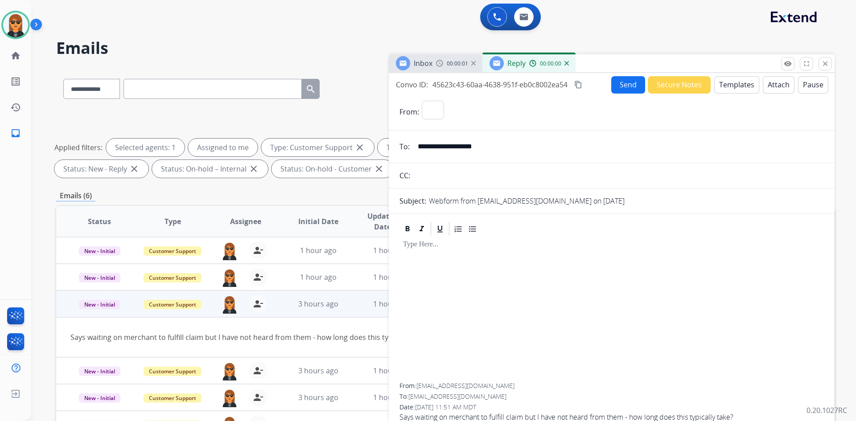
select select "**********"
click at [732, 84] on button "Templates" at bounding box center [736, 84] width 45 height 17
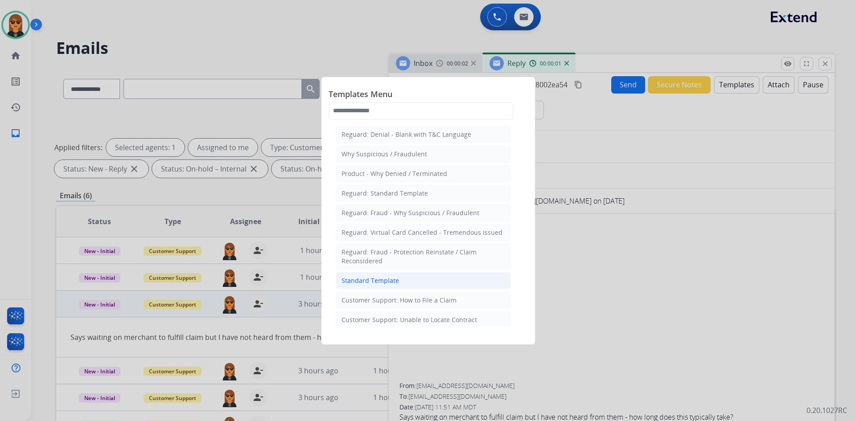
click at [408, 276] on li "Standard Template" at bounding box center [423, 280] width 175 height 17
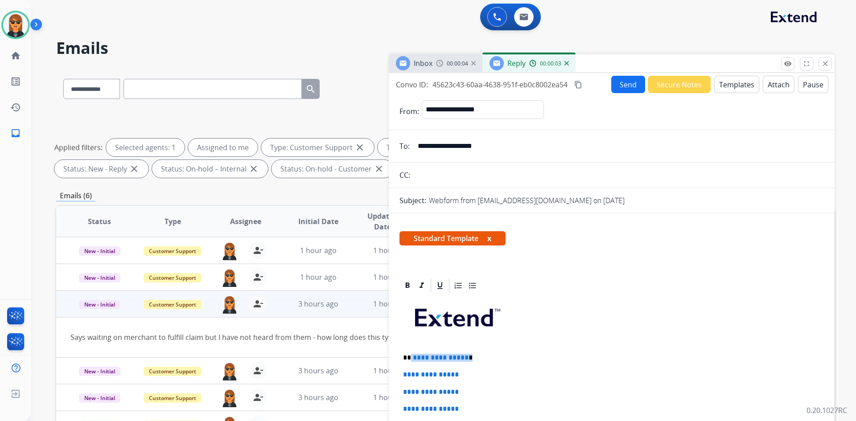
drag, startPoint x: 483, startPoint y: 357, endPoint x: 410, endPoint y: 359, distance: 72.7
click at [410, 359] on p "**********" at bounding box center [608, 358] width 410 height 8
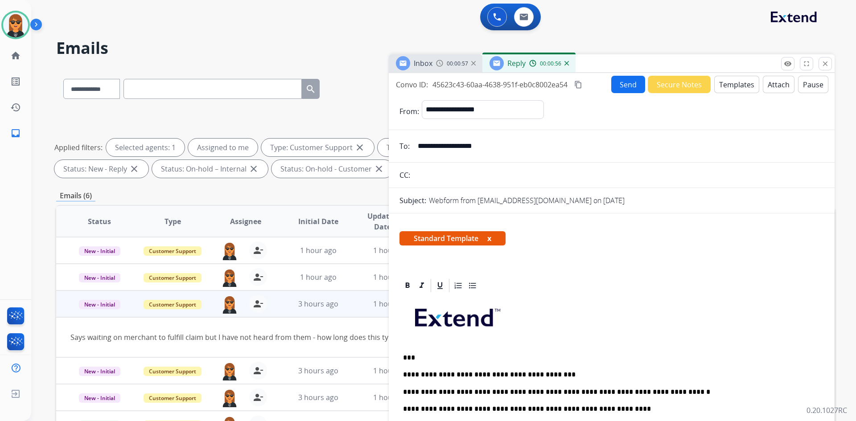
click at [477, 390] on p "**********" at bounding box center [608, 392] width 410 height 8
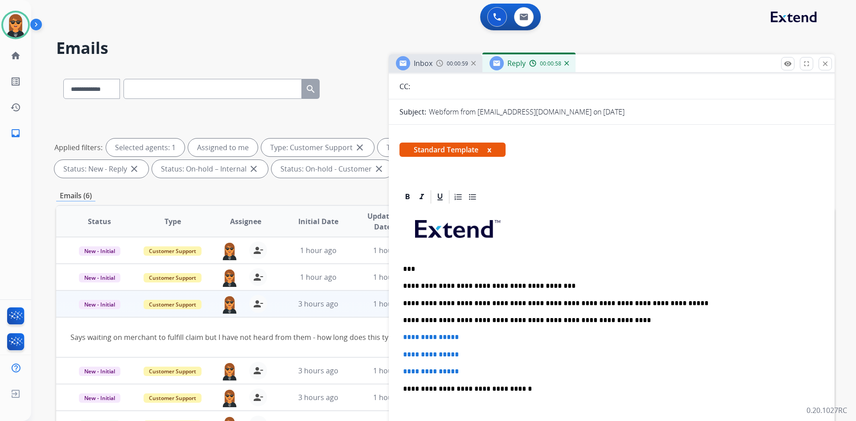
scroll to position [89, 0]
drag, startPoint x: 401, startPoint y: 333, endPoint x: 471, endPoint y: 374, distance: 81.3
click at [471, 374] on div "**********" at bounding box center [611, 384] width 424 height 358
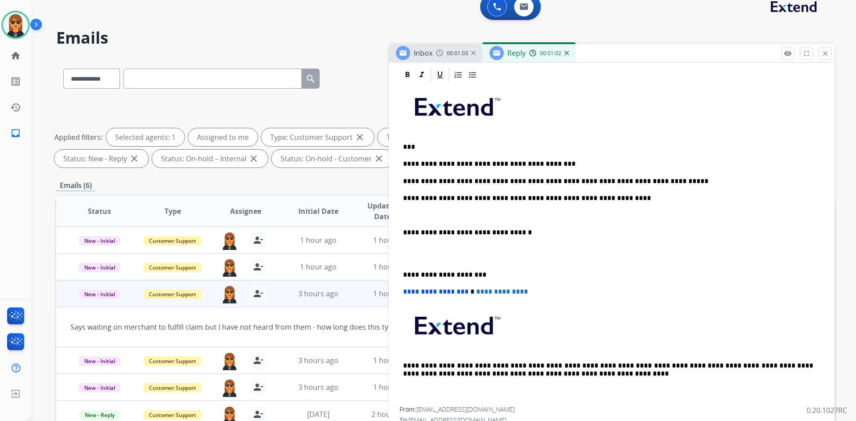
scroll to position [223, 0]
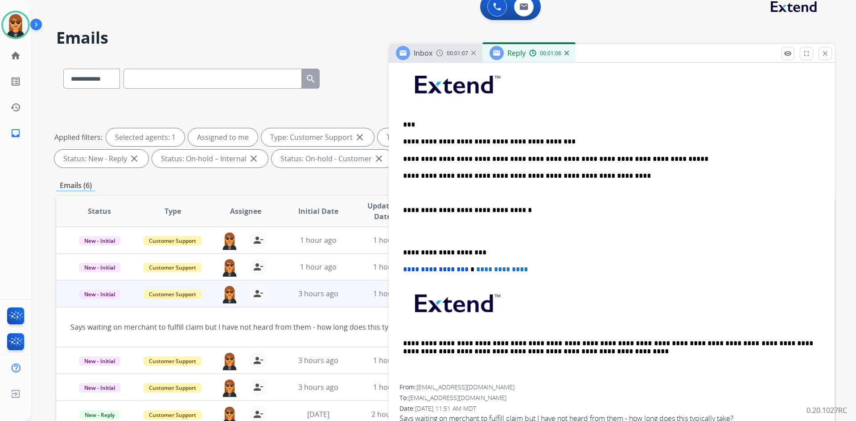
click at [417, 189] on p at bounding box center [611, 193] width 417 height 8
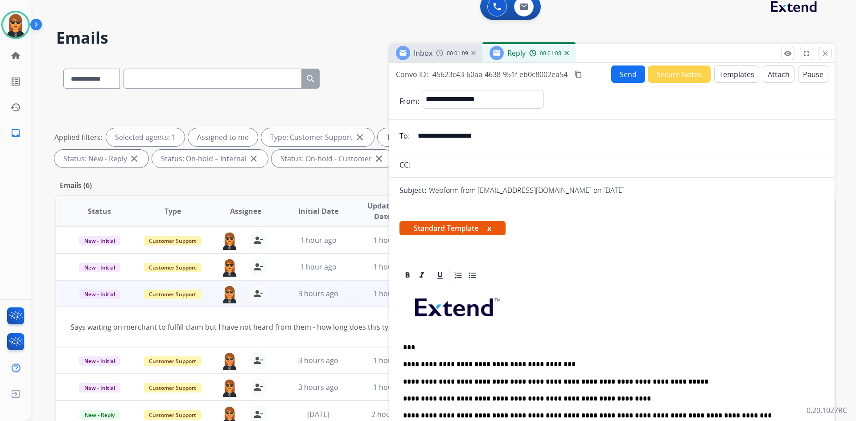
click at [631, 68] on button "Send" at bounding box center [628, 74] width 34 height 17
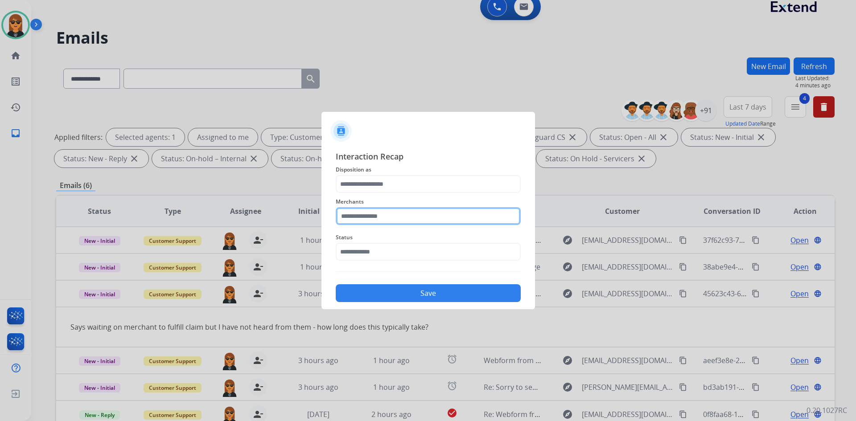
click at [433, 215] on input "text" at bounding box center [428, 216] width 185 height 18
type input "*********"
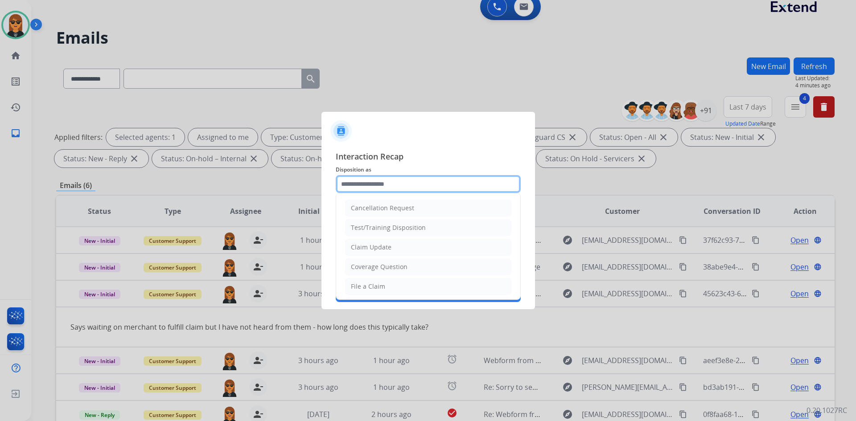
click at [460, 185] on input "text" at bounding box center [428, 184] width 185 height 18
click at [432, 247] on li "Claim Update" at bounding box center [428, 247] width 166 height 17
type input "**********"
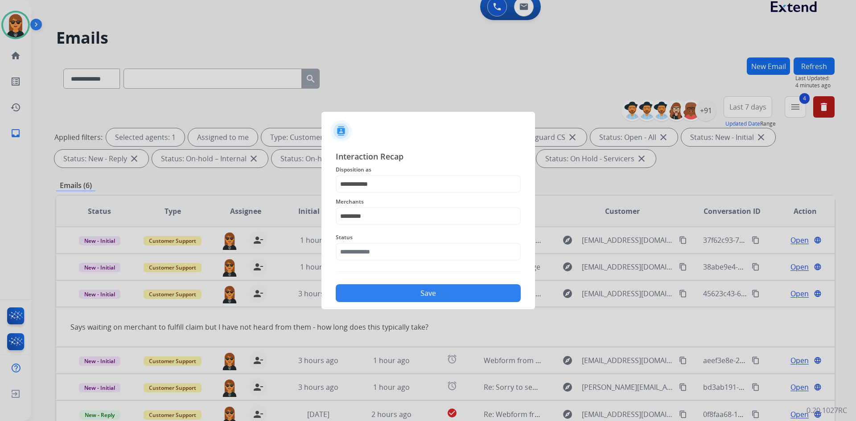
click at [431, 265] on div "**********" at bounding box center [428, 226] width 185 height 152
click at [440, 252] on input "text" at bounding box center [428, 252] width 185 height 18
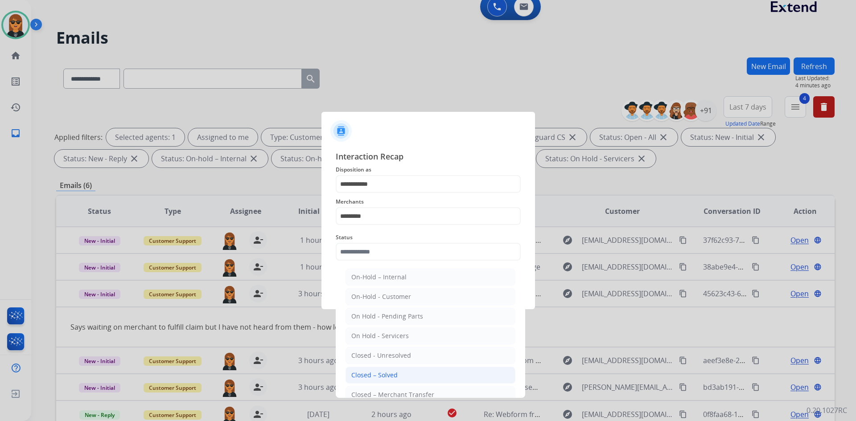
click at [406, 370] on li "Closed – Solved" at bounding box center [430, 375] width 170 height 17
type input "**********"
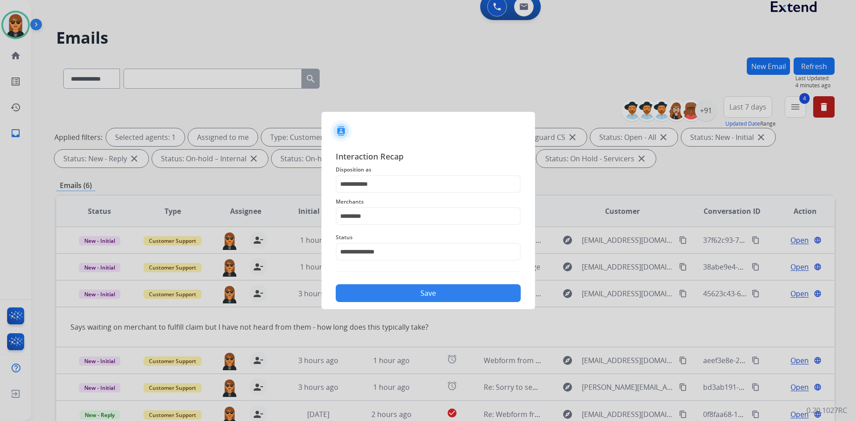
click at [430, 300] on button "Save" at bounding box center [428, 293] width 185 height 18
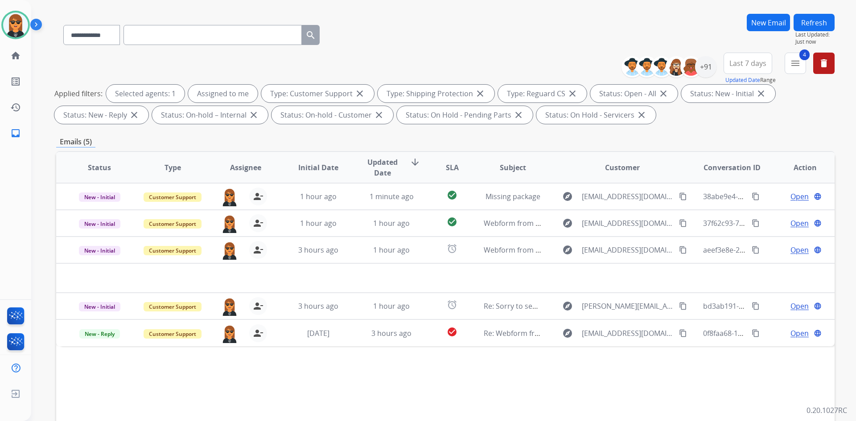
scroll to position [129, 0]
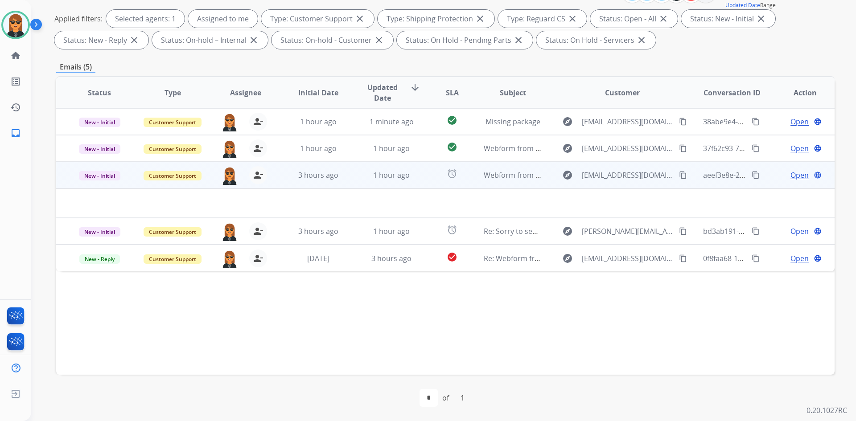
click at [557, 181] on div "explore suzy8186@gmail.com content_copy" at bounding box center [622, 175] width 131 height 14
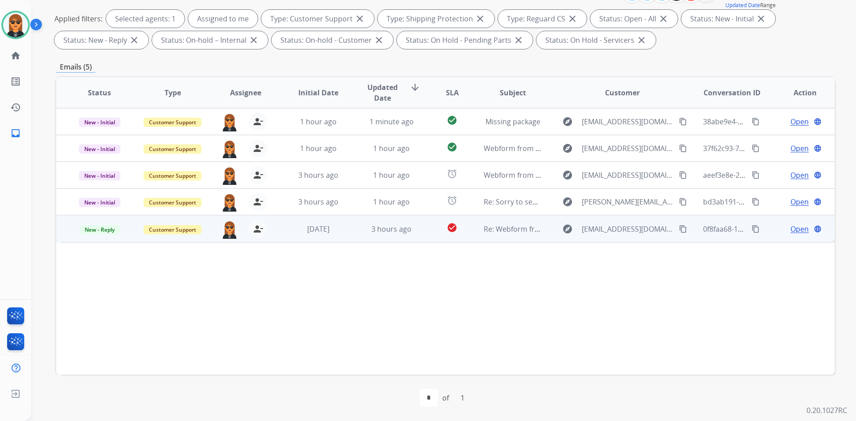
click at [551, 238] on td "explore dfccc1962@gmail.com content_copy" at bounding box center [615, 228] width 146 height 27
click at [678, 230] on button "content_copy" at bounding box center [683, 228] width 11 height 11
click at [793, 232] on span "Open" at bounding box center [799, 228] width 18 height 11
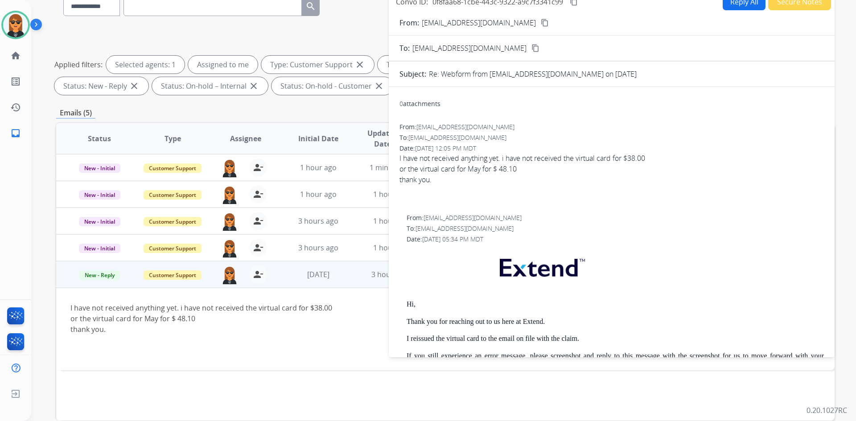
scroll to position [40, 0]
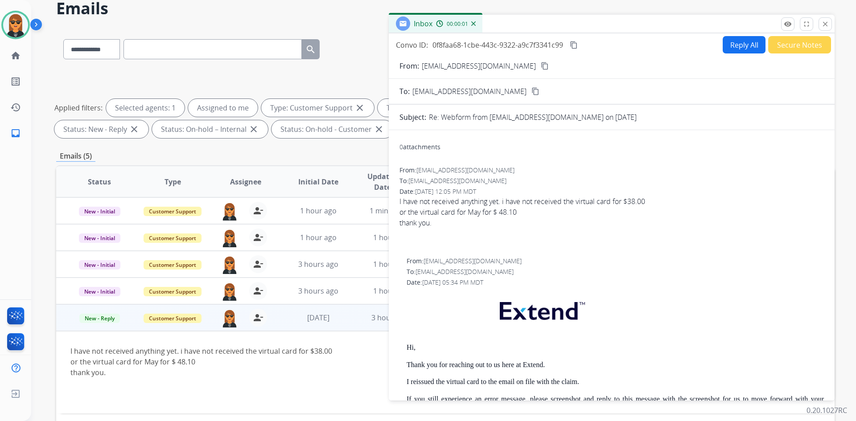
click at [788, 44] on button "Secure Notes" at bounding box center [799, 44] width 63 height 17
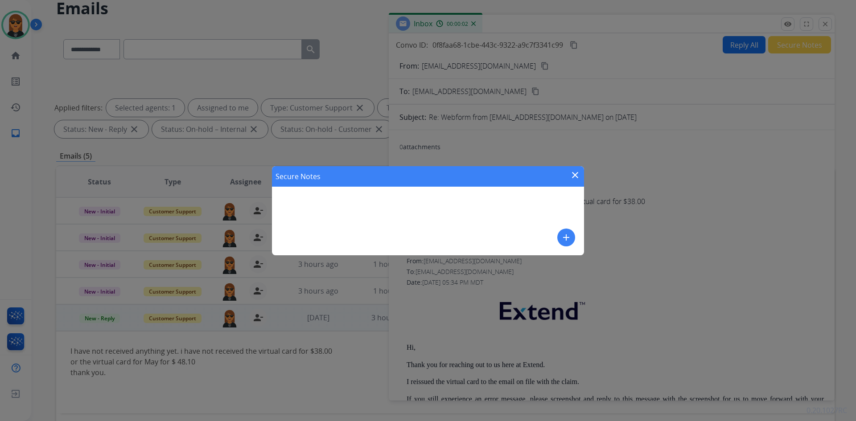
click at [567, 242] on mat-icon "add" at bounding box center [566, 237] width 11 height 11
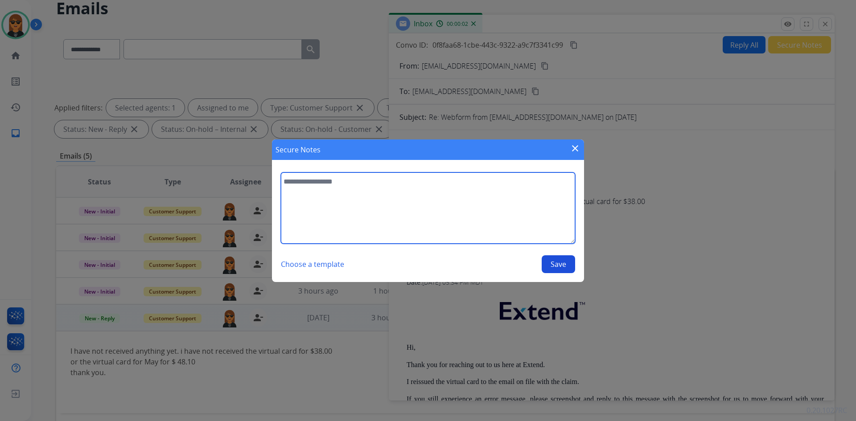
click at [471, 226] on textarea at bounding box center [428, 208] width 294 height 71
type textarea "**********"
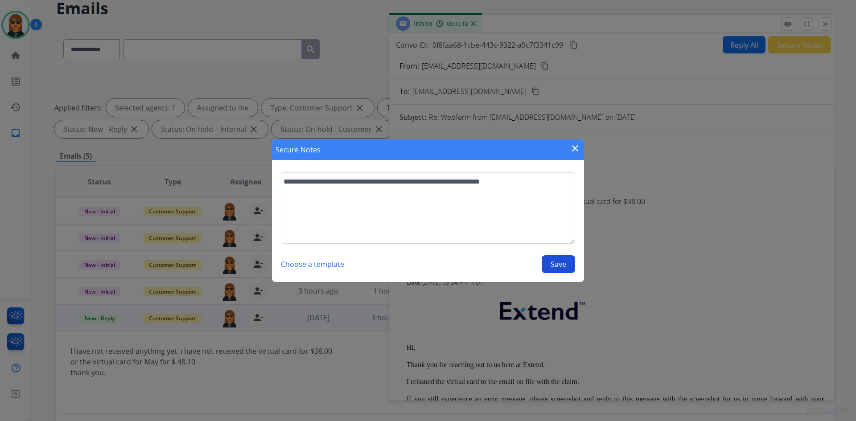
drag, startPoint x: 564, startPoint y: 272, endPoint x: 571, endPoint y: 271, distance: 6.9
click at [565, 272] on button "Save" at bounding box center [558, 264] width 33 height 18
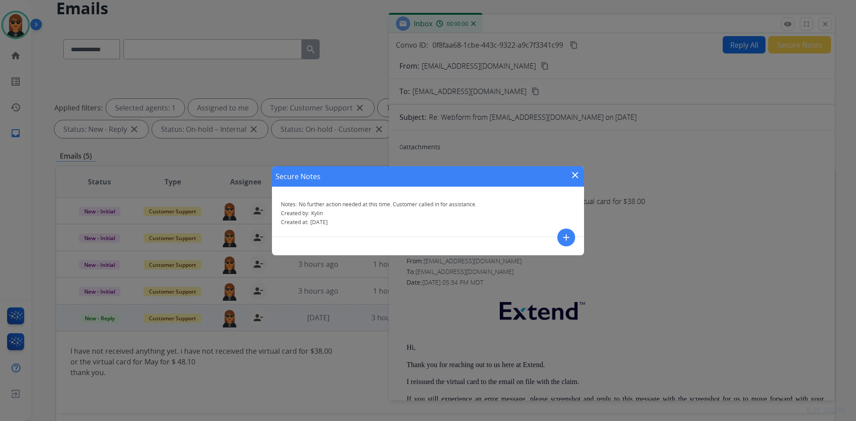
click at [575, 173] on mat-icon "close" at bounding box center [575, 175] width 11 height 11
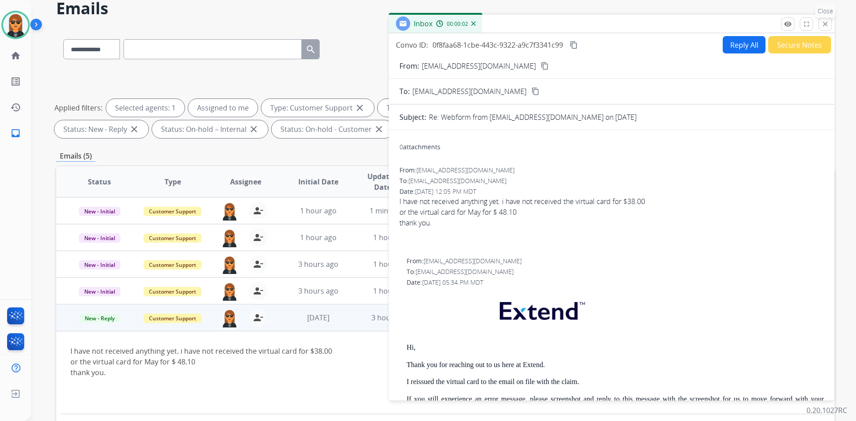
click at [830, 26] on button "close Close" at bounding box center [824, 23] width 13 height 13
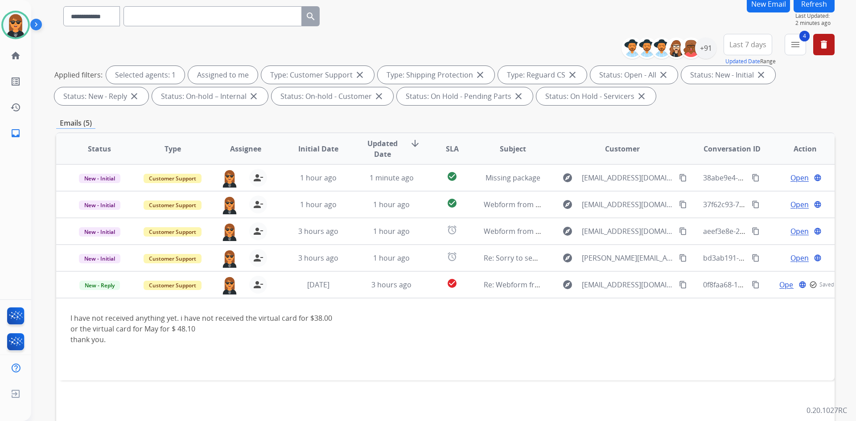
scroll to position [129, 0]
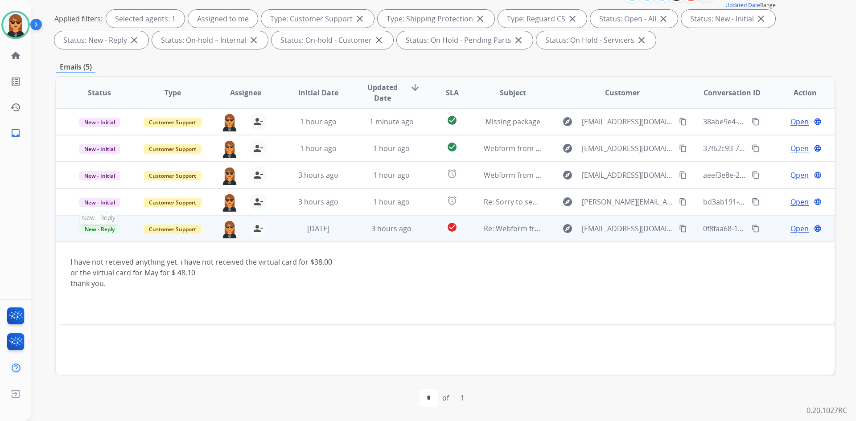
click at [99, 231] on span "New - Reply" at bounding box center [99, 229] width 41 height 9
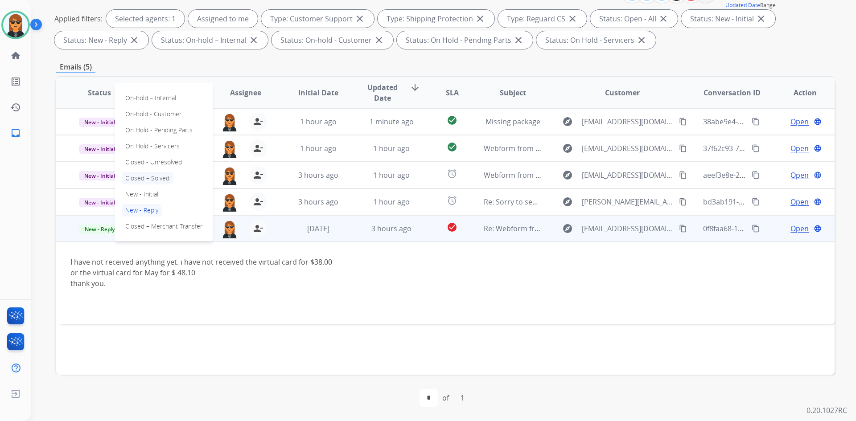
click at [152, 177] on p "Closed – Solved" at bounding box center [147, 178] width 51 height 12
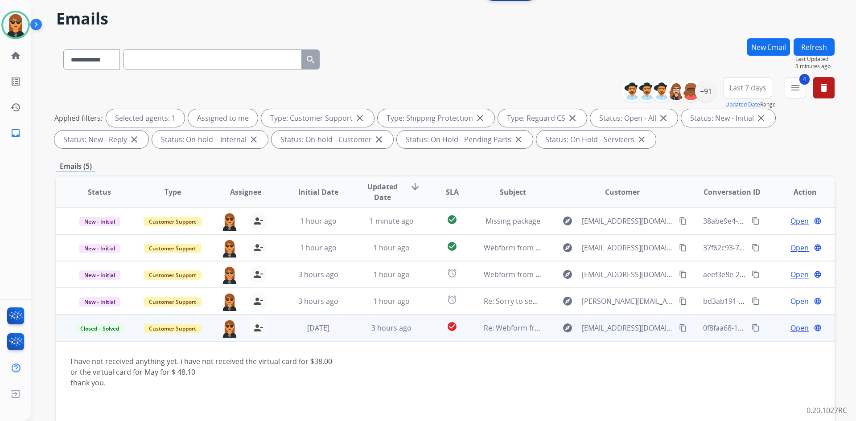
scroll to position [0, 0]
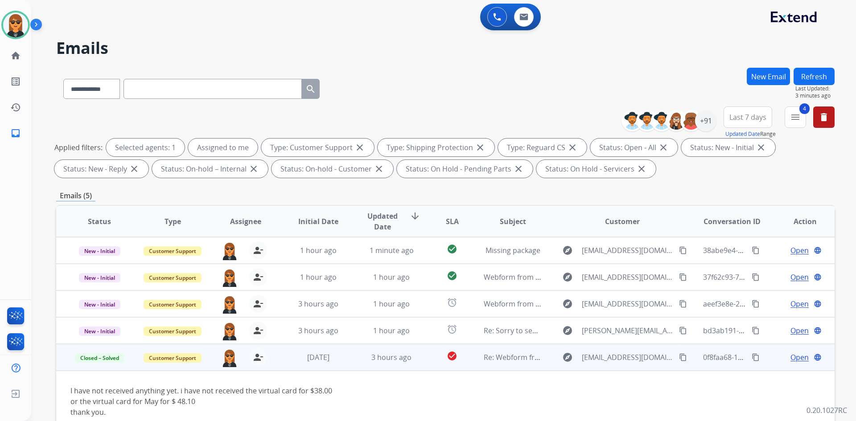
click at [814, 76] on button "Refresh" at bounding box center [813, 76] width 41 height 17
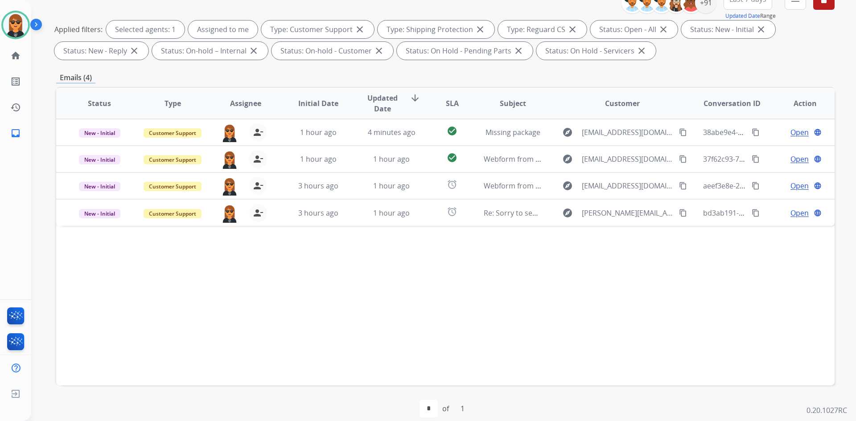
scroll to position [129, 0]
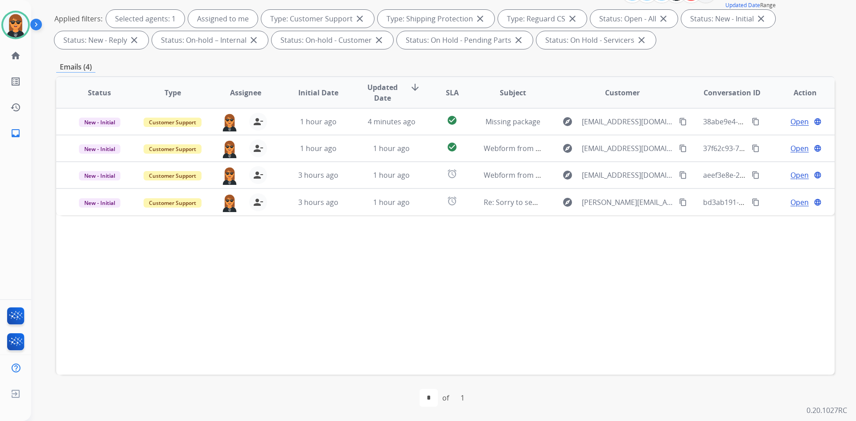
drag, startPoint x: 486, startPoint y: 325, endPoint x: 538, endPoint y: 216, distance: 121.0
click at [486, 325] on div "Status Type Assignee Initial Date Updated Date arrow_downward SLA Subject Custo…" at bounding box center [445, 225] width 778 height 299
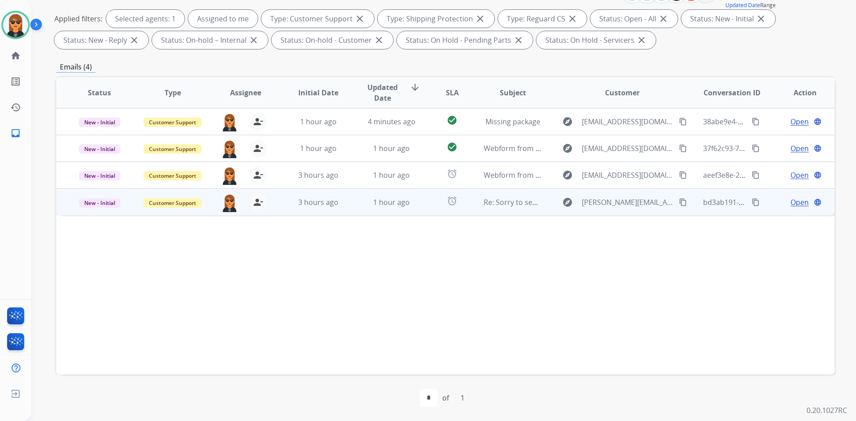
click at [536, 206] on span "Re: Sorry to see you go" at bounding box center [522, 202] width 77 height 10
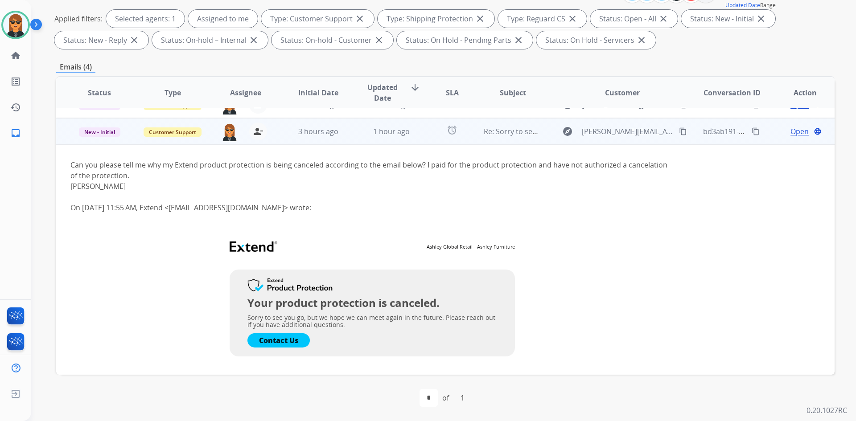
scroll to position [80, 0]
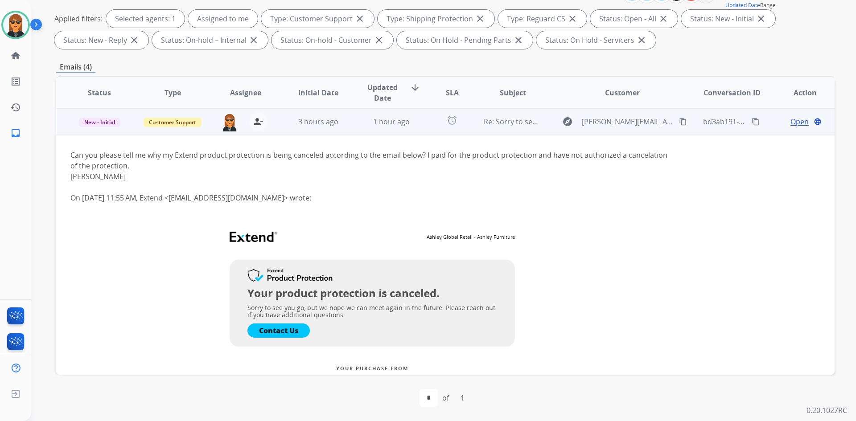
click at [679, 122] on mat-icon "content_copy" at bounding box center [683, 122] width 8 height 8
click at [790, 119] on span "Open" at bounding box center [799, 121] width 18 height 11
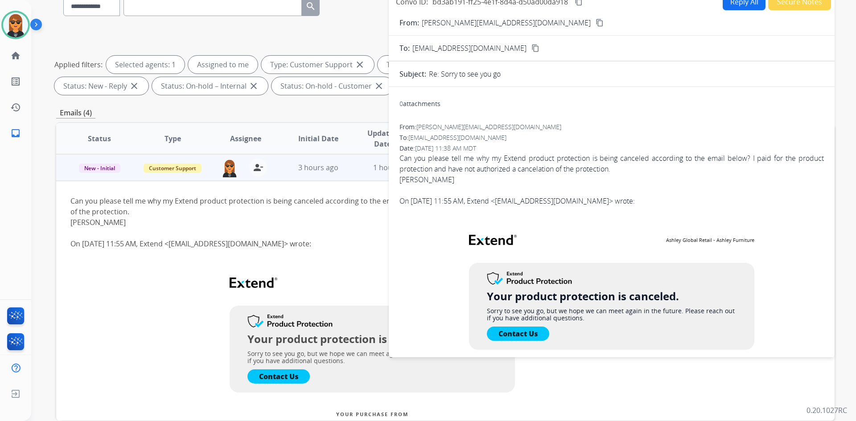
scroll to position [40, 0]
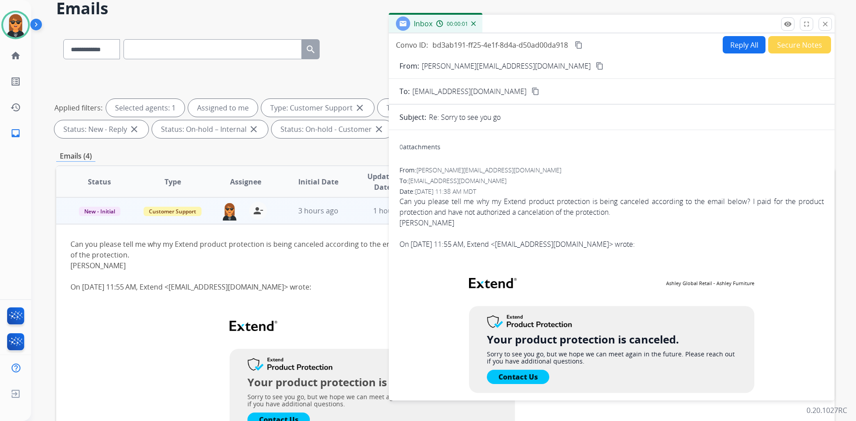
click at [740, 44] on button "Reply All" at bounding box center [744, 44] width 43 height 17
select select "**********"
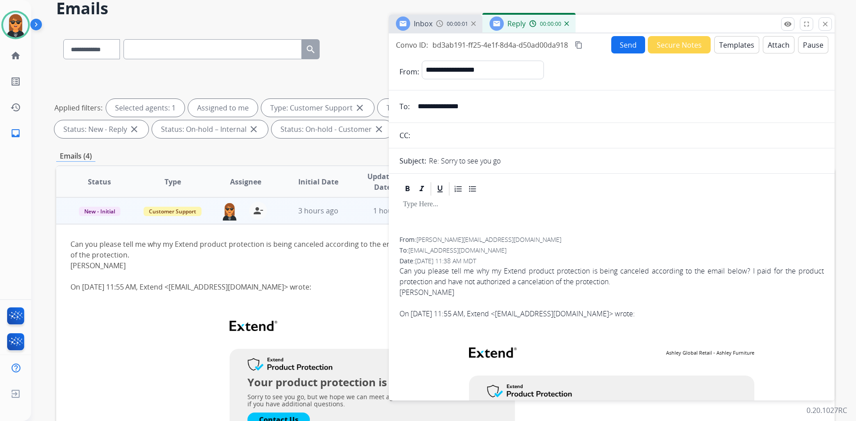
click at [740, 45] on button "Templates" at bounding box center [736, 44] width 45 height 17
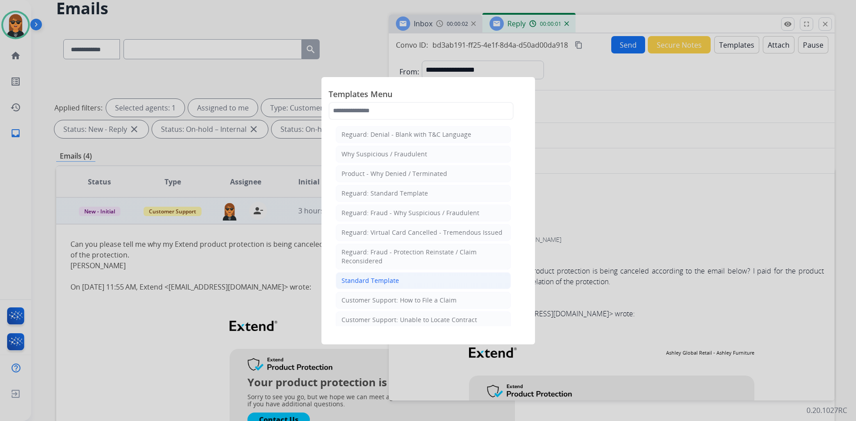
click at [415, 274] on li "Standard Template" at bounding box center [423, 280] width 175 height 17
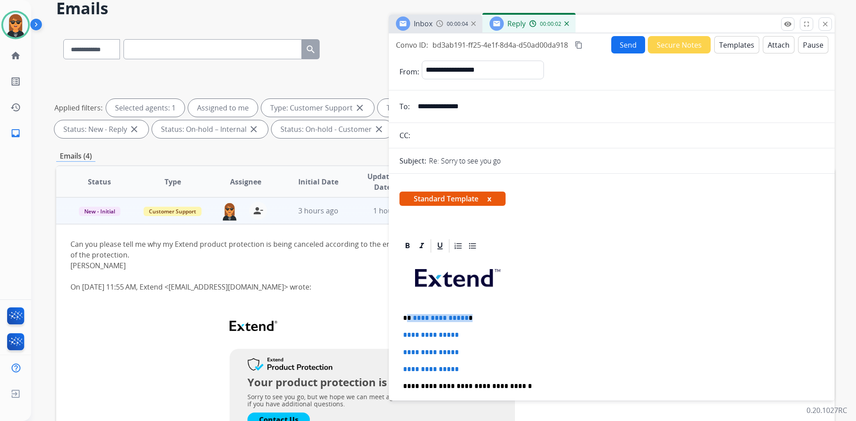
drag, startPoint x: 468, startPoint y: 321, endPoint x: 408, endPoint y: 317, distance: 60.3
click at [408, 317] on p "**********" at bounding box center [608, 318] width 410 height 8
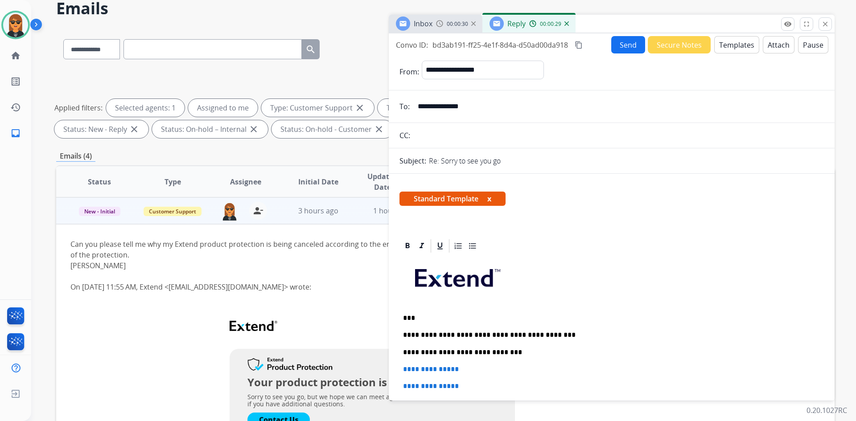
click at [434, 352] on p "**********" at bounding box center [608, 353] width 410 height 8
click at [544, 362] on div "**********" at bounding box center [611, 424] width 424 height 341
click at [543, 352] on p "**********" at bounding box center [608, 353] width 410 height 8
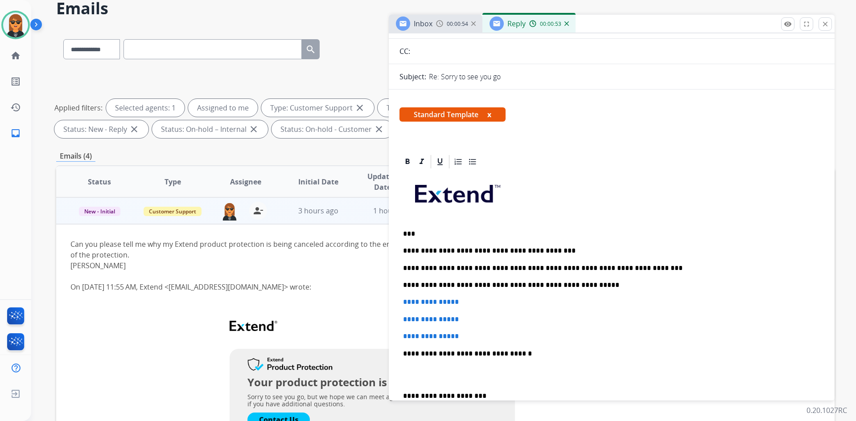
scroll to position [89, 0]
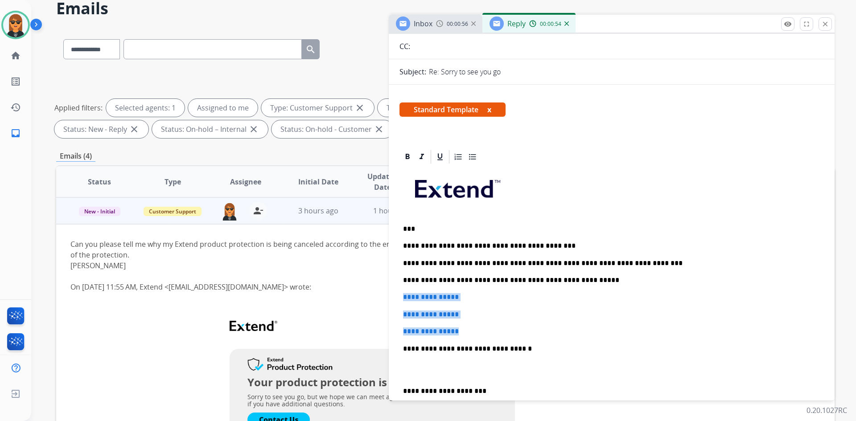
drag, startPoint x: 402, startPoint y: 295, endPoint x: 469, endPoint y: 328, distance: 74.6
click at [469, 328] on div "**********" at bounding box center [611, 344] width 424 height 358
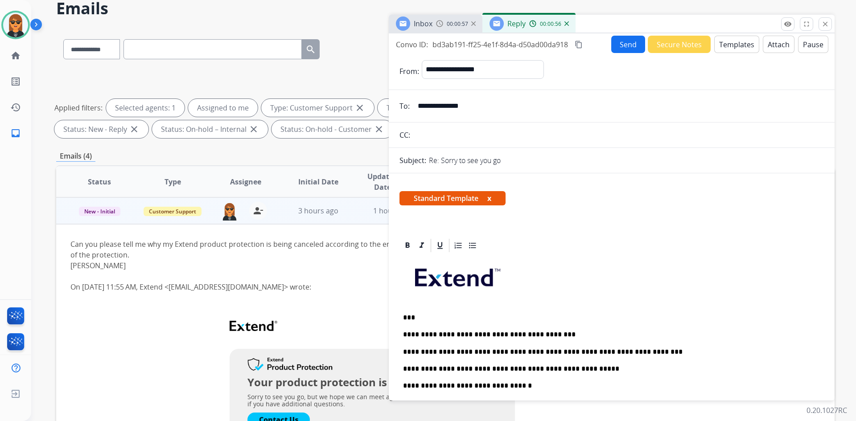
scroll to position [0, 0]
click at [613, 32] on div "Inbox 00:01:00 Reply 00:00:59" at bounding box center [612, 24] width 446 height 19
click at [623, 45] on button "Send" at bounding box center [628, 44] width 34 height 17
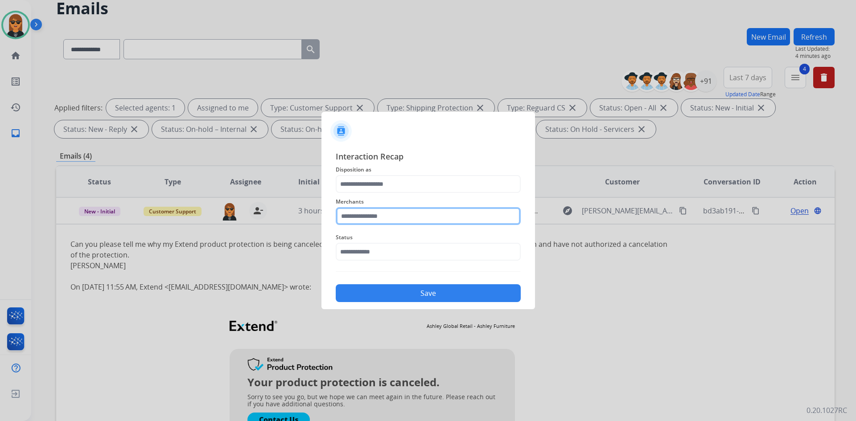
click at [369, 211] on input "text" at bounding box center [428, 216] width 185 height 18
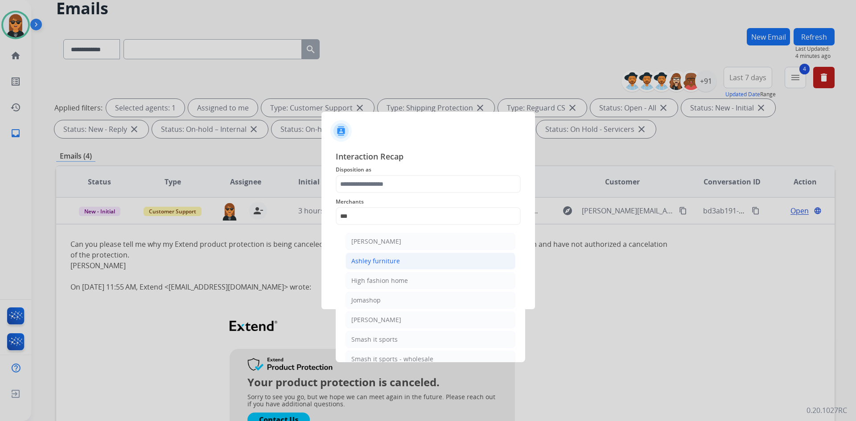
click at [375, 262] on div "Ashley furniture" at bounding box center [375, 261] width 49 height 9
type input "**********"
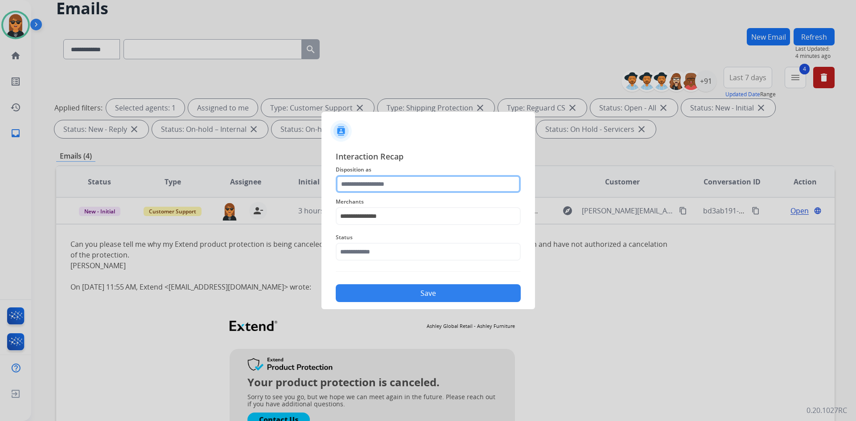
click at [377, 192] on input "text" at bounding box center [428, 184] width 185 height 18
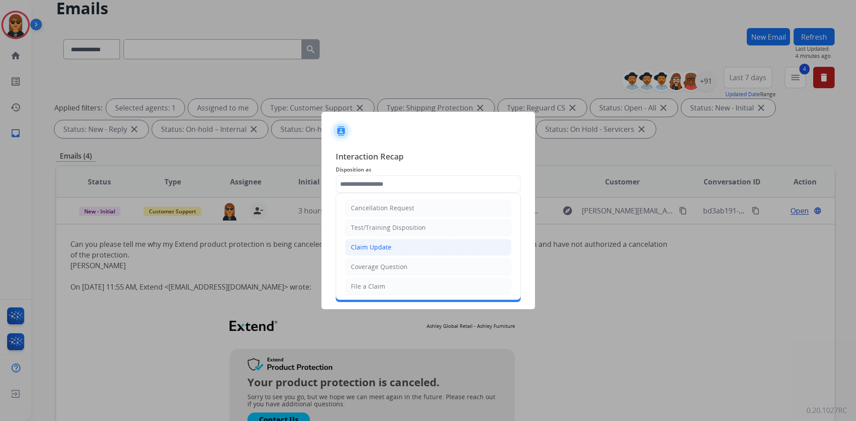
click at [385, 246] on div "Claim Update" at bounding box center [371, 247] width 41 height 9
type input "**********"
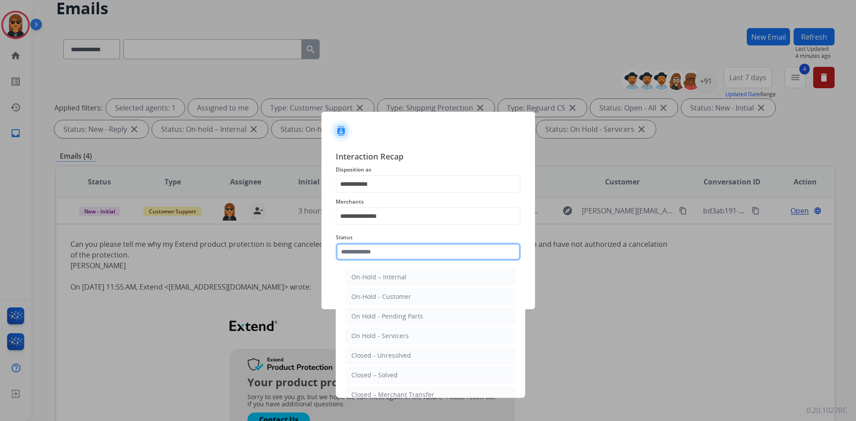
click at [413, 248] on input "text" at bounding box center [428, 252] width 185 height 18
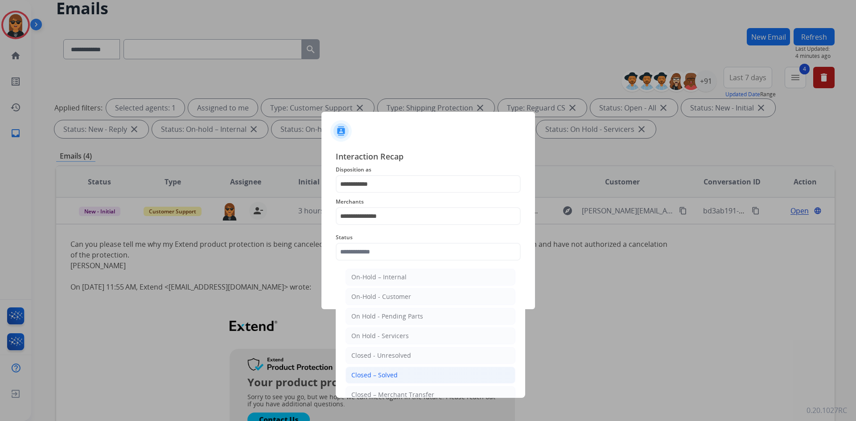
click at [413, 373] on li "Closed – Solved" at bounding box center [430, 375] width 170 height 17
type input "**********"
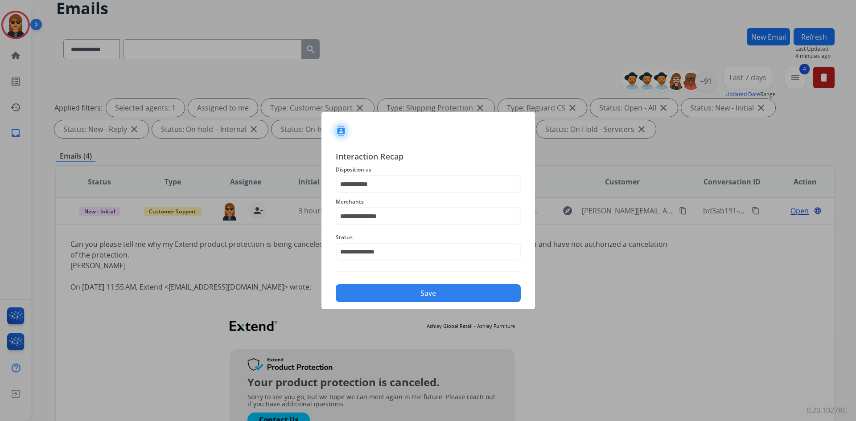
click at [419, 297] on button "Save" at bounding box center [428, 293] width 185 height 18
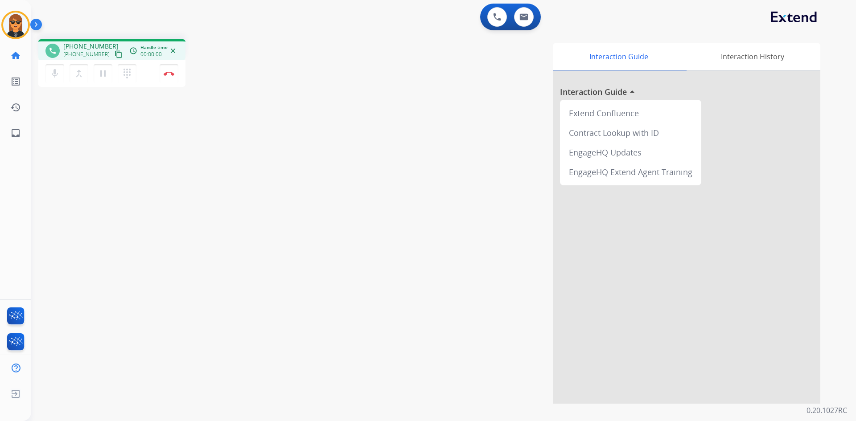
click at [115, 54] on mat-icon "content_copy" at bounding box center [119, 54] width 8 height 8
drag, startPoint x: 109, startPoint y: 49, endPoint x: 183, endPoint y: 15, distance: 81.6
click at [113, 49] on button "content_copy" at bounding box center [118, 54] width 11 height 11
drag, startPoint x: 163, startPoint y: 65, endPoint x: 185, endPoint y: 78, distance: 26.4
click at [163, 65] on button "Disconnect" at bounding box center [169, 73] width 19 height 19
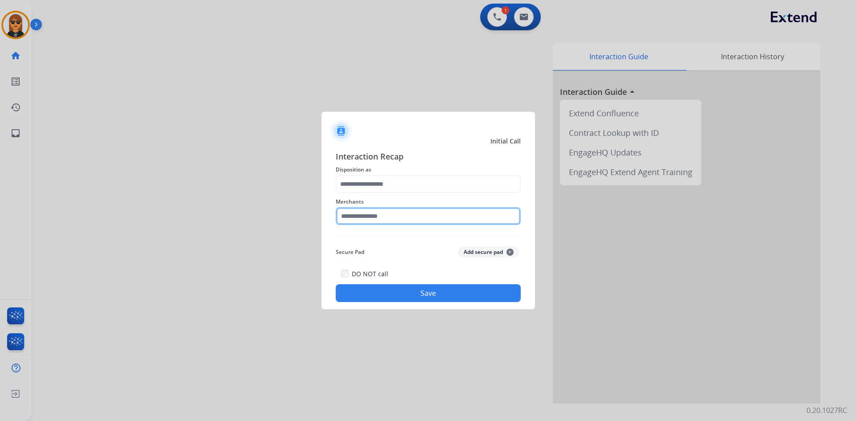
click at [444, 214] on input "text" at bounding box center [428, 216] width 185 height 18
type input "**********"
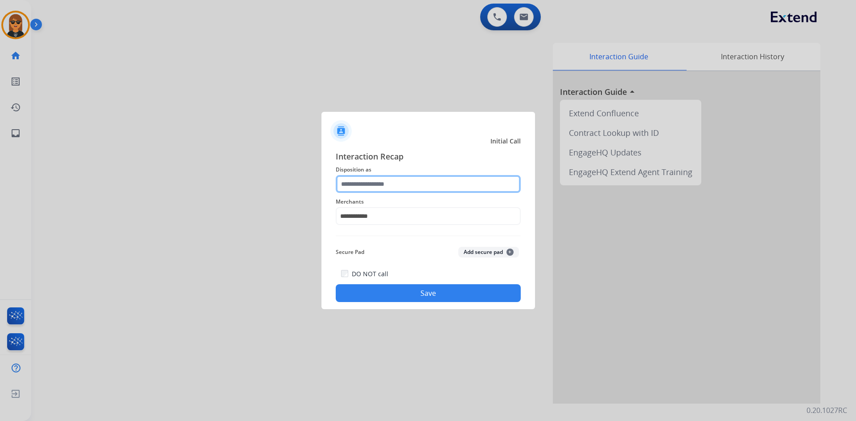
click at [454, 184] on input "text" at bounding box center [428, 184] width 185 height 18
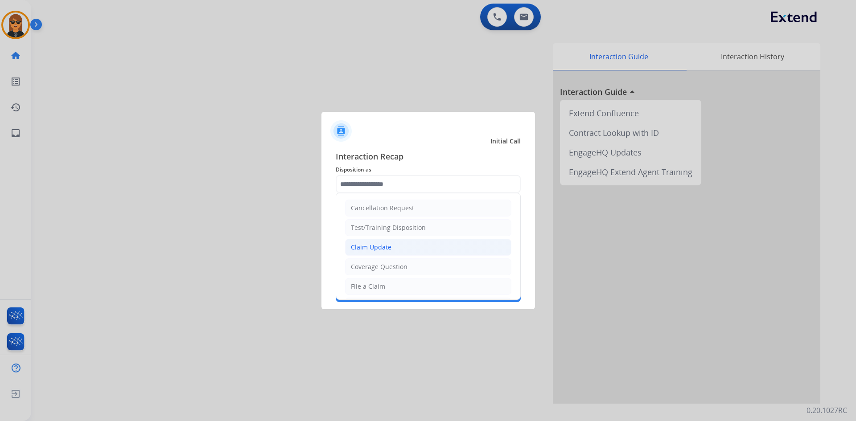
click at [426, 247] on li "Claim Update" at bounding box center [428, 247] width 166 height 17
type input "**********"
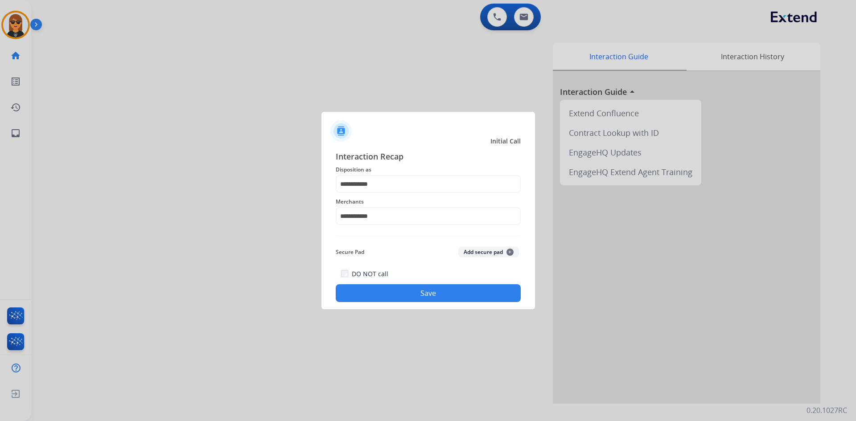
click at [446, 294] on button "Save" at bounding box center [428, 293] width 185 height 18
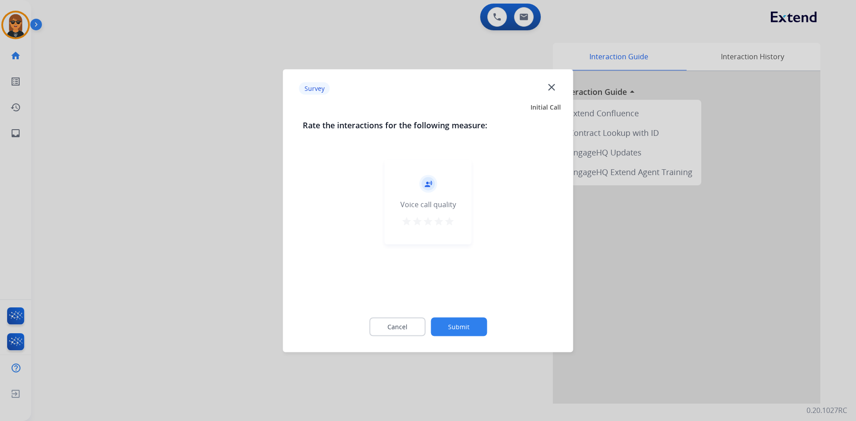
click at [478, 319] on button "Submit" at bounding box center [459, 326] width 56 height 19
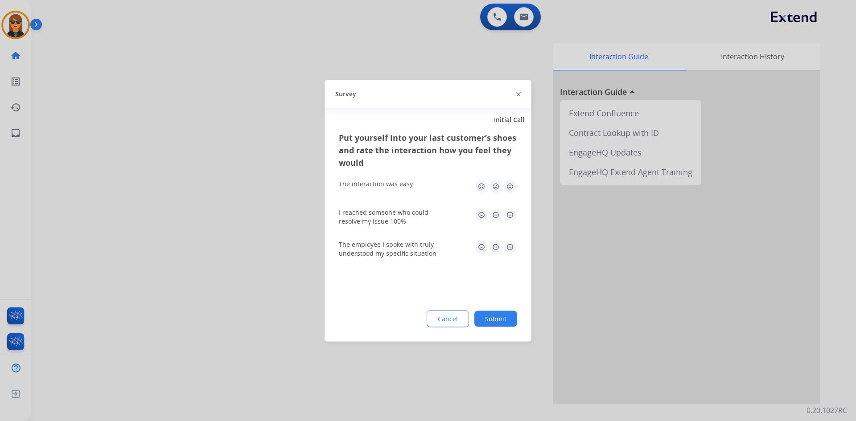
click at [479, 323] on button "Submit" at bounding box center [495, 319] width 43 height 16
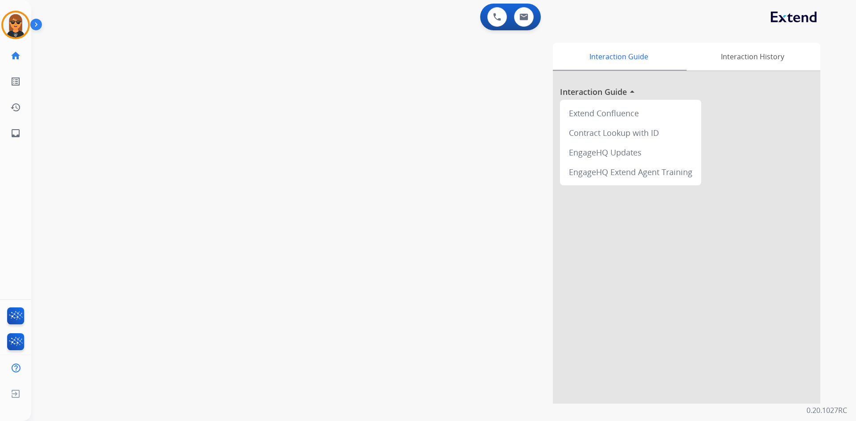
click at [511, 322] on div "Interaction Guide Interaction History Interaction Guide arrow_drop_up Extend Co…" at bounding box center [557, 223] width 525 height 361
click at [519, 16] on button at bounding box center [524, 17] width 20 height 20
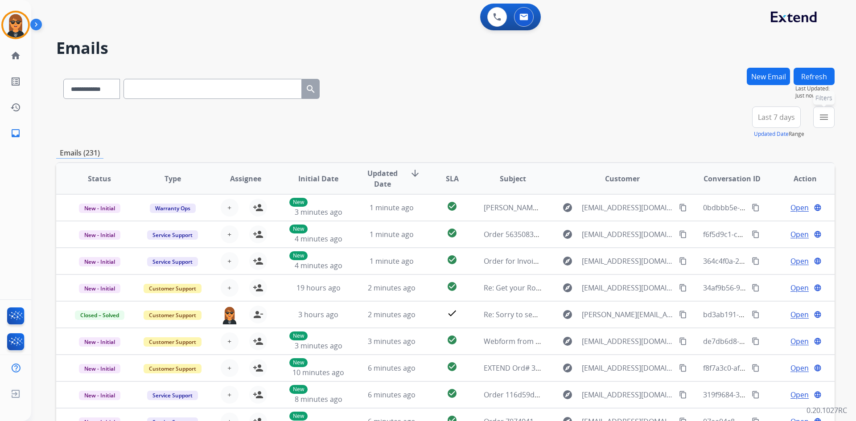
drag, startPoint x: 818, startPoint y: 126, endPoint x: 787, endPoint y: 164, distance: 49.1
click at [817, 126] on button "menu Filters" at bounding box center [823, 117] width 21 height 21
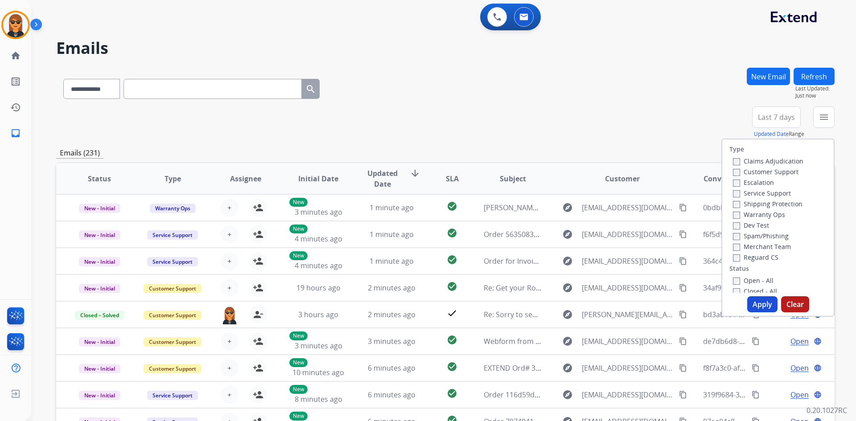
click at [766, 171] on label "Customer Support" at bounding box center [766, 172] width 66 height 8
click at [789, 204] on label "Shipping Protection" at bounding box center [768, 204] width 70 height 8
click at [762, 251] on div "Merchant Team" at bounding box center [768, 246] width 70 height 11
drag, startPoint x: 768, startPoint y: 257, endPoint x: 765, endPoint y: 279, distance: 22.4
click at [768, 258] on label "Reguard CS" at bounding box center [755, 257] width 45 height 8
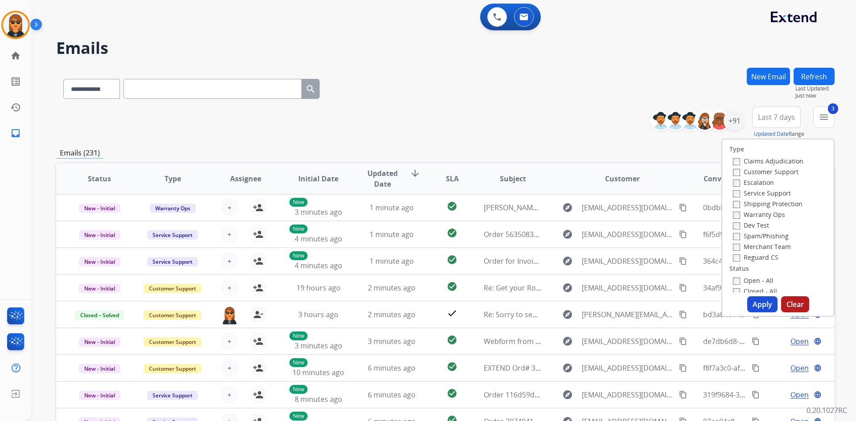
click at [765, 280] on label "Open - All" at bounding box center [753, 280] width 41 height 8
click at [756, 296] on div "Type Claims Adjudication Customer Support Escalation Service Support Shipping P…" at bounding box center [777, 228] width 113 height 178
click at [767, 309] on button "Apply" at bounding box center [762, 304] width 30 height 16
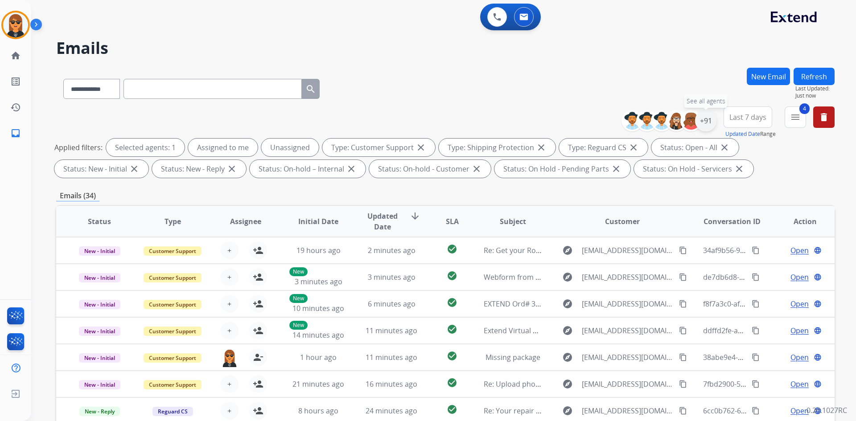
click at [706, 123] on div "+91" at bounding box center [705, 120] width 21 height 21
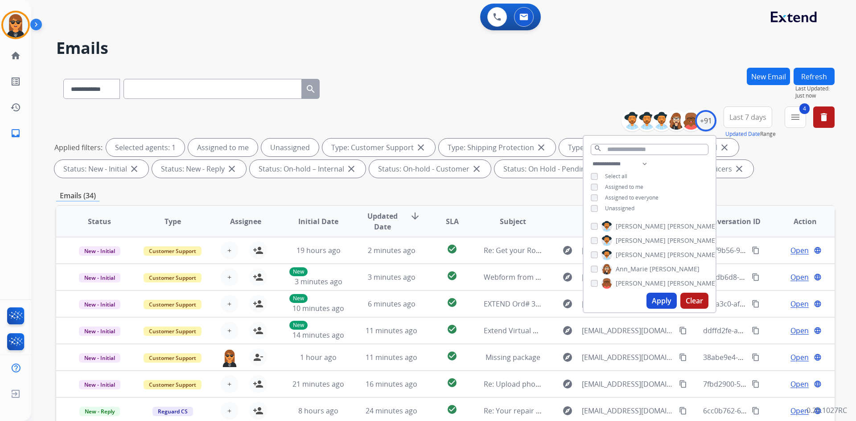
click at [612, 208] on span "Unassigned" at bounding box center [619, 209] width 29 height 8
click at [664, 305] on button "Apply" at bounding box center [661, 301] width 30 height 16
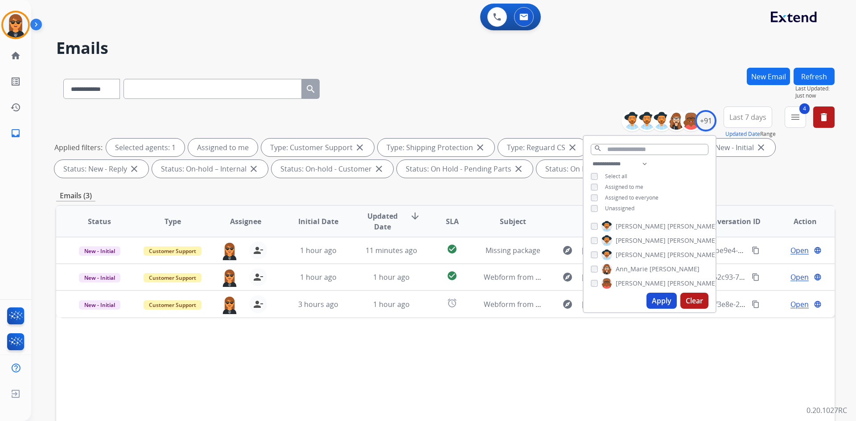
click at [350, 349] on div "Status Type Assignee Initial Date Updated Date arrow_downward SLA Subject Custo…" at bounding box center [445, 354] width 778 height 299
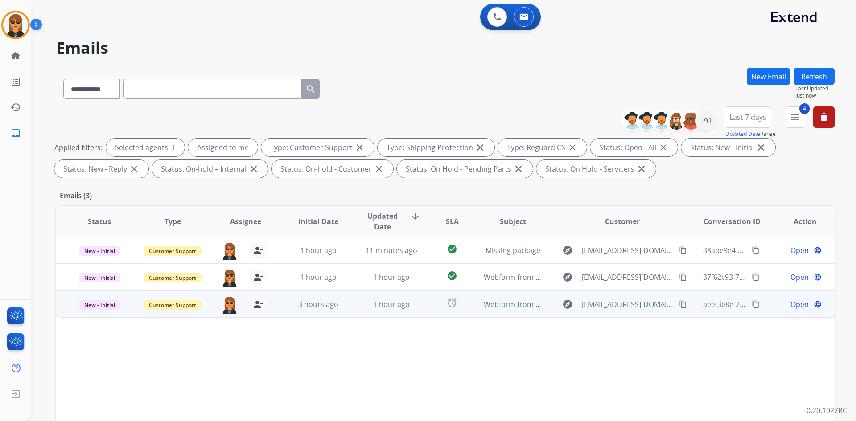
click at [423, 304] on td "alarm" at bounding box center [445, 304] width 49 height 27
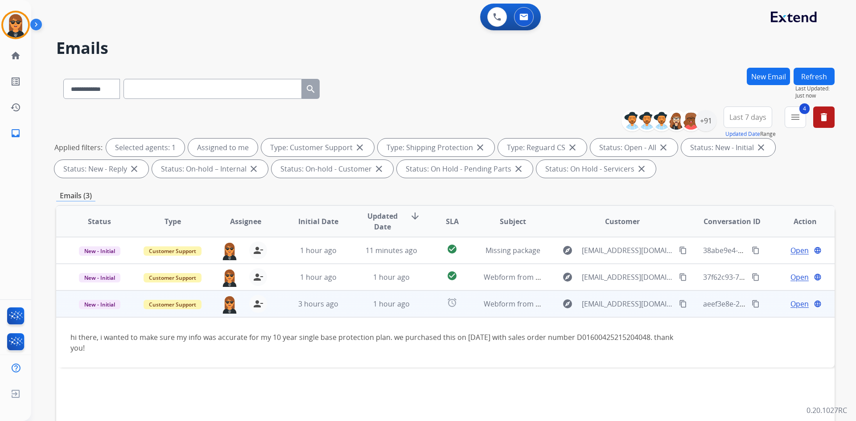
click at [679, 304] on mat-icon "content_copy" at bounding box center [683, 304] width 8 height 8
click at [793, 302] on span "Open" at bounding box center [799, 304] width 18 height 11
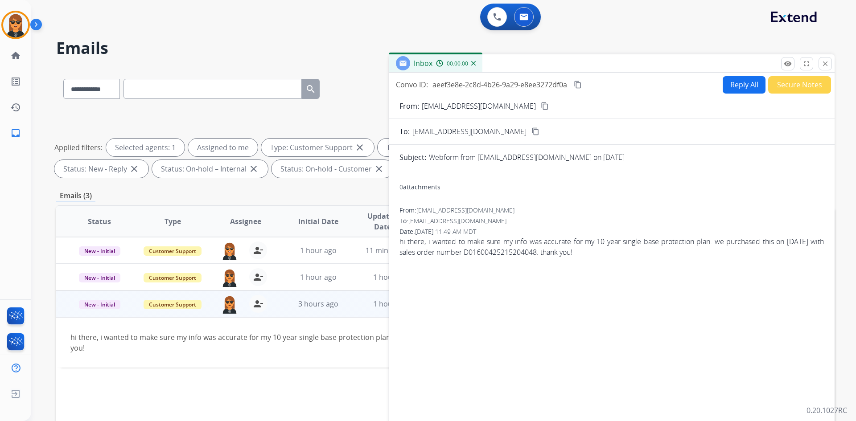
click at [739, 82] on button "Reply All" at bounding box center [744, 84] width 43 height 17
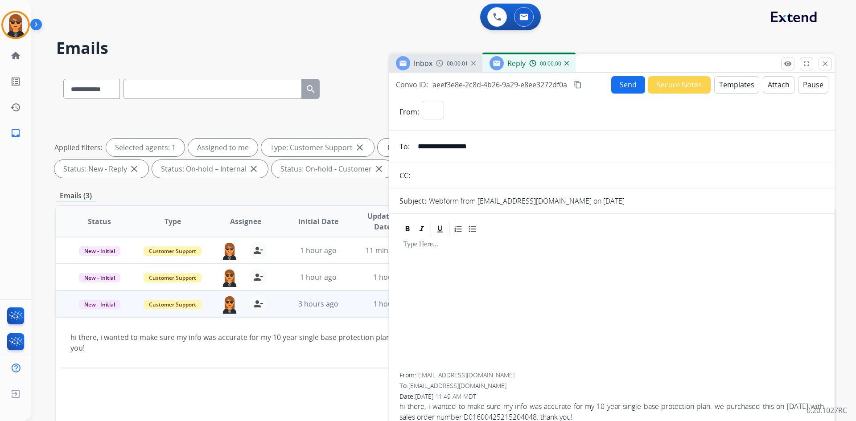
select select "**********"
click at [745, 85] on button "Templates" at bounding box center [736, 84] width 45 height 17
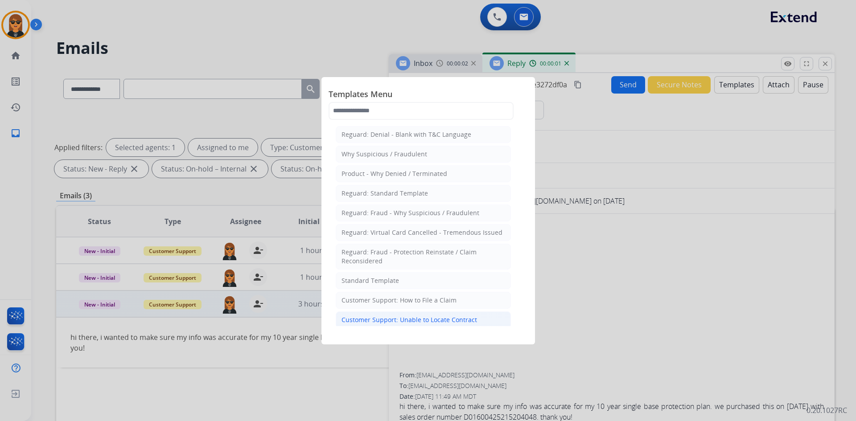
click at [434, 317] on div "Customer Support: Unable to Locate Contract" at bounding box center [409, 320] width 136 height 9
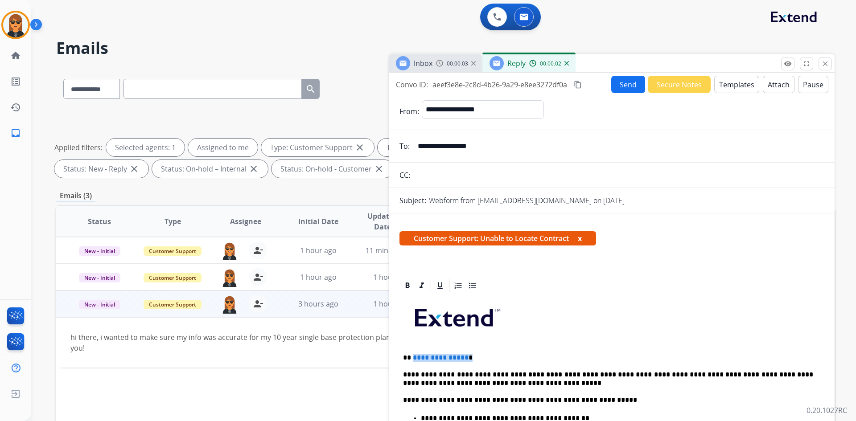
drag, startPoint x: 475, startPoint y: 359, endPoint x: 413, endPoint y: 358, distance: 62.4
click at [413, 358] on p "**********" at bounding box center [608, 358] width 410 height 8
click at [411, 358] on p "**********" at bounding box center [608, 358] width 410 height 8
drag, startPoint x: 481, startPoint y: 350, endPoint x: 410, endPoint y: 359, distance: 72.3
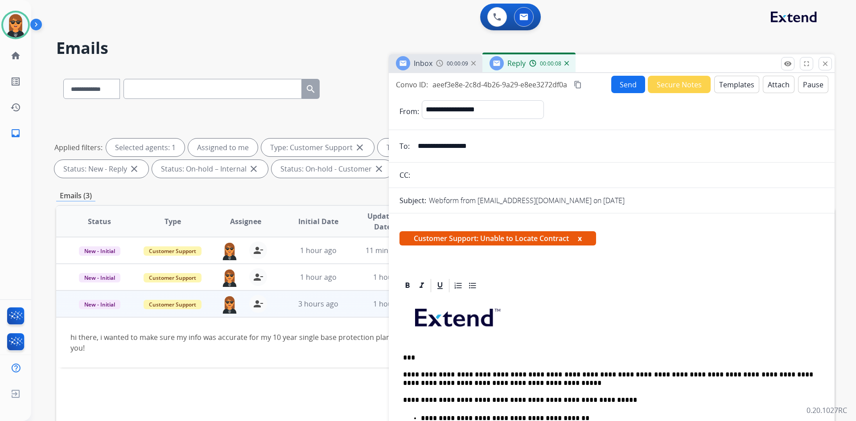
click at [630, 81] on button "Send" at bounding box center [628, 84] width 34 height 17
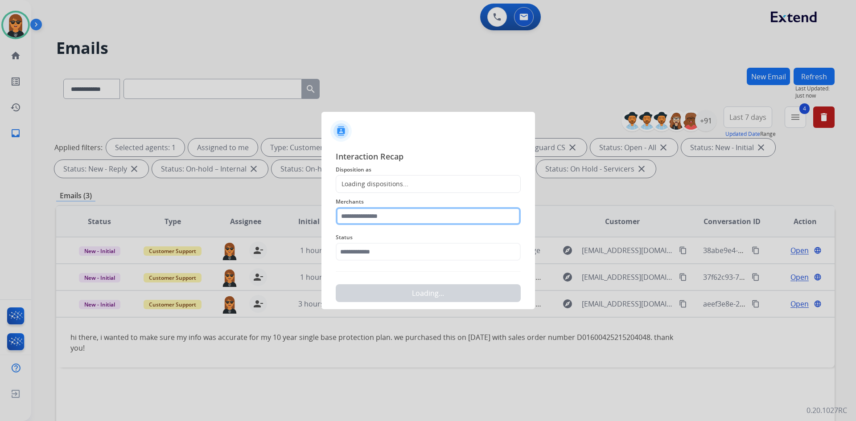
click at [415, 216] on input "text" at bounding box center [428, 216] width 185 height 18
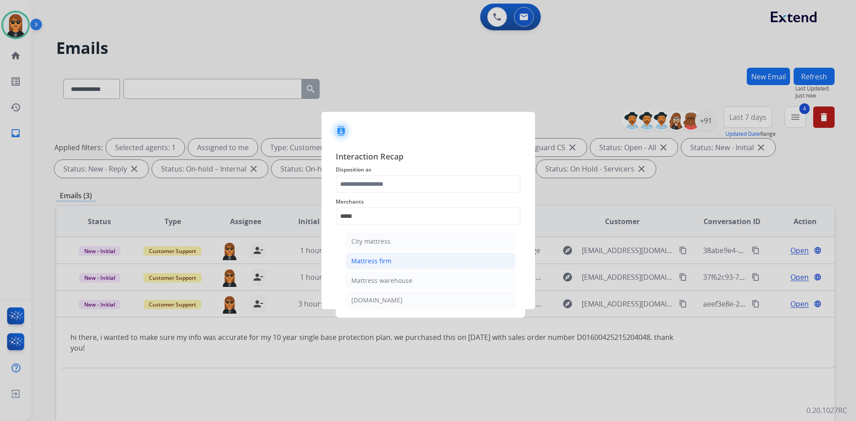
click at [424, 262] on li "Mattress firm" at bounding box center [430, 261] width 170 height 17
type input "**********"
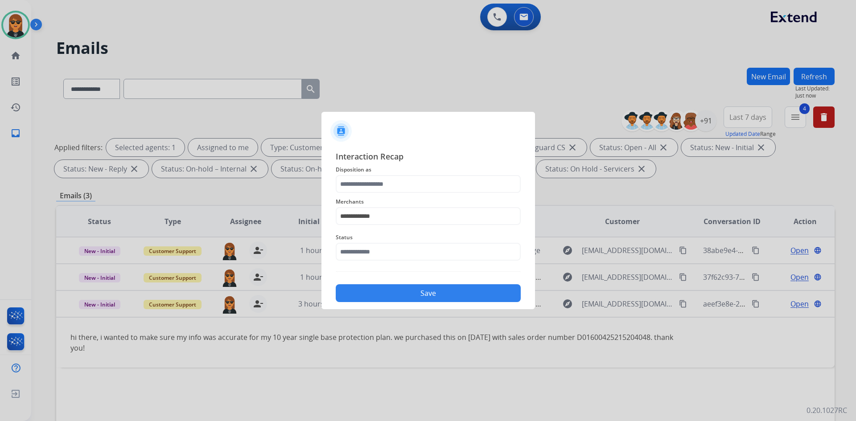
click at [408, 197] on span "Merchants" at bounding box center [428, 202] width 185 height 11
click at [415, 183] on input "text" at bounding box center [428, 184] width 185 height 18
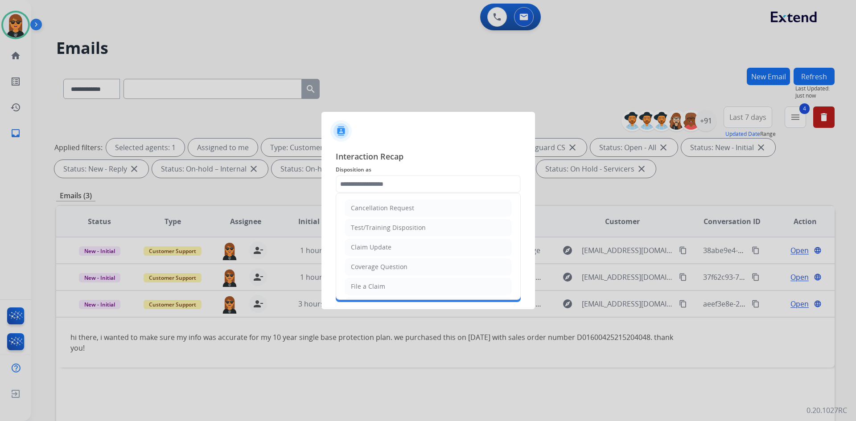
click at [403, 138] on div at bounding box center [428, 127] width 214 height 31
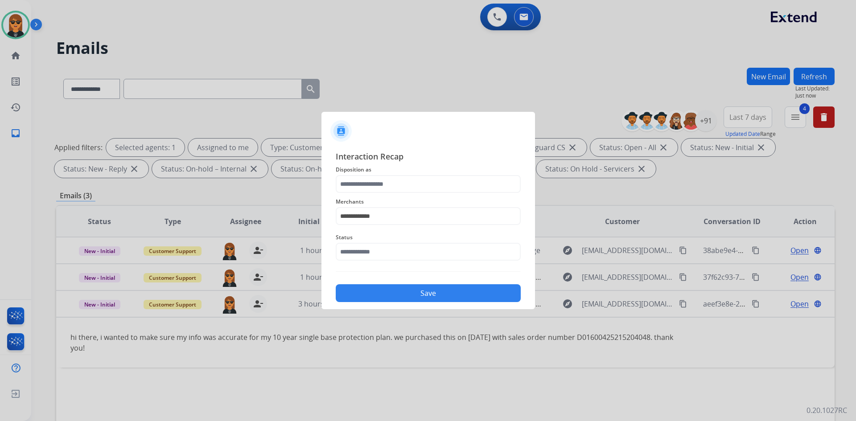
click at [413, 267] on div "**********" at bounding box center [428, 226] width 185 height 152
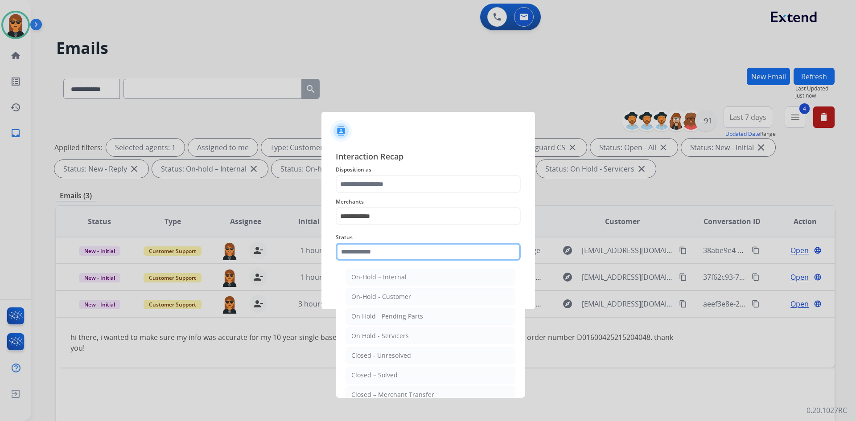
click at [416, 257] on input "text" at bounding box center [428, 252] width 185 height 18
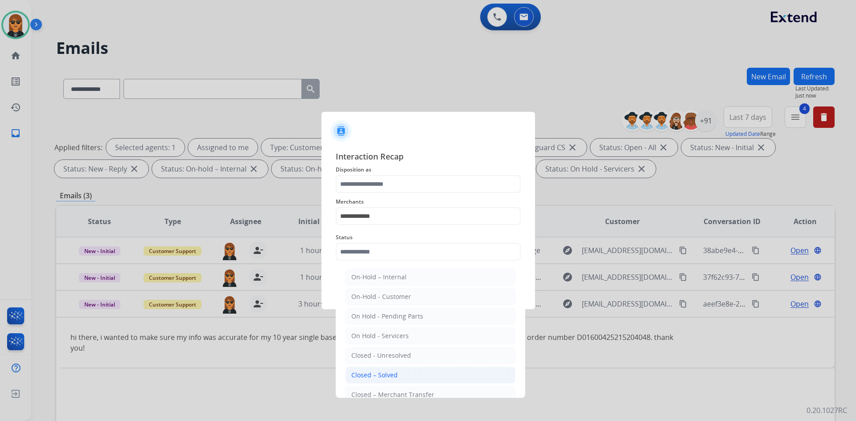
click at [391, 374] on div "Closed – Solved" at bounding box center [374, 375] width 46 height 9
type input "**********"
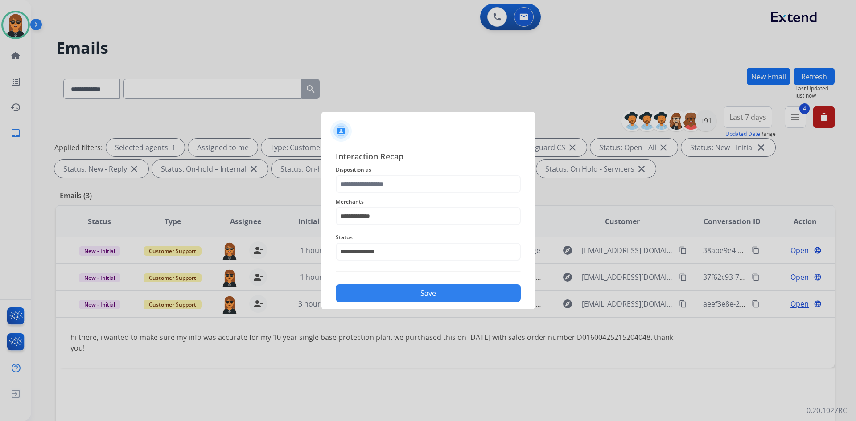
click at [415, 198] on span "Merchants" at bounding box center [428, 202] width 185 height 11
click at [416, 186] on input "text" at bounding box center [428, 184] width 185 height 18
drag, startPoint x: 395, startPoint y: 247, endPoint x: 448, endPoint y: 179, distance: 86.3
drag, startPoint x: 448, startPoint y: 175, endPoint x: 448, endPoint y: 182, distance: 7.1
click at [448, 178] on input "text" at bounding box center [428, 184] width 185 height 18
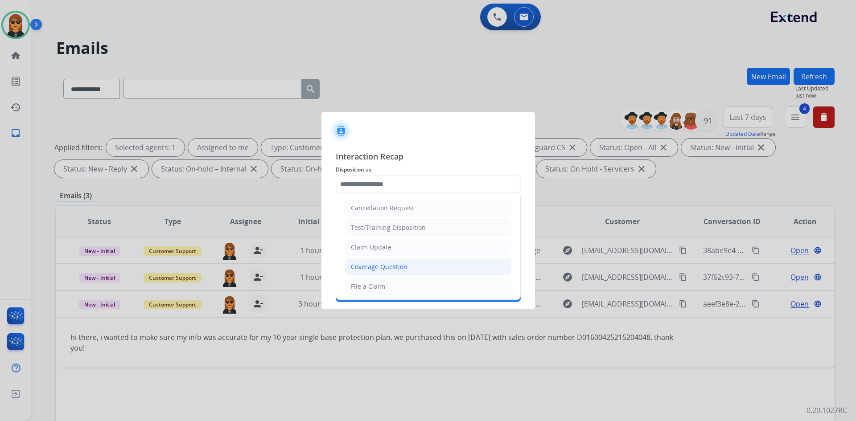
click at [421, 272] on li "Coverage Question" at bounding box center [428, 267] width 166 height 17
type input "**********"
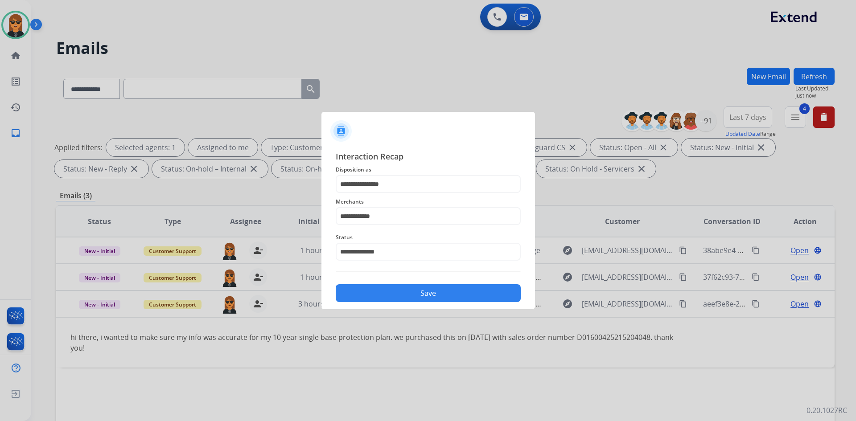
drag, startPoint x: 438, startPoint y: 291, endPoint x: 449, endPoint y: 293, distance: 10.9
click at [440, 292] on button "Save" at bounding box center [428, 293] width 185 height 18
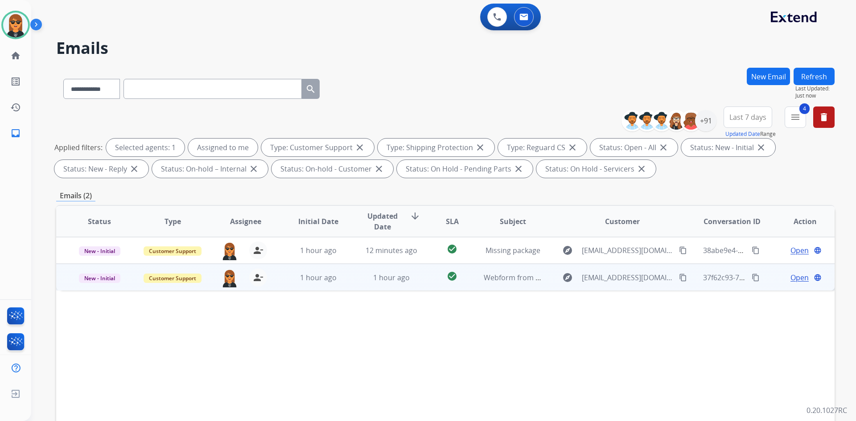
click at [426, 286] on td "check_circle" at bounding box center [445, 277] width 49 height 27
click at [679, 276] on mat-icon "content_copy" at bounding box center [683, 277] width 8 height 8
drag, startPoint x: 782, startPoint y: 280, endPoint x: 799, endPoint y: 249, distance: 35.1
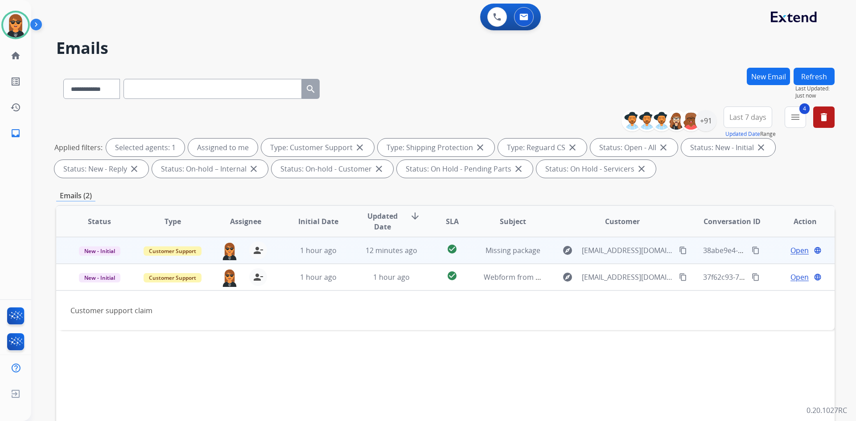
click at [782, 280] on div "Open language" at bounding box center [805, 277] width 58 height 11
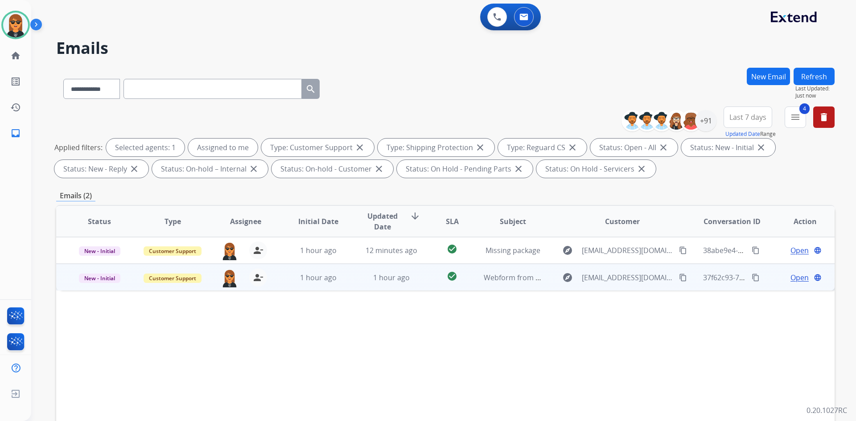
click at [801, 277] on span "Open" at bounding box center [799, 277] width 18 height 11
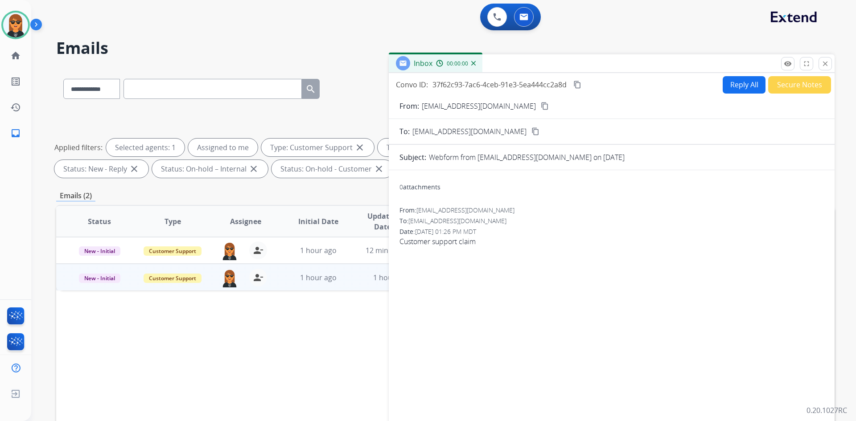
click at [739, 91] on button "Reply All" at bounding box center [744, 84] width 43 height 17
select select "**********"
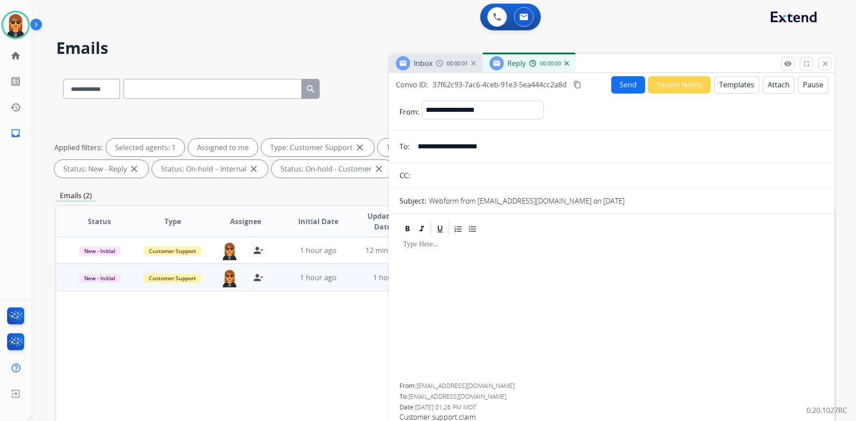
click at [741, 92] on button "Templates" at bounding box center [736, 84] width 45 height 17
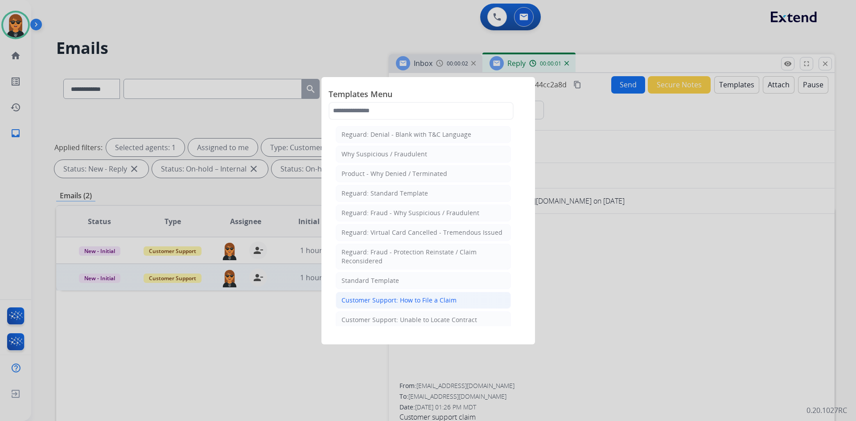
click at [414, 302] on div "Customer Support: How to File a Claim" at bounding box center [398, 300] width 115 height 9
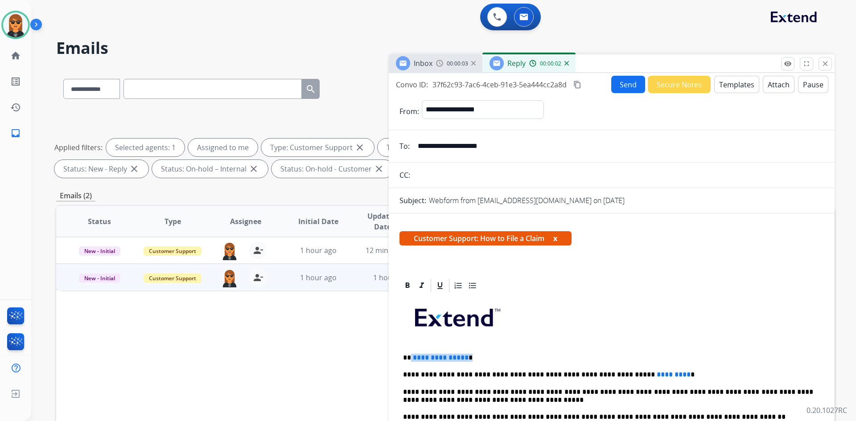
drag, startPoint x: 472, startPoint y: 353, endPoint x: 460, endPoint y: 353, distance: 11.6
click at [411, 357] on p "**********" at bounding box center [608, 358] width 410 height 8
drag, startPoint x: 649, startPoint y: 372, endPoint x: 604, endPoint y: 372, distance: 44.6
click at [604, 372] on p "**********" at bounding box center [608, 375] width 410 height 8
click at [617, 82] on button "Send" at bounding box center [628, 84] width 34 height 17
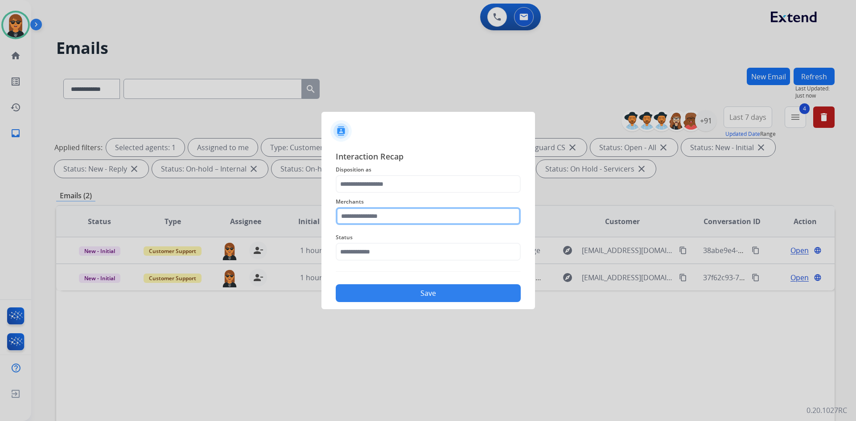
click at [431, 210] on input "text" at bounding box center [428, 216] width 185 height 18
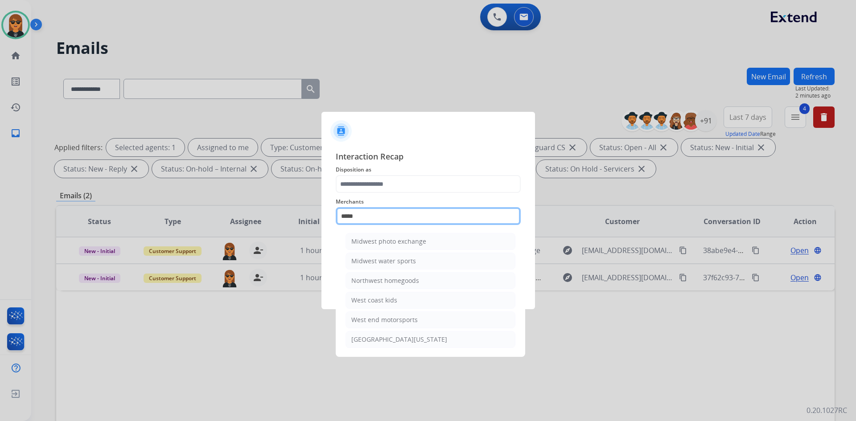
click at [0, 195] on app-contact-recap-modal "Interaction Recap Disposition as Merchants **** Midwest photo exchange Midwest …" at bounding box center [0, 210] width 0 height 421
type input "*********"
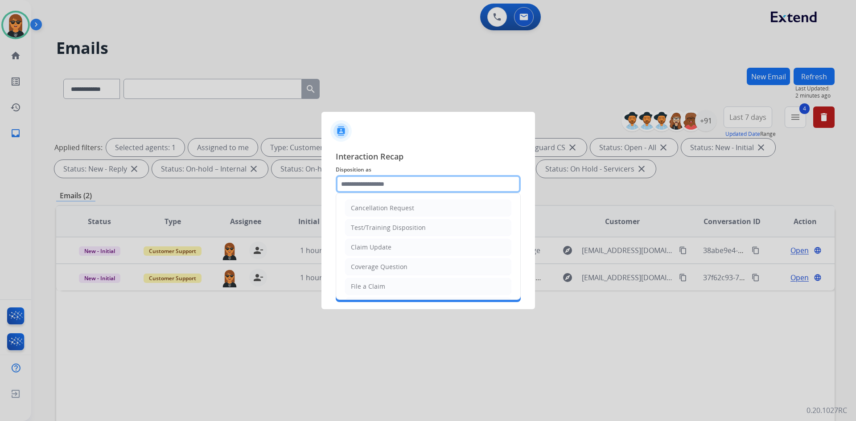
click at [377, 191] on input "text" at bounding box center [428, 184] width 185 height 18
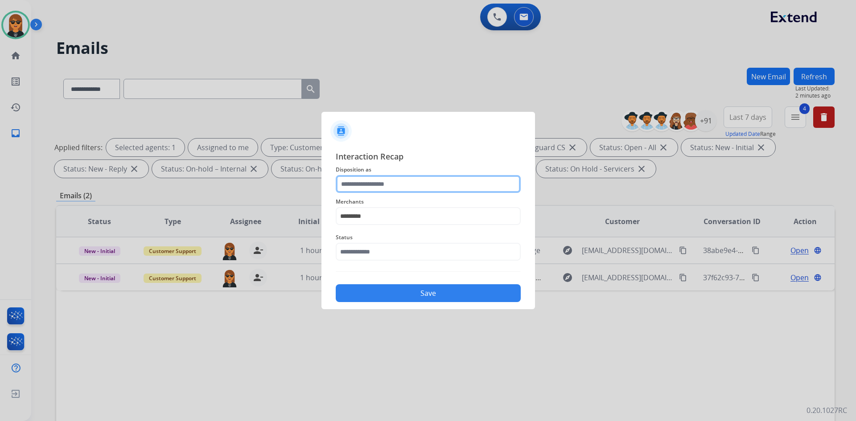
click at [393, 189] on input "text" at bounding box center [428, 184] width 185 height 18
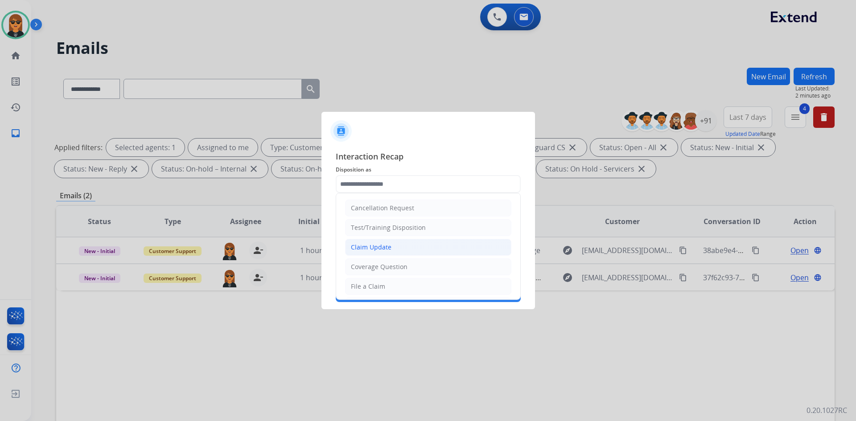
click at [376, 254] on li "Claim Update" at bounding box center [428, 247] width 166 height 17
type input "**********"
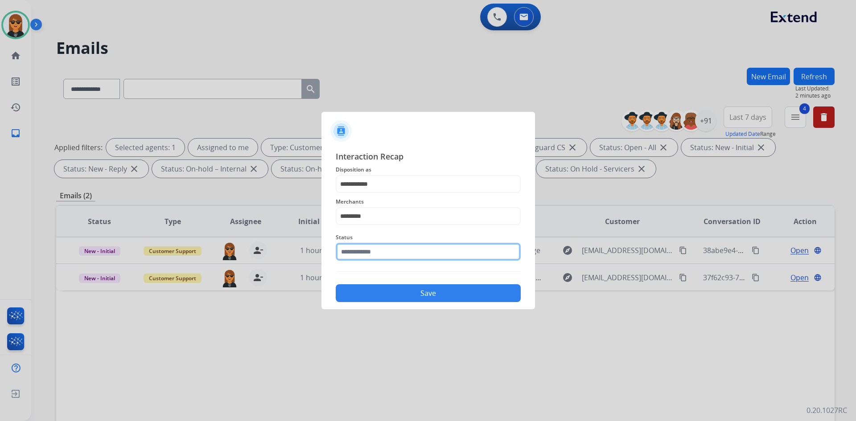
drag, startPoint x: 398, startPoint y: 255, endPoint x: 398, endPoint y: 262, distance: 6.7
click at [398, 256] on input "text" at bounding box center [428, 252] width 185 height 18
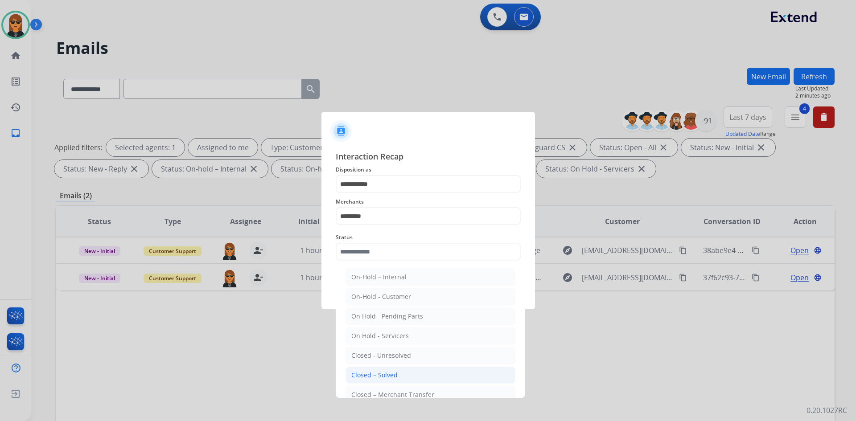
click at [413, 373] on li "Closed – Solved" at bounding box center [430, 375] width 170 height 17
type input "**********"
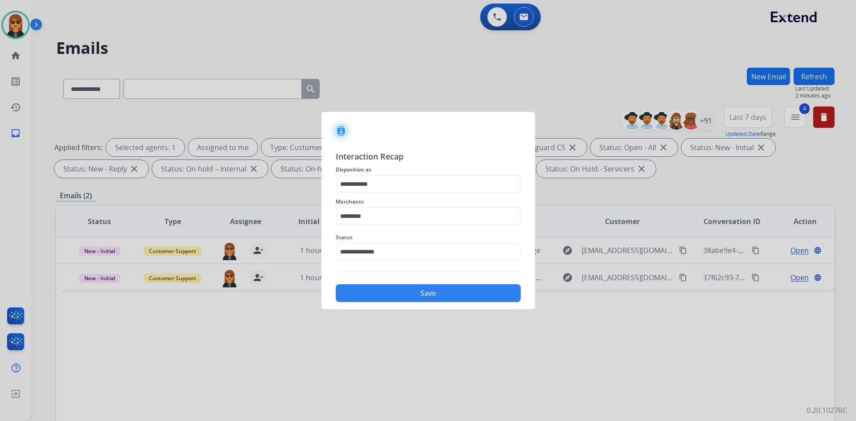
click at [431, 295] on button "Save" at bounding box center [428, 293] width 185 height 18
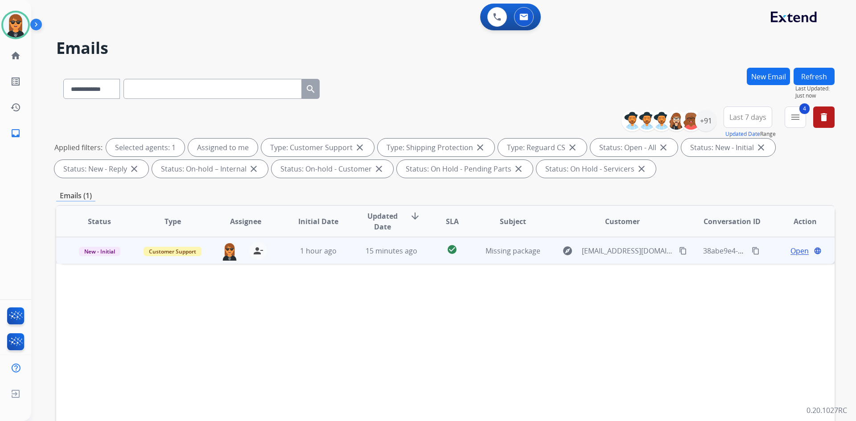
click at [570, 261] on td "explore [EMAIL_ADDRESS][DOMAIN_NAME] content_copy" at bounding box center [615, 250] width 146 height 27
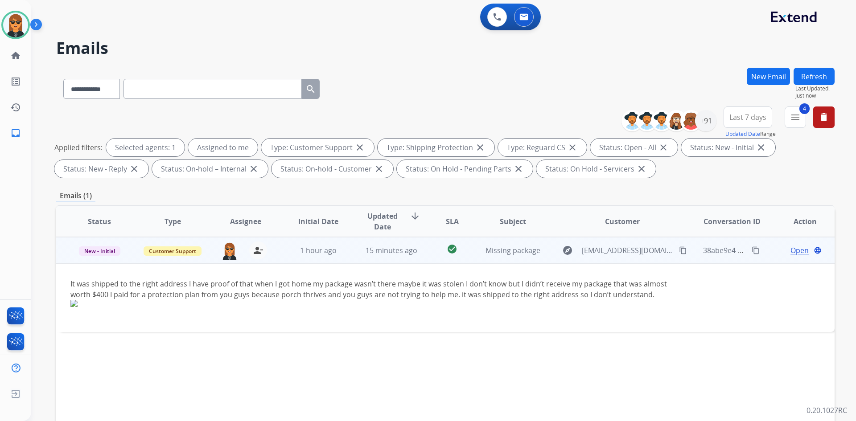
click at [679, 250] on mat-icon "content_copy" at bounding box center [683, 251] width 8 height 8
click at [679, 249] on mat-icon "content_copy" at bounding box center [683, 251] width 8 height 8
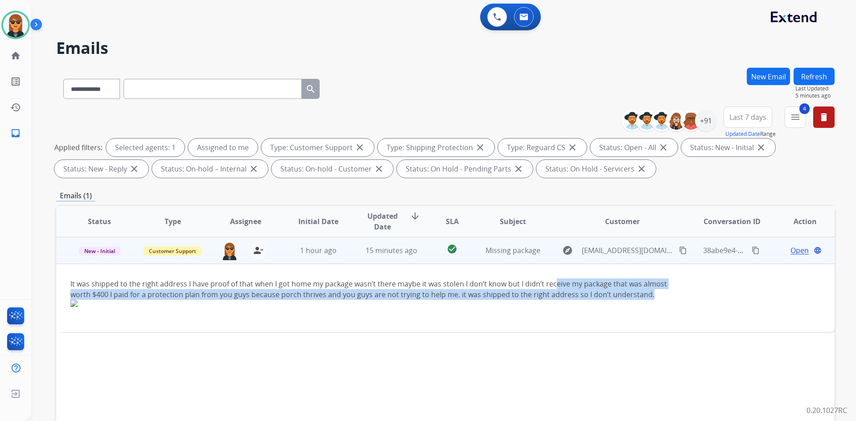
drag, startPoint x: 552, startPoint y: 279, endPoint x: 567, endPoint y: 328, distance: 50.8
click at [567, 328] on td "It was shipped to the right address I have proof of that when I got home my pac…" at bounding box center [372, 298] width 633 height 68
drag, startPoint x: 567, startPoint y: 296, endPoint x: 597, endPoint y: 299, distance: 29.6
click at [569, 296] on div "It was shipped to the right address I have proof of that when I got home my pac…" at bounding box center [372, 298] width 604 height 39
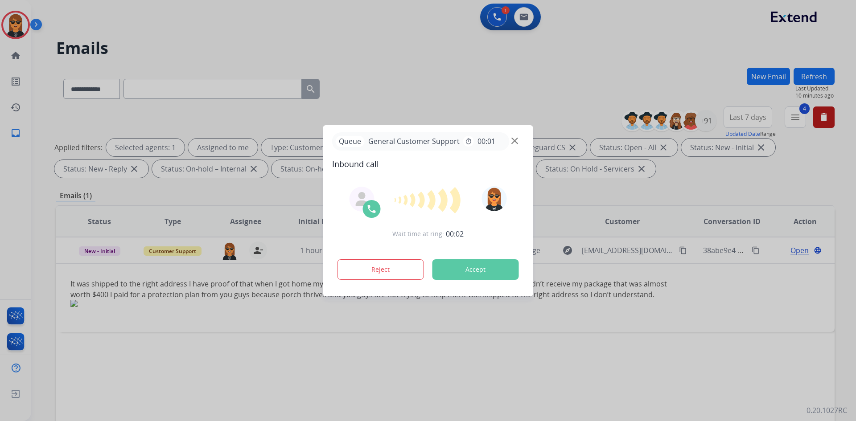
drag, startPoint x: 412, startPoint y: 45, endPoint x: 418, endPoint y: 51, distance: 7.6
click at [413, 46] on div at bounding box center [428, 210] width 856 height 421
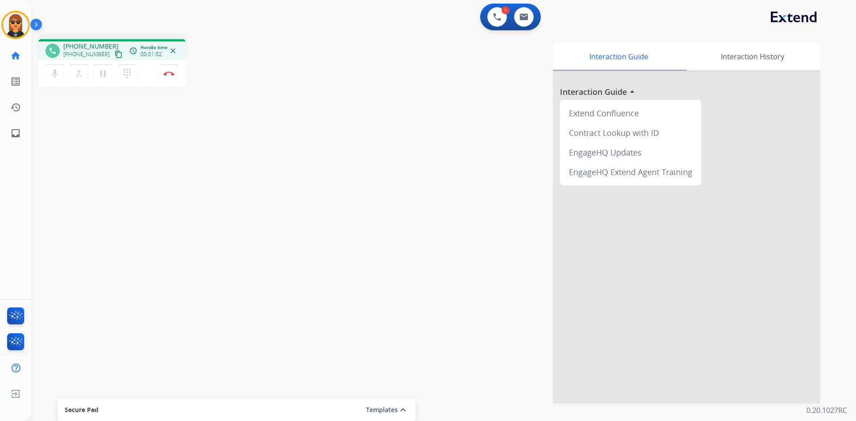
drag, startPoint x: 175, startPoint y: 75, endPoint x: 197, endPoint y: 80, distance: 22.7
click at [175, 76] on button "Disconnect" at bounding box center [169, 73] width 19 height 19
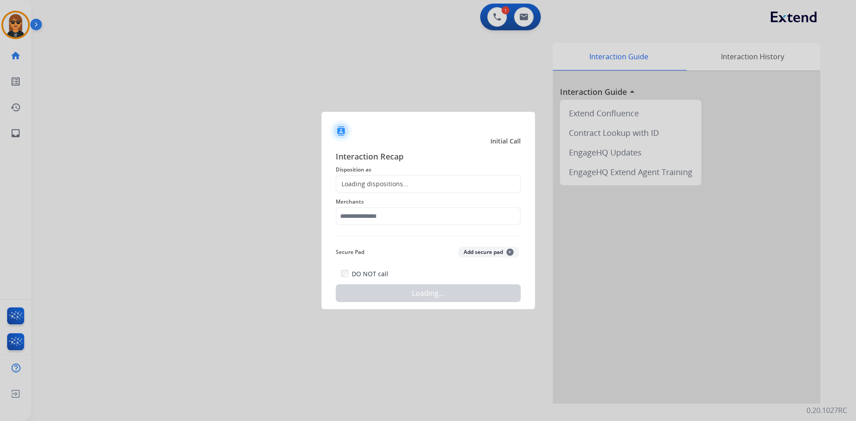
click at [468, 192] on div "Loading dispositions..." at bounding box center [428, 184] width 185 height 18
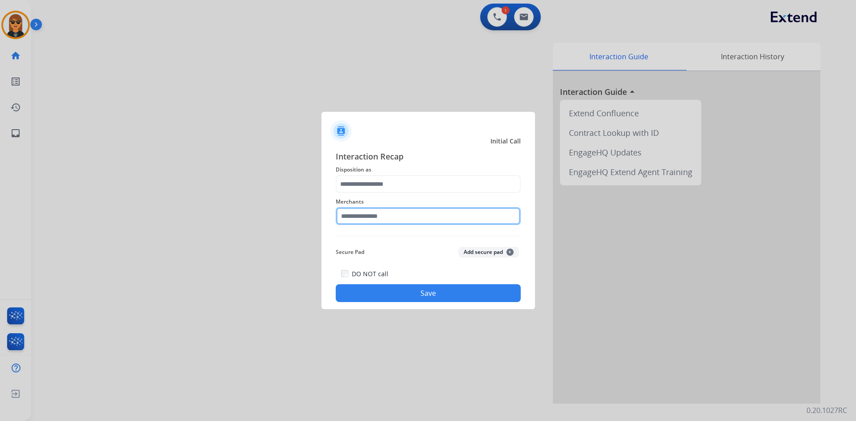
click at [454, 221] on input "text" at bounding box center [428, 216] width 185 height 18
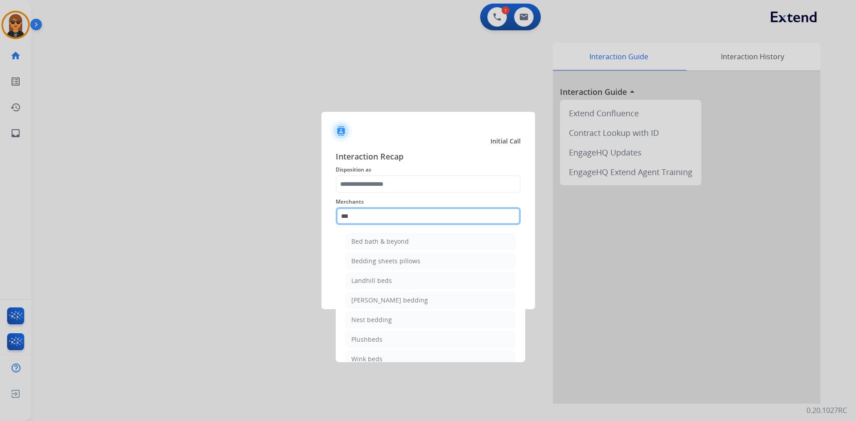
type input "**********"
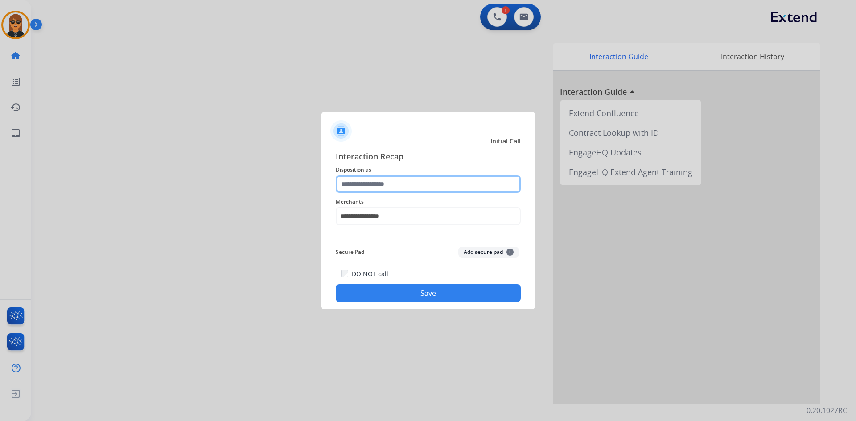
click at [373, 177] on input "text" at bounding box center [428, 184] width 185 height 18
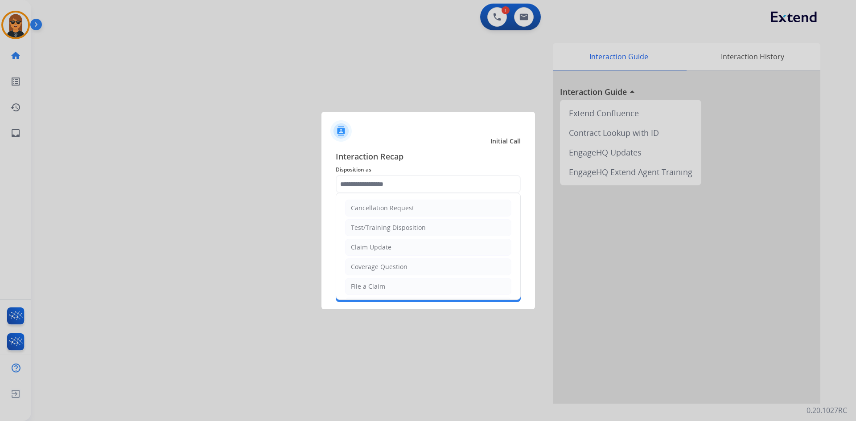
click at [390, 256] on ul "Cancellation Request Test/Training Disposition Claim Update Coverage Question F…" at bounding box center [428, 315] width 184 height 245
click at [395, 253] on li "Claim Update" at bounding box center [428, 247] width 166 height 17
type input "**********"
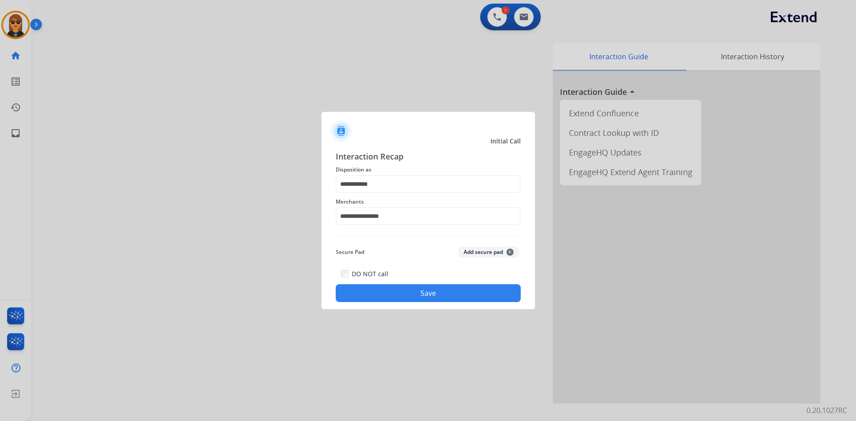
click at [435, 301] on button "Save" at bounding box center [428, 293] width 185 height 18
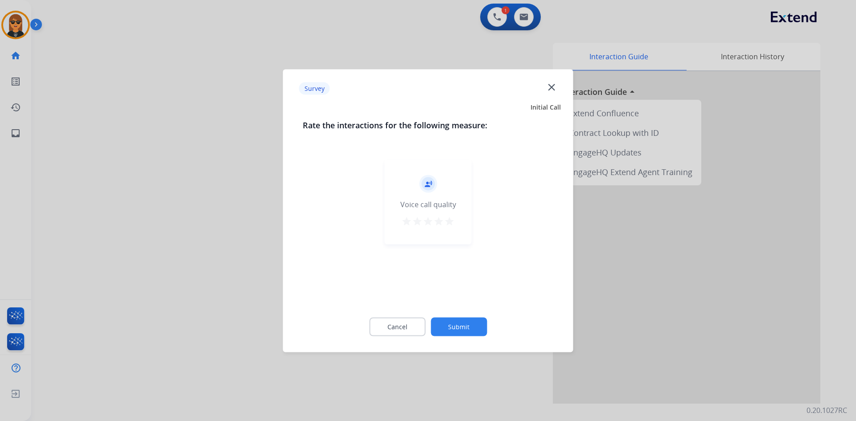
click at [460, 333] on button "Submit" at bounding box center [459, 326] width 56 height 19
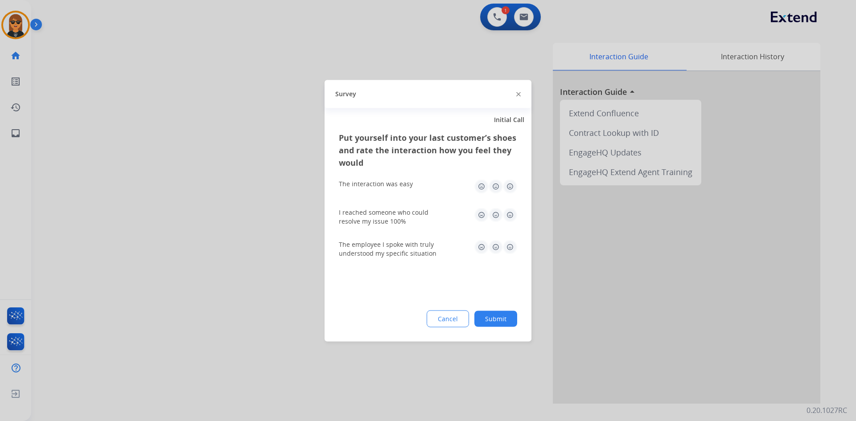
click at [488, 327] on div "Cancel Submit" at bounding box center [428, 318] width 178 height 17
click at [503, 315] on button "Submit" at bounding box center [495, 319] width 43 height 16
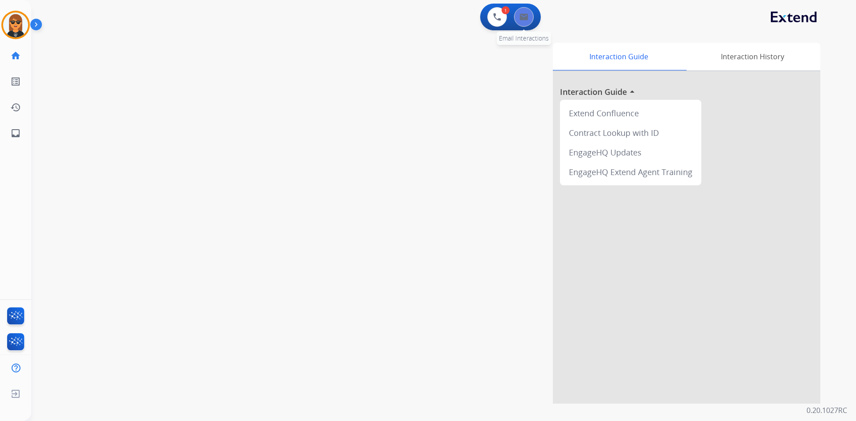
drag, startPoint x: 533, startPoint y: 8, endPoint x: 530, endPoint y: 18, distance: 10.7
click at [533, 8] on div "0 Email Interactions" at bounding box center [523, 17] width 27 height 20
click at [530, 19] on button at bounding box center [524, 17] width 20 height 20
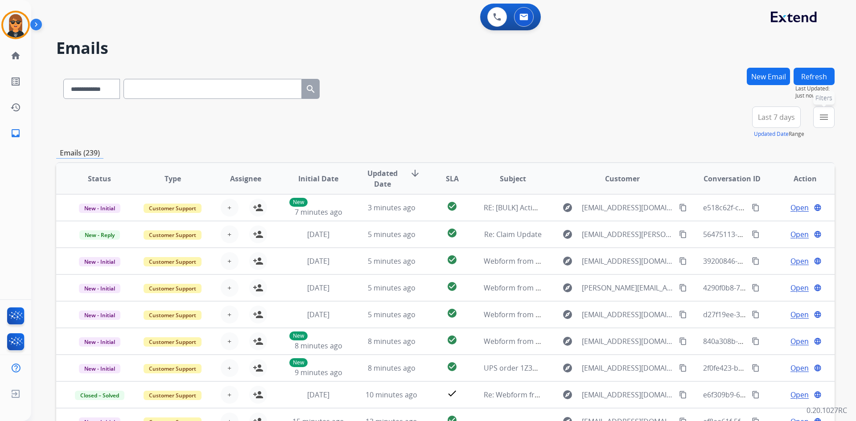
click at [822, 121] on mat-icon "menu" at bounding box center [823, 117] width 11 height 11
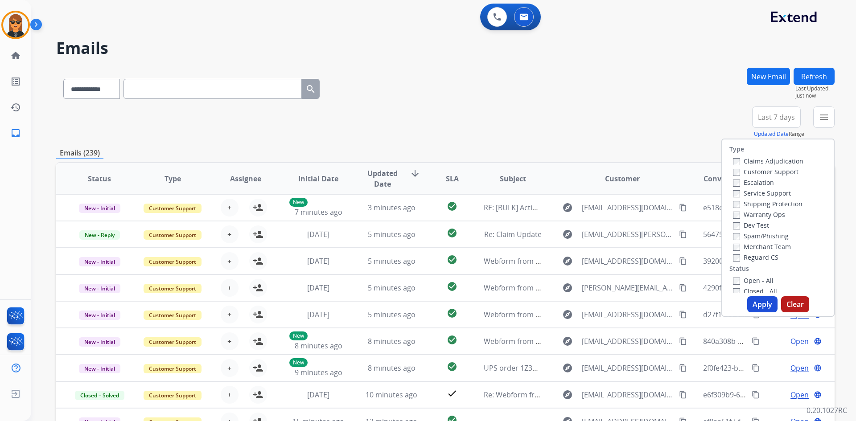
drag, startPoint x: 839, startPoint y: 107, endPoint x: 835, endPoint y: 117, distance: 10.2
click at [838, 111] on div "**********" at bounding box center [443, 210] width 825 height 421
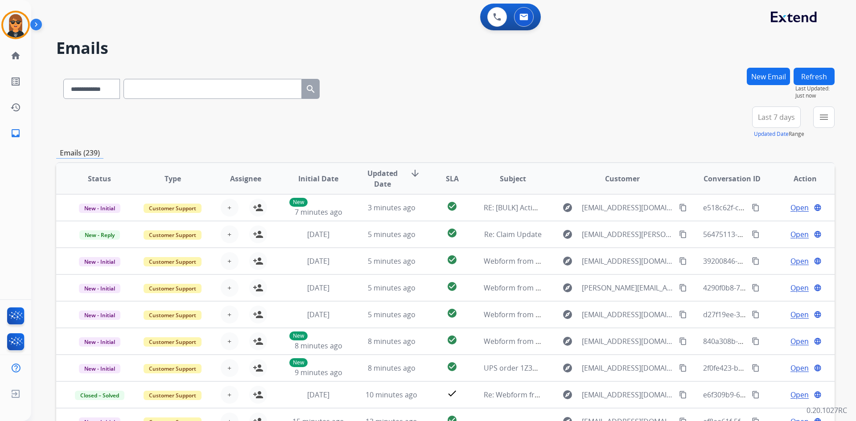
click at [835, 117] on div "**********" at bounding box center [443, 210] width 825 height 421
click at [737, 122] on div "+91" at bounding box center [733, 120] width 21 height 21
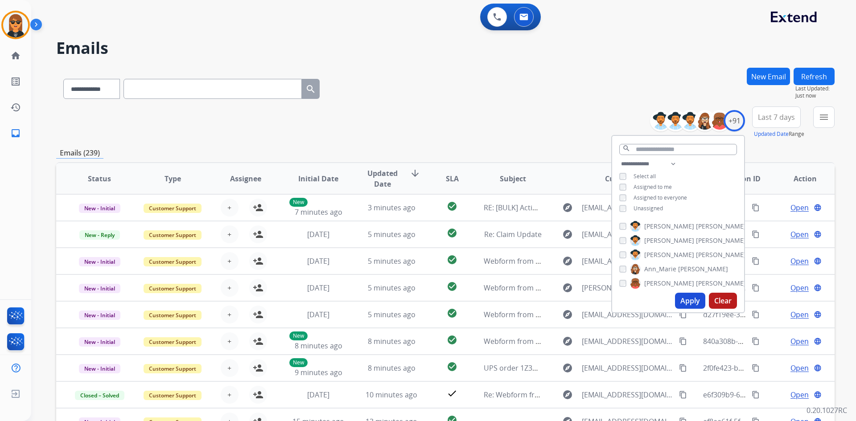
click at [651, 205] on span "Unassigned" at bounding box center [647, 209] width 29 height 8
click at [657, 182] on div "**********" at bounding box center [678, 187] width 132 height 57
click at [657, 183] on span "Assigned to me" at bounding box center [652, 187] width 38 height 8
click at [657, 184] on span "Assigned to me" at bounding box center [652, 187] width 38 height 8
drag, startPoint x: 695, startPoint y: 179, endPoint x: 701, endPoint y: 181, distance: 6.6
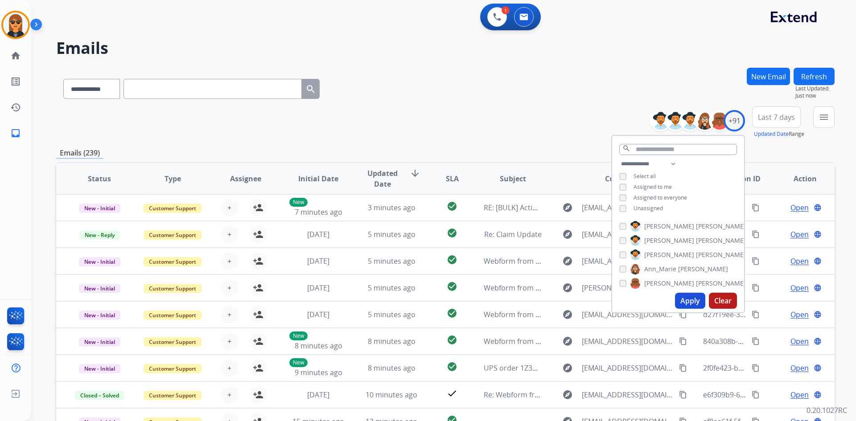
click at [695, 179] on div "**********" at bounding box center [678, 187] width 132 height 57
click at [822, 122] on mat-icon "menu" at bounding box center [823, 117] width 11 height 11
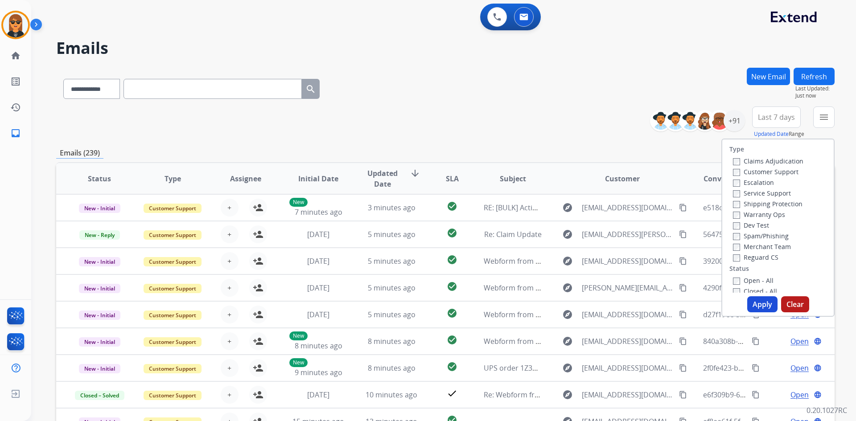
click at [772, 172] on label "Customer Support" at bounding box center [766, 172] width 66 height 8
click at [783, 205] on label "Shipping Protection" at bounding box center [768, 204] width 70 height 8
click at [760, 252] on div "Claims Adjudication Customer Support Escalation Service Support Shipping Protec…" at bounding box center [766, 209] width 74 height 107
click at [761, 259] on label "Reguard CS" at bounding box center [755, 257] width 45 height 8
drag, startPoint x: 759, startPoint y: 275, endPoint x: 760, endPoint y: 283, distance: 7.7
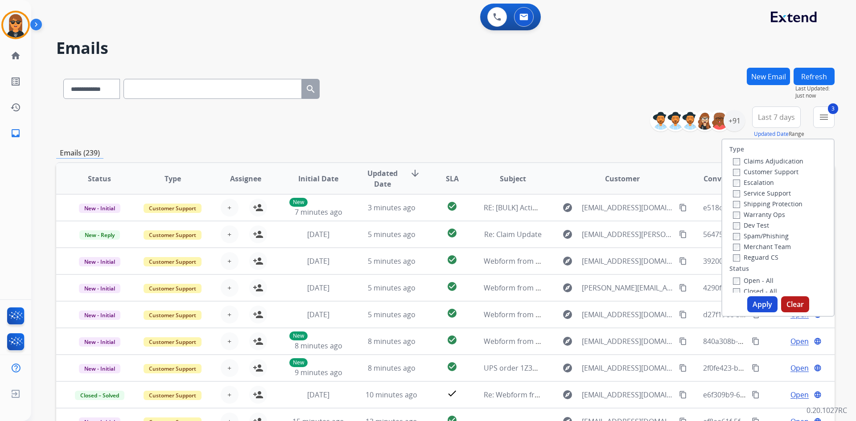
click at [759, 276] on div "Open - All" at bounding box center [780, 280] width 94 height 11
click at [760, 283] on label "Open - All" at bounding box center [753, 280] width 41 height 8
click at [765, 307] on button "Apply" at bounding box center [762, 304] width 30 height 16
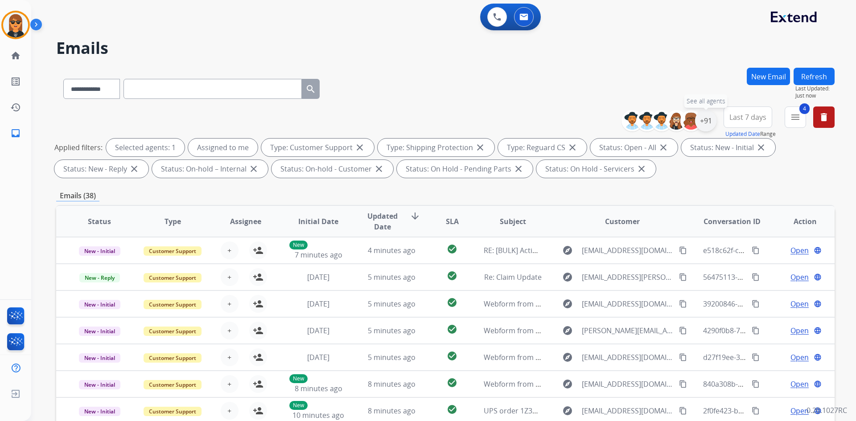
click at [703, 118] on div "+91" at bounding box center [705, 120] width 21 height 21
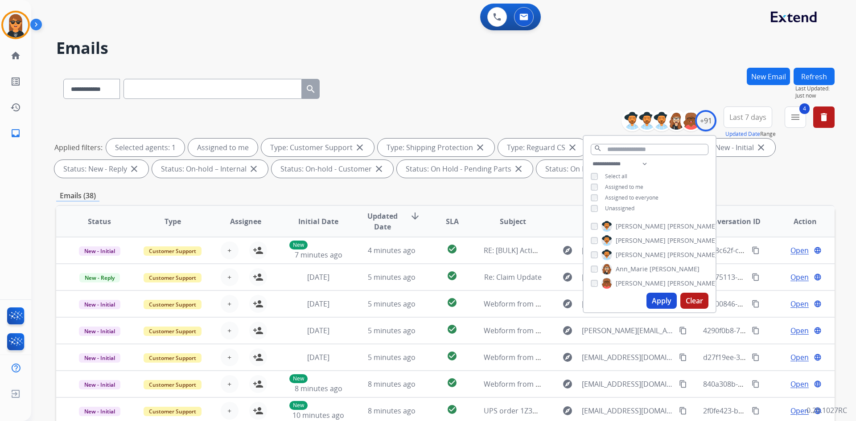
click at [622, 188] on span "Assigned to me" at bounding box center [624, 187] width 38 height 8
click at [658, 298] on button "Apply" at bounding box center [661, 301] width 30 height 16
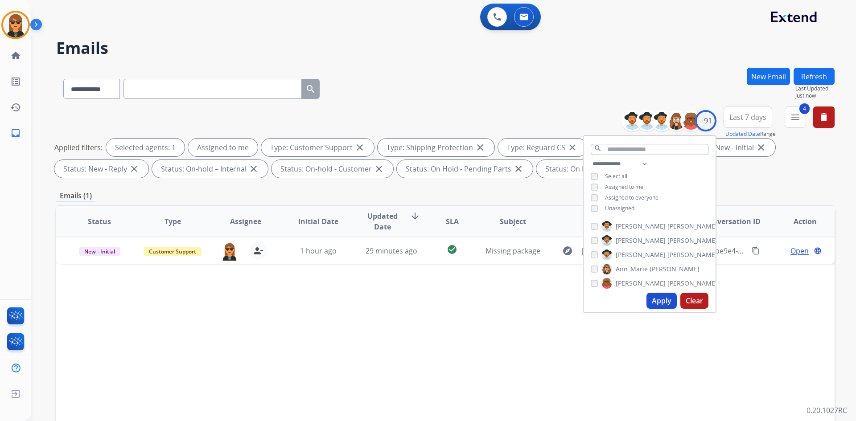
click at [803, 191] on div "**********" at bounding box center [445, 309] width 778 height 482
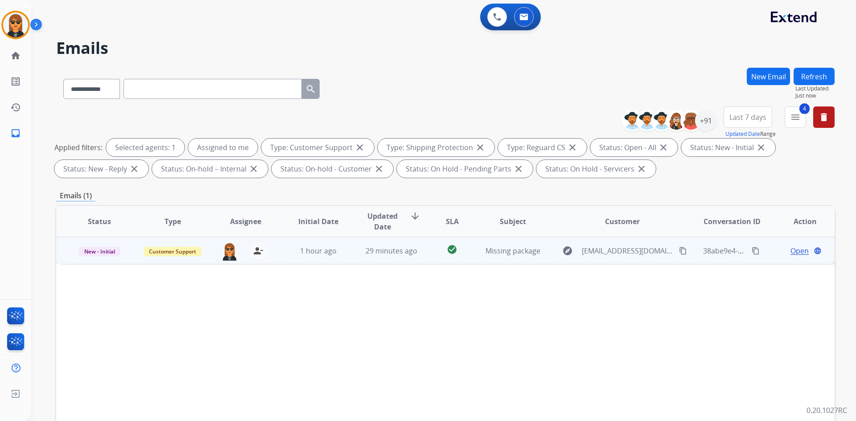
click at [647, 260] on td "explore [EMAIL_ADDRESS][DOMAIN_NAME] content_copy" at bounding box center [615, 250] width 146 height 27
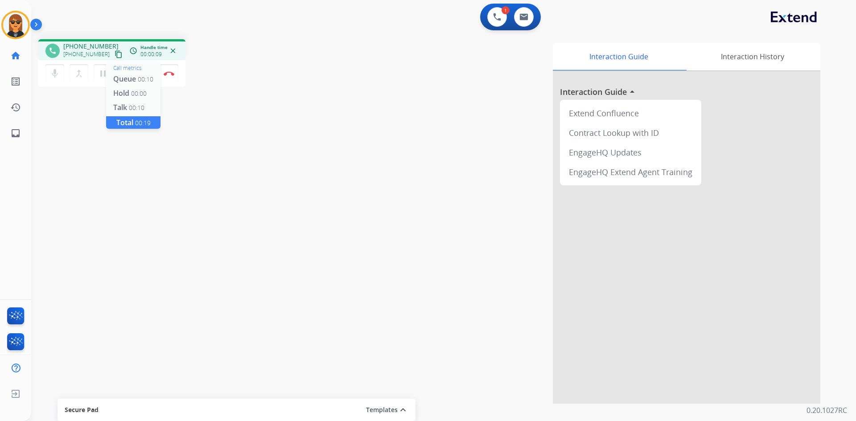
drag, startPoint x: 110, startPoint y: 55, endPoint x: 137, endPoint y: 49, distance: 27.7
click at [115, 54] on mat-icon "content_copy" at bounding box center [119, 54] width 8 height 8
click at [56, 74] on mat-icon "mic" at bounding box center [54, 73] width 11 height 11
click at [56, 72] on mat-icon "mic_off" at bounding box center [54, 73] width 11 height 11
drag, startPoint x: 179, startPoint y: 77, endPoint x: 266, endPoint y: 33, distance: 96.9
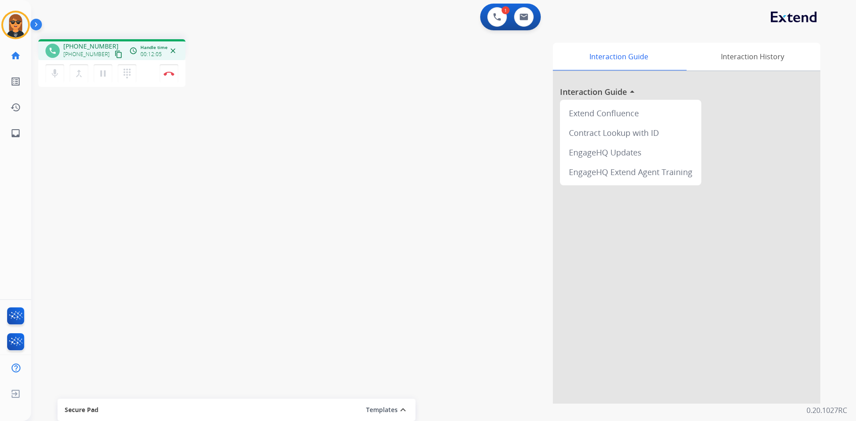
click at [180, 77] on div "mic Mute merge_type Bridge pause Hold dialpad Dialpad Disconnect" at bounding box center [111, 73] width 147 height 27
drag, startPoint x: 167, startPoint y: 71, endPoint x: 177, endPoint y: 71, distance: 9.8
click at [166, 71] on button "Disconnect" at bounding box center [169, 73] width 19 height 19
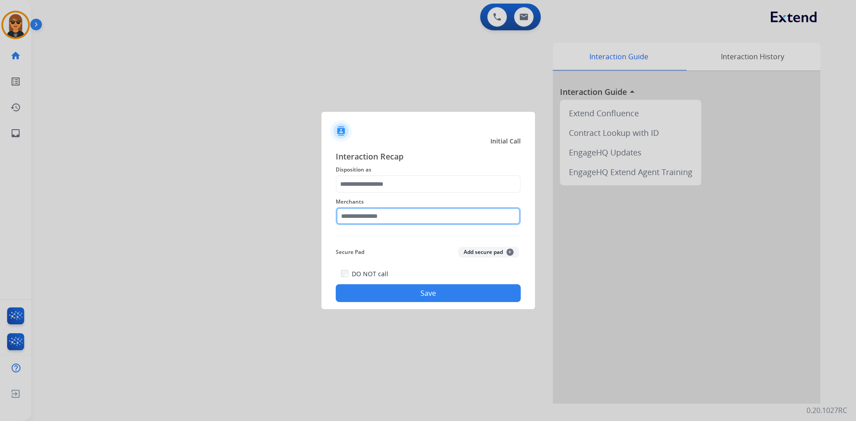
click at [410, 222] on input "text" at bounding box center [428, 216] width 185 height 18
type input "**********"
drag, startPoint x: 440, startPoint y: 216, endPoint x: 127, endPoint y: 197, distance: 313.0
click at [0, 197] on app-contact-recap-modal "**********" at bounding box center [0, 210] width 0 height 421
click at [449, 221] on input "**********" at bounding box center [428, 216] width 185 height 18
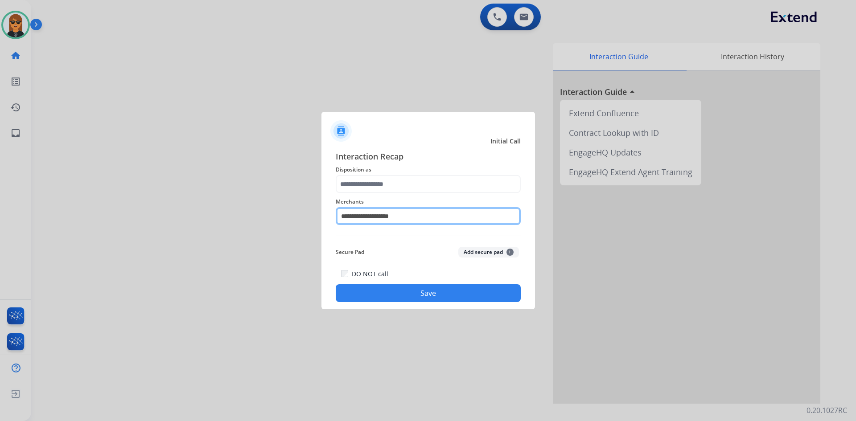
drag, startPoint x: 447, startPoint y: 218, endPoint x: 243, endPoint y: 209, distance: 203.9
click at [0, 209] on app-contact-recap-modal "**********" at bounding box center [0, 210] width 0 height 421
type input "*"
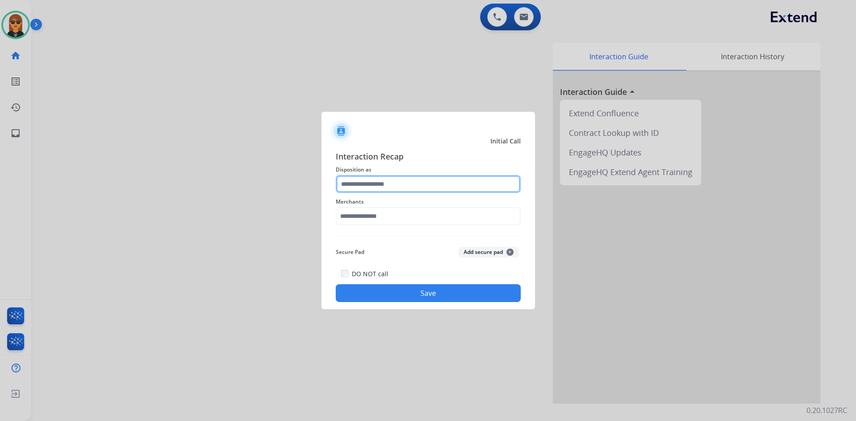
click at [409, 191] on input "text" at bounding box center [428, 184] width 185 height 18
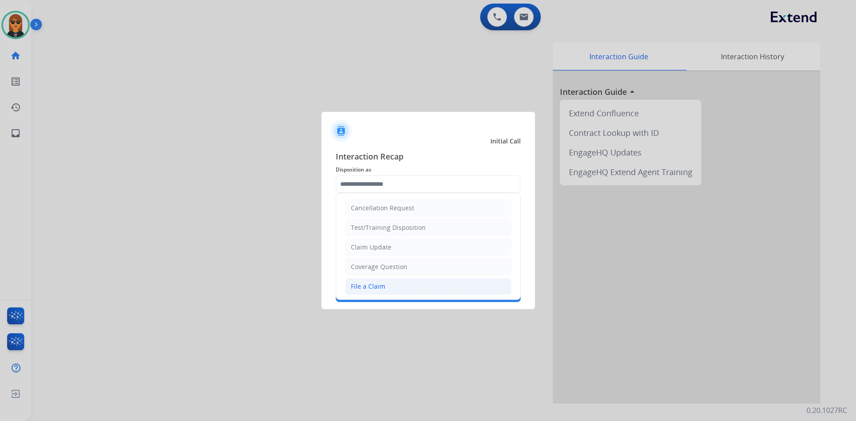
click at [395, 289] on li "File a Claim" at bounding box center [428, 286] width 166 height 17
type input "**********"
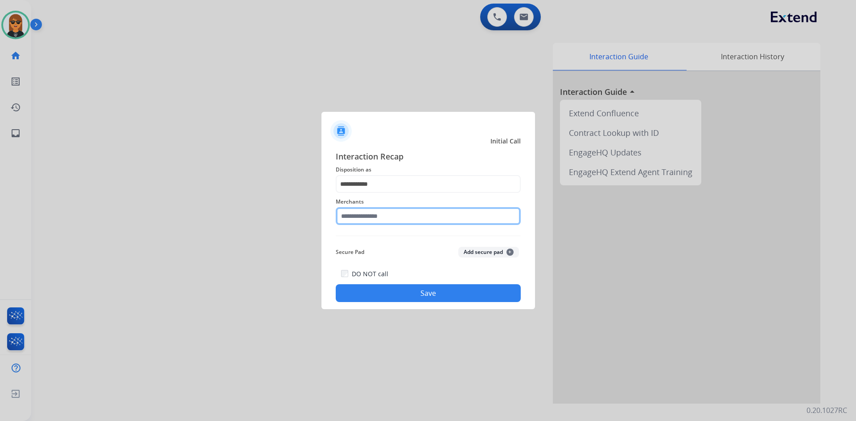
click at [395, 217] on input "text" at bounding box center [428, 216] width 185 height 18
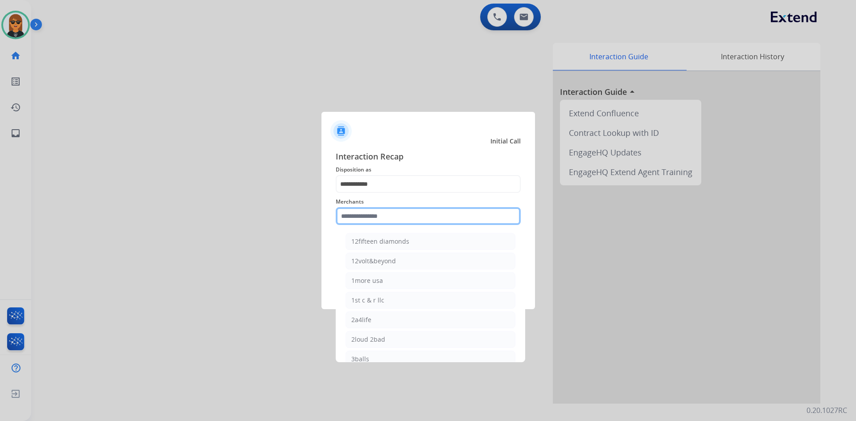
type input "*"
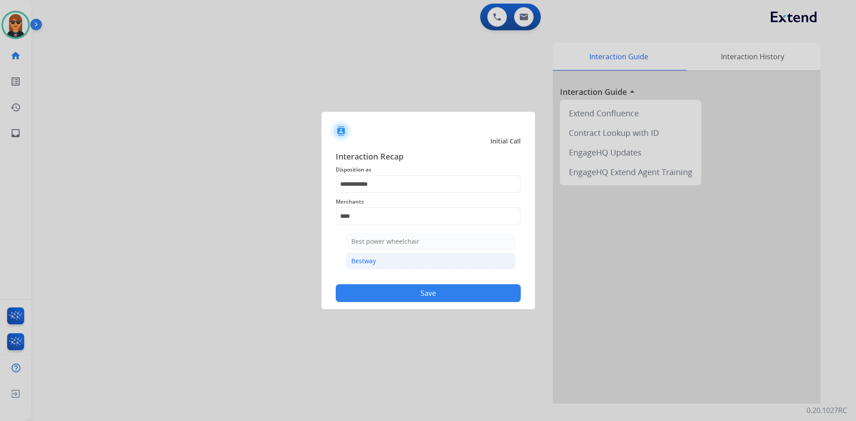
click at [415, 266] on li "Bestway" at bounding box center [430, 261] width 170 height 17
type input "*******"
click at [432, 297] on button "Save" at bounding box center [428, 293] width 185 height 18
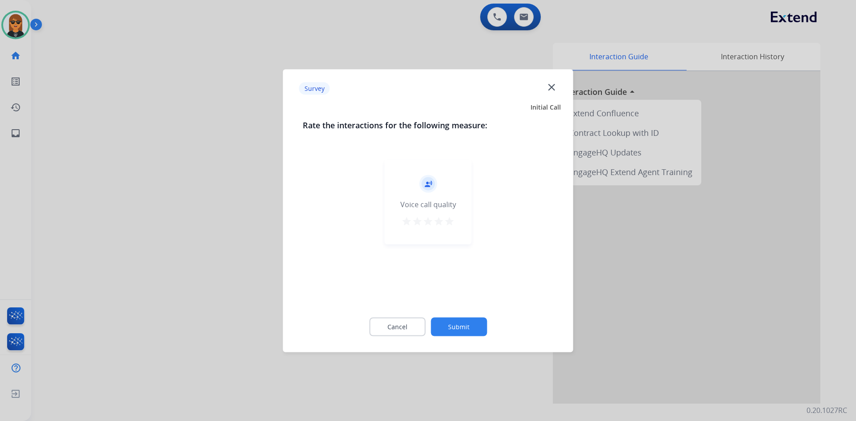
click at [461, 316] on div "Cancel Submit" at bounding box center [428, 327] width 251 height 40
click at [470, 327] on button "Submit" at bounding box center [459, 326] width 56 height 19
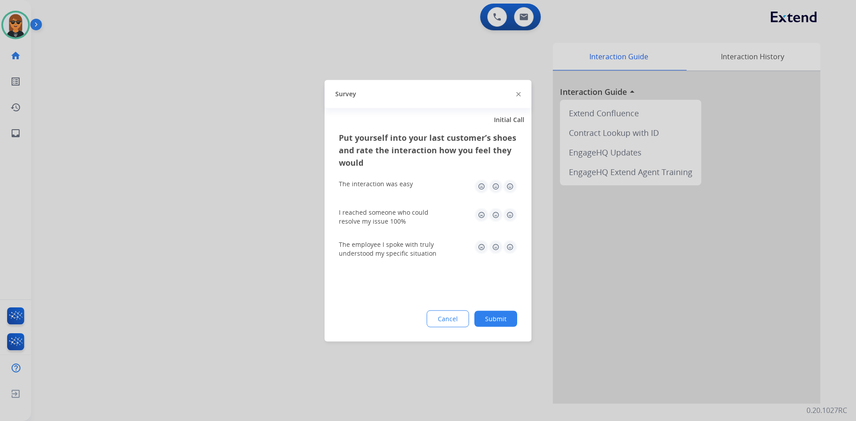
click at [519, 310] on div "Put yourself into your last customer’s shoes and rate the interaction how you f…" at bounding box center [428, 236] width 207 height 210
click at [501, 316] on button "Submit" at bounding box center [495, 319] width 43 height 16
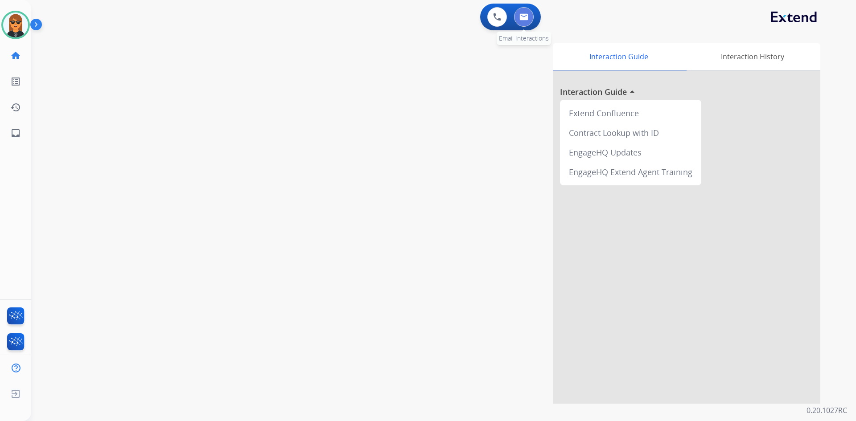
click at [522, 18] on img at bounding box center [523, 16] width 9 height 7
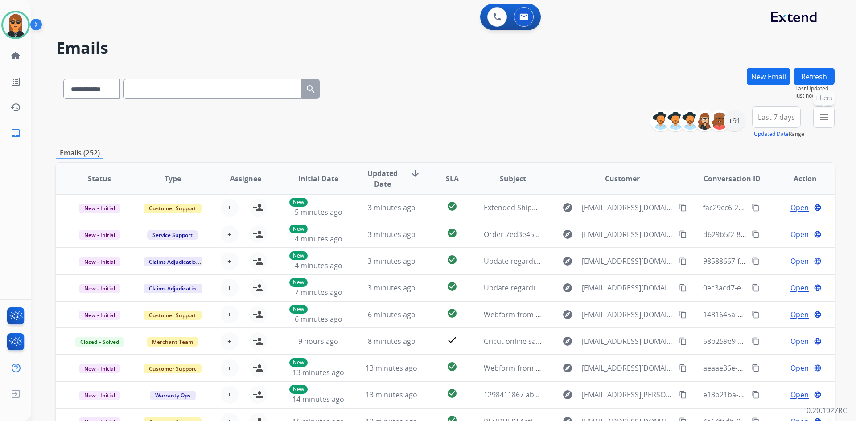
click at [828, 124] on button "menu Filters" at bounding box center [823, 117] width 21 height 21
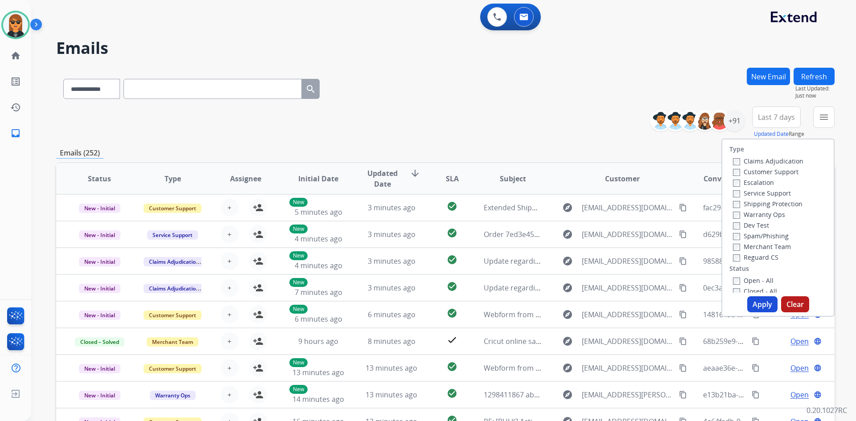
click at [783, 169] on label "Customer Support" at bounding box center [766, 172] width 66 height 8
drag, startPoint x: 795, startPoint y: 201, endPoint x: 801, endPoint y: 212, distance: 12.2
click at [796, 201] on label "Shipping Protection" at bounding box center [768, 204] width 70 height 8
click at [764, 264] on div "Type Claims Adjudication Customer Support Escalation Service Support Shipping P…" at bounding box center [777, 216] width 111 height 153
click at [767, 257] on label "Reguard CS" at bounding box center [755, 257] width 45 height 8
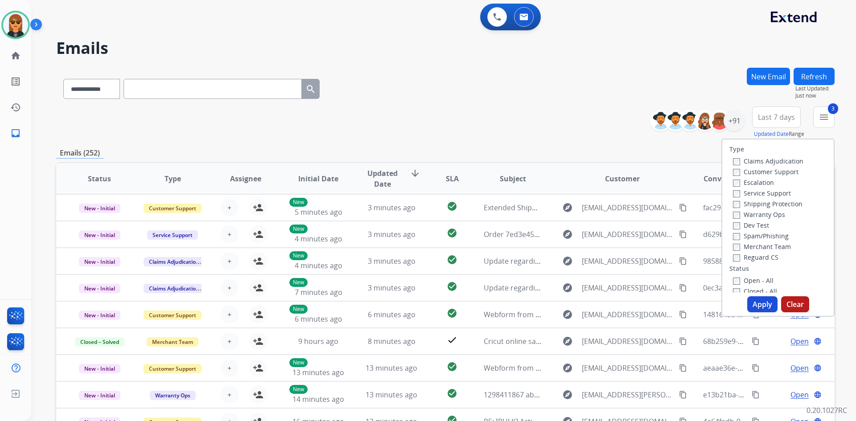
click at [764, 283] on label "Open - All" at bounding box center [753, 280] width 41 height 8
click at [764, 308] on button "Apply" at bounding box center [762, 304] width 30 height 16
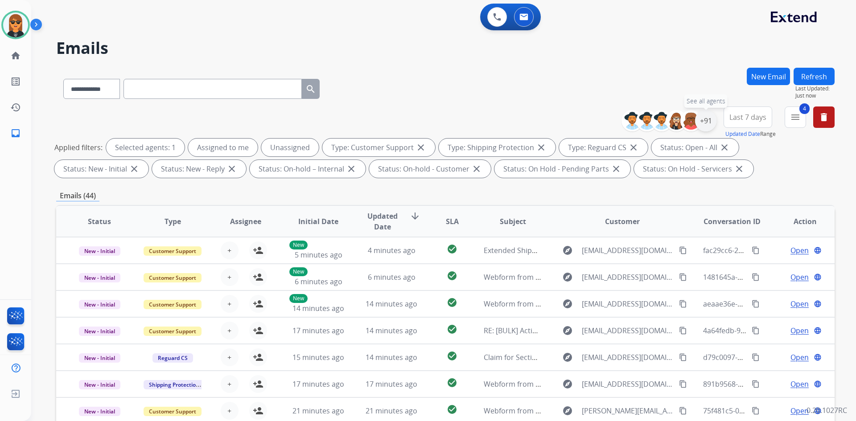
click at [703, 120] on div "+91" at bounding box center [705, 120] width 21 height 21
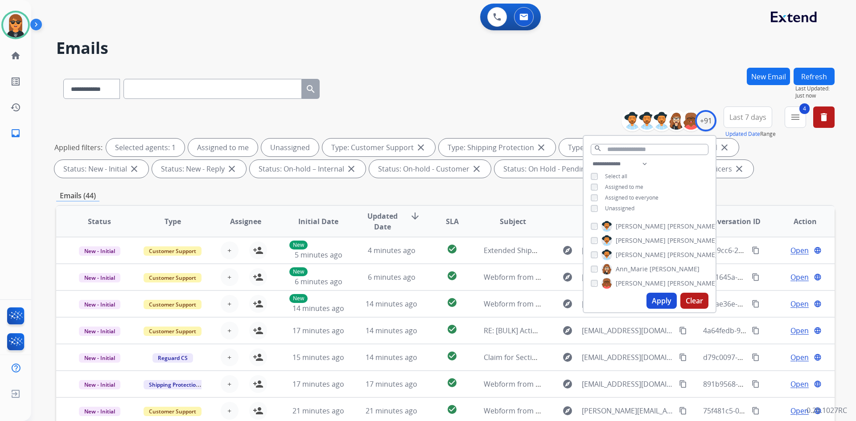
click at [617, 210] on span "Unassigned" at bounding box center [619, 209] width 29 height 8
click at [662, 304] on button "Apply" at bounding box center [661, 301] width 30 height 16
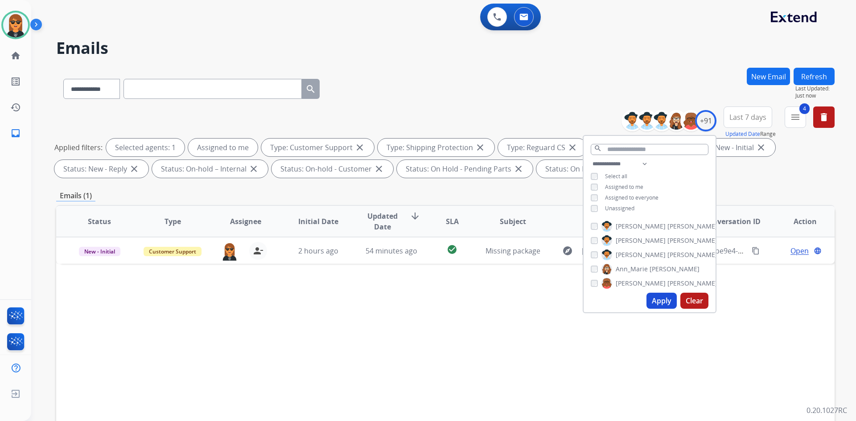
drag, startPoint x: 382, startPoint y: 300, endPoint x: 494, endPoint y: 279, distance: 113.6
click at [384, 300] on div "Status Type Assignee Initial Date Updated Date arrow_downward SLA Subject Custo…" at bounding box center [445, 354] width 778 height 299
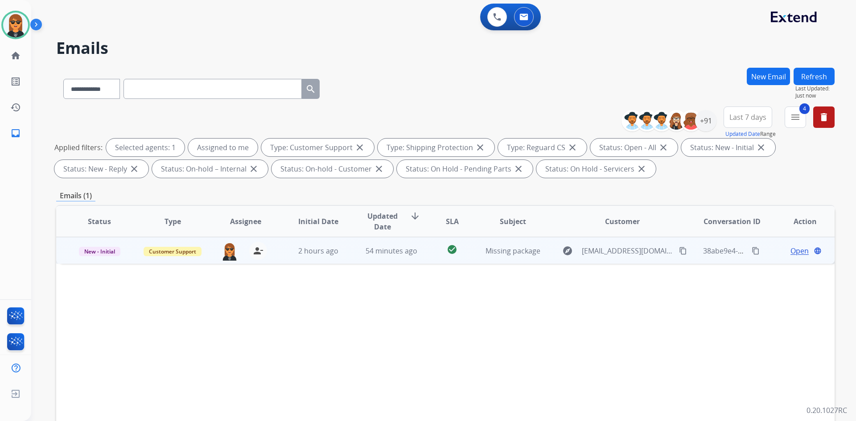
click at [472, 263] on td "Missing package" at bounding box center [505, 250] width 73 height 27
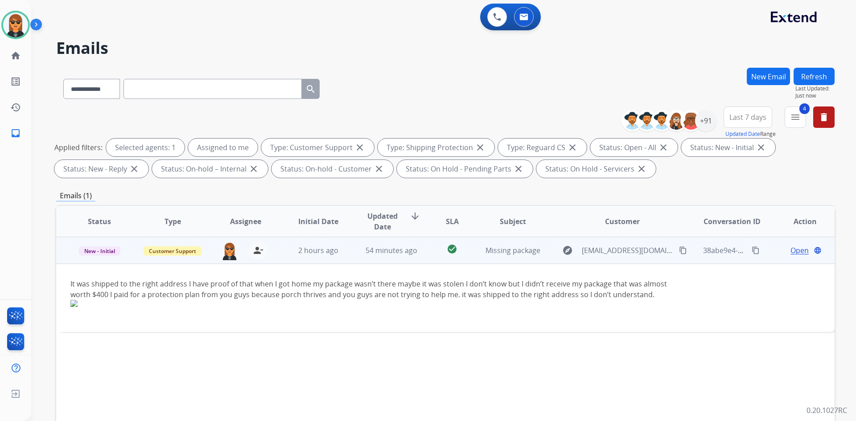
click at [790, 250] on span "Open" at bounding box center [799, 250] width 18 height 11
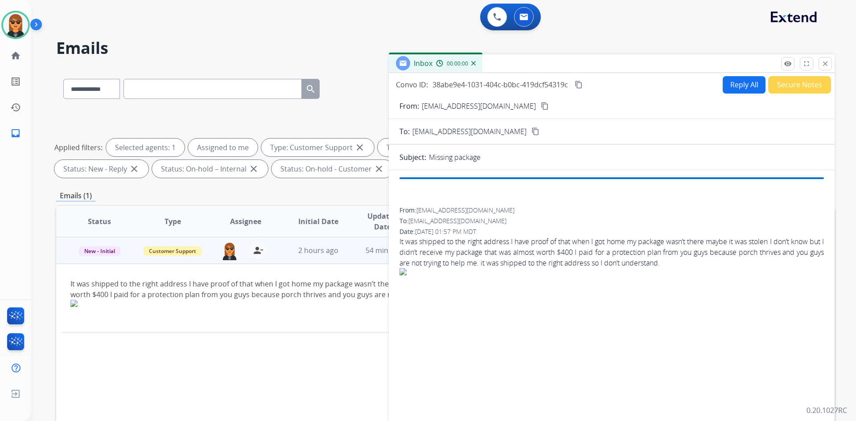
click at [711, 70] on div "Inbox 00:00:00" at bounding box center [612, 63] width 446 height 19
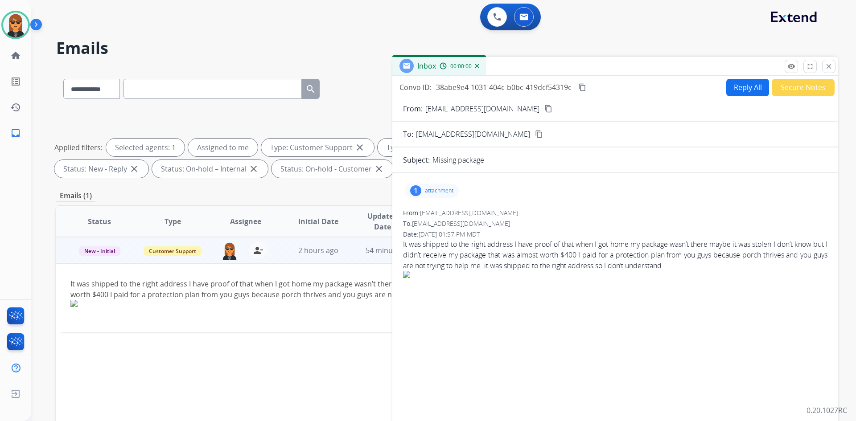
click at [740, 90] on button "Reply All" at bounding box center [747, 87] width 43 height 17
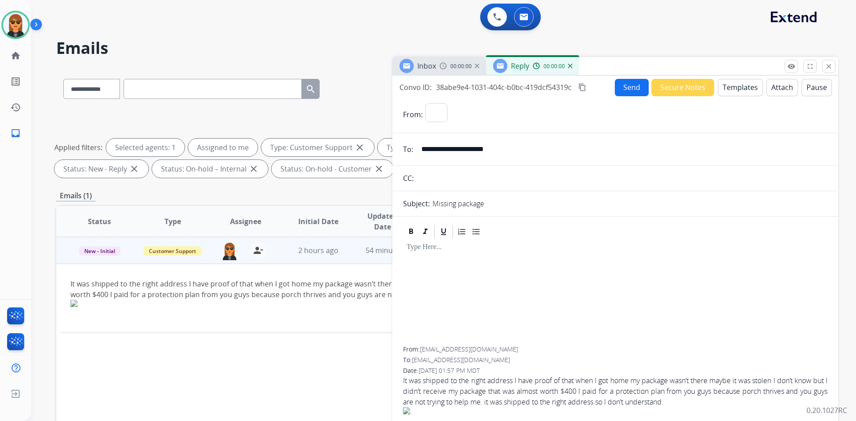
select select "**********"
click at [730, 86] on button "Templates" at bounding box center [740, 87] width 45 height 17
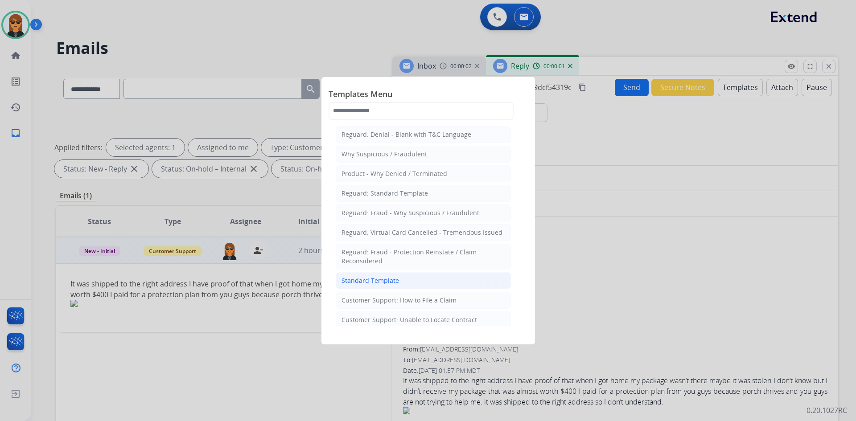
click at [427, 282] on li "Standard Template" at bounding box center [423, 280] width 175 height 17
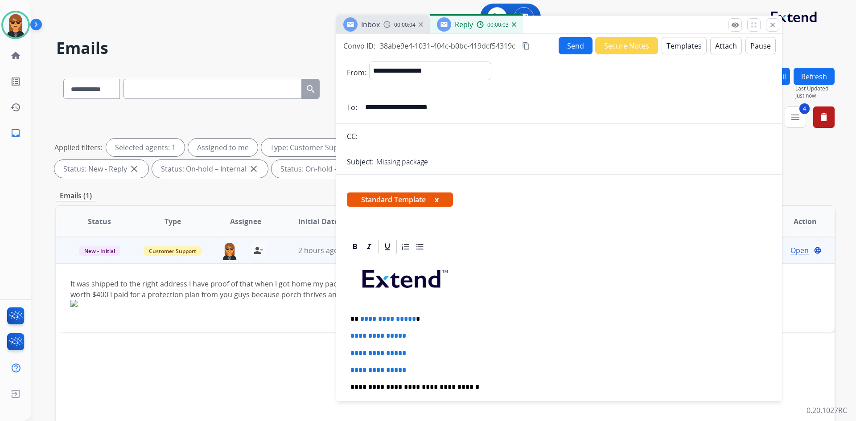
drag, startPoint x: 616, startPoint y: 66, endPoint x: 556, endPoint y: 27, distance: 71.7
click at [560, 21] on div "Inbox 00:00:04 Reply 00:00:03" at bounding box center [559, 25] width 446 height 19
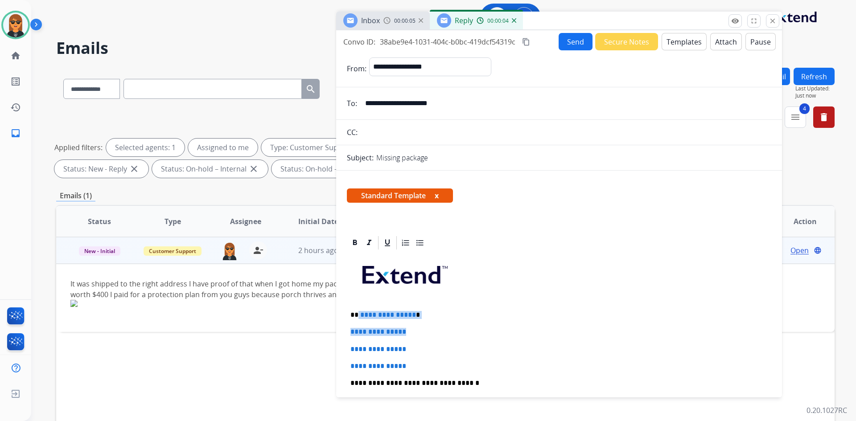
drag, startPoint x: 415, startPoint y: 319, endPoint x: 358, endPoint y: 306, distance: 58.5
click at [358, 306] on div "**********" at bounding box center [559, 404] width 424 height 307
click at [415, 315] on p "**********" at bounding box center [555, 315] width 410 height 8
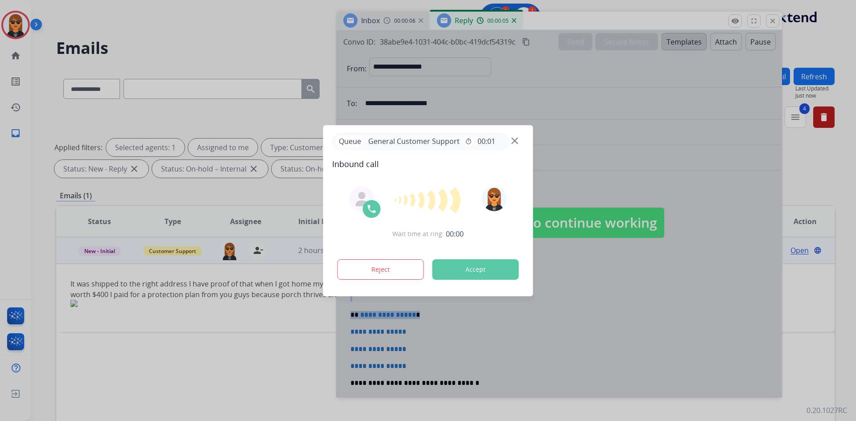
drag, startPoint x: 422, startPoint y: 316, endPoint x: 362, endPoint y: 318, distance: 59.8
click at [358, 318] on div "**********" at bounding box center [428, 210] width 856 height 421
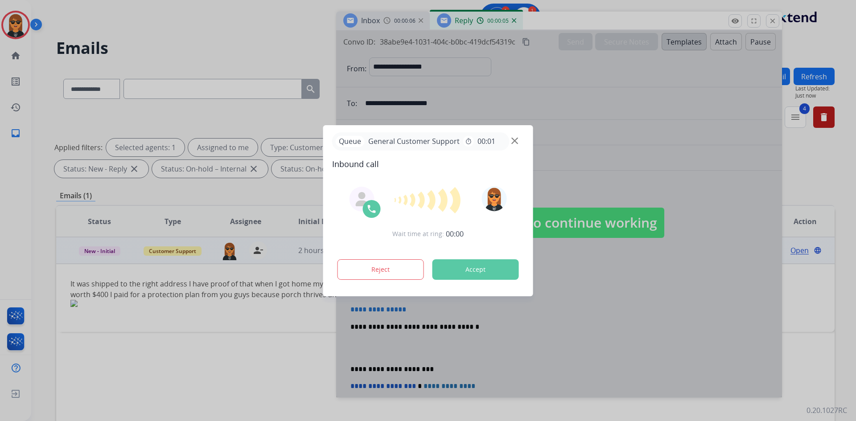
click at [430, 306] on div at bounding box center [428, 210] width 856 height 421
click at [508, 139] on div "Queue General Customer Support timer 00:01 Inbound call Wait time at ring: 00:0…" at bounding box center [428, 210] width 856 height 421
click at [587, 214] on div at bounding box center [428, 210] width 856 height 421
drag, startPoint x: 509, startPoint y: 139, endPoint x: 528, endPoint y: 146, distance: 20.2
click at [510, 139] on div "Queue General Customer Support timer 00:01" at bounding box center [428, 141] width 192 height 18
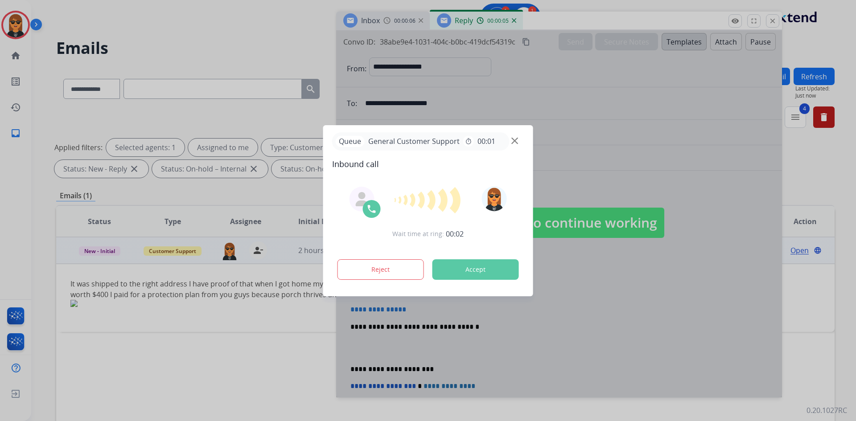
click at [607, 197] on div at bounding box center [428, 210] width 856 height 421
click at [509, 138] on div "Queue General Customer Support timer 00:01" at bounding box center [428, 141] width 192 height 18
click at [514, 140] on img at bounding box center [514, 140] width 7 height 7
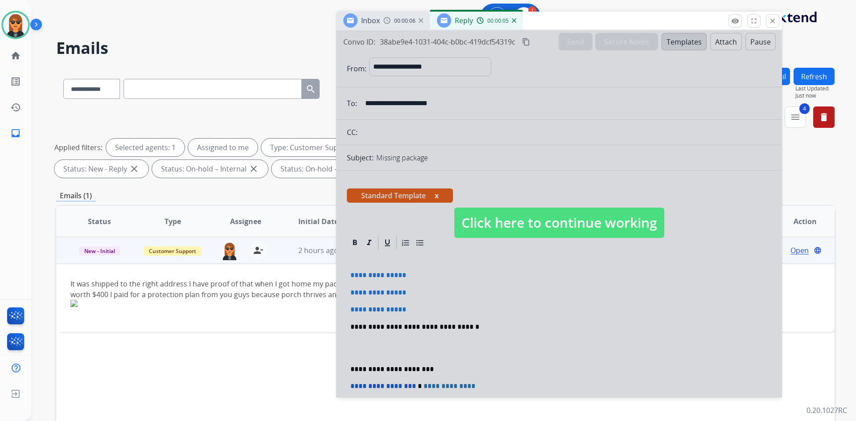
click at [551, 205] on div at bounding box center [559, 213] width 446 height 367
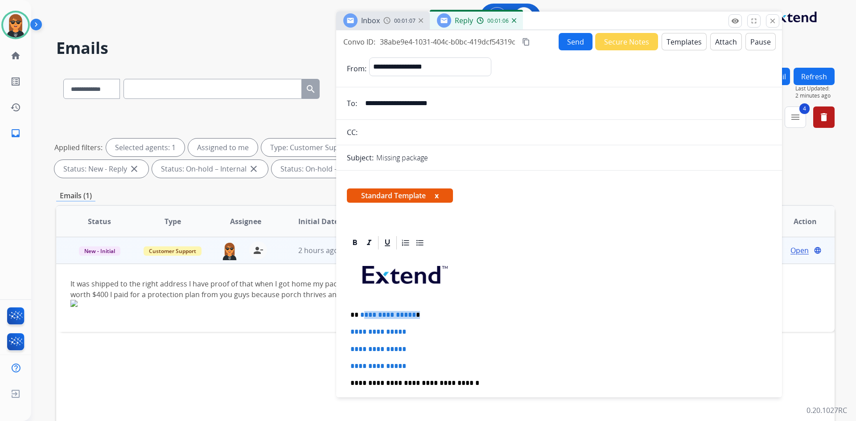
drag, startPoint x: 433, startPoint y: 313, endPoint x: 362, endPoint y: 316, distance: 71.8
click at [362, 316] on p "**********" at bounding box center [555, 315] width 410 height 8
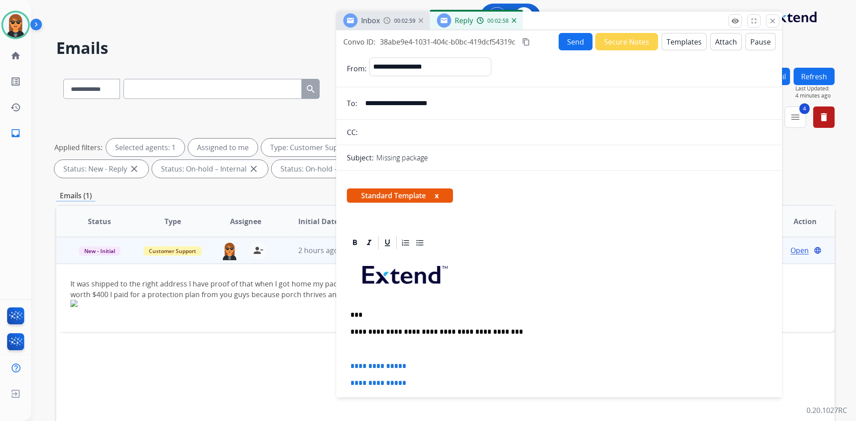
drag, startPoint x: 471, startPoint y: 103, endPoint x: 281, endPoint y: 101, distance: 189.5
click at [271, 101] on div "**********" at bounding box center [445, 309] width 778 height 482
click at [490, 331] on p "**********" at bounding box center [555, 332] width 410 height 8
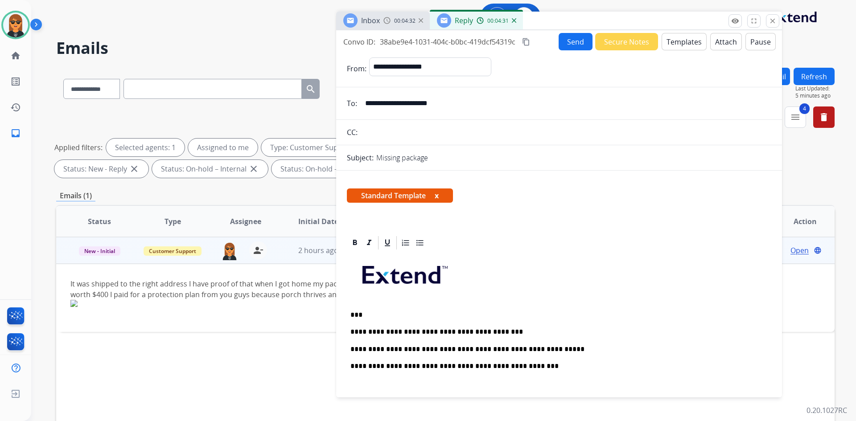
click at [396, 345] on p "**********" at bounding box center [555, 349] width 410 height 8
click at [519, 348] on p "**********" at bounding box center [555, 349] width 410 height 8
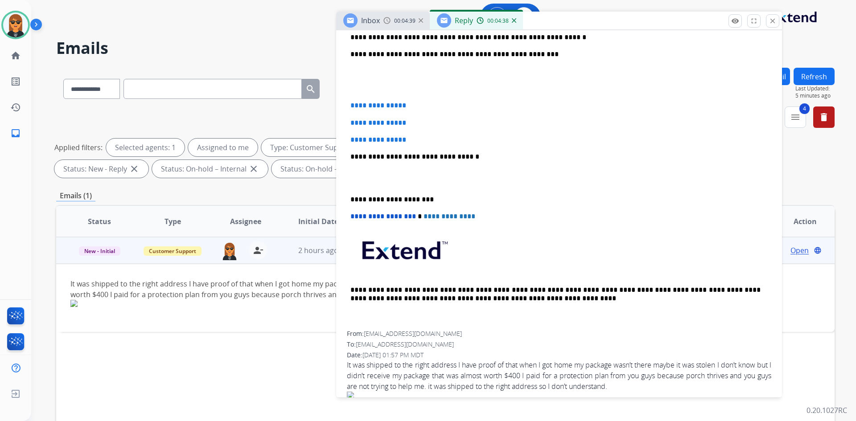
drag, startPoint x: 356, startPoint y: 62, endPoint x: 357, endPoint y: 67, distance: 5.1
click at [357, 65] on div "**********" at bounding box center [559, 135] width 424 height 392
drag, startPoint x: 367, startPoint y: 90, endPoint x: 419, endPoint y: 134, distance: 67.4
click at [419, 134] on div "**********" at bounding box center [559, 135] width 424 height 392
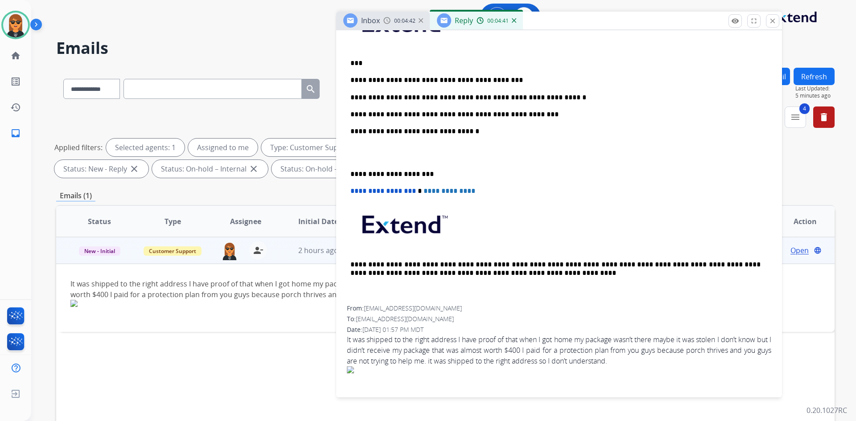
scroll to position [269, 0]
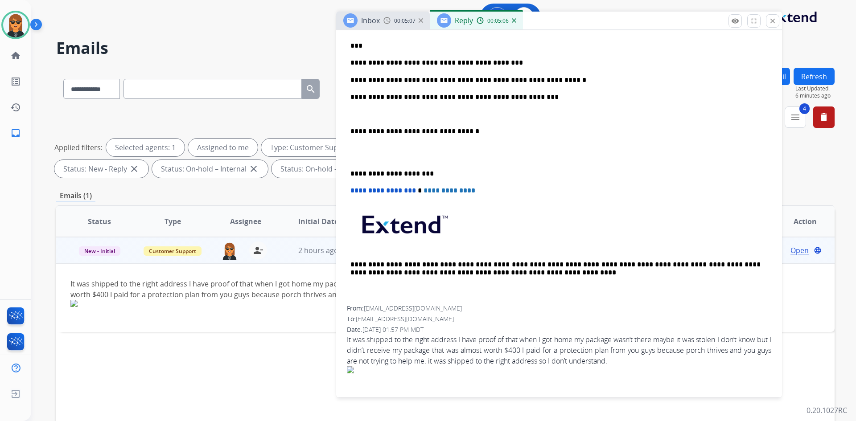
click at [503, 106] on div "**********" at bounding box center [559, 144] width 424 height 324
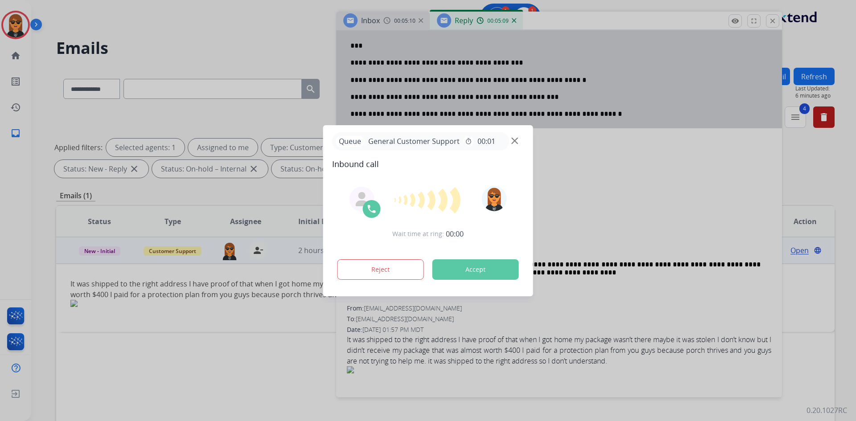
click at [514, 140] on img at bounding box center [514, 140] width 7 height 7
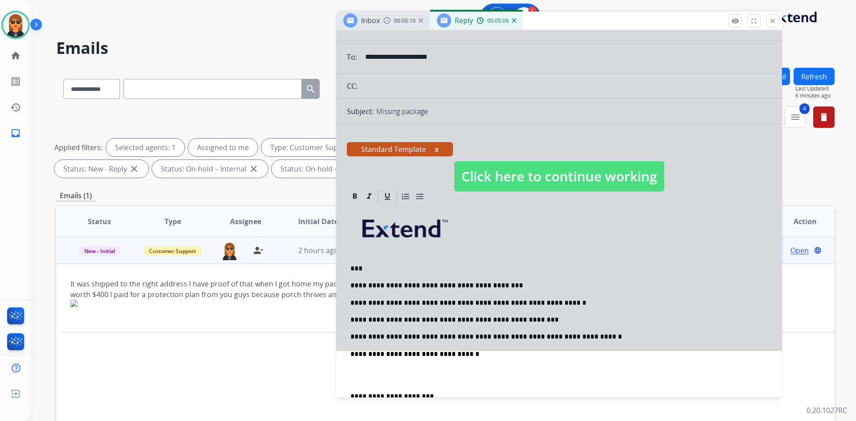
click at [585, 181] on span "Click here to continue working" at bounding box center [559, 176] width 210 height 30
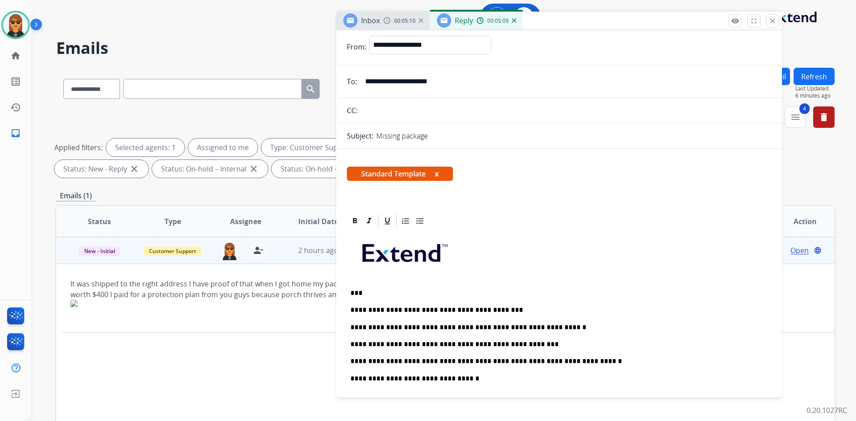
scroll to position [0, 0]
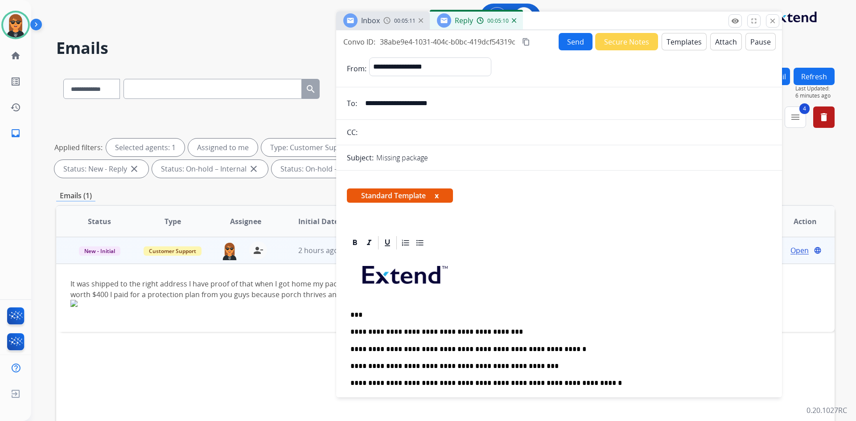
click at [577, 45] on button "Send" at bounding box center [576, 41] width 34 height 17
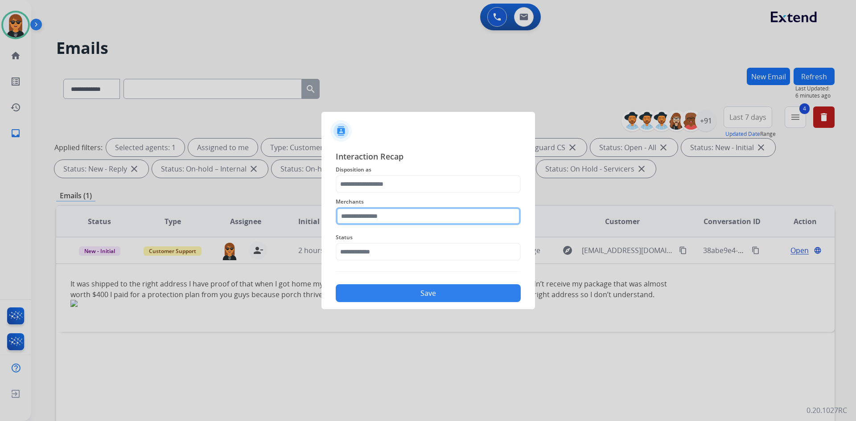
drag, startPoint x: 392, startPoint y: 221, endPoint x: 401, endPoint y: 214, distance: 11.4
click at [392, 220] on input "text" at bounding box center [428, 216] width 185 height 18
type input "**********"
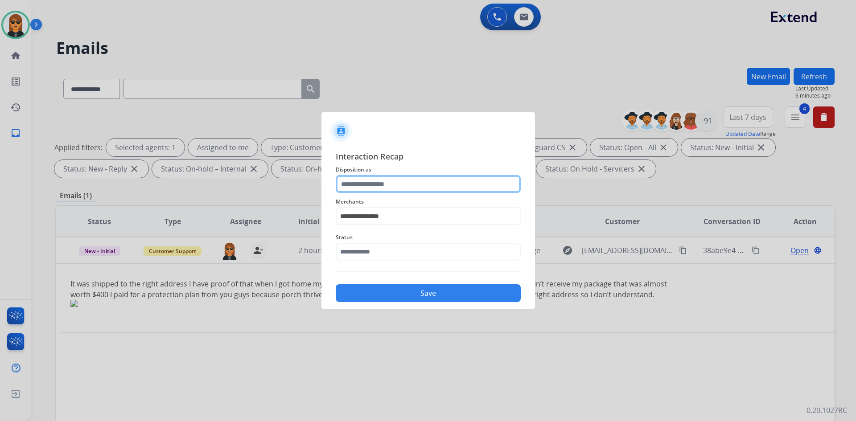
click at [391, 179] on input "text" at bounding box center [428, 184] width 185 height 18
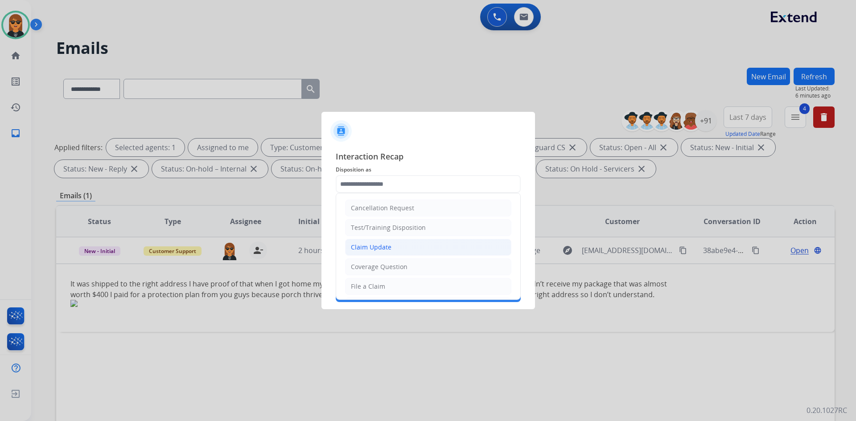
click at [416, 247] on li "Claim Update" at bounding box center [428, 247] width 166 height 17
type input "**********"
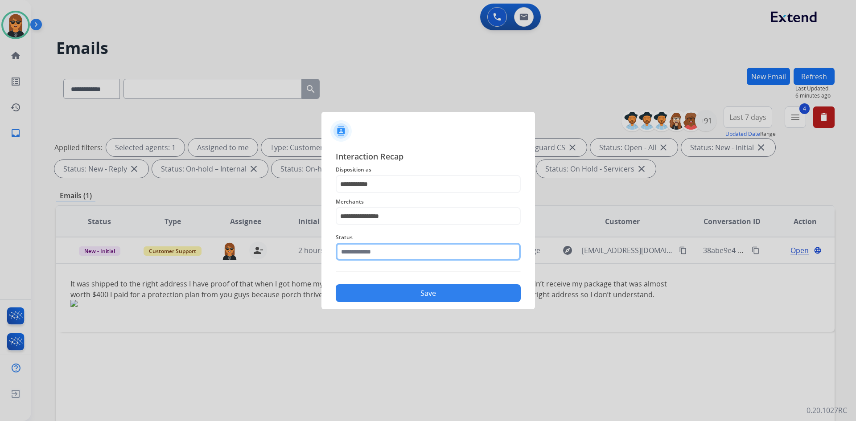
drag, startPoint x: 426, startPoint y: 254, endPoint x: 426, endPoint y: 259, distance: 5.8
click at [426, 255] on input "text" at bounding box center [428, 252] width 185 height 18
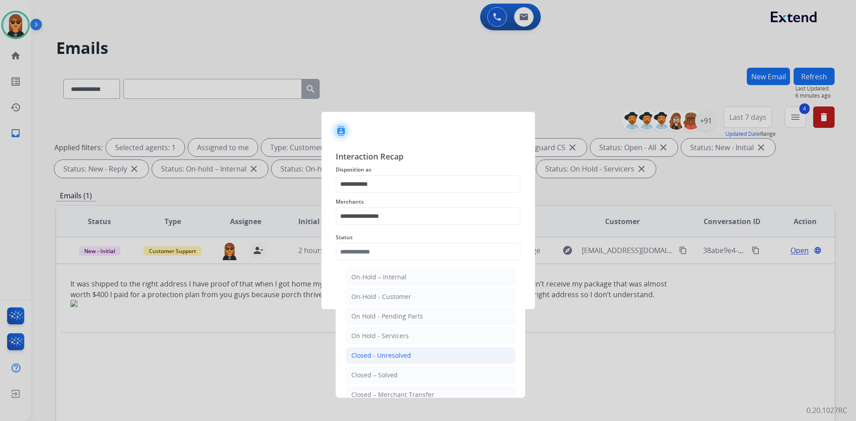
click at [420, 363] on li "Closed - Unresolved" at bounding box center [430, 355] width 170 height 17
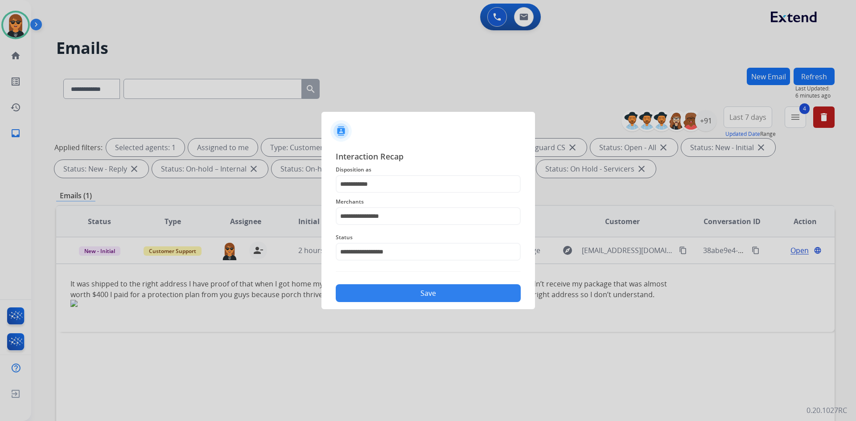
drag, startPoint x: 401, startPoint y: 240, endPoint x: 406, endPoint y: 252, distance: 13.0
click at [401, 242] on span "Status" at bounding box center [428, 237] width 185 height 11
click at [406, 252] on input "**********" at bounding box center [428, 252] width 185 height 18
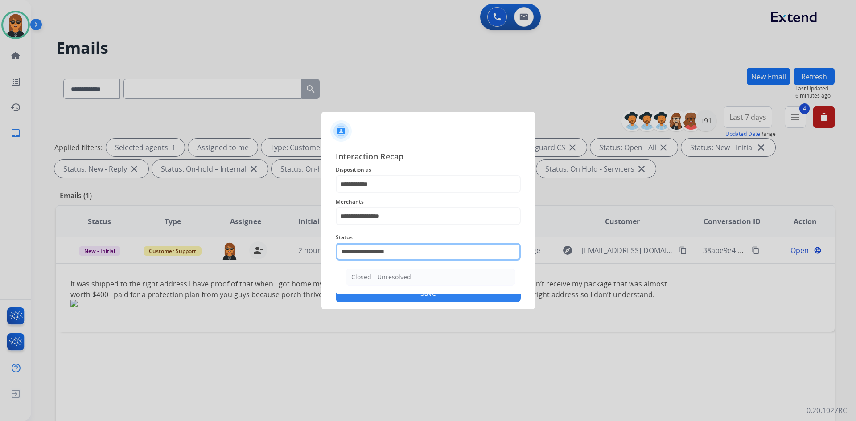
drag, startPoint x: 407, startPoint y: 247, endPoint x: 366, endPoint y: 253, distance: 41.9
click at [365, 253] on input "**********" at bounding box center [428, 252] width 185 height 18
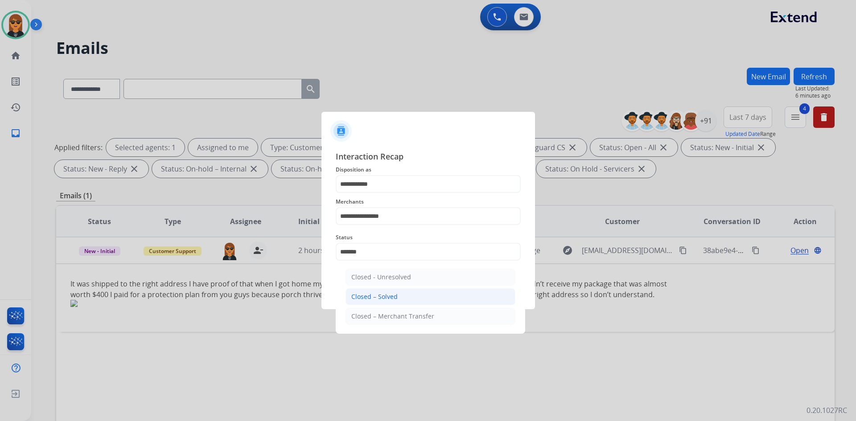
click at [405, 293] on li "Closed – Solved" at bounding box center [430, 296] width 170 height 17
type input "**********"
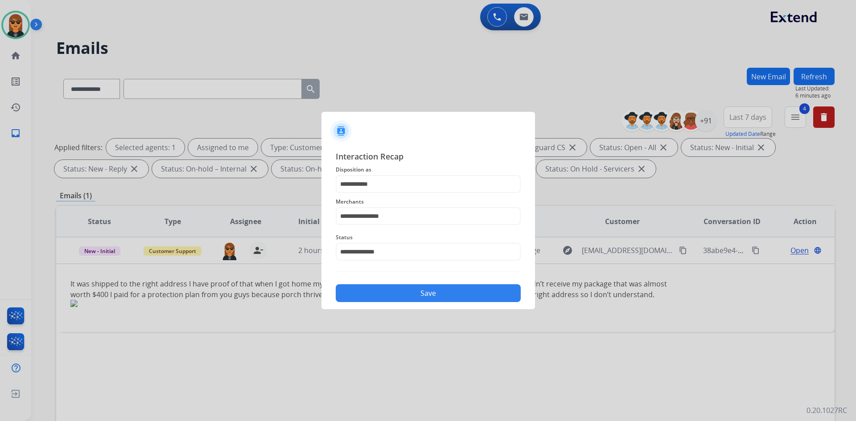
drag, startPoint x: 446, startPoint y: 278, endPoint x: 446, endPoint y: 290, distance: 11.6
click at [446, 279] on div "**********" at bounding box center [428, 226] width 185 height 152
click at [446, 291] on button "Save" at bounding box center [428, 293] width 185 height 18
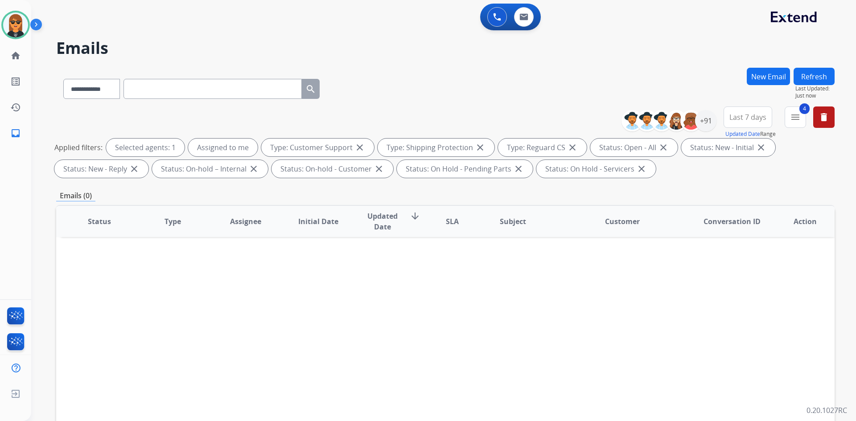
click at [398, 86] on div "**********" at bounding box center [445, 87] width 778 height 39
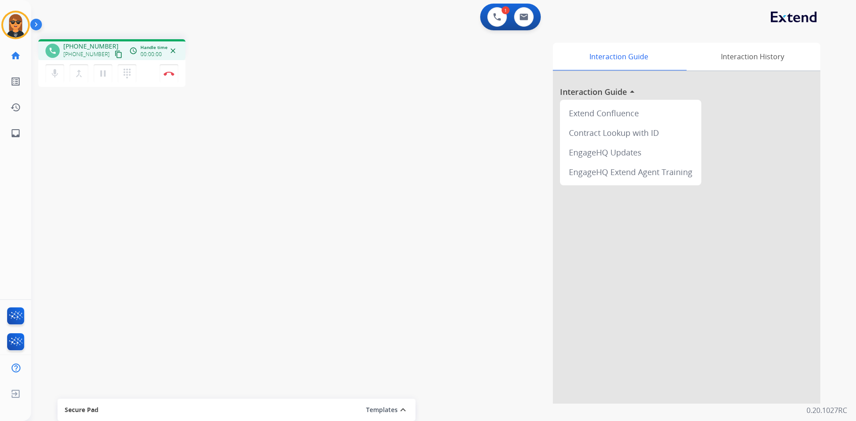
click at [115, 55] on mat-icon "content_copy" at bounding box center [119, 54] width 8 height 8
click at [519, 15] on button at bounding box center [524, 17] width 20 height 20
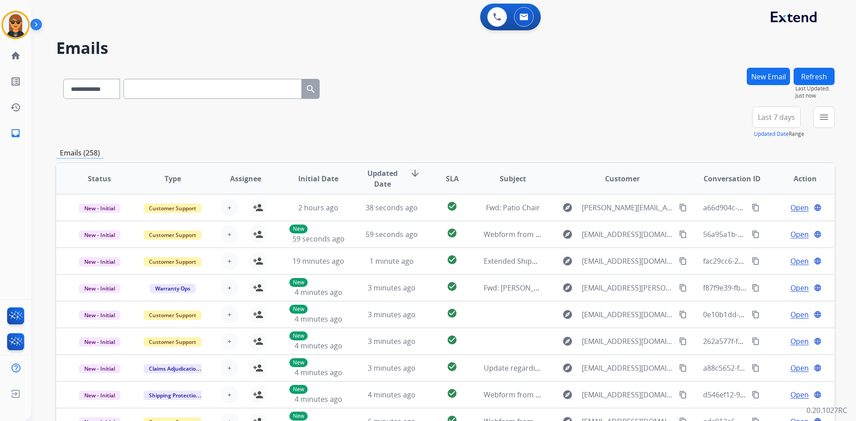
click at [753, 85] on div "New Email" at bounding box center [768, 87] width 43 height 39
click at [761, 76] on button "New Email" at bounding box center [768, 76] width 43 height 17
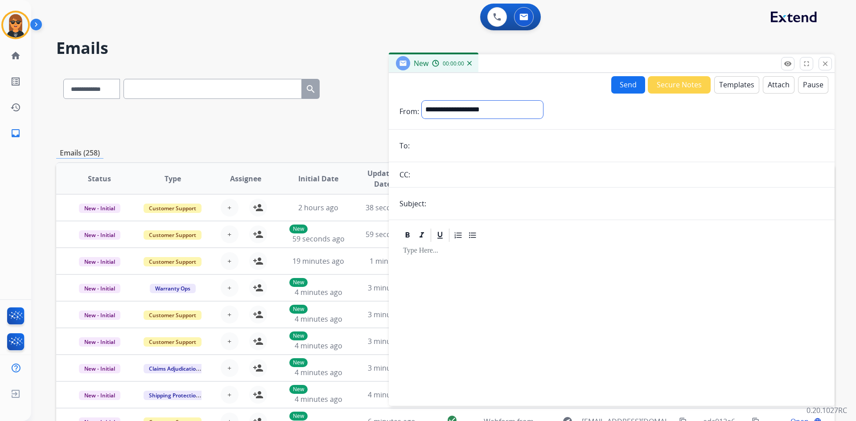
drag, startPoint x: 525, startPoint y: 103, endPoint x: 525, endPoint y: 113, distance: 9.8
click at [525, 103] on select "**********" at bounding box center [482, 110] width 121 height 18
select select "**********"
click at [422, 101] on select "**********" at bounding box center [482, 110] width 121 height 18
click at [714, 85] on button "Templates" at bounding box center [736, 84] width 45 height 17
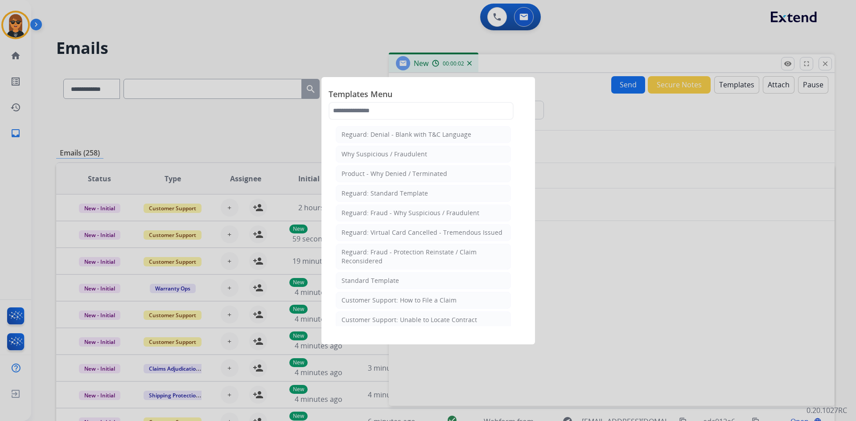
click at [453, 296] on div "Customer Support: How to File a Claim" at bounding box center [398, 300] width 115 height 9
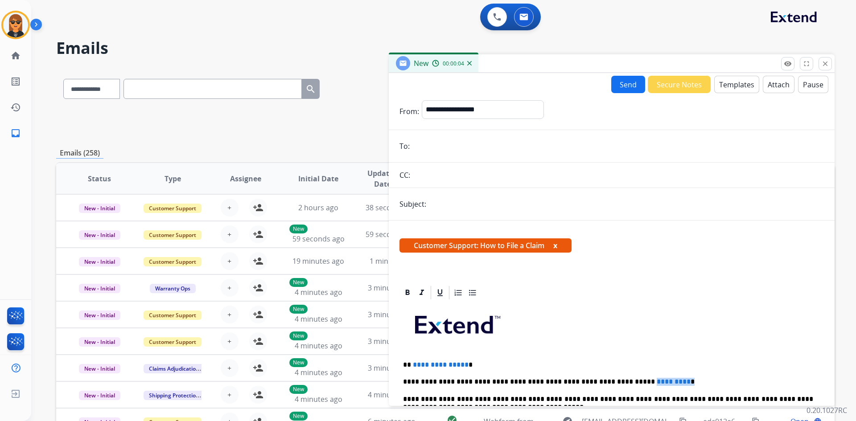
drag, startPoint x: 665, startPoint y: 379, endPoint x: 608, endPoint y: 379, distance: 57.1
click at [608, 379] on p "**********" at bounding box center [608, 382] width 410 height 8
drag, startPoint x: 487, startPoint y: 364, endPoint x: 411, endPoint y: 360, distance: 76.4
click at [432, 138] on input "email" at bounding box center [617, 146] width 411 height 18
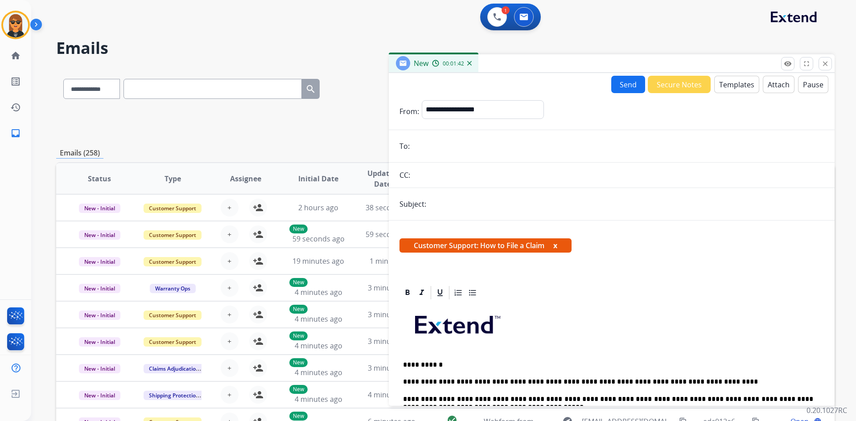
paste input "**********"
type input "**********"
click at [444, 209] on input "text" at bounding box center [626, 204] width 395 height 18
type input "**********"
click at [624, 76] on button "Send" at bounding box center [628, 84] width 34 height 17
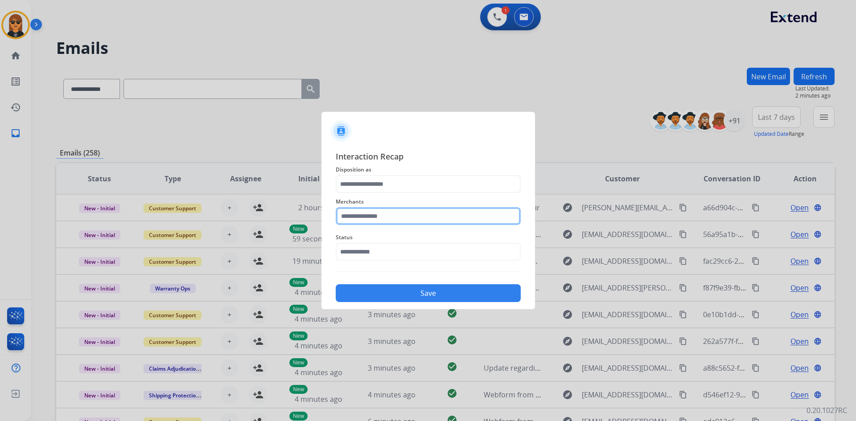
click at [428, 217] on input "text" at bounding box center [428, 216] width 185 height 18
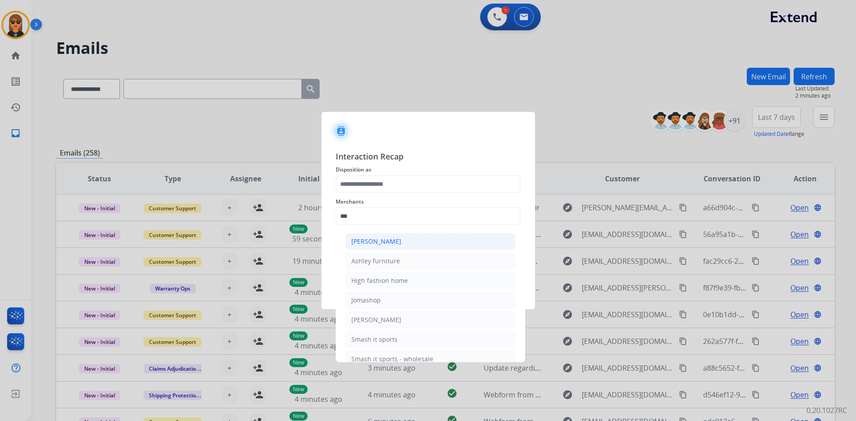
click at [411, 241] on li "[PERSON_NAME]" at bounding box center [430, 241] width 170 height 17
type input "**********"
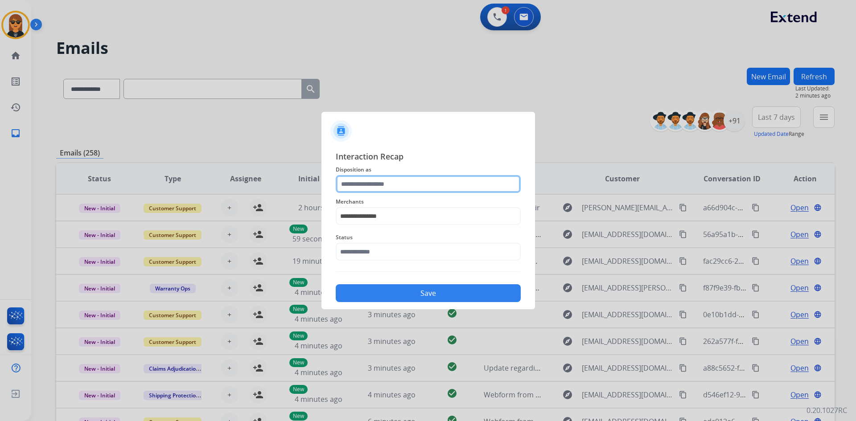
click at [413, 185] on input "text" at bounding box center [428, 184] width 185 height 18
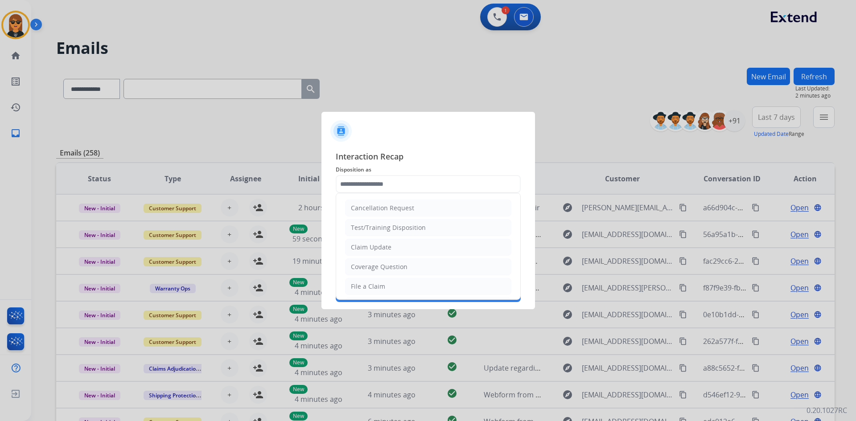
drag, startPoint x: 389, startPoint y: 296, endPoint x: 395, endPoint y: 292, distance: 7.7
click at [390, 296] on ul "Cancellation Request Test/Training Disposition Claim Update Coverage Question F…" at bounding box center [428, 315] width 184 height 245
click at [396, 290] on li "File a Claim" at bounding box center [428, 286] width 166 height 17
type input "**********"
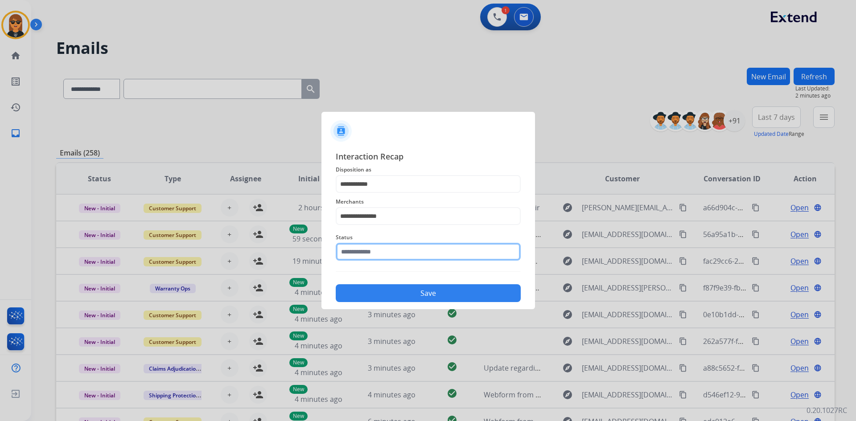
click at [408, 244] on input "text" at bounding box center [428, 252] width 185 height 18
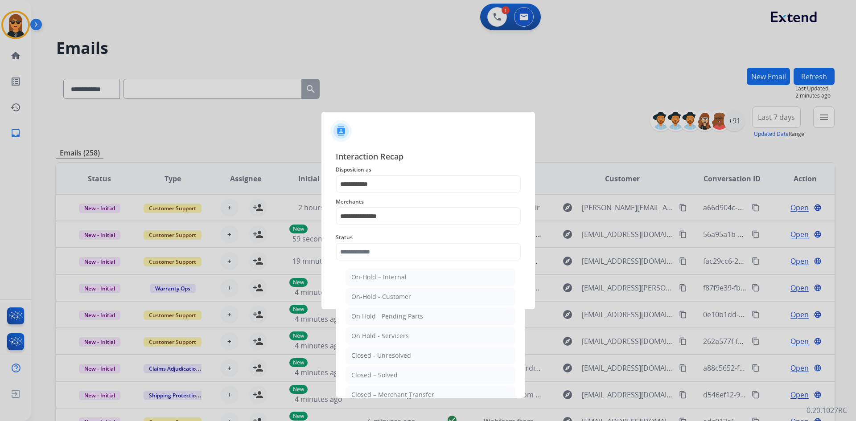
click at [410, 261] on div "Status On-Hold – Internal On-Hold - Customer On Hold - Pending Parts On Hold - …" at bounding box center [428, 247] width 185 height 36
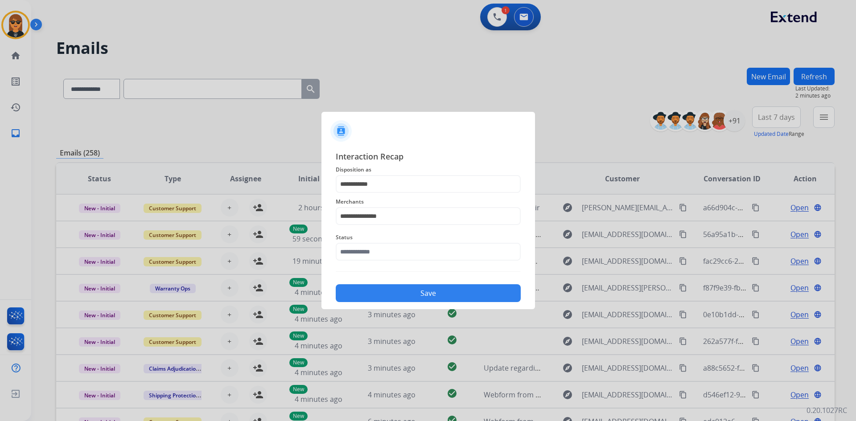
click at [407, 372] on div at bounding box center [428, 210] width 856 height 421
click at [421, 251] on input "text" at bounding box center [428, 252] width 185 height 18
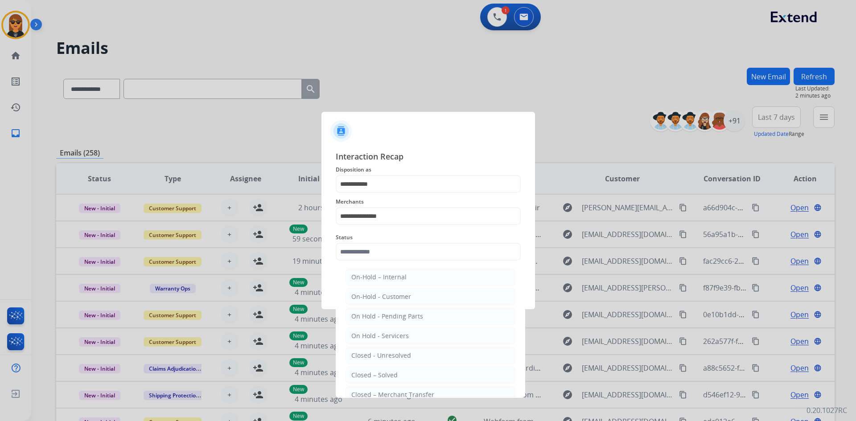
drag, startPoint x: 400, startPoint y: 376, endPoint x: 405, endPoint y: 372, distance: 6.3
click at [400, 376] on li "Closed – Solved" at bounding box center [430, 375] width 170 height 17
type input "**********"
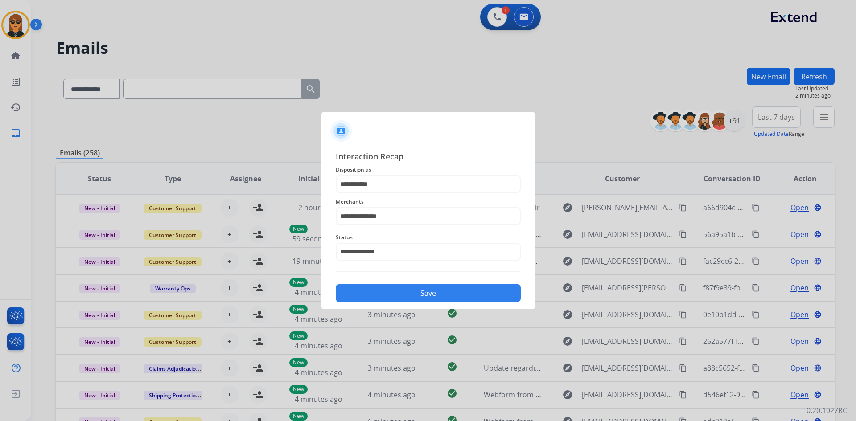
click at [442, 285] on button "Save" at bounding box center [428, 293] width 185 height 18
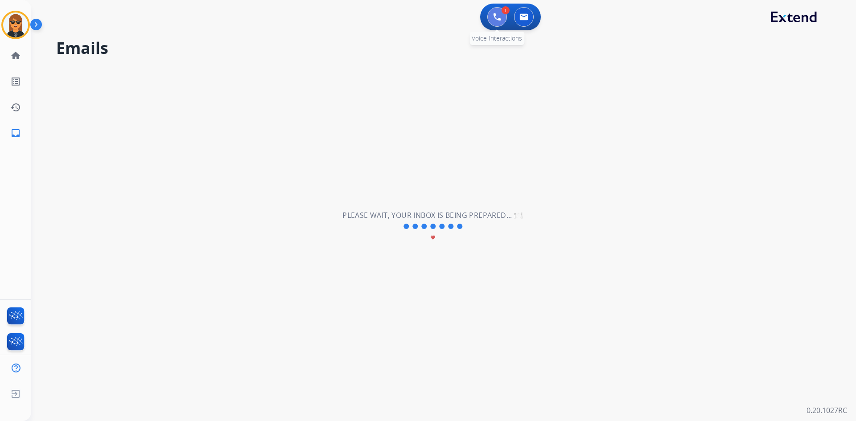
click at [496, 11] on button at bounding box center [497, 17] width 20 height 20
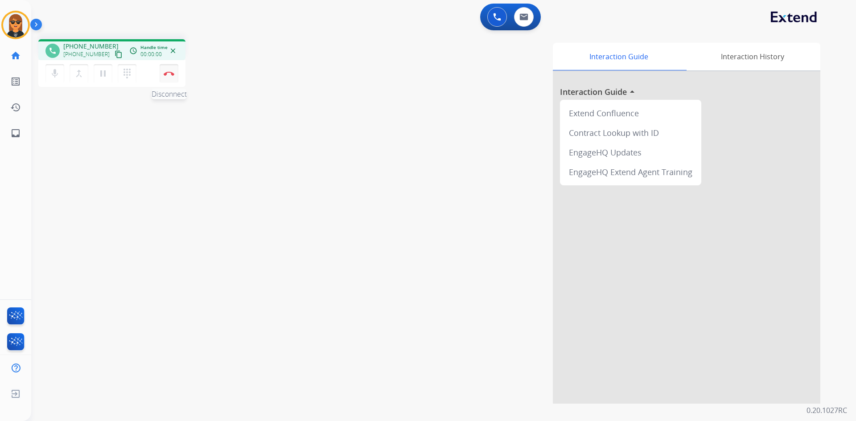
click at [173, 74] on div "mic Mute merge_type Bridge pause Hold dialpad Dialpad Disconnect" at bounding box center [111, 73] width 147 height 27
click at [173, 74] on img at bounding box center [169, 73] width 11 height 4
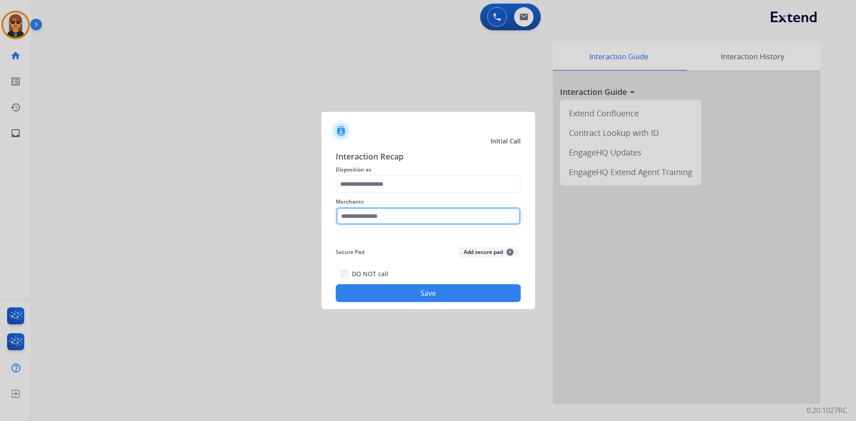
click at [408, 210] on input "text" at bounding box center [428, 216] width 185 height 18
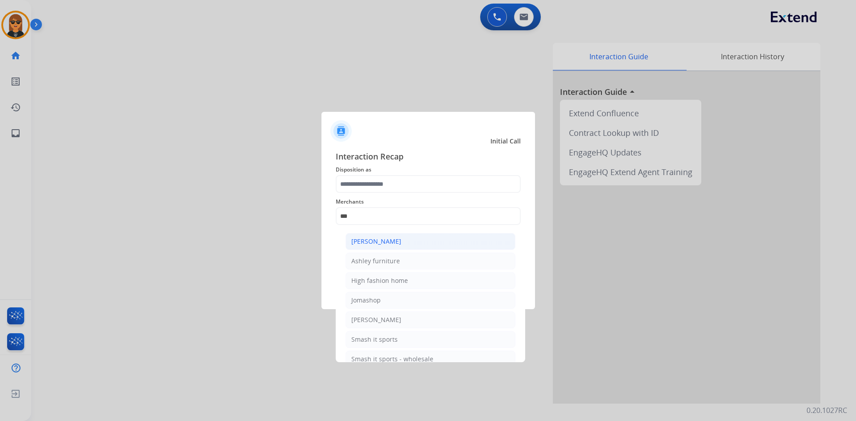
click at [426, 241] on li "[PERSON_NAME]" at bounding box center [430, 241] width 170 height 17
type input "**********"
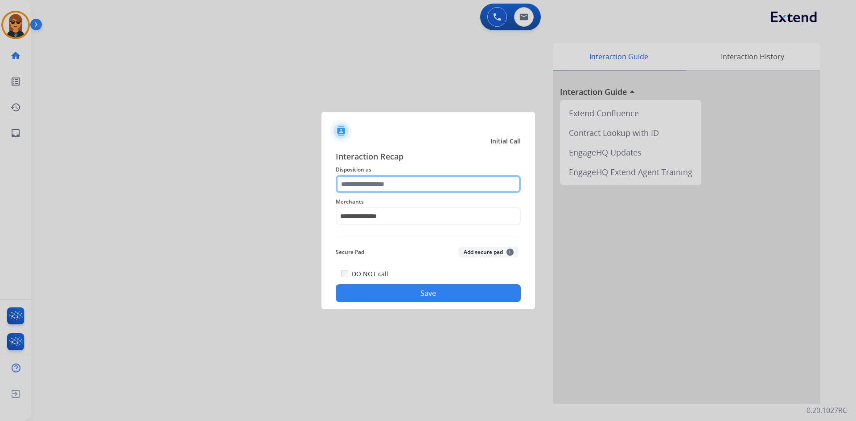
click at [417, 188] on input "text" at bounding box center [428, 184] width 185 height 18
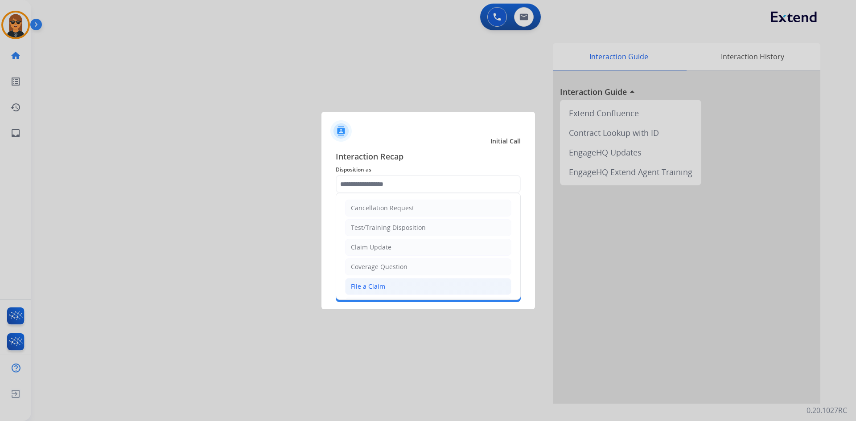
click at [408, 284] on li "File a Claim" at bounding box center [428, 286] width 166 height 17
type input "**********"
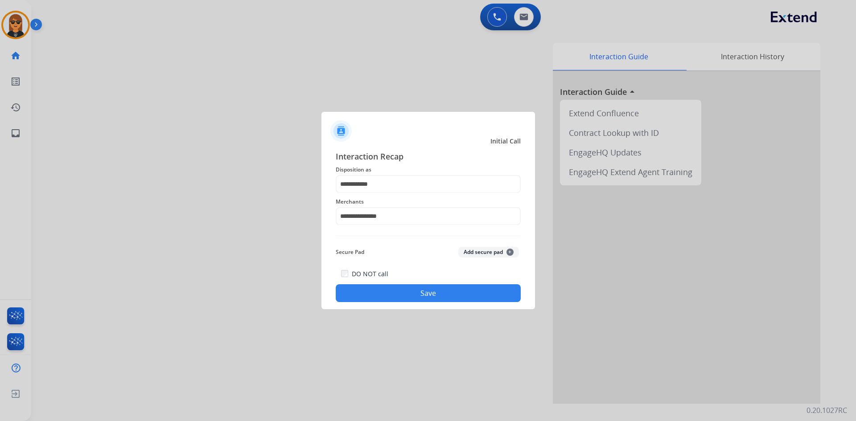
drag, startPoint x: 426, startPoint y: 302, endPoint x: 444, endPoint y: 302, distance: 17.4
click at [427, 302] on div "**********" at bounding box center [428, 226] width 214 height 166
click at [463, 301] on button "Save" at bounding box center [428, 293] width 185 height 18
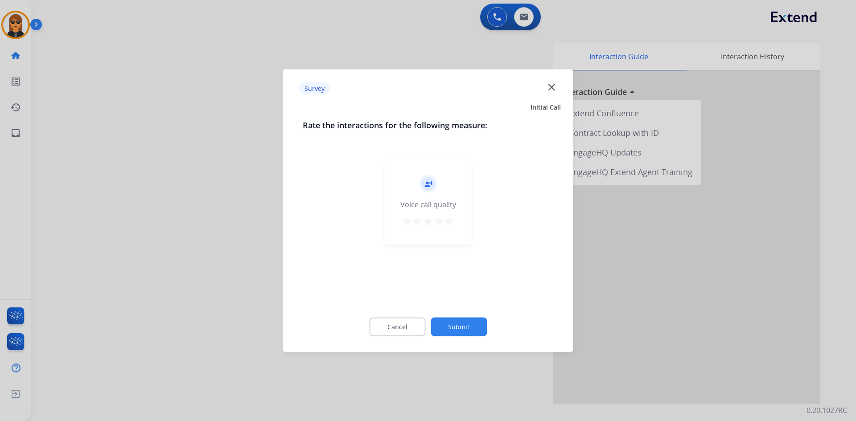
click at [465, 326] on button "Submit" at bounding box center [459, 326] width 56 height 19
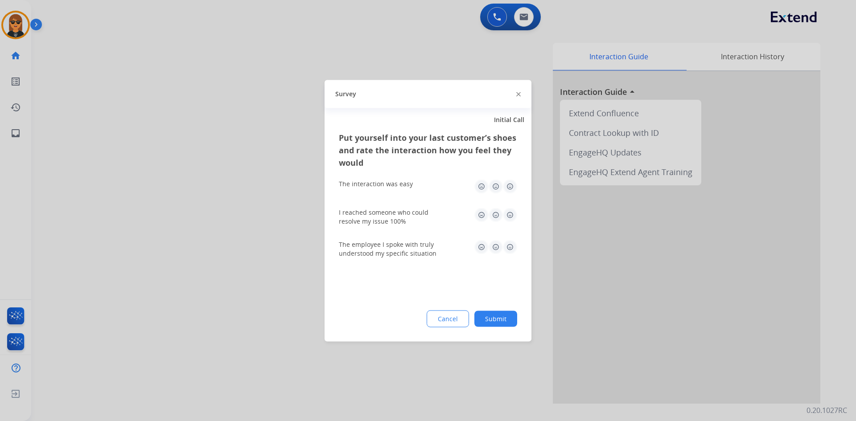
click at [490, 322] on button "Submit" at bounding box center [495, 319] width 43 height 16
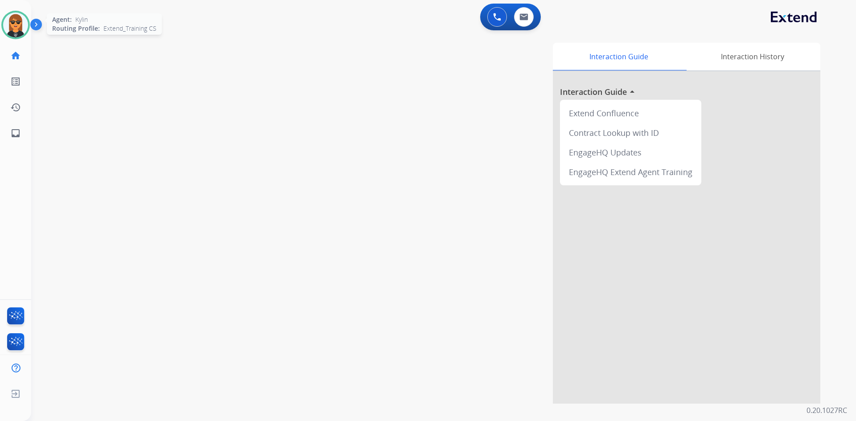
click at [16, 20] on img at bounding box center [15, 24] width 25 height 25
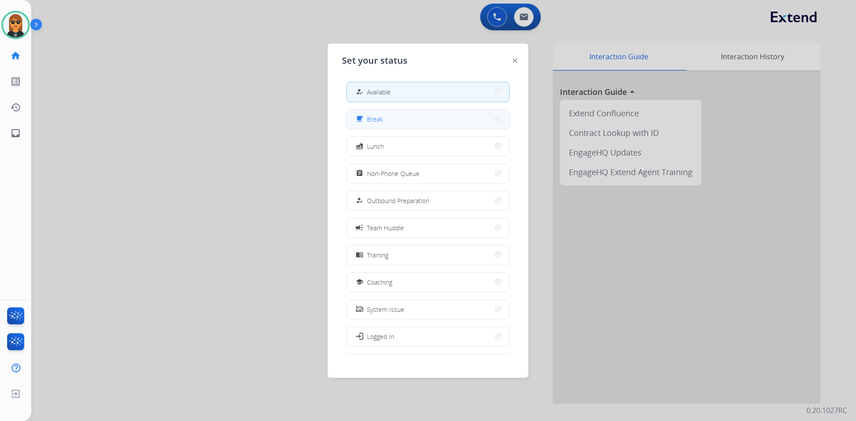
click at [364, 117] on div "free_breakfast" at bounding box center [360, 119] width 13 height 11
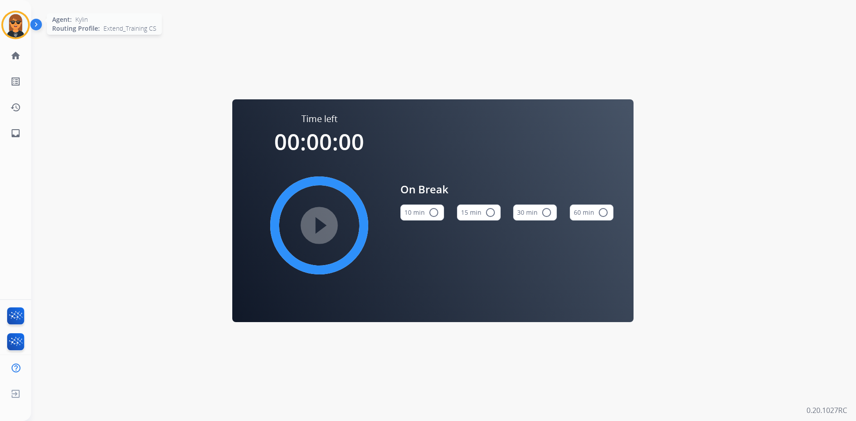
drag, startPoint x: 20, startPoint y: 34, endPoint x: 38, endPoint y: 35, distance: 18.3
click at [21, 34] on img at bounding box center [15, 24] width 25 height 25
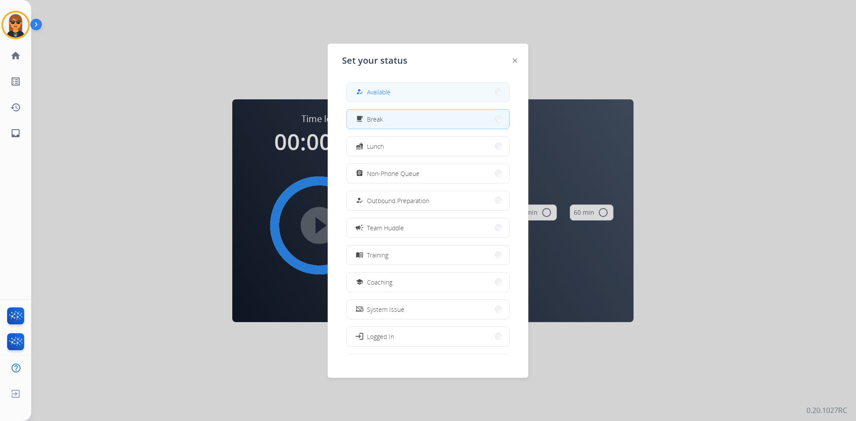
click at [411, 95] on button "how_to_reg Available" at bounding box center [428, 91] width 162 height 19
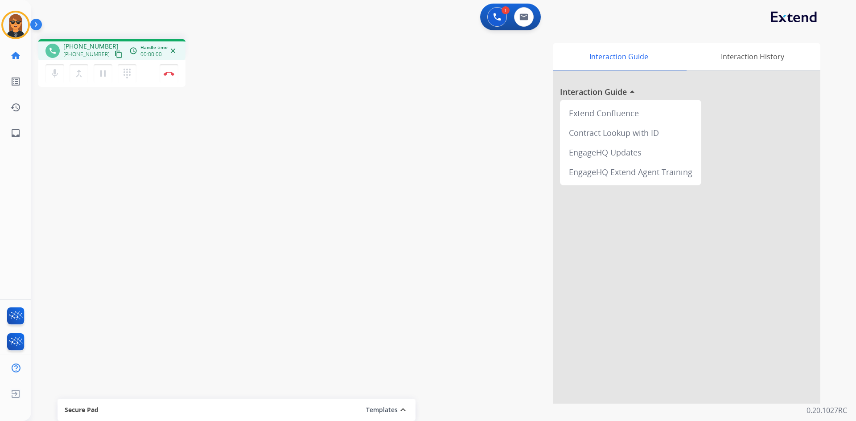
click at [115, 55] on mat-icon "content_copy" at bounding box center [119, 54] width 8 height 8
drag, startPoint x: 171, startPoint y: 71, endPoint x: 173, endPoint y: 75, distance: 5.0
click at [175, 76] on button "Disconnect" at bounding box center [169, 73] width 19 height 19
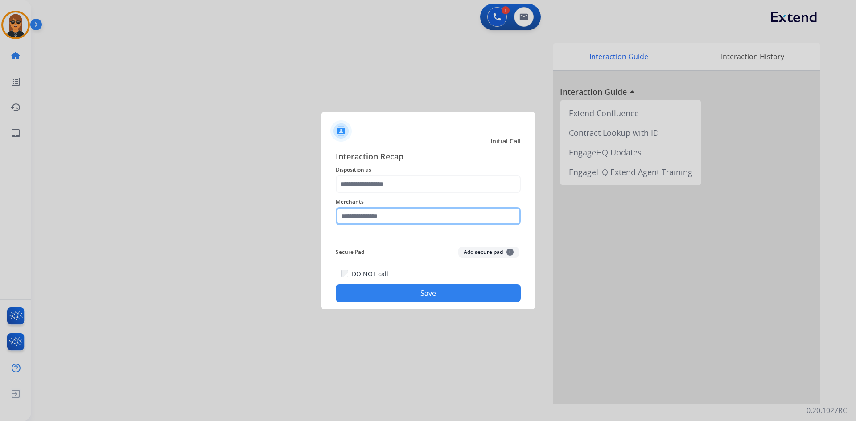
click at [425, 218] on input "text" at bounding box center [428, 216] width 185 height 18
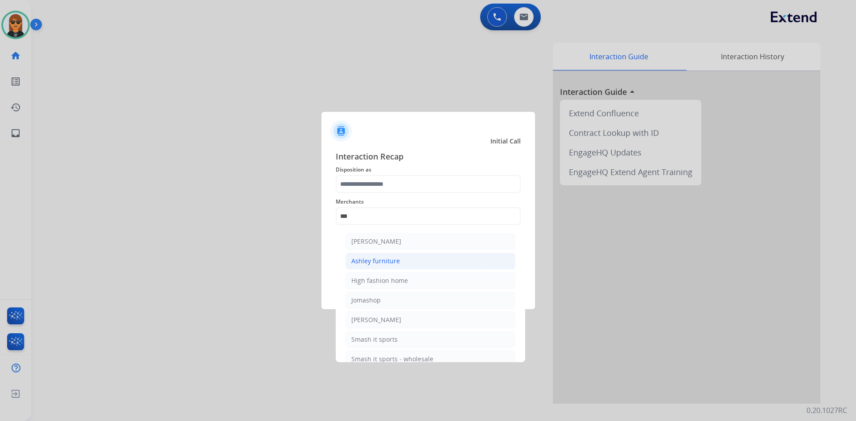
click at [382, 255] on li "Ashley furniture" at bounding box center [430, 261] width 170 height 17
type input "**********"
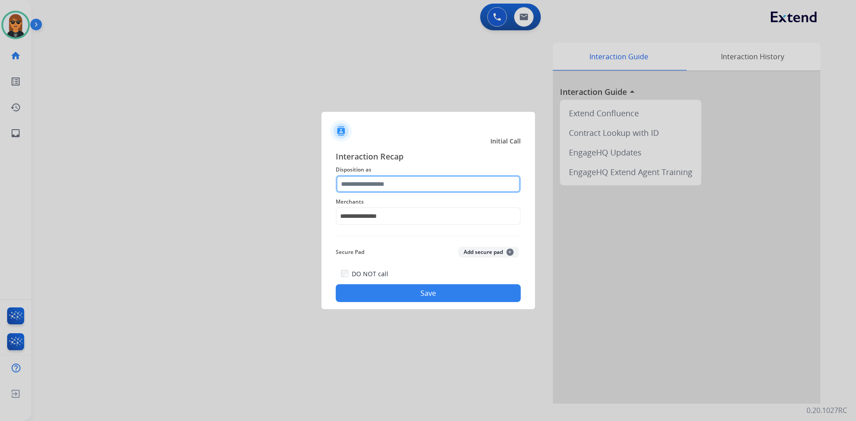
click at [382, 185] on input "text" at bounding box center [428, 184] width 185 height 18
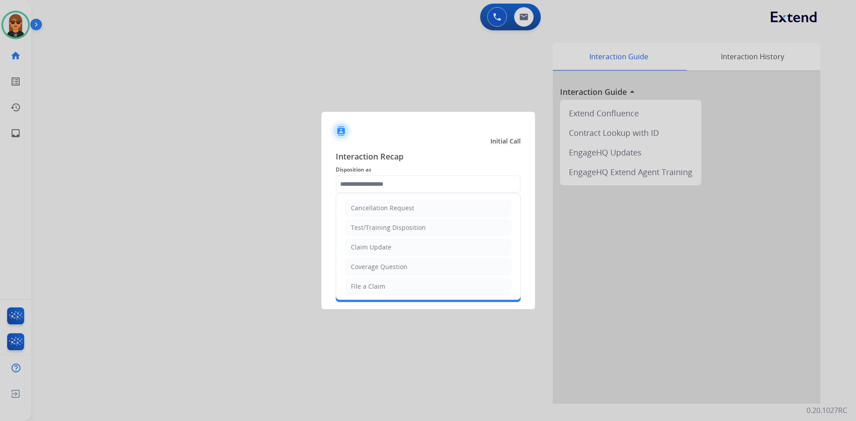
drag, startPoint x: 387, startPoint y: 243, endPoint x: 442, endPoint y: 312, distance: 88.2
click at [387, 245] on div "Claim Update" at bounding box center [371, 247] width 41 height 9
type input "**********"
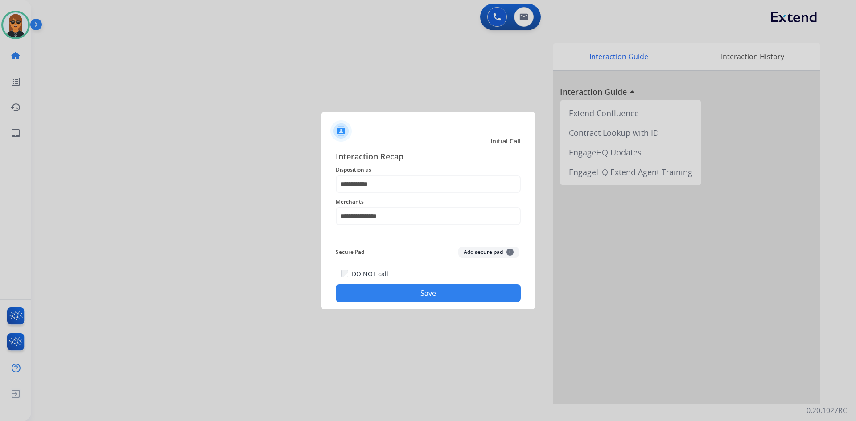
click at [442, 312] on div at bounding box center [428, 210] width 856 height 421
click at [446, 291] on button "Save" at bounding box center [428, 293] width 185 height 18
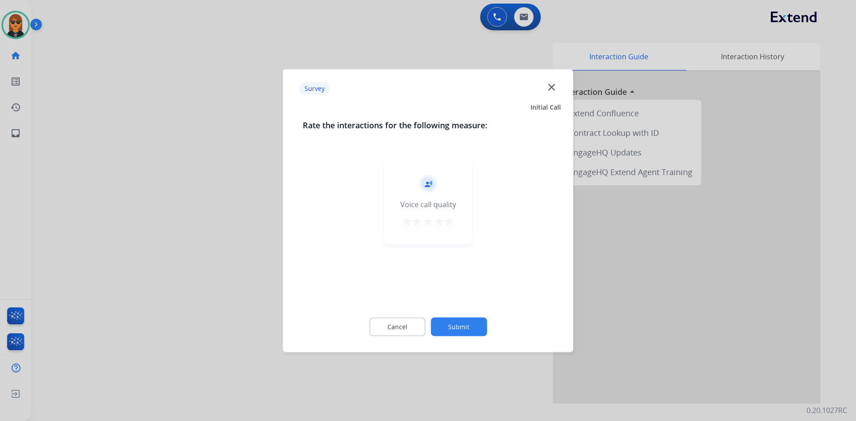
click at [456, 308] on div "Cancel Submit" at bounding box center [428, 327] width 251 height 40
click at [462, 335] on button "Submit" at bounding box center [459, 326] width 56 height 19
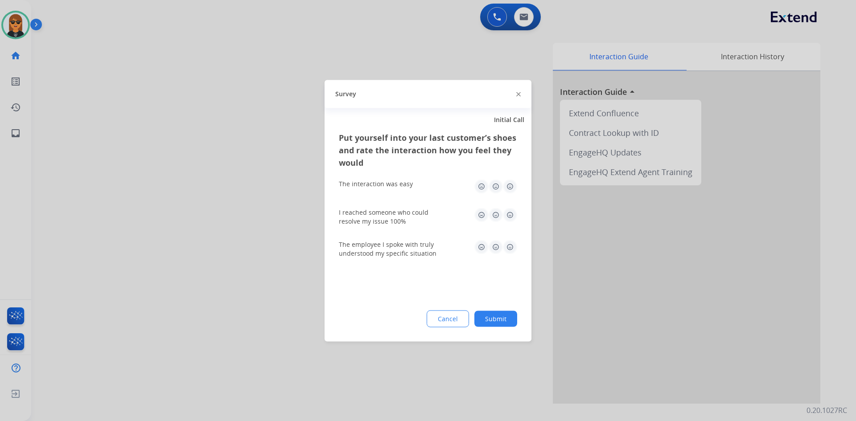
click at [476, 319] on div "Cancel Submit" at bounding box center [428, 318] width 178 height 17
drag, startPoint x: 499, startPoint y: 313, endPoint x: 470, endPoint y: 312, distance: 29.5
click at [498, 313] on button "Submit" at bounding box center [495, 319] width 43 height 16
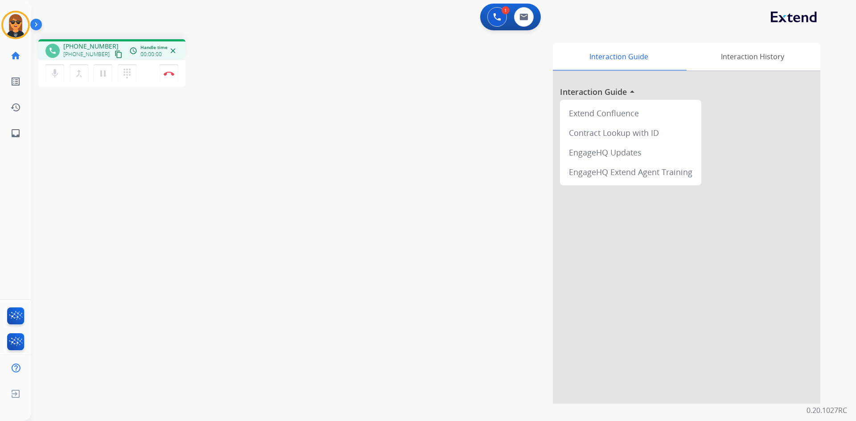
click at [113, 50] on button "content_copy" at bounding box center [118, 54] width 11 height 11
click at [115, 52] on mat-icon "content_copy" at bounding box center [119, 54] width 8 height 8
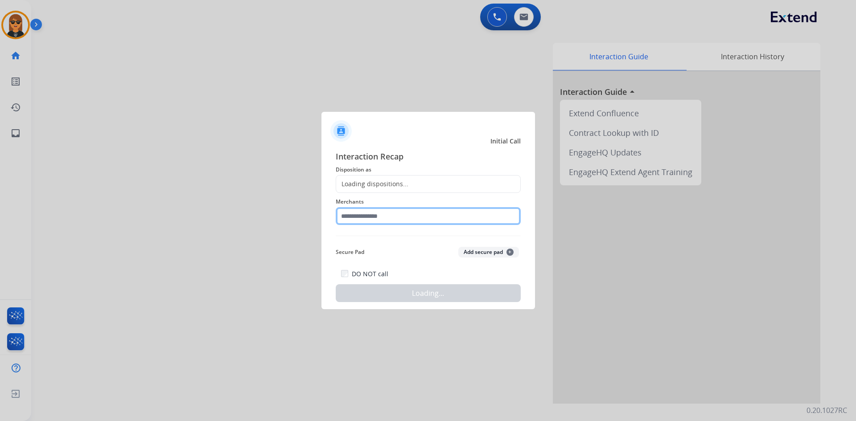
click at [419, 215] on input "text" at bounding box center [428, 216] width 185 height 18
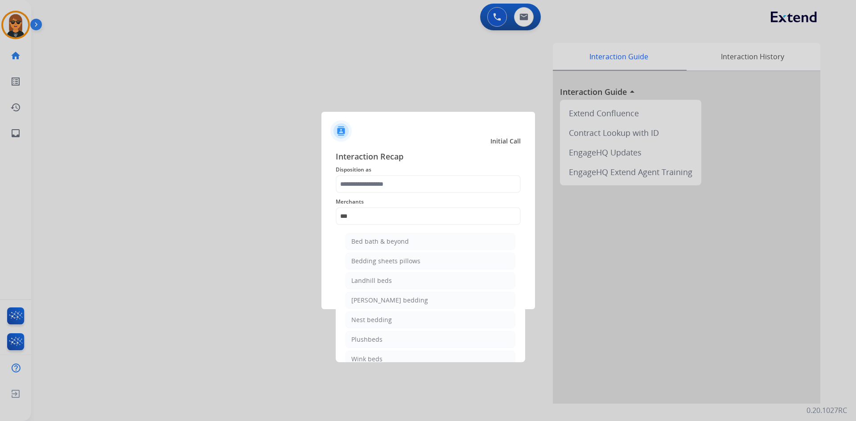
click at [427, 241] on li "Bed bath & beyond" at bounding box center [430, 241] width 170 height 17
type input "**********"
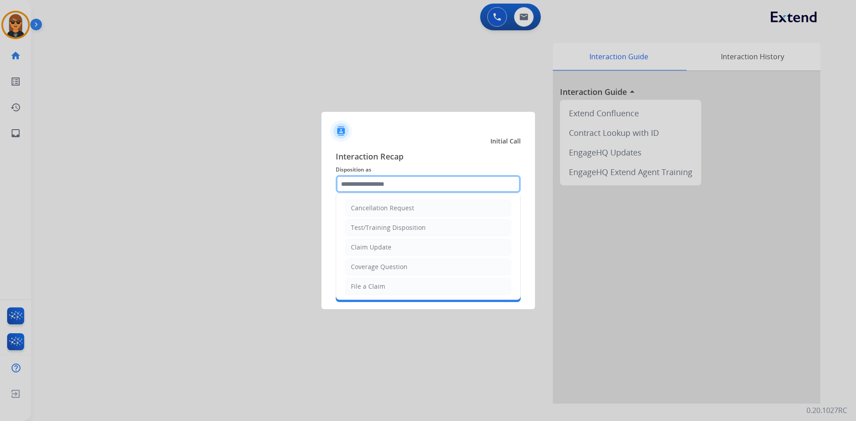
click at [411, 182] on input "text" at bounding box center [428, 184] width 185 height 18
click at [407, 291] on li "File a Claim" at bounding box center [428, 286] width 166 height 17
type input "**********"
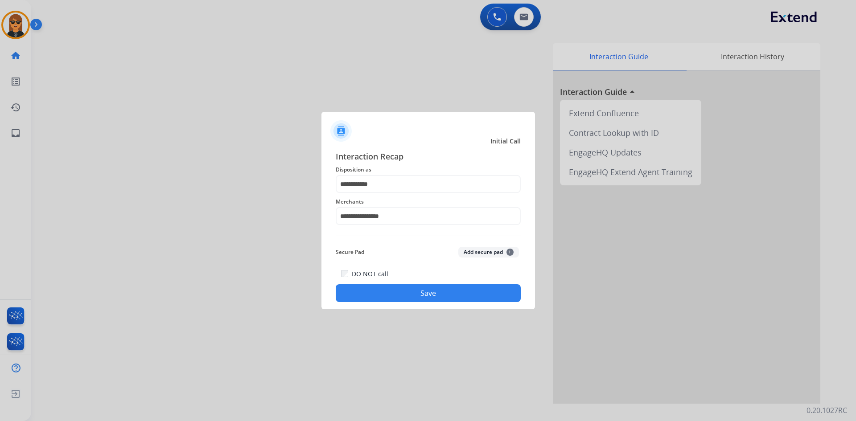
click at [451, 301] on button "Save" at bounding box center [428, 293] width 185 height 18
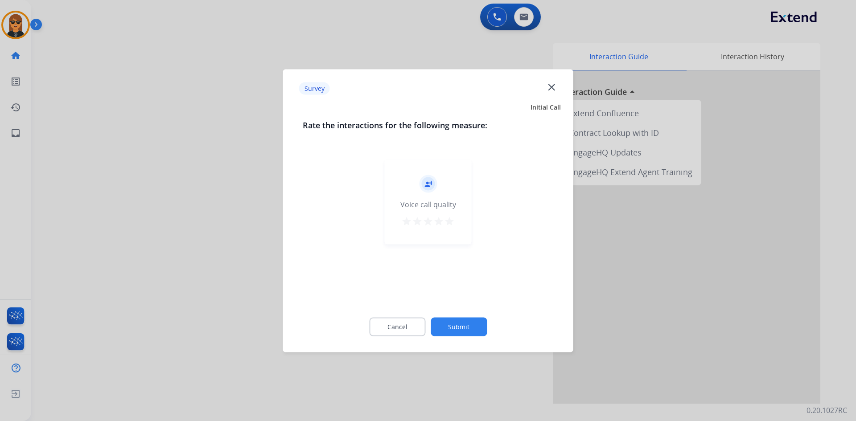
click at [481, 326] on button "Submit" at bounding box center [459, 326] width 56 height 19
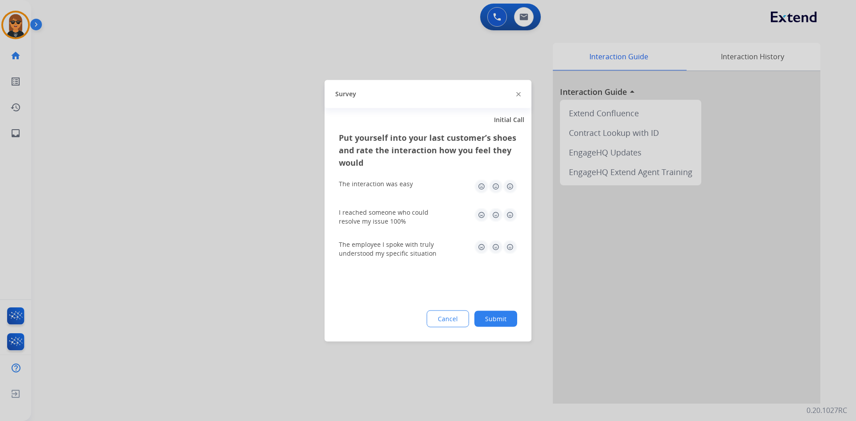
click at [507, 324] on button "Submit" at bounding box center [495, 319] width 43 height 16
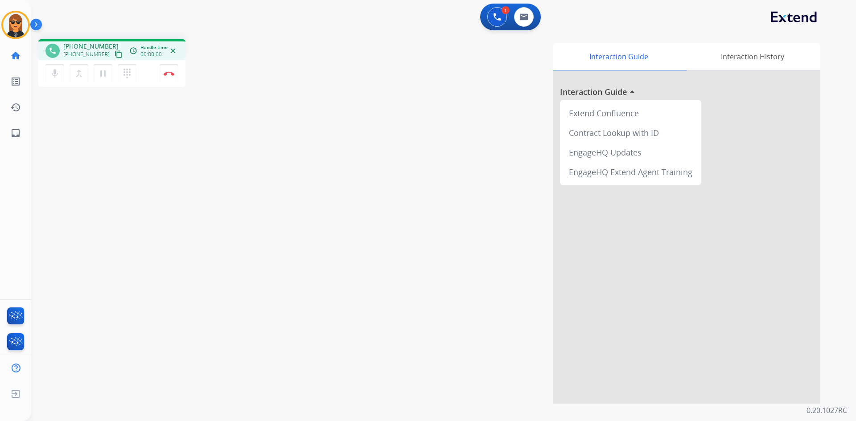
click at [115, 53] on mat-icon "content_copy" at bounding box center [119, 54] width 8 height 8
click at [170, 67] on button "Disconnect" at bounding box center [169, 73] width 19 height 19
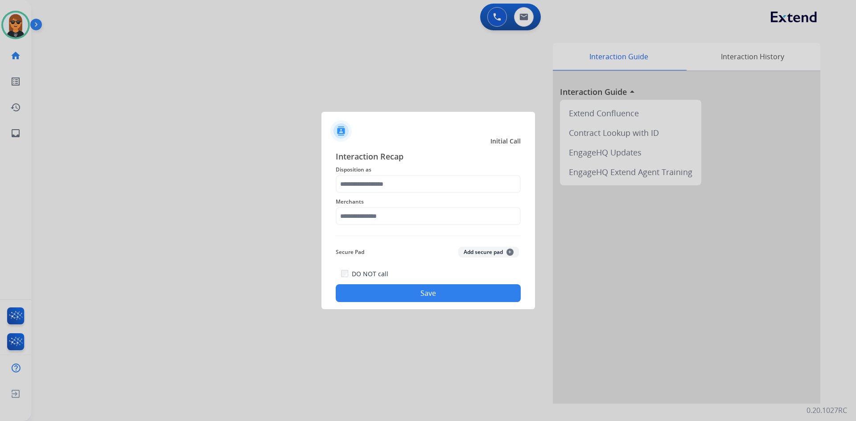
click at [437, 202] on span "Merchants" at bounding box center [428, 202] width 185 height 11
click at [439, 212] on input "text" at bounding box center [428, 216] width 185 height 18
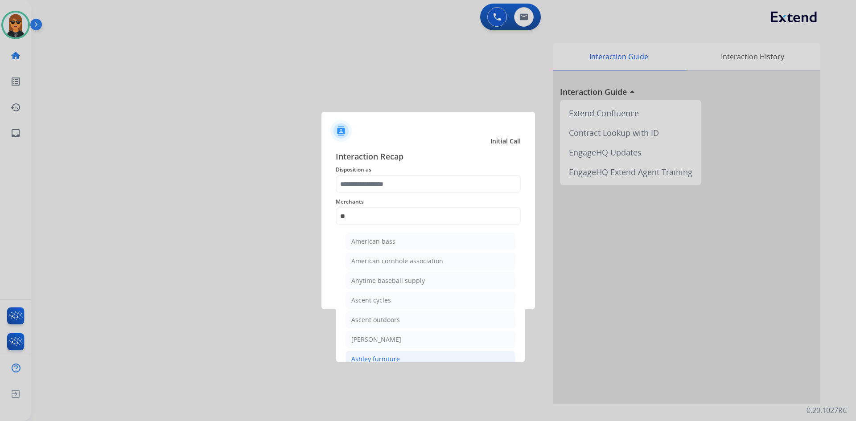
click at [403, 351] on li "Ashley furniture" at bounding box center [430, 359] width 170 height 17
type input "**********"
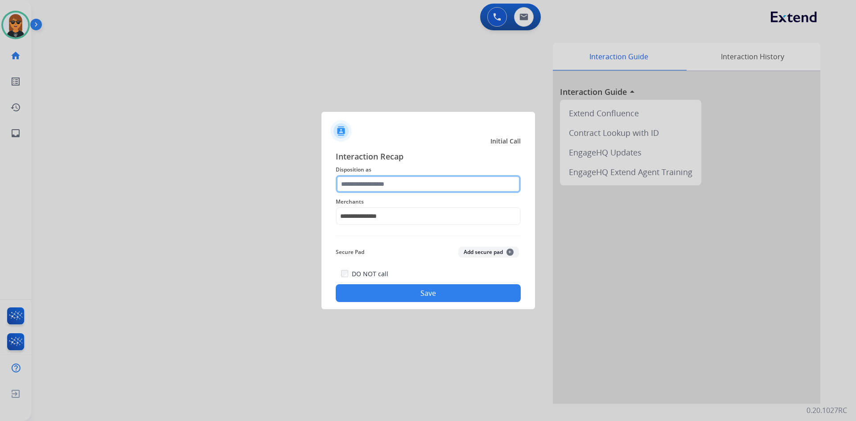
click at [397, 182] on input "text" at bounding box center [428, 184] width 185 height 18
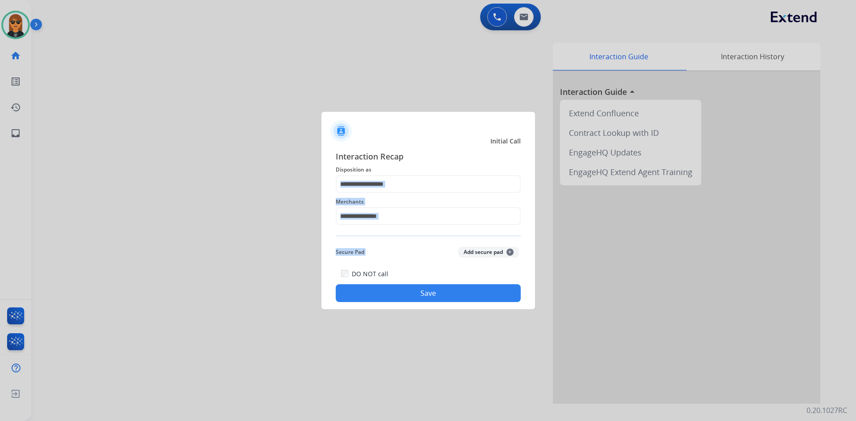
drag, startPoint x: 414, startPoint y: 254, endPoint x: 410, endPoint y: 196, distance: 58.6
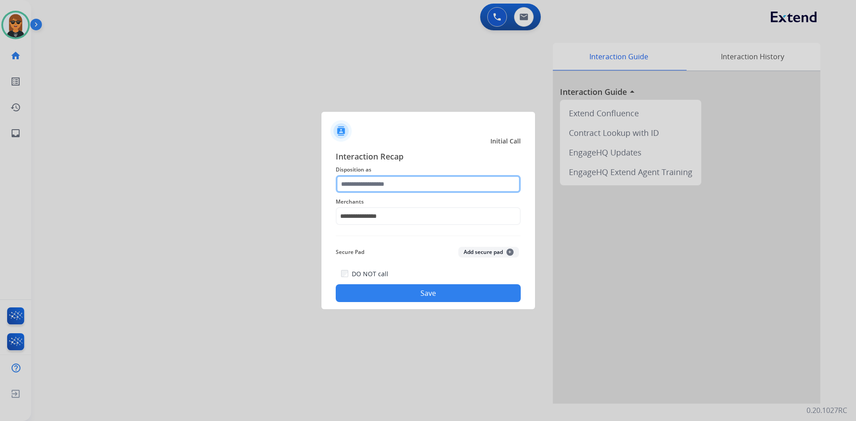
click at [409, 184] on input "text" at bounding box center [428, 184] width 185 height 18
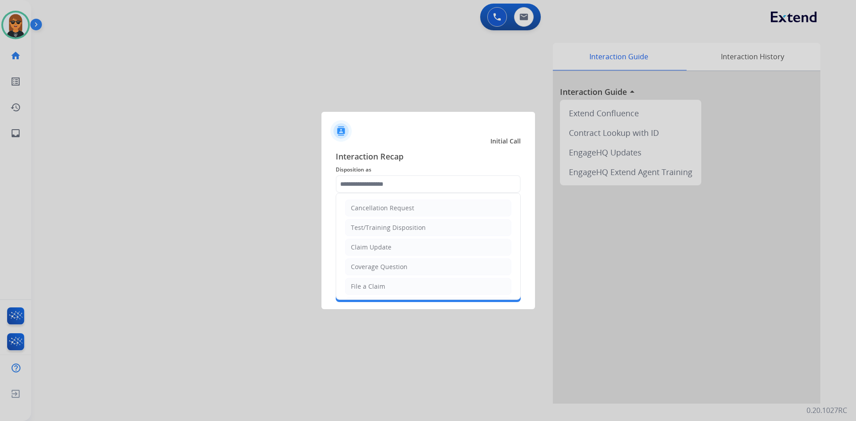
drag, startPoint x: 389, startPoint y: 255, endPoint x: 401, endPoint y: 259, distance: 13.3
click at [389, 254] on li "Claim Update" at bounding box center [428, 247] width 166 height 17
type input "**********"
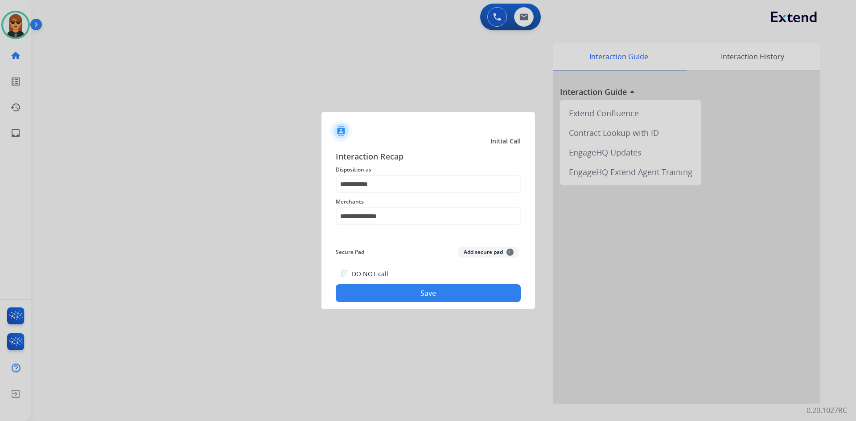
click at [430, 295] on button "Save" at bounding box center [428, 293] width 185 height 18
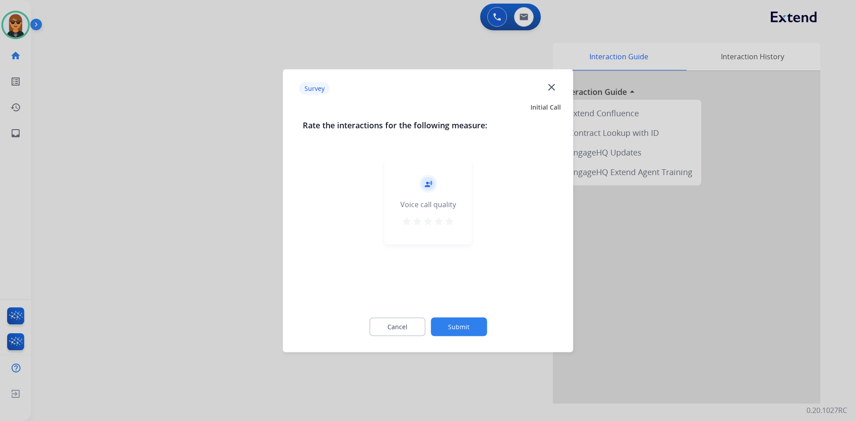
click at [455, 330] on button "Submit" at bounding box center [459, 326] width 56 height 19
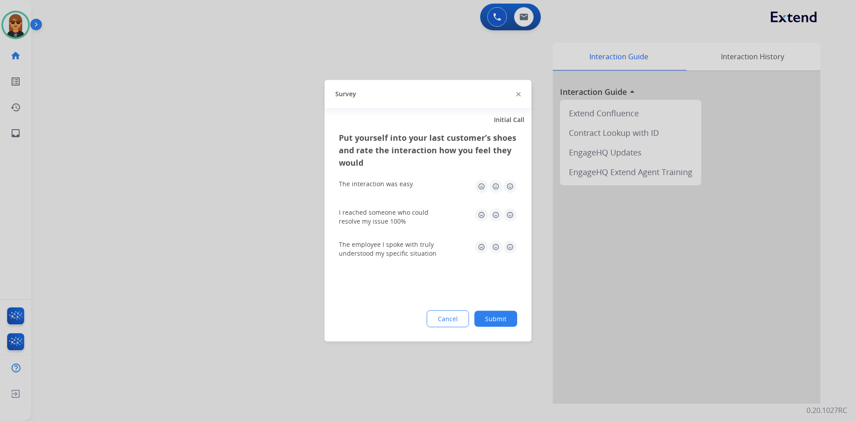
click at [500, 322] on button "Submit" at bounding box center [495, 319] width 43 height 16
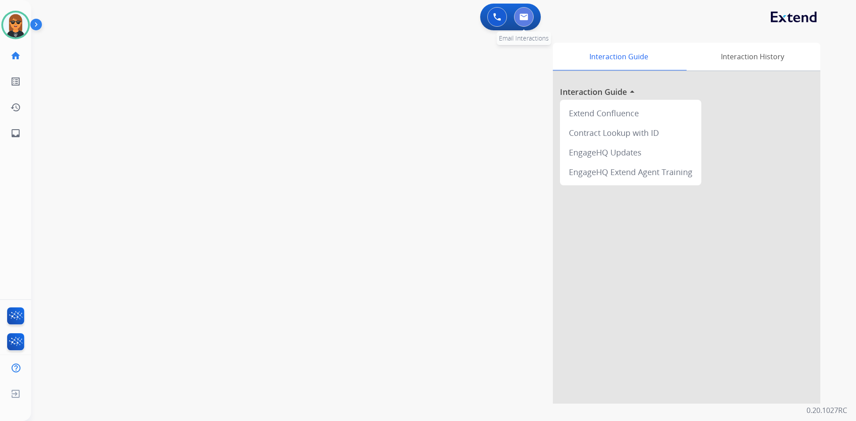
click at [522, 14] on img at bounding box center [523, 16] width 9 height 7
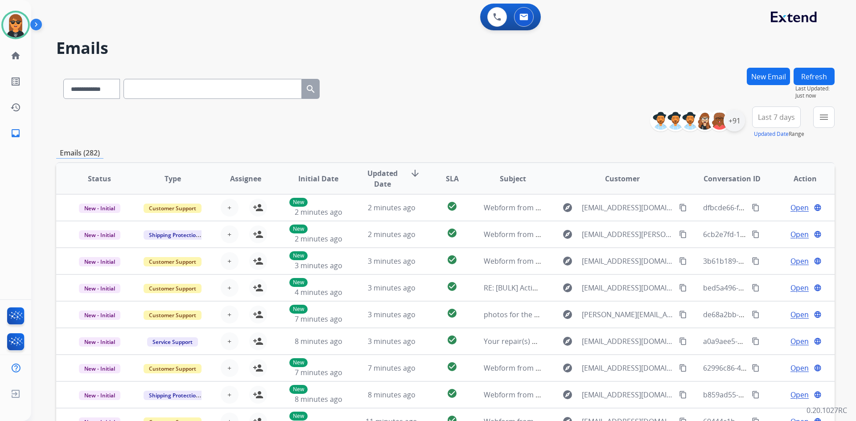
click at [743, 116] on div "+91" at bounding box center [733, 120] width 21 height 21
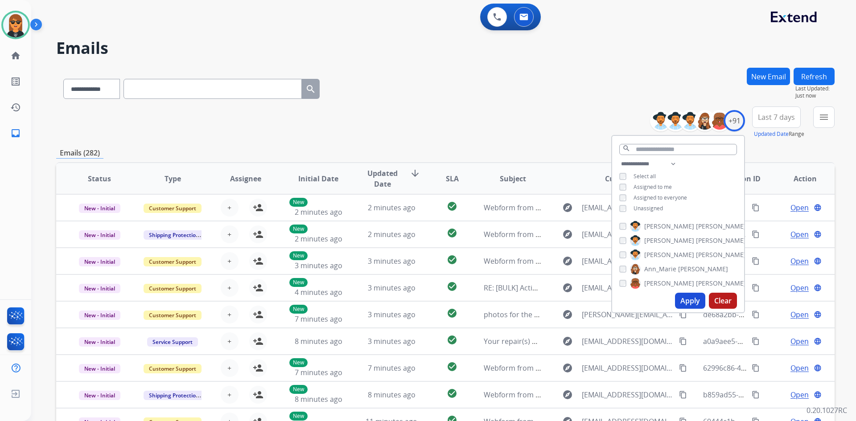
click at [663, 208] on div "**********" at bounding box center [678, 187] width 132 height 57
click at [652, 186] on span "Assigned to me" at bounding box center [652, 187] width 38 height 8
click at [651, 205] on span "Unassigned" at bounding box center [647, 209] width 29 height 8
click at [653, 182] on div "**********" at bounding box center [678, 187] width 132 height 57
drag, startPoint x: 662, startPoint y: 185, endPoint x: 669, endPoint y: 186, distance: 7.7
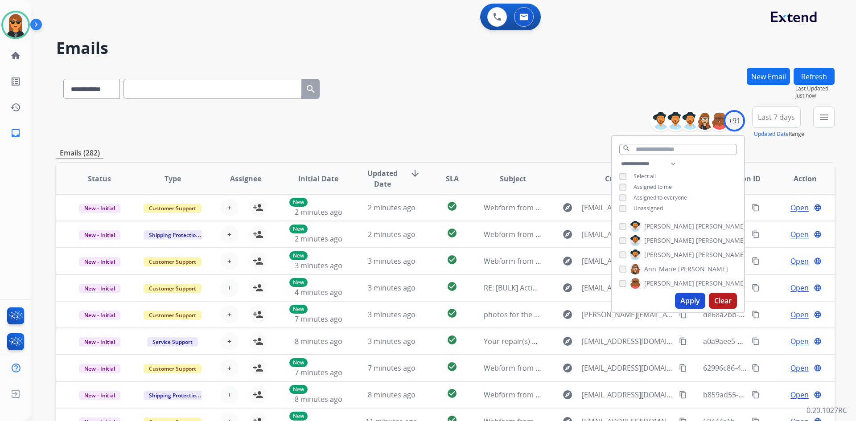
click at [664, 186] on span "Assigned to me" at bounding box center [652, 187] width 38 height 8
drag, startPoint x: 838, startPoint y: 123, endPoint x: 827, endPoint y: 123, distance: 10.3
click at [837, 123] on div "**********" at bounding box center [443, 210] width 825 height 421
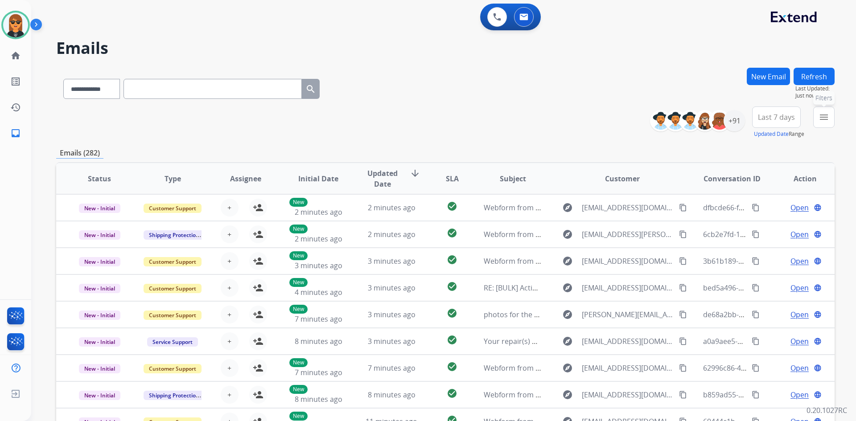
click at [827, 123] on button "menu Filters" at bounding box center [823, 117] width 21 height 21
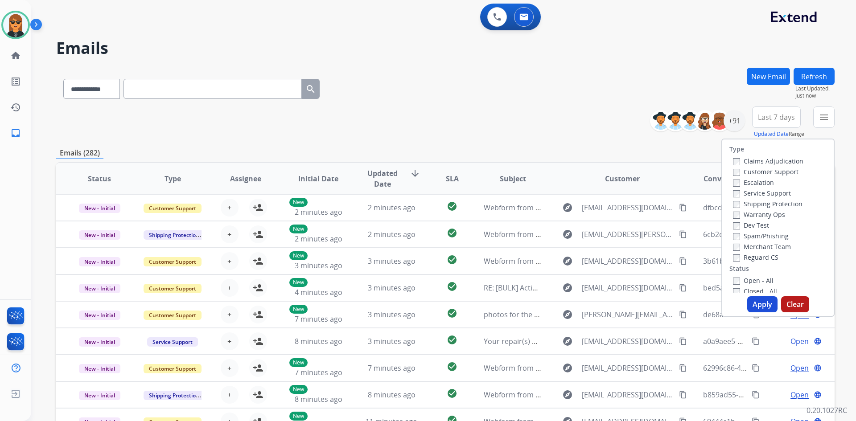
click at [777, 174] on label "Customer Support" at bounding box center [766, 172] width 66 height 8
click at [787, 207] on label "Shipping Protection" at bounding box center [768, 204] width 70 height 8
click at [766, 255] on label "Reguard CS" at bounding box center [755, 257] width 45 height 8
click at [758, 279] on label "Open - All" at bounding box center [753, 280] width 41 height 8
click at [762, 298] on button "Apply" at bounding box center [762, 304] width 30 height 16
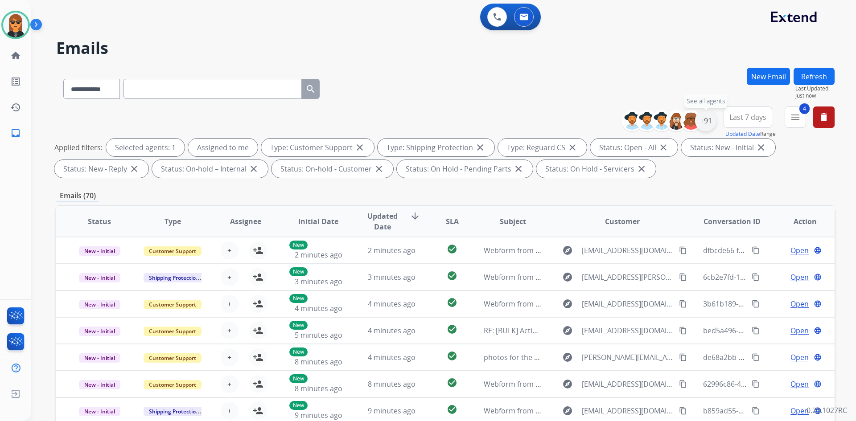
click at [710, 122] on div "+91" at bounding box center [705, 120] width 21 height 21
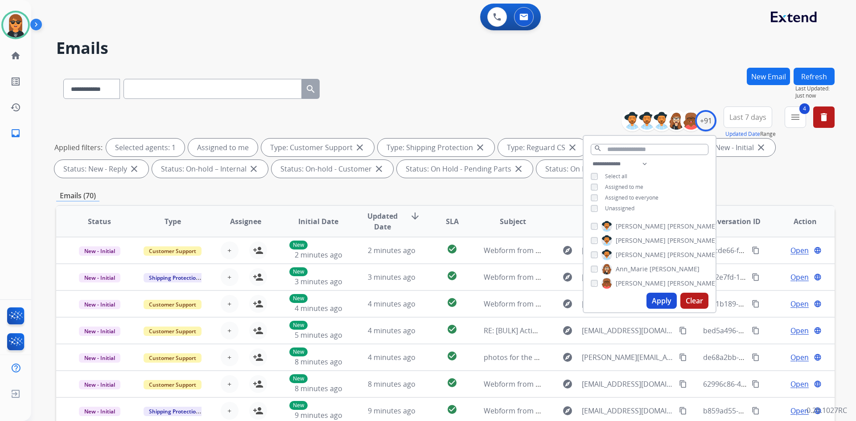
click at [627, 187] on span "Assigned to me" at bounding box center [624, 187] width 38 height 8
click at [629, 187] on span "Assigned to me" at bounding box center [624, 187] width 38 height 8
click at [668, 308] on button "Apply" at bounding box center [661, 301] width 30 height 16
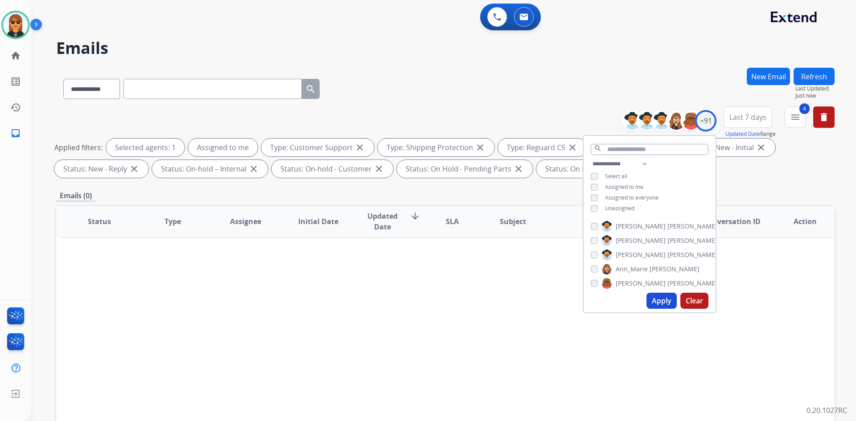
click at [506, 198] on div "Emails (0)" at bounding box center [445, 195] width 778 height 11
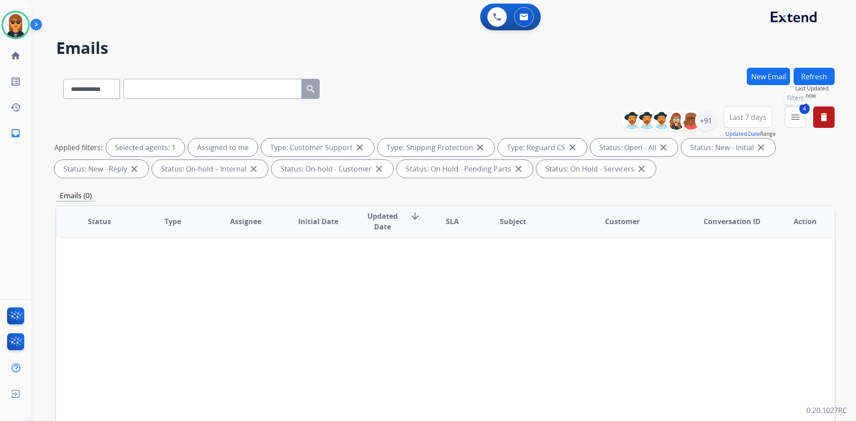
click at [797, 120] on mat-icon "menu" at bounding box center [795, 117] width 11 height 11
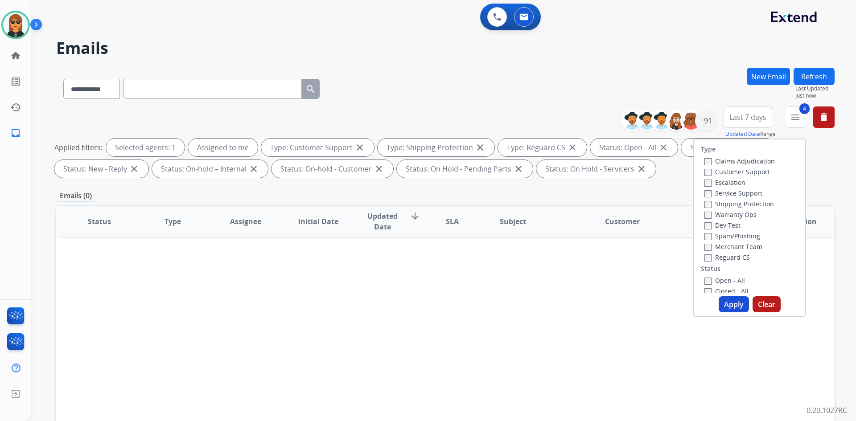
click at [564, 99] on div "**********" at bounding box center [445, 87] width 778 height 39
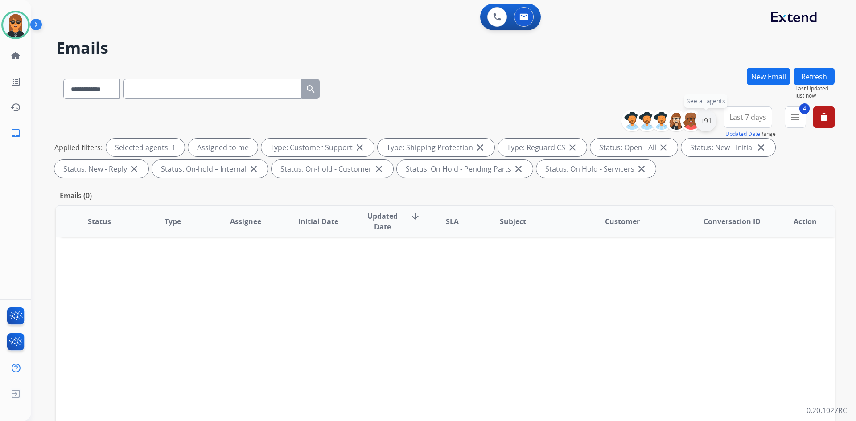
click at [704, 122] on div "+91" at bounding box center [705, 120] width 21 height 21
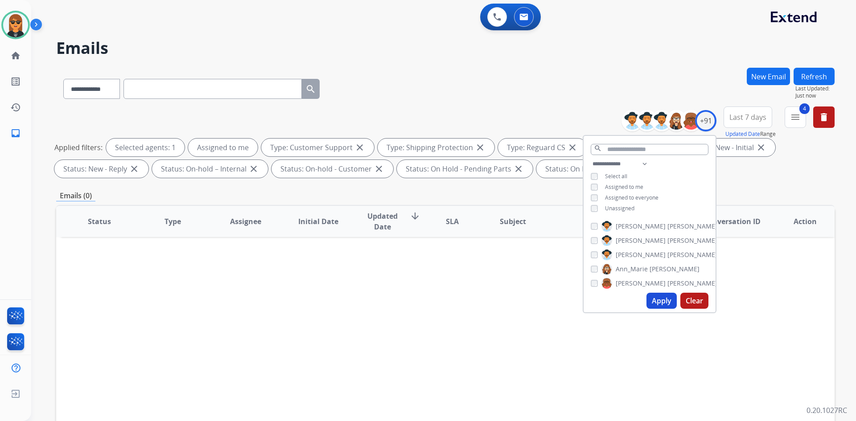
click at [625, 189] on span "Assigned to me" at bounding box center [624, 187] width 38 height 8
click at [623, 205] on span "Unassigned" at bounding box center [619, 209] width 29 height 8
click at [660, 307] on button "Apply" at bounding box center [661, 301] width 30 height 16
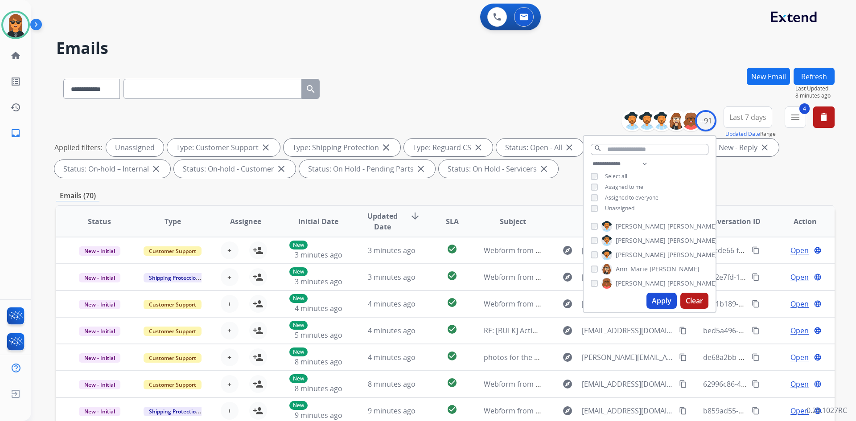
click at [0, 14] on div "Kylin Available Edit Avatar Agent: [PERSON_NAME] Profile: Extend_Training CS" at bounding box center [15, 25] width 31 height 29
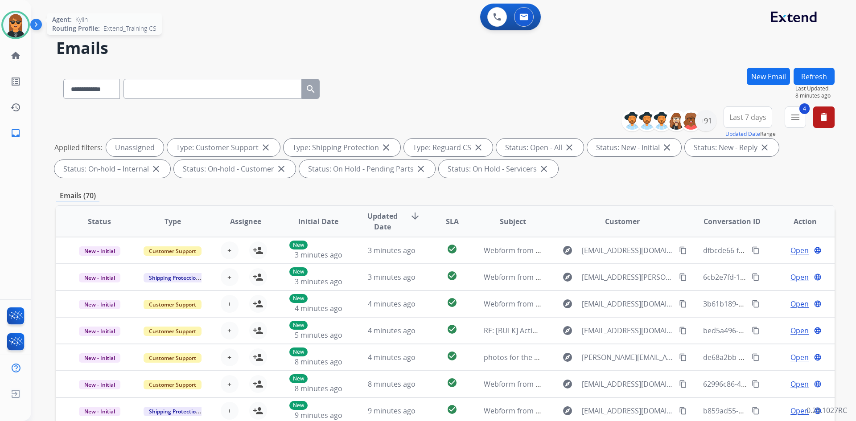
click at [16, 21] on img at bounding box center [15, 24] width 25 height 25
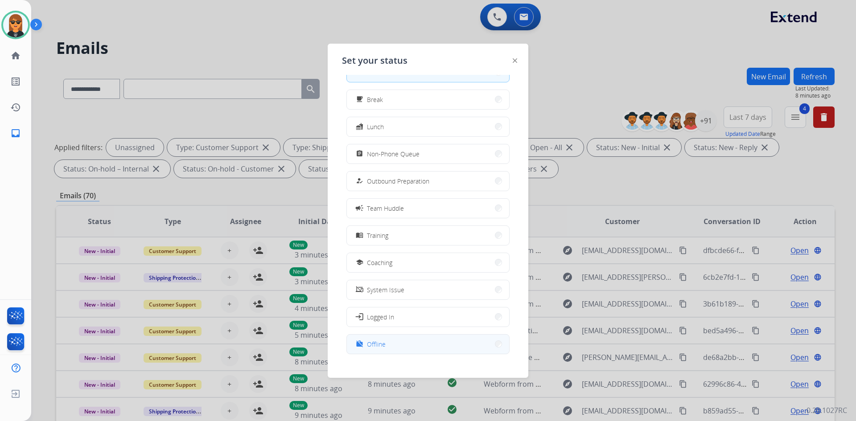
scroll to position [30, 0]
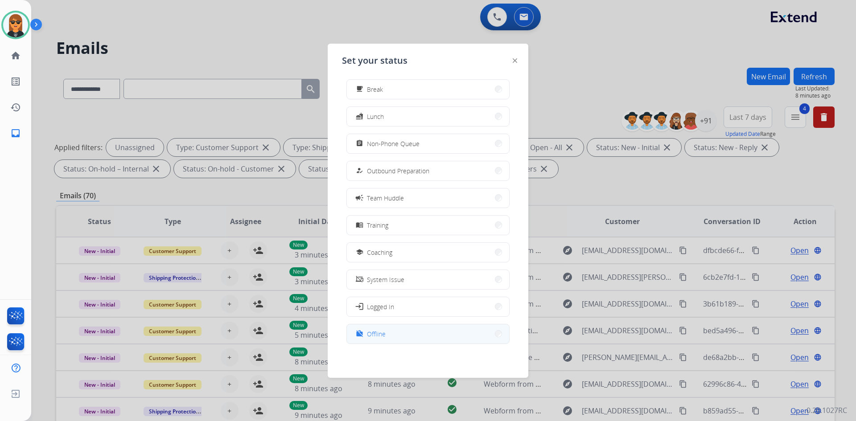
click at [416, 332] on button "work_off Offline" at bounding box center [428, 334] width 162 height 19
